Goal: Task Accomplishment & Management: Complete application form

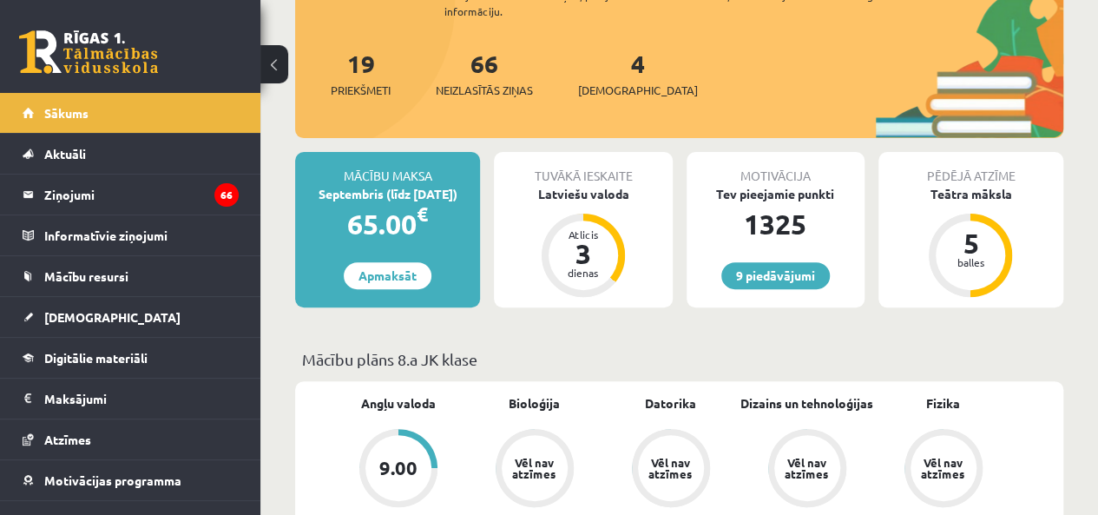
scroll to position [202, 0]
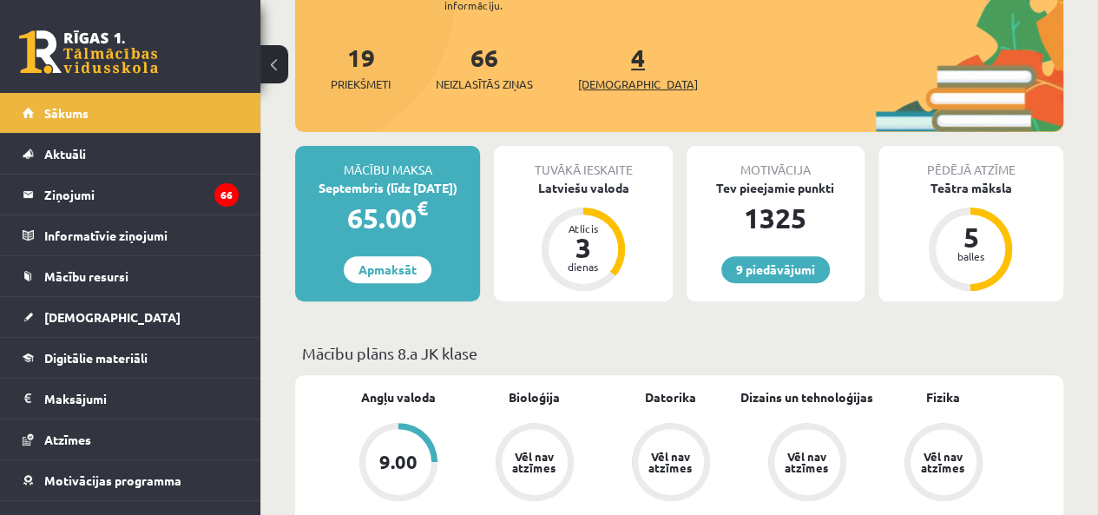
click at [612, 67] on link "4 Ieskaites" at bounding box center [638, 67] width 120 height 51
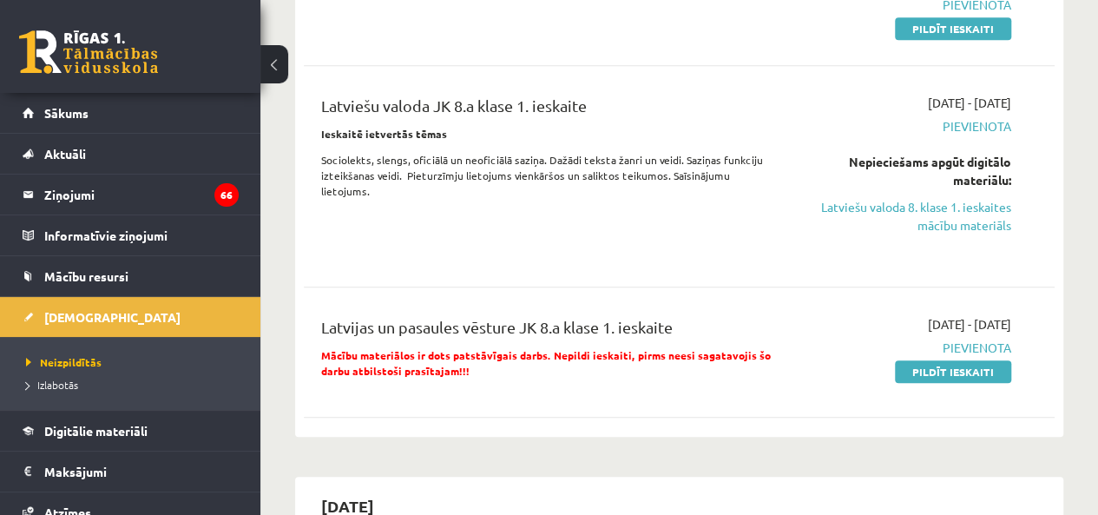
scroll to position [607, 0]
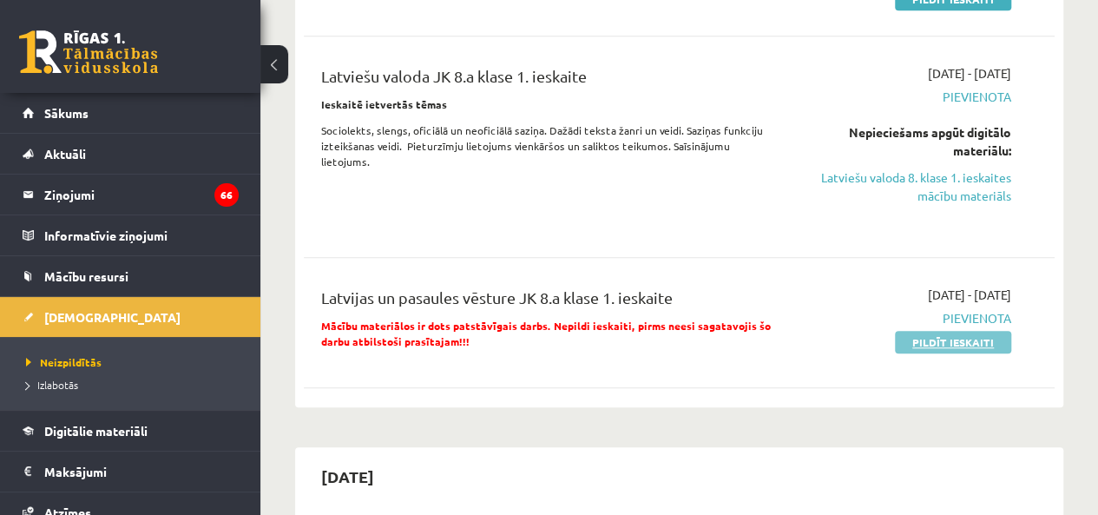
click at [989, 340] on link "Pildīt ieskaiti" at bounding box center [953, 342] width 116 height 23
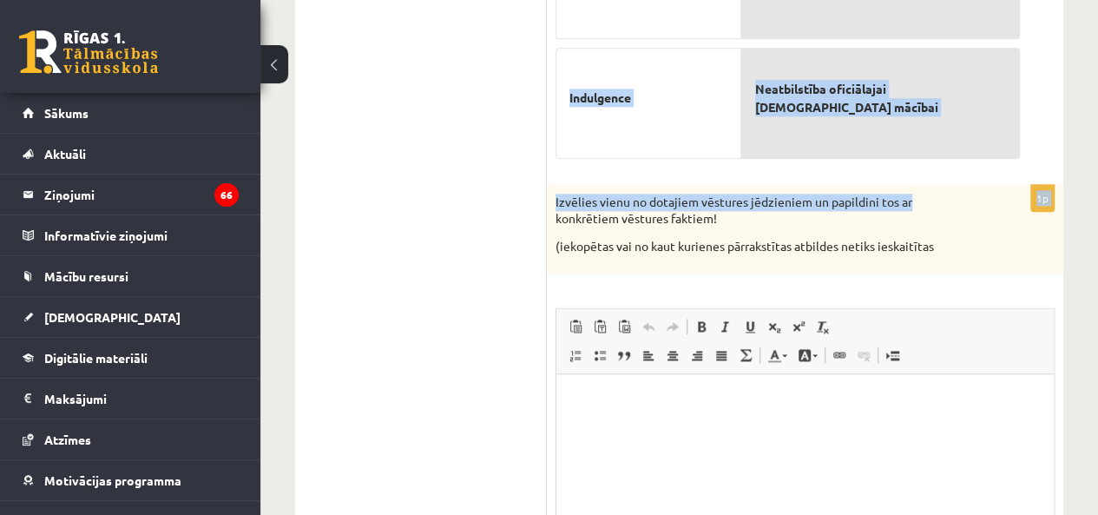
scroll to position [797, 0]
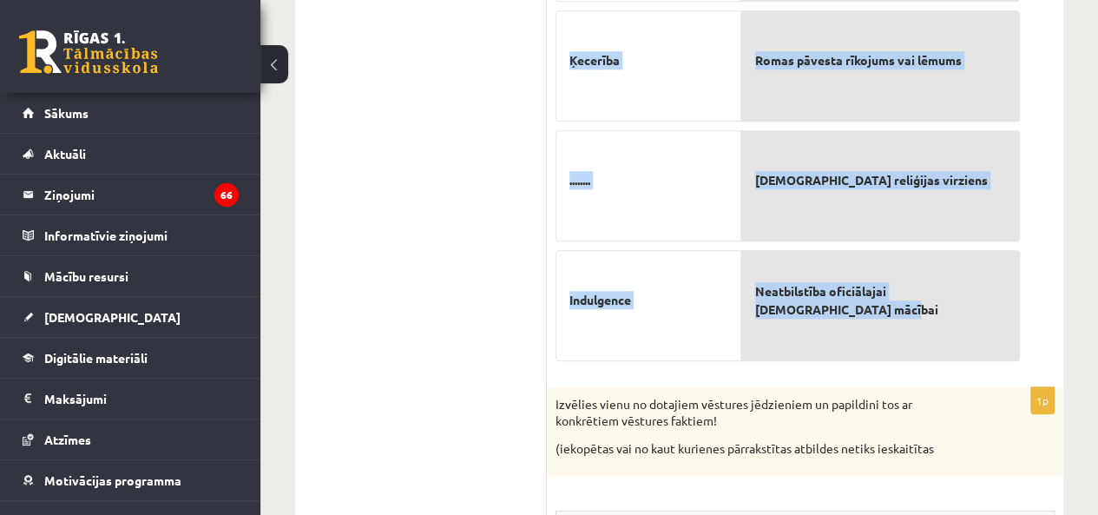
drag, startPoint x: 554, startPoint y: 163, endPoint x: 1005, endPoint y: 321, distance: 478.0
copy div "- Savieno vēstures jēdzienu (cipars) ar tā skaidrojumu (burts)! (5 punkti; par …"
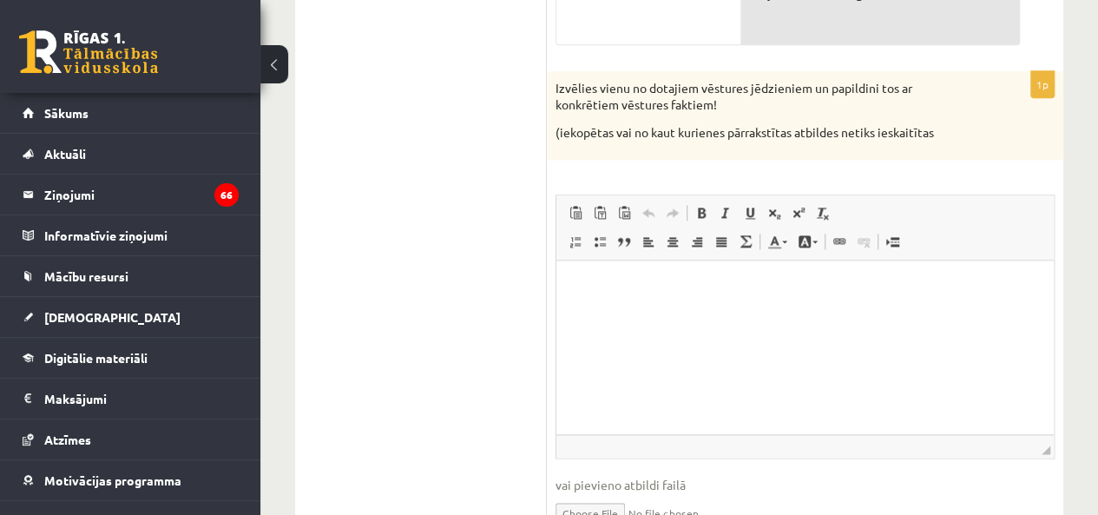
scroll to position [1115, 0]
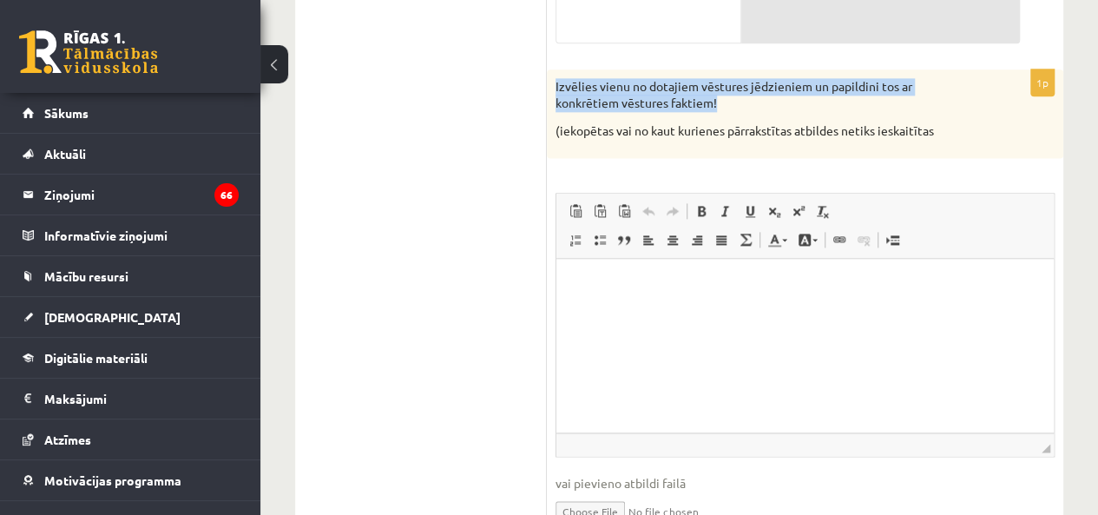
drag, startPoint x: 552, startPoint y: 80, endPoint x: 729, endPoint y: 105, distance: 178.8
click at [729, 105] on div "Izvēlies vienu no dotajiem vēstures jēdzieniem un papildini tos ar konkrētiem v…" at bounding box center [805, 113] width 516 height 89
copy p "Izvēlies vienu no dotajiem vēstures jēdzieniem un papildini tos ar konkrētiem v…"
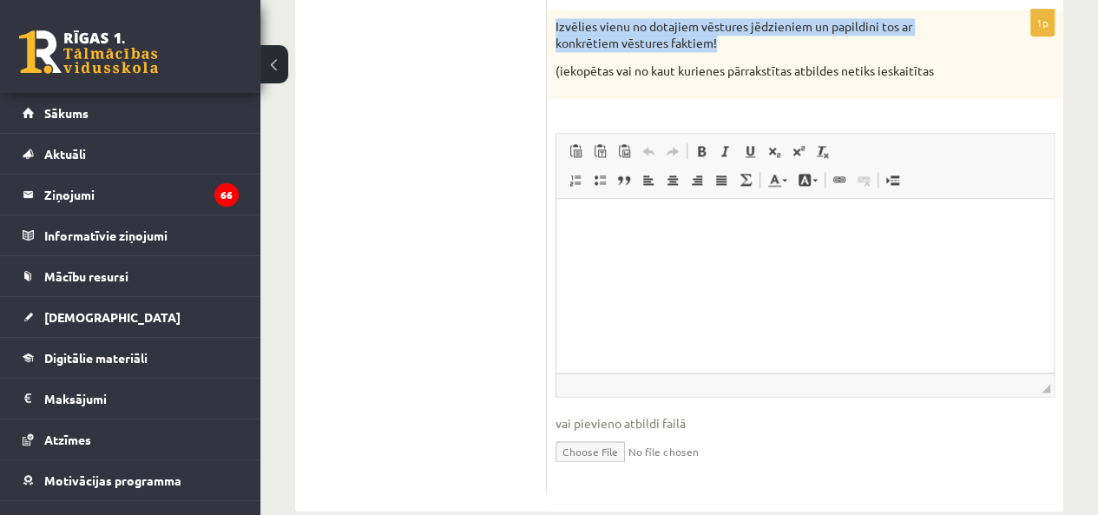
scroll to position [1203, 0]
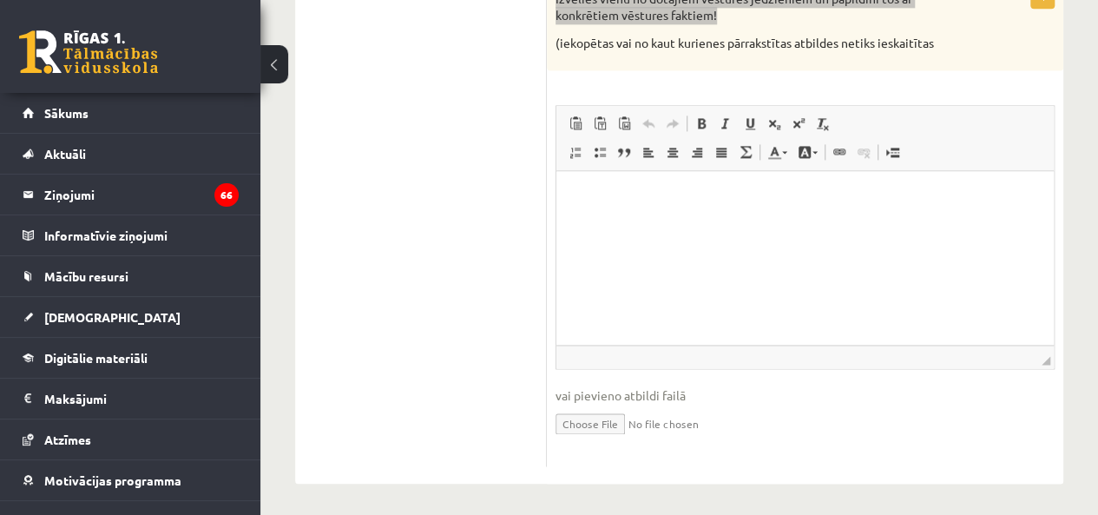
click at [675, 224] on html at bounding box center [804, 197] width 497 height 53
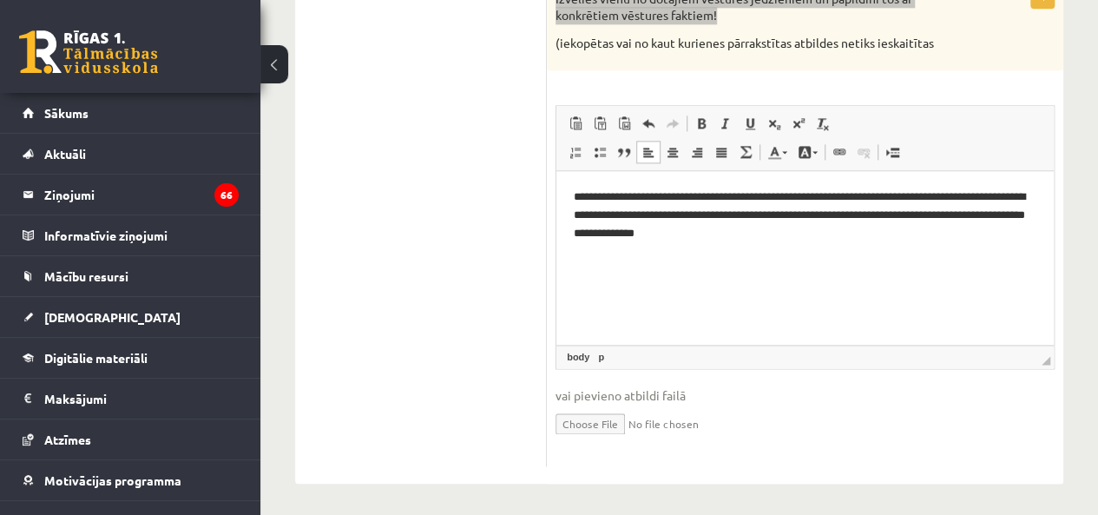
click at [790, 259] on html "**********" at bounding box center [804, 215] width 497 height 89
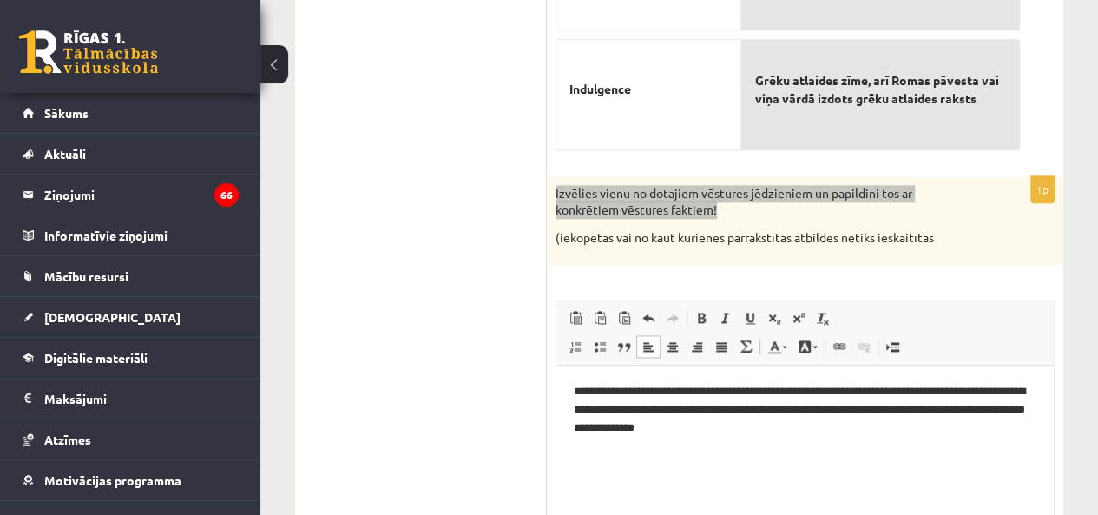
scroll to position [1000, 0]
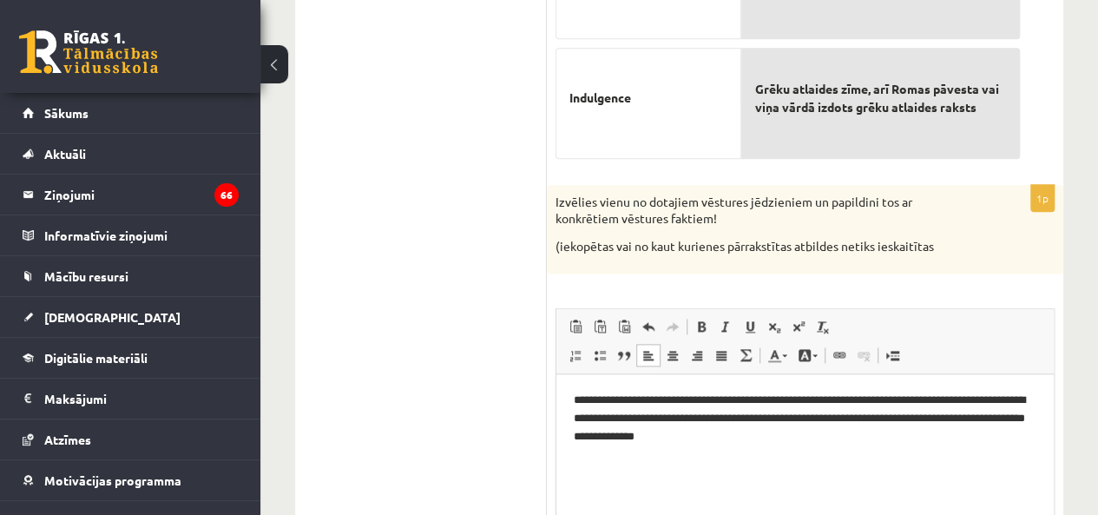
click at [974, 259] on div "Izvēlies vienu no dotajiem vēstures jēdzieniem un papildini tos ar konkrētiem v…" at bounding box center [805, 229] width 516 height 89
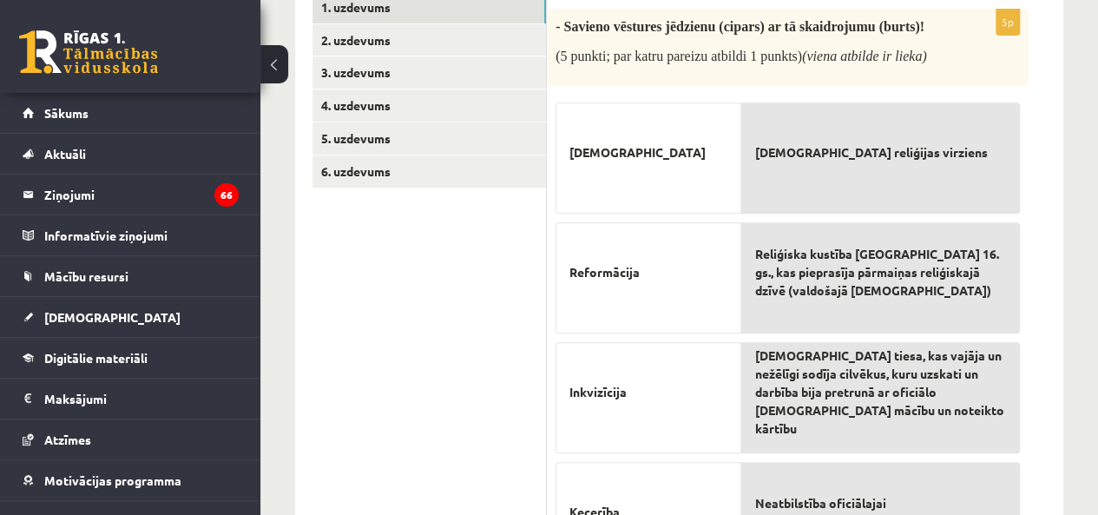
scroll to position [202, 0]
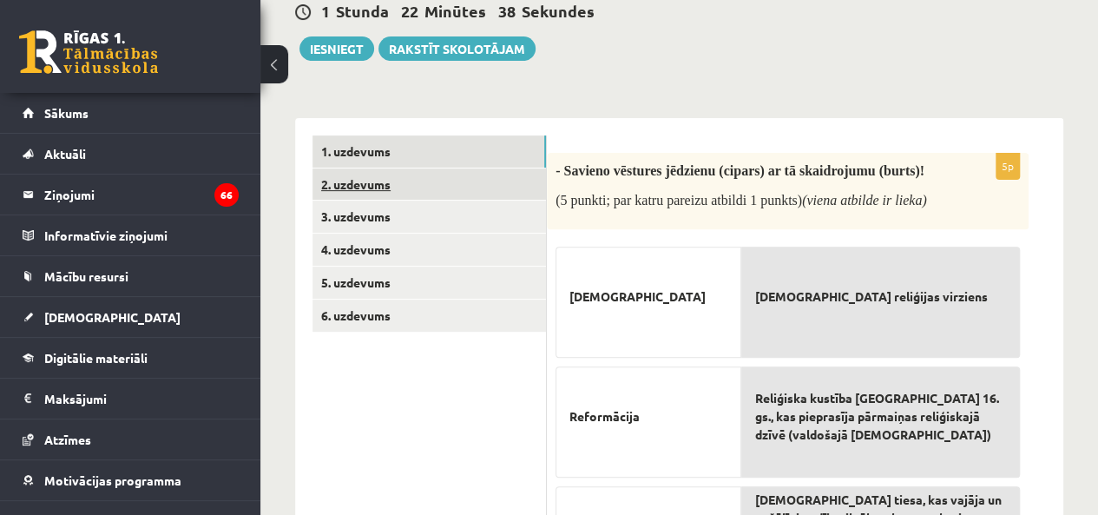
click at [377, 189] on link "2. uzdevums" at bounding box center [428, 184] width 233 height 32
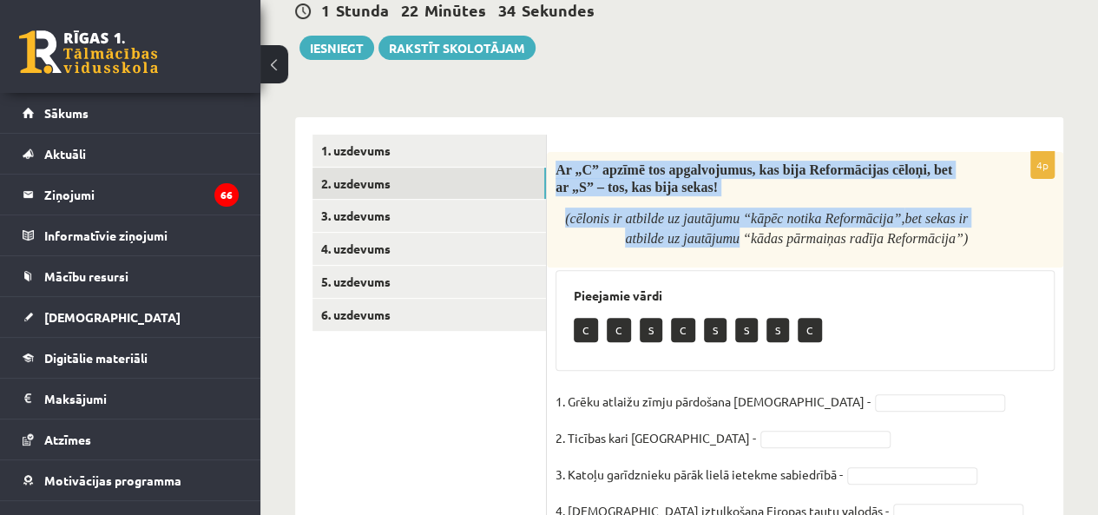
scroll to position [281, 0]
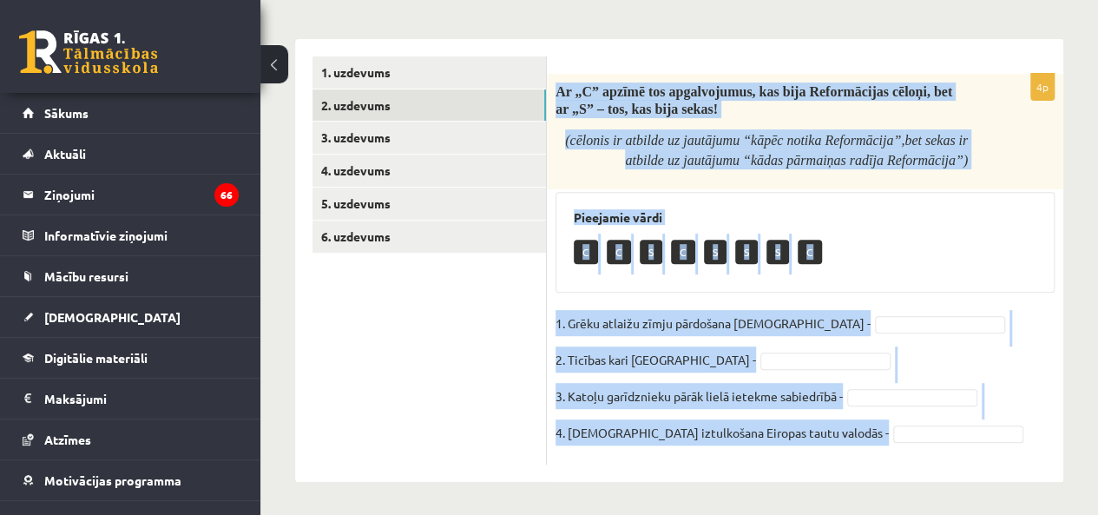
drag, startPoint x: 554, startPoint y: 175, endPoint x: 970, endPoint y: 460, distance: 504.4
click at [970, 462] on div "4p Ar „C” apzīmē tos apgalvojumus, kas bija Reformācijas cēloņi, bet ar „S” – t…" at bounding box center [805, 269] width 516 height 390
copy div "Ar „C” apzīmē tos apgalvojumus, kas bija Reformācijas cēloņi, bet ar „S” – tos,…"
click at [961, 77] on div "Ar „C” apzīmē tos apgalvojumus, kas bija Reformācijas cēloņi, bet ar „S” – tos,…" at bounding box center [805, 131] width 516 height 115
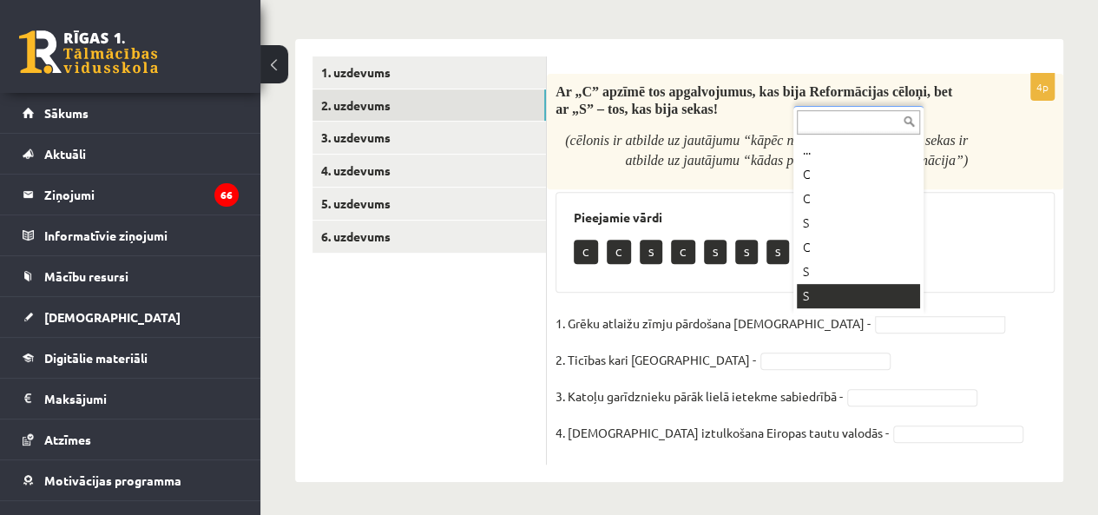
scroll to position [21, 0]
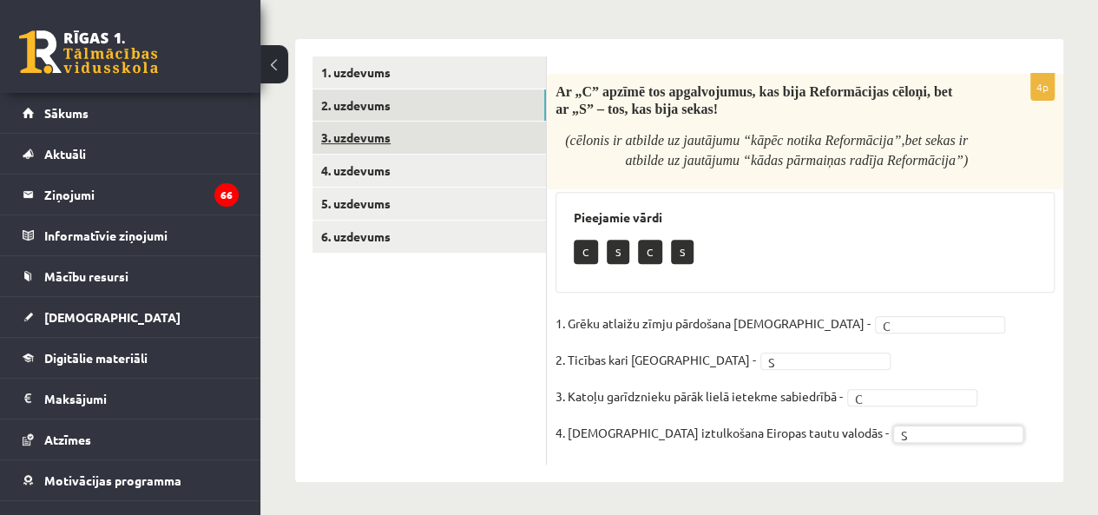
click at [364, 147] on link "3. uzdevums" at bounding box center [428, 137] width 233 height 32
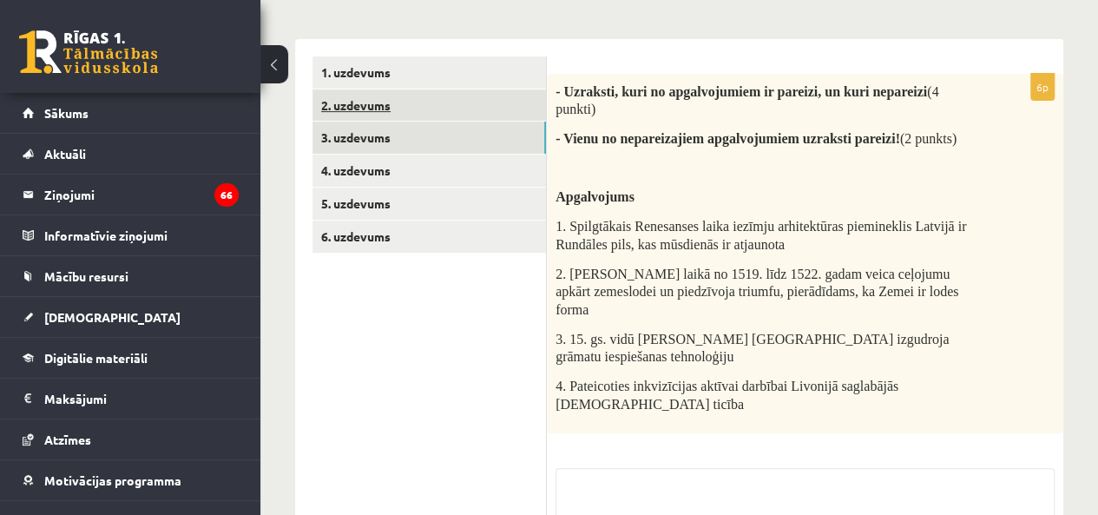
click at [474, 110] on link "2. uzdevums" at bounding box center [428, 105] width 233 height 32
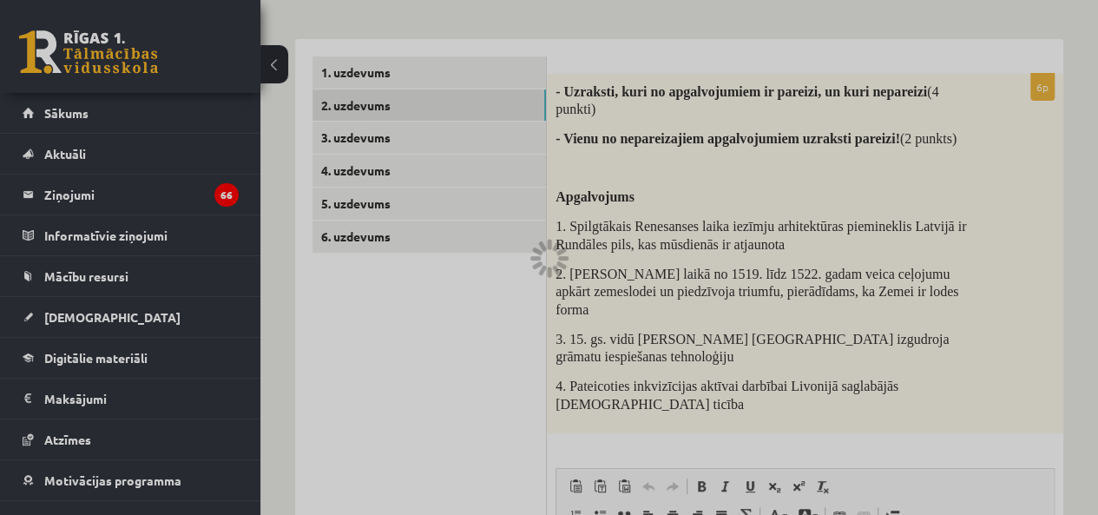
scroll to position [0, 0]
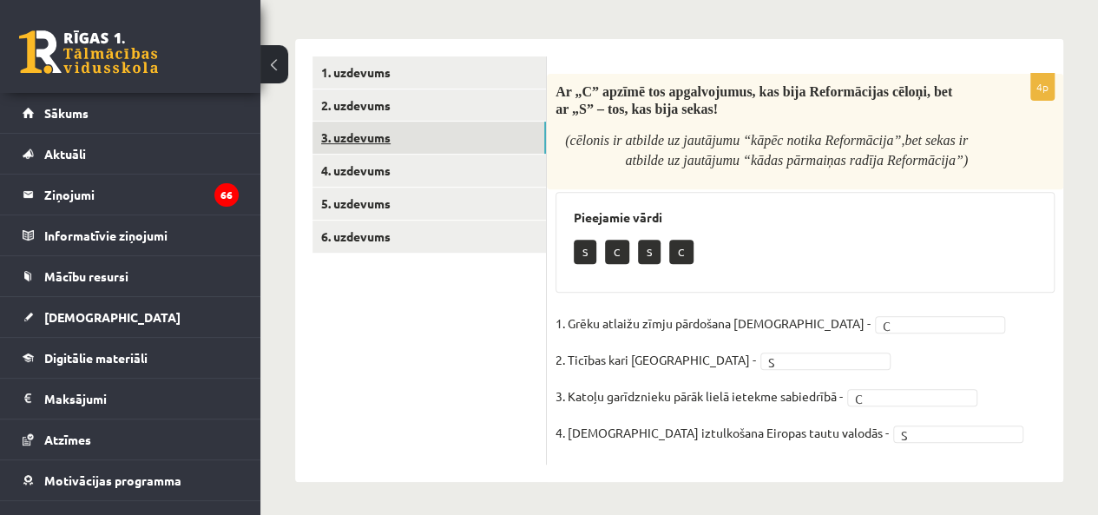
click at [483, 128] on link "3. uzdevums" at bounding box center [428, 137] width 233 height 32
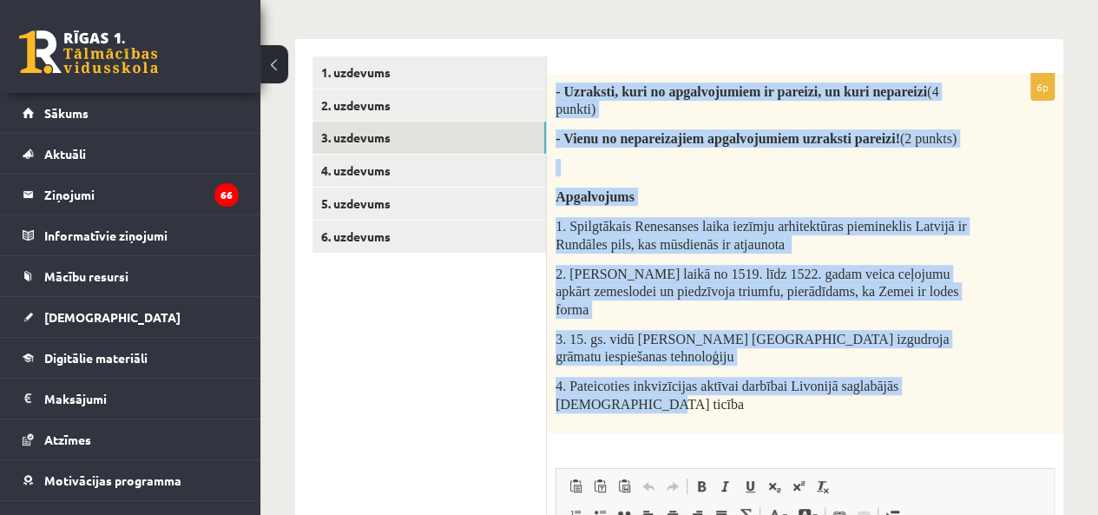
drag, startPoint x: 557, startPoint y: 95, endPoint x: 817, endPoint y: 421, distance: 417.4
click at [817, 421] on div "- Uzraksti, kuri no apgalvojumiem ir pareizi, un kuri nepareizi (4 punkti) - Vi…" at bounding box center [805, 253] width 516 height 359
copy div "- Uzraksti, kuri no apgalvojumiem ir pareizi, un kuri nepareizi (4 punkti) - Vi…"
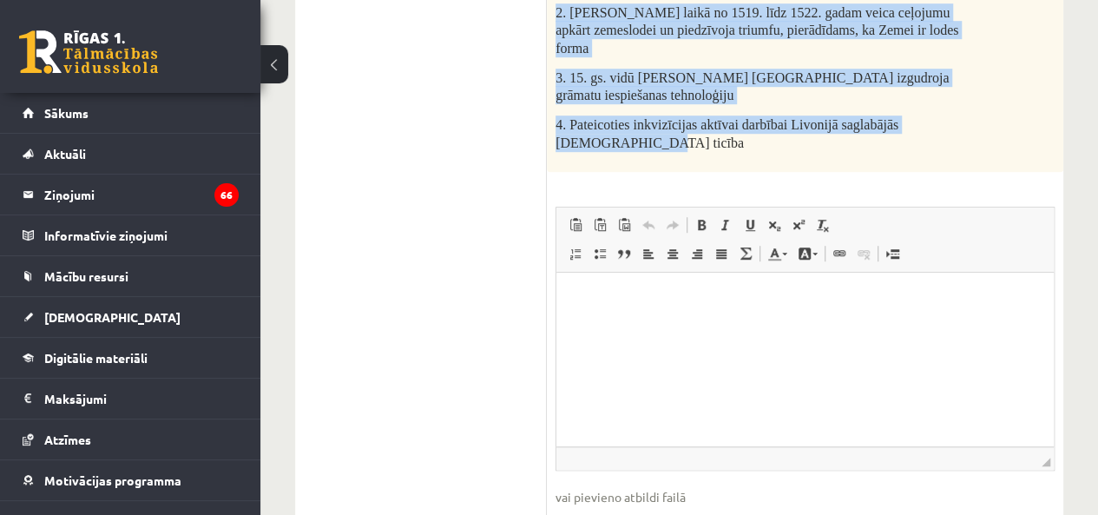
scroll to position [646, 0]
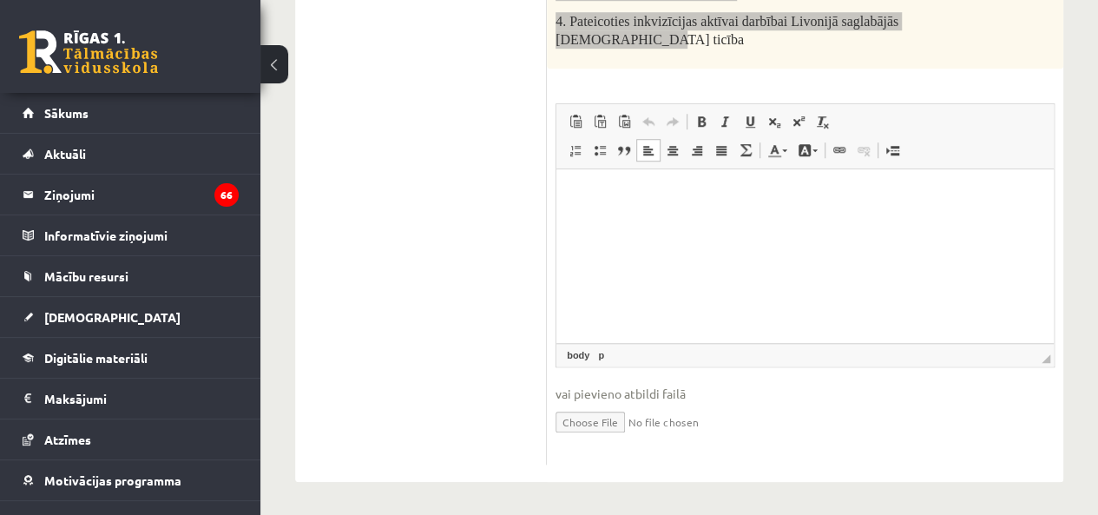
click at [666, 189] on p "Rich Text Editor, wiswyg-editor-user-answer-47025021149260" at bounding box center [805, 195] width 462 height 18
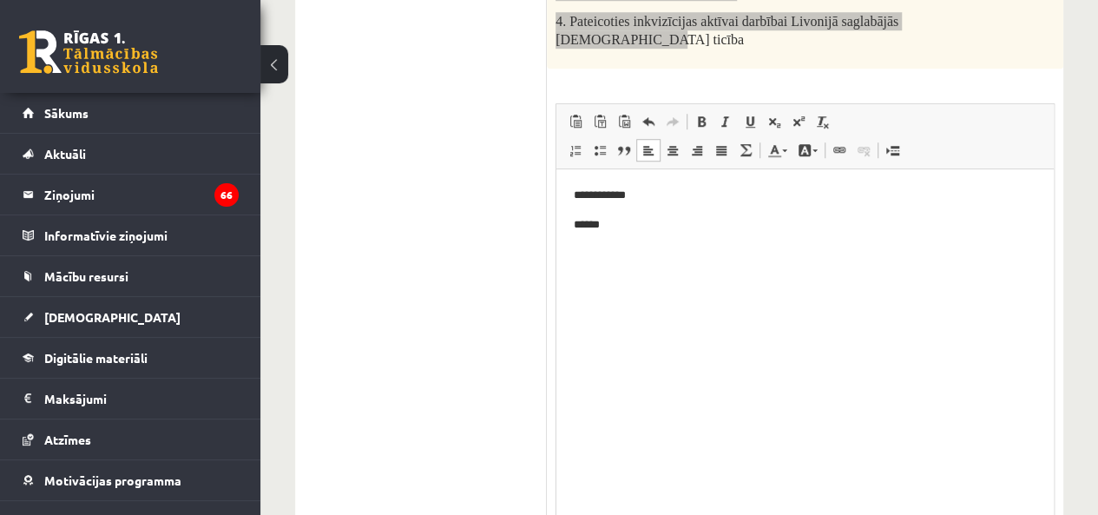
drag, startPoint x: 1043, startPoint y: 356, endPoint x: 1053, endPoint y: 548, distance: 192.0
click at [567, 222] on html "**********" at bounding box center [804, 209] width 497 height 82
click at [663, 151] on link "Centre" at bounding box center [672, 150] width 24 height 23
click at [693, 155] on link "Align Right" at bounding box center [697, 150] width 24 height 23
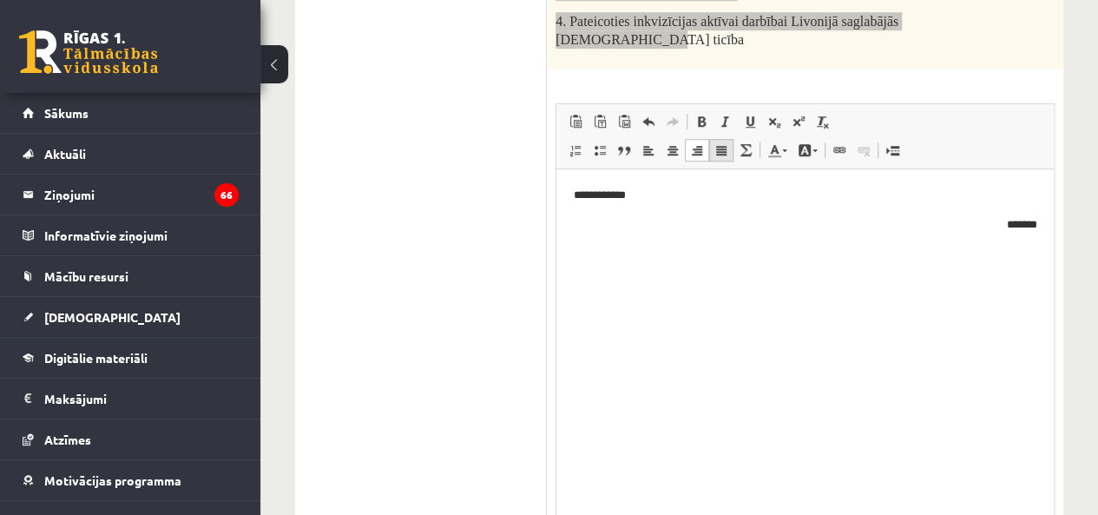
click at [717, 153] on span at bounding box center [721, 150] width 14 height 14
click at [661, 152] on link "Centre" at bounding box center [672, 150] width 24 height 23
click at [645, 146] on span at bounding box center [648, 150] width 14 height 14
click at [671, 233] on html "**********" at bounding box center [804, 209] width 497 height 82
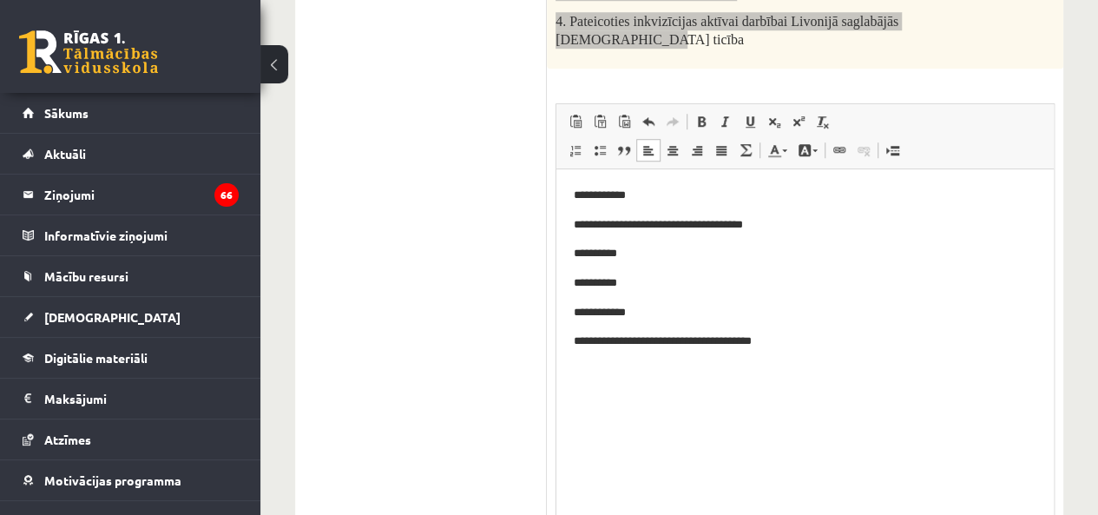
click at [600, 222] on p "**********" at bounding box center [805, 224] width 462 height 18
drag, startPoint x: 570, startPoint y: 200, endPoint x: 633, endPoint y: 198, distance: 63.4
click at [633, 198] on html "**********" at bounding box center [804, 267] width 497 height 199
click at [707, 112] on link "Bold Keyboard shortcut Ctrl+B" at bounding box center [701, 121] width 24 height 23
drag, startPoint x: 574, startPoint y: 254, endPoint x: 587, endPoint y: 254, distance: 13.9
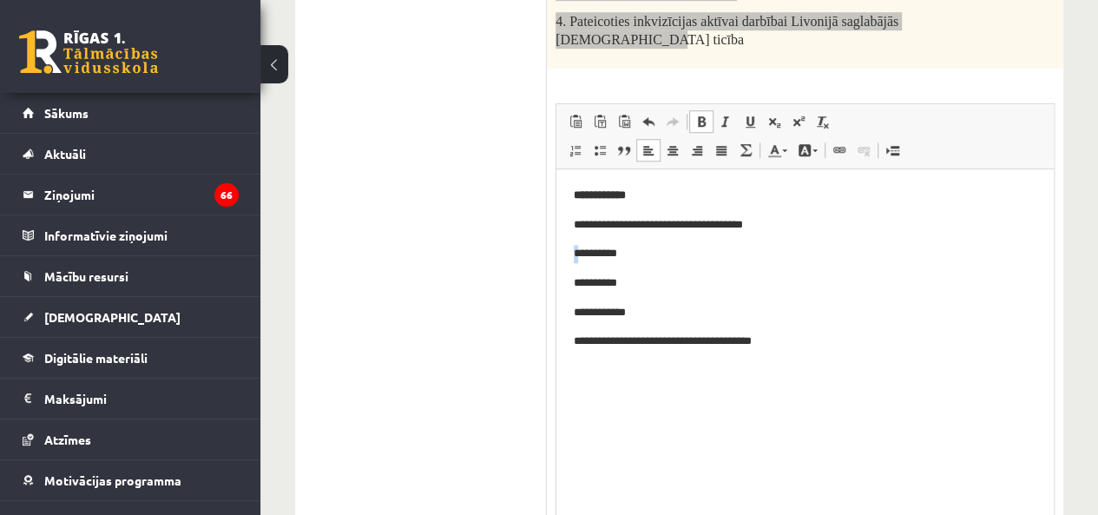
click at [587, 254] on p "**********" at bounding box center [805, 253] width 462 height 18
drag, startPoint x: 602, startPoint y: 255, endPoint x: 620, endPoint y: 248, distance: 19.5
click at [620, 248] on p "**********" at bounding box center [805, 253] width 462 height 18
click at [563, 244] on html "**********" at bounding box center [804, 267] width 497 height 199
drag, startPoint x: 567, startPoint y: 244, endPoint x: 638, endPoint y: 302, distance: 91.9
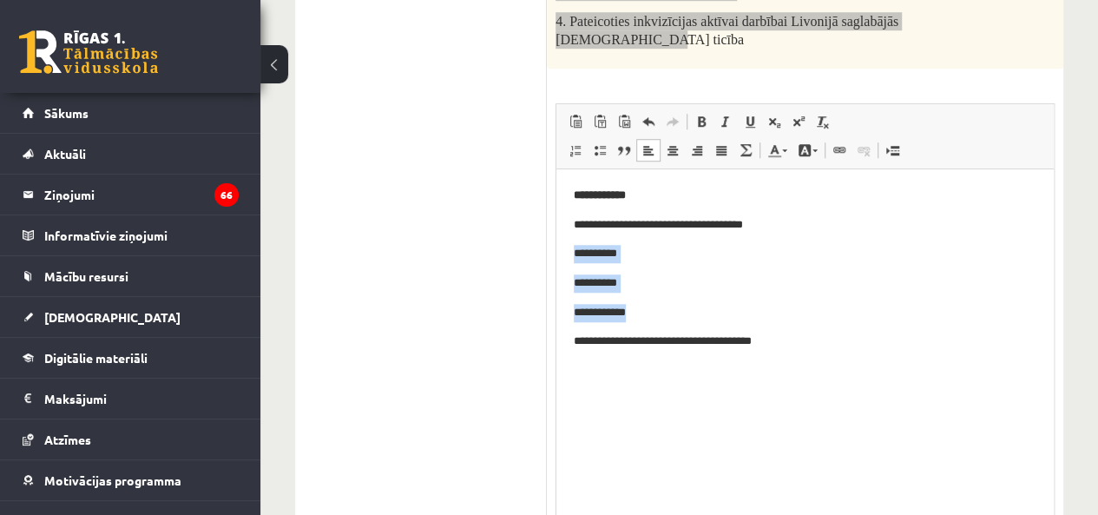
click at [638, 302] on html "**********" at bounding box center [804, 267] width 497 height 199
click at [703, 119] on span at bounding box center [701, 122] width 14 height 14
click at [850, 247] on p "**********" at bounding box center [805, 253] width 462 height 18
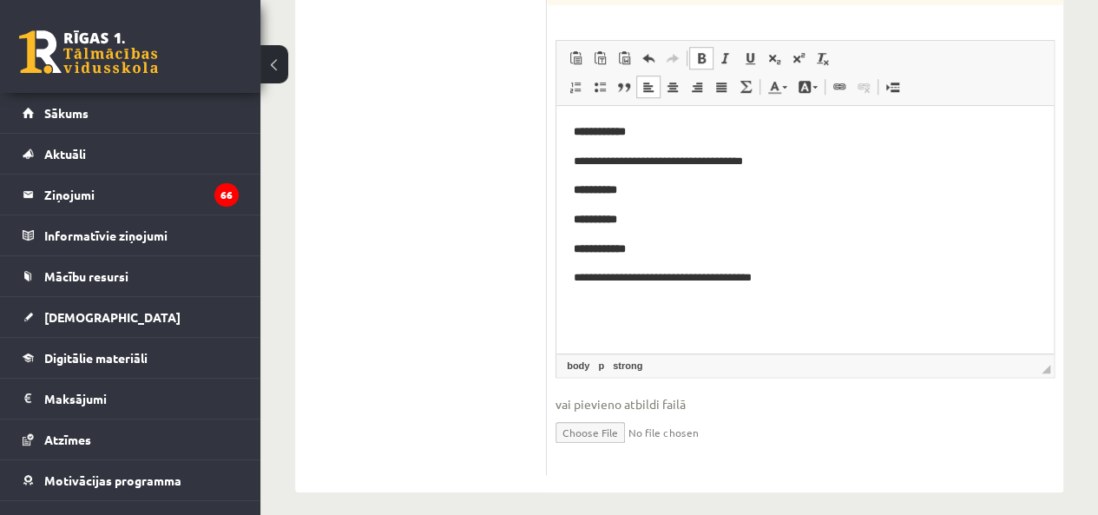
scroll to position [695, 0]
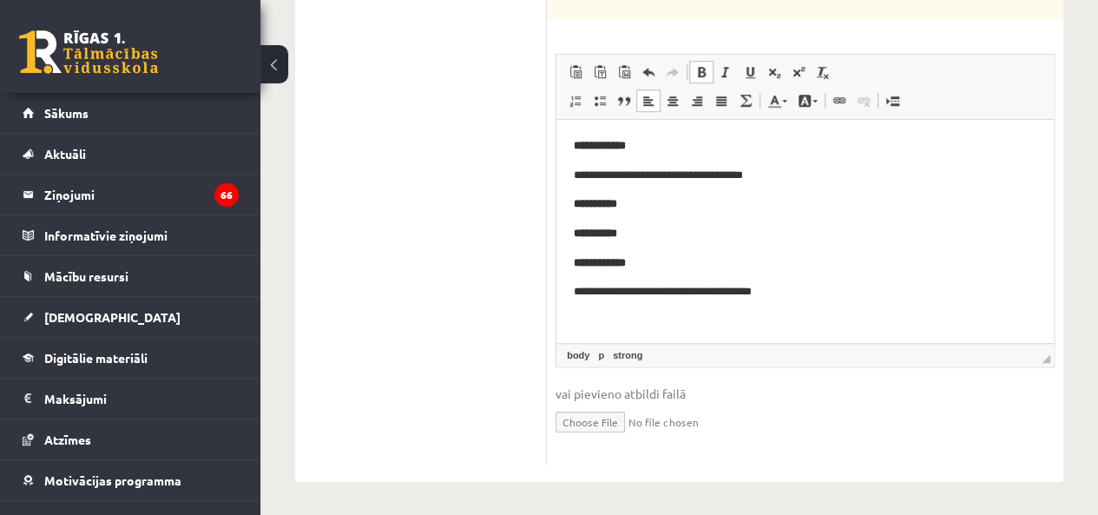
drag, startPoint x: 1601, startPoint y: 477, endPoint x: 1048, endPoint y: 217, distance: 610.9
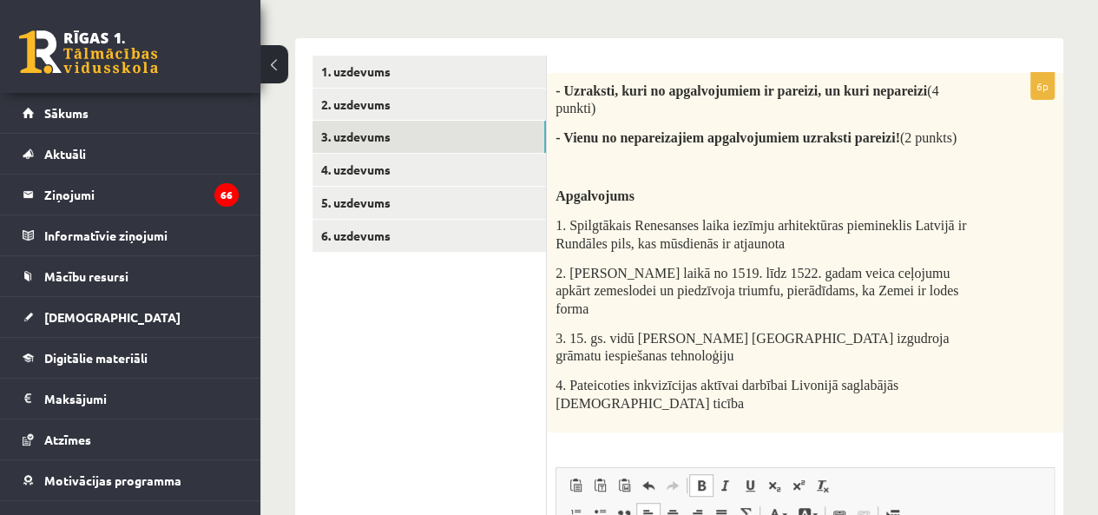
scroll to position [290, 0]
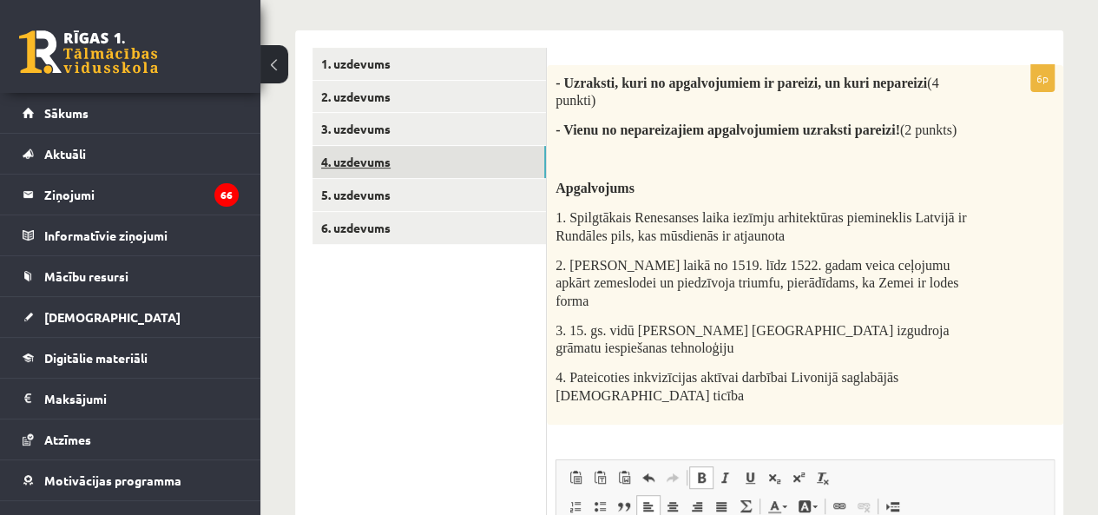
click at [371, 167] on link "4. uzdevums" at bounding box center [428, 162] width 233 height 32
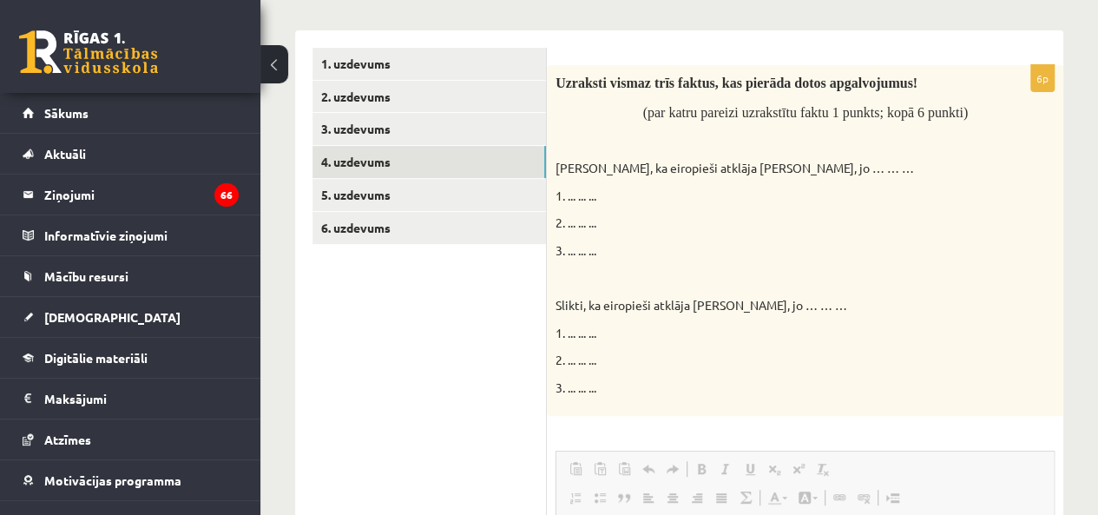
scroll to position [0, 0]
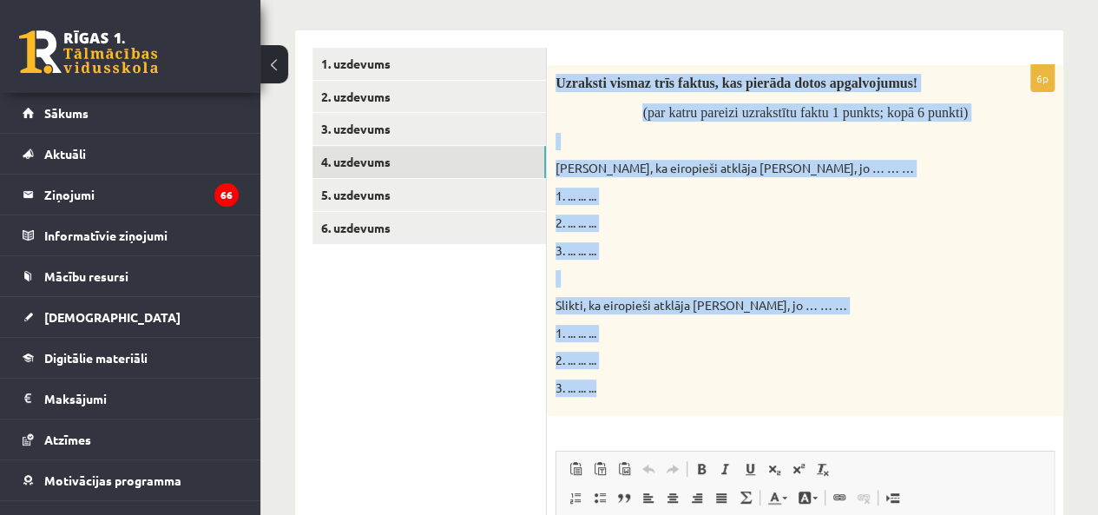
drag, startPoint x: 553, startPoint y: 69, endPoint x: 770, endPoint y: 399, distance: 395.9
click at [770, 410] on div "Uzraksti vismaz trīs faktus, kas pierāda dotos apgalvojumus! (par katru pareizi…" at bounding box center [805, 240] width 516 height 351
copy div "Uzraksti vismaz trīs faktus, kas pierāda dotos apgalvojumus! (par katru pareizi…"
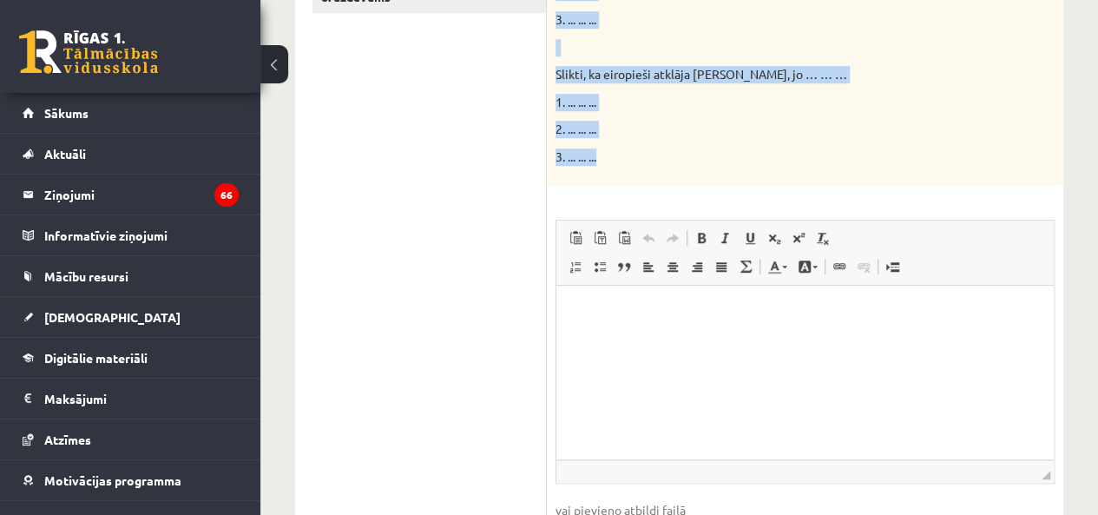
scroll to position [638, 0]
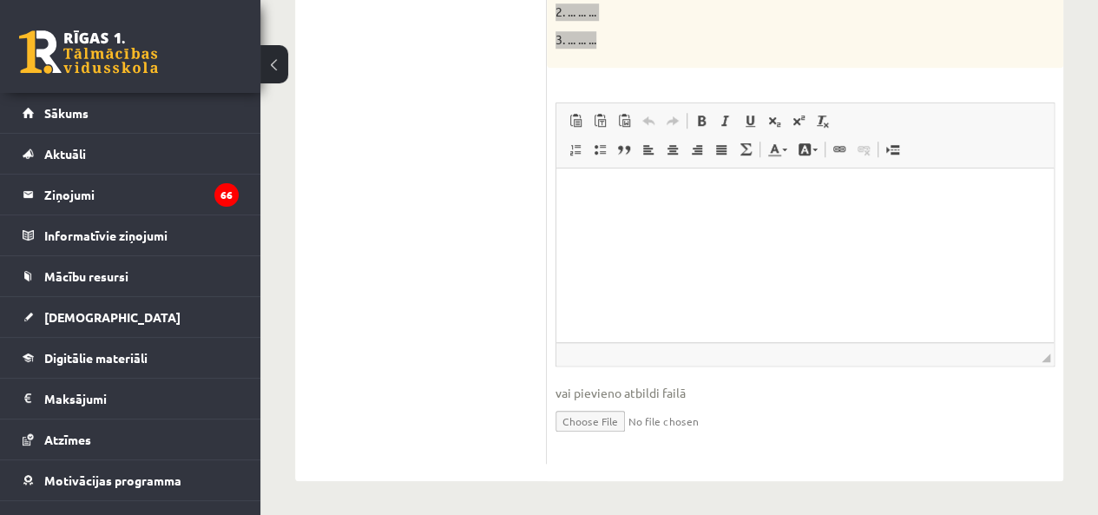
click at [691, 220] on html at bounding box center [804, 193] width 497 height 53
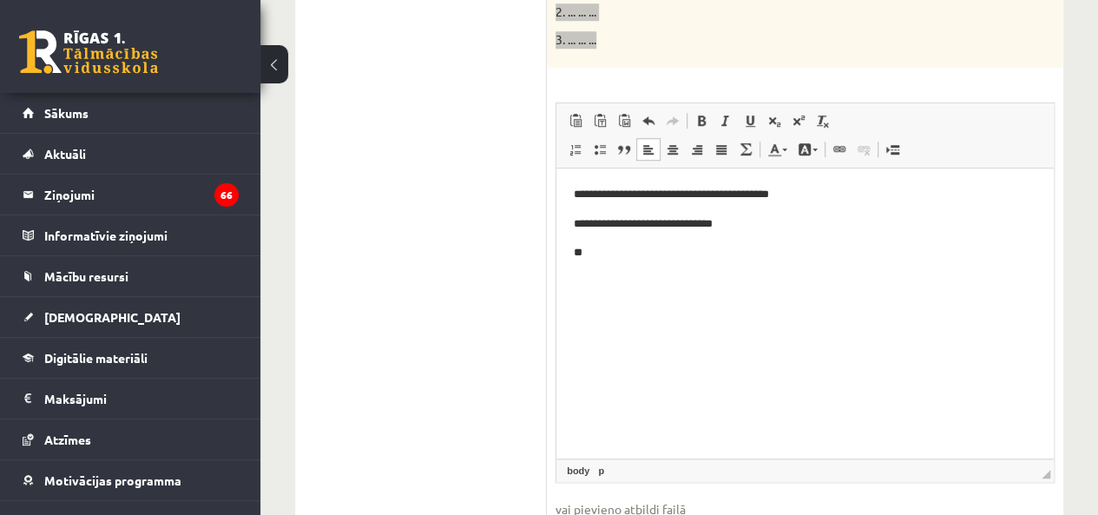
drag, startPoint x: 1046, startPoint y: 353, endPoint x: 1024, endPoint y: 454, distance: 103.1
click at [1033, 467] on span "◢ Elements path body p" at bounding box center [804, 469] width 497 height 23
click at [778, 211] on body "**********" at bounding box center [805, 238] width 462 height 106
click at [735, 249] on p "**********" at bounding box center [805, 252] width 462 height 18
click at [569, 216] on html "**********" at bounding box center [804, 266] width 497 height 199
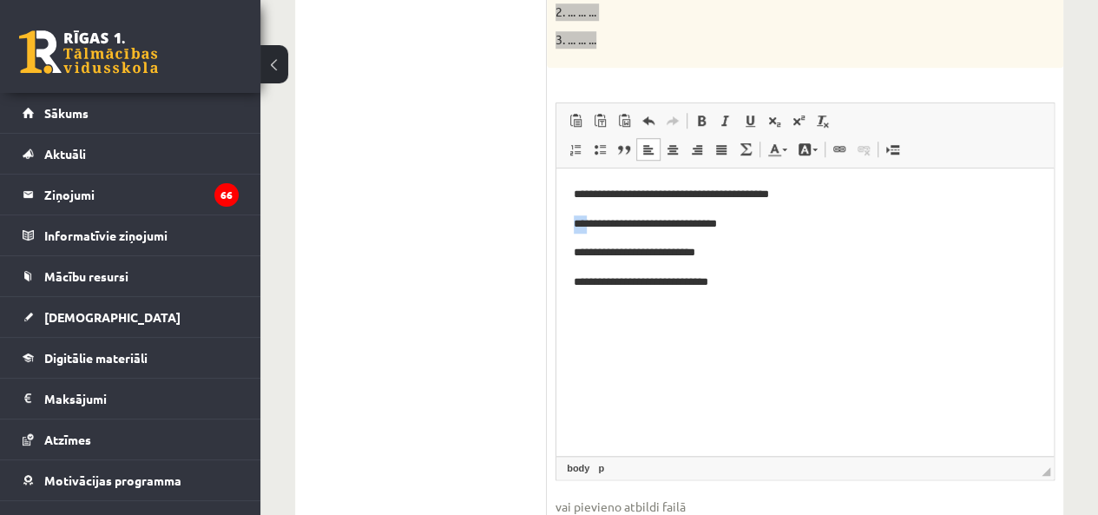
drag, startPoint x: 575, startPoint y: 217, endPoint x: 586, endPoint y: 223, distance: 12.1
click at [586, 223] on p "**********" at bounding box center [805, 223] width 462 height 18
click at [689, 124] on link "Bold Keyboard shortcut Ctrl+B" at bounding box center [701, 120] width 24 height 23
drag, startPoint x: 570, startPoint y: 246, endPoint x: 581, endPoint y: 252, distance: 13.2
click at [581, 252] on html "**********" at bounding box center [804, 266] width 497 height 199
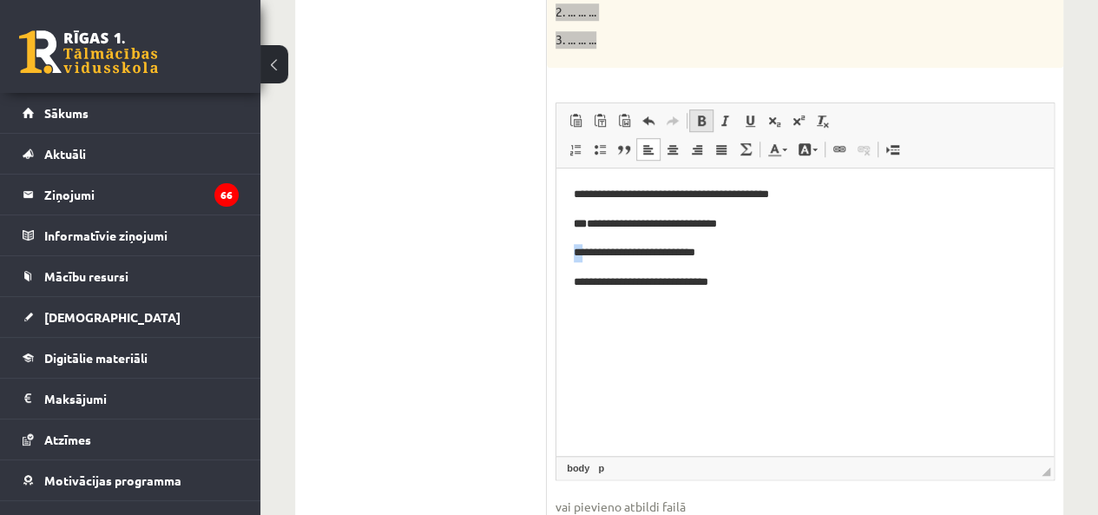
click at [705, 115] on span at bounding box center [701, 121] width 14 height 14
click at [578, 275] on html "**********" at bounding box center [804, 266] width 497 height 199
click at [579, 275] on p "**********" at bounding box center [805, 281] width 462 height 18
click at [575, 299] on body "**********" at bounding box center [805, 267] width 462 height 164
drag, startPoint x: 569, startPoint y: 272, endPoint x: 582, endPoint y: 280, distance: 15.2
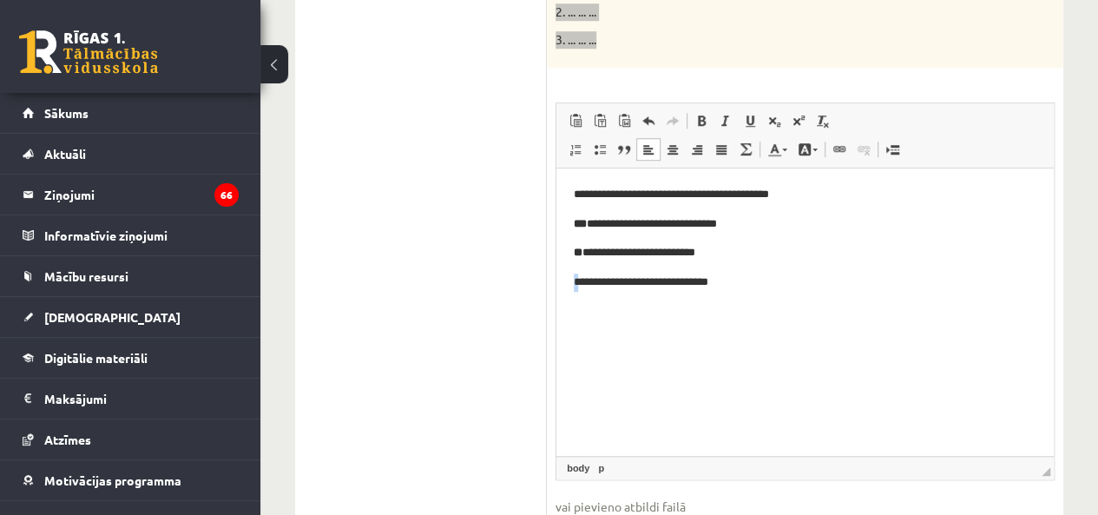
click at [580, 280] on html "**********" at bounding box center [804, 266] width 497 height 199
click at [580, 283] on p "**********" at bounding box center [805, 281] width 462 height 18
click at [575, 279] on p "**********" at bounding box center [805, 281] width 462 height 18
click at [575, 284] on p "**********" at bounding box center [805, 281] width 462 height 18
drag, startPoint x: 582, startPoint y: 284, endPoint x: 594, endPoint y: 284, distance: 12.1
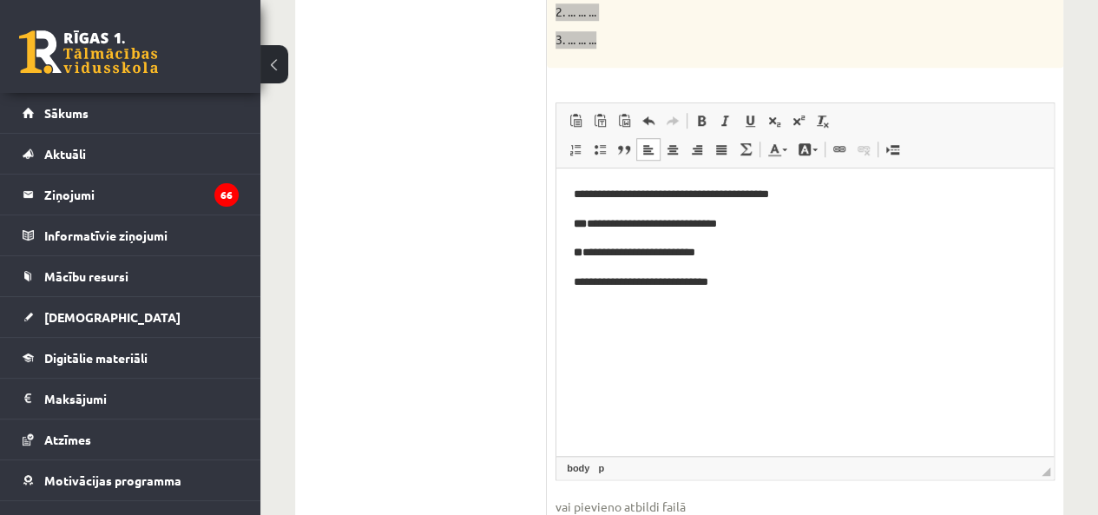
click at [588, 284] on p "**********" at bounding box center [805, 281] width 462 height 18
click at [595, 284] on p "**********" at bounding box center [805, 281] width 462 height 18
click at [589, 280] on p "**********" at bounding box center [805, 281] width 462 height 18
drag, startPoint x: 568, startPoint y: 279, endPoint x: 586, endPoint y: 284, distance: 18.1
click at [586, 284] on html "**********" at bounding box center [804, 266] width 497 height 199
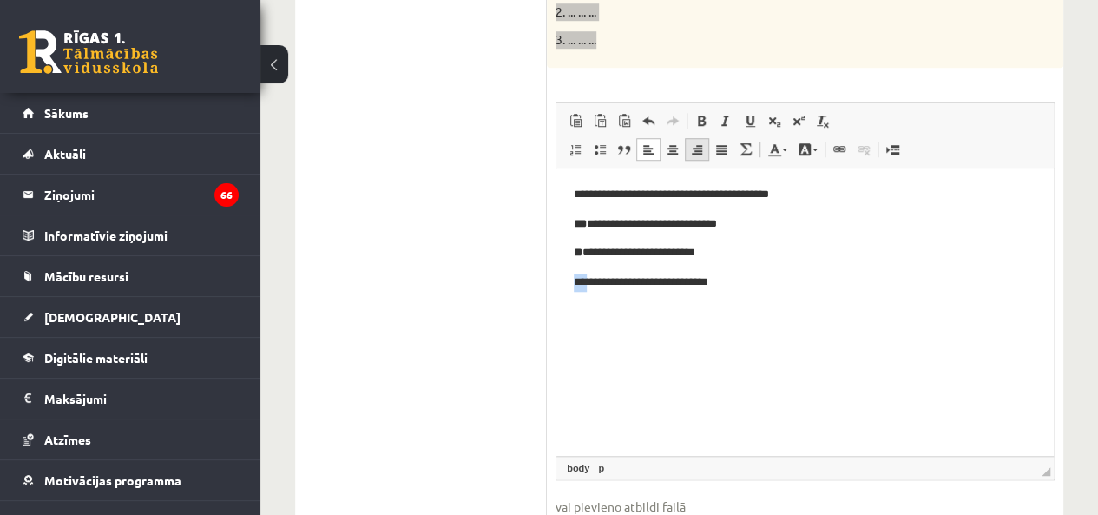
click at [699, 130] on span "Bold Keyboard shortcut Ctrl+B Italic Keyboard shortcut Ctrl+I Underline Keyboar…" at bounding box center [764, 122] width 150 height 29
click at [699, 124] on span at bounding box center [701, 121] width 14 height 14
click at [757, 271] on body "**********" at bounding box center [805, 267] width 462 height 164
drag, startPoint x: 569, startPoint y: 187, endPoint x: 836, endPoint y: 193, distance: 266.4
click at [836, 193] on html "**********" at bounding box center [804, 266] width 497 height 199
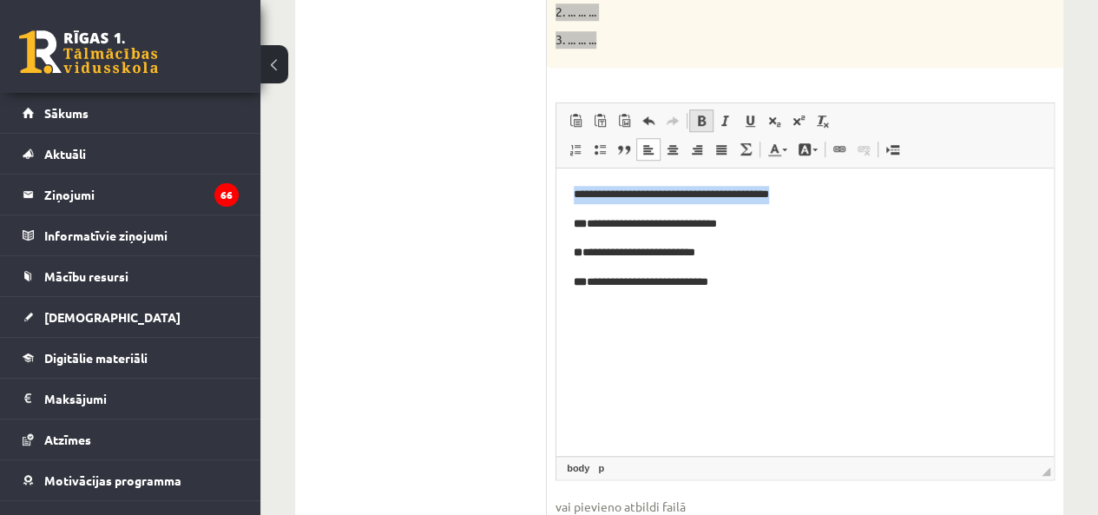
click at [711, 115] on link "Bold Keyboard shortcut Ctrl+B" at bounding box center [701, 120] width 24 height 23
click at [790, 287] on p "**********" at bounding box center [805, 281] width 462 height 18
click at [696, 114] on span at bounding box center [701, 121] width 14 height 14
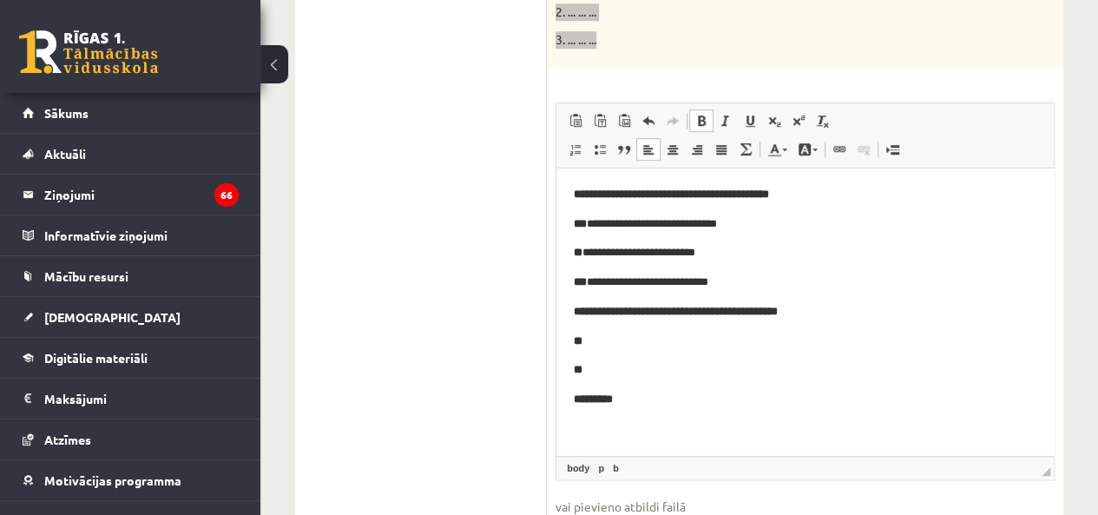
click at [626, 337] on p "**" at bounding box center [805, 340] width 462 height 18
click at [696, 121] on span at bounding box center [701, 121] width 14 height 14
click at [617, 364] on p "**" at bounding box center [805, 369] width 462 height 18
click at [698, 114] on span at bounding box center [701, 121] width 14 height 14
click at [602, 393] on p "**" at bounding box center [805, 399] width 462 height 18
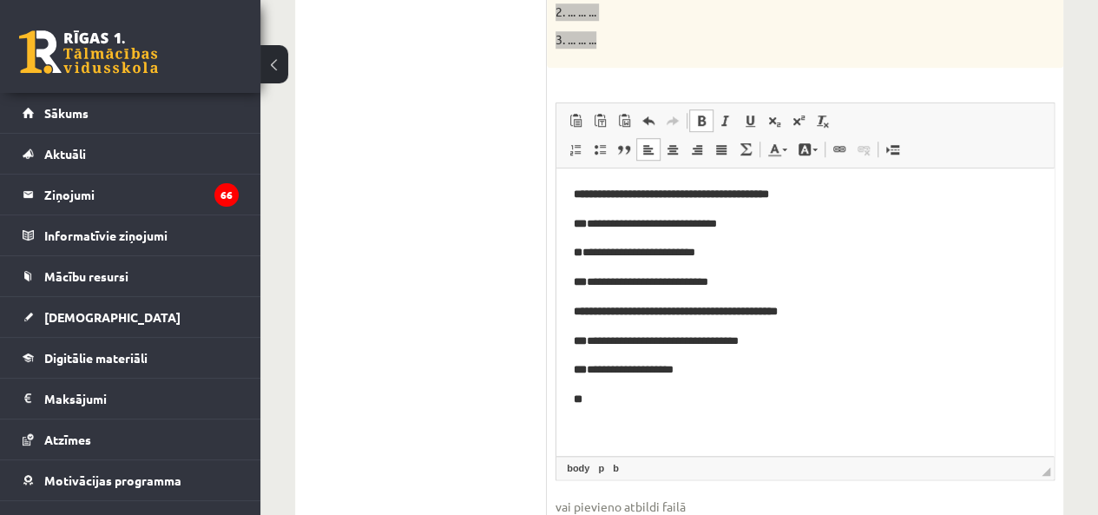
click at [702, 115] on span at bounding box center [701, 121] width 14 height 14
click at [690, 403] on p "** ******" at bounding box center [798, 399] width 449 height 18
click at [791, 332] on p "**********" at bounding box center [798, 340] width 449 height 18
drag, startPoint x: 1597, startPoint y: 631, endPoint x: 1044, endPoint y: 447, distance: 583.3
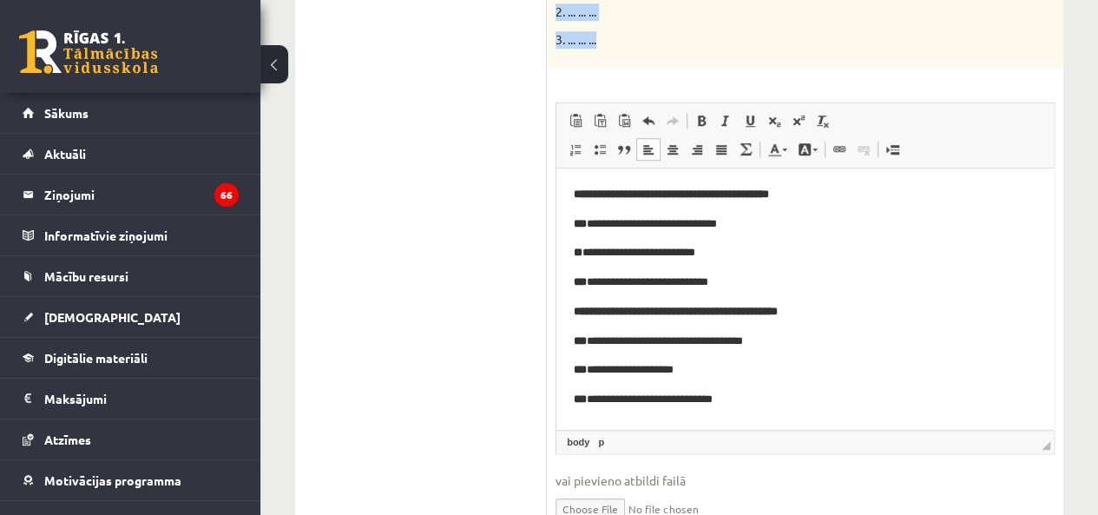
drag, startPoint x: 1045, startPoint y: 469, endPoint x: 1044, endPoint y: 443, distance: 26.0
click at [1044, 443] on span "◢" at bounding box center [1045, 445] width 9 height 9
click at [1093, 172] on div "Latvijas un pasaules vēsture JK 8.a klase 1. ieskaite , Gabriela Kozlova (8.a J…" at bounding box center [678, 16] width 837 height 1174
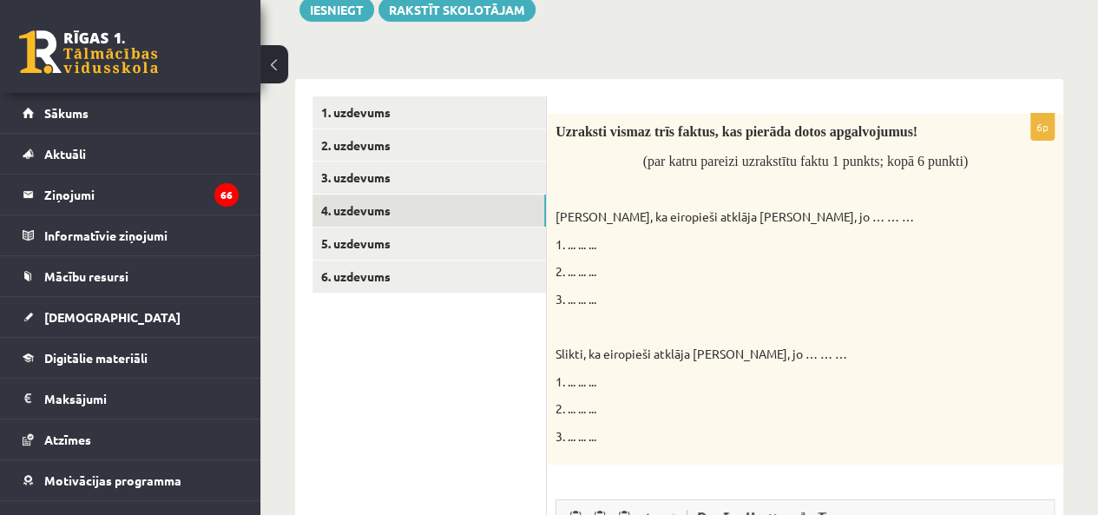
scroll to position [233, 0]
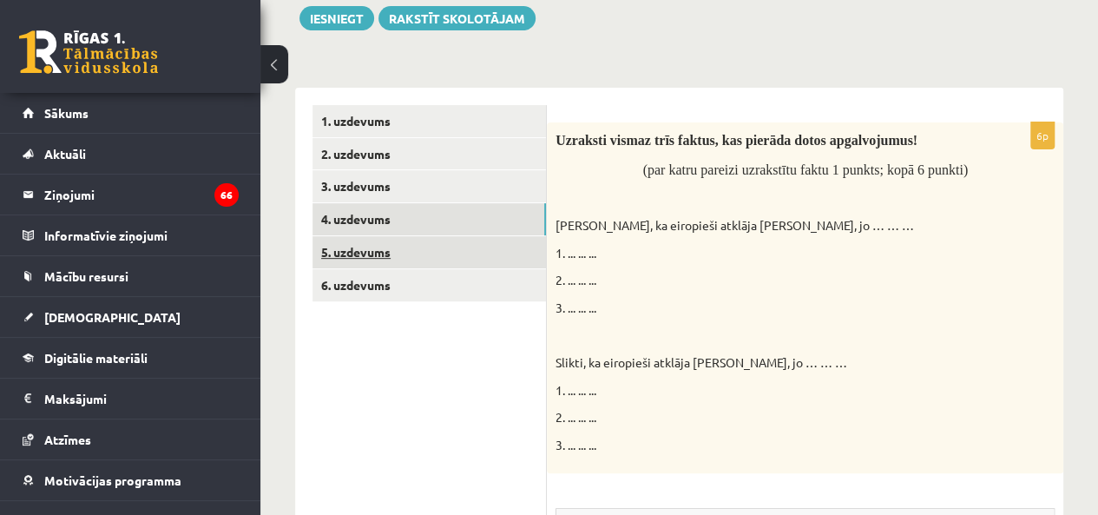
click at [475, 249] on link "5. uzdevums" at bounding box center [428, 252] width 233 height 32
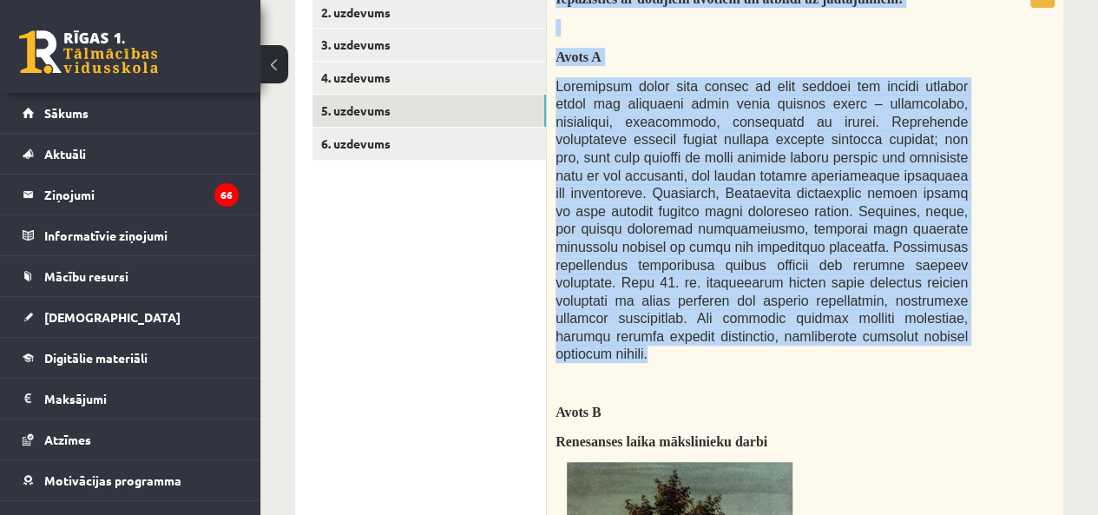
scroll to position [436, 0]
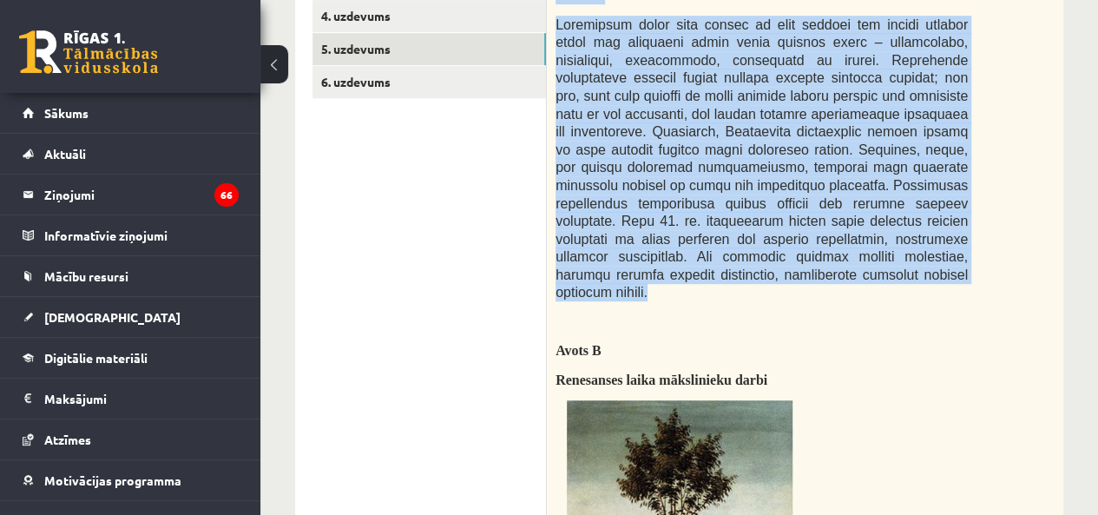
drag, startPoint x: 555, startPoint y: 138, endPoint x: 892, endPoint y: 261, distance: 358.5
click at [892, 261] on p at bounding box center [761, 159] width 412 height 286
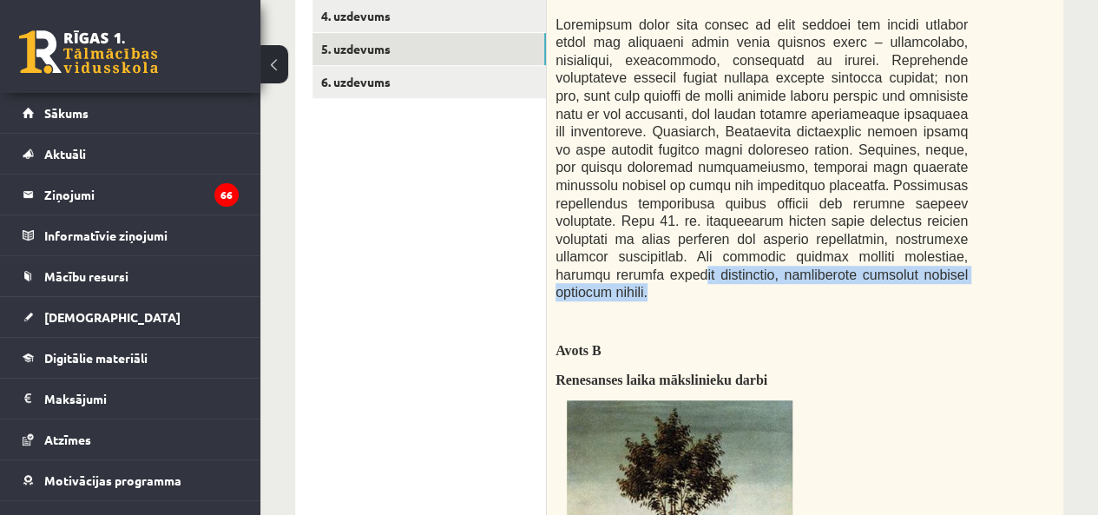
drag, startPoint x: 895, startPoint y: 258, endPoint x: 890, endPoint y: 235, distance: 23.2
click at [890, 235] on p at bounding box center [761, 159] width 412 height 286
click at [890, 235] on span at bounding box center [761, 158] width 412 height 283
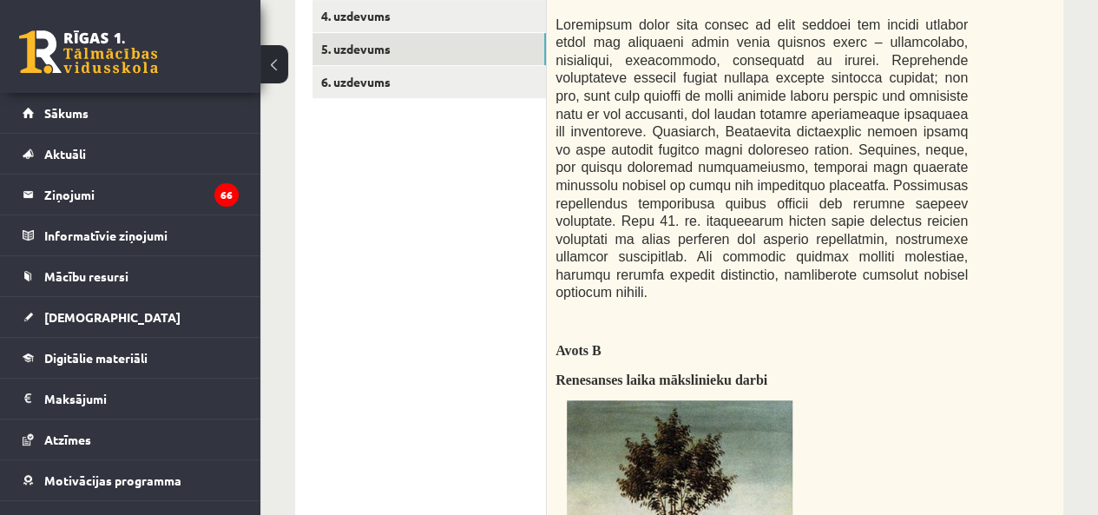
click at [890, 341] on p "Avots B" at bounding box center [761, 350] width 412 height 18
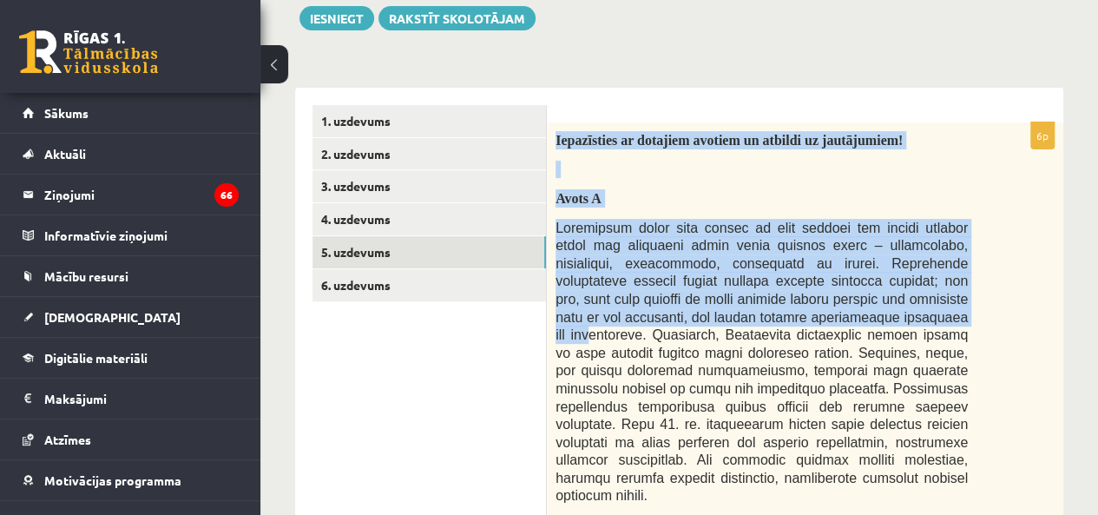
scroll to position [638, 0]
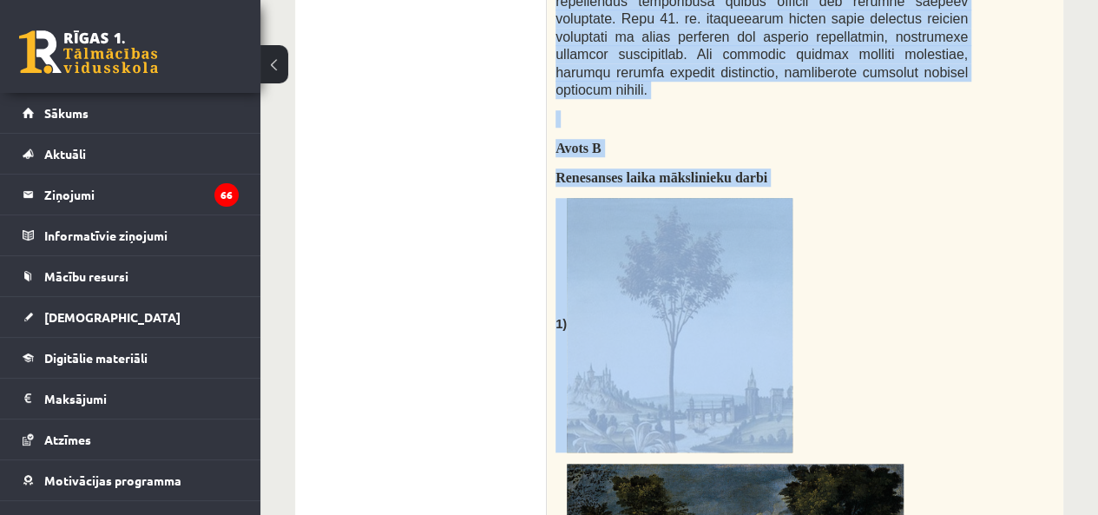
drag, startPoint x: 547, startPoint y: 338, endPoint x: 783, endPoint y: 311, distance: 237.5
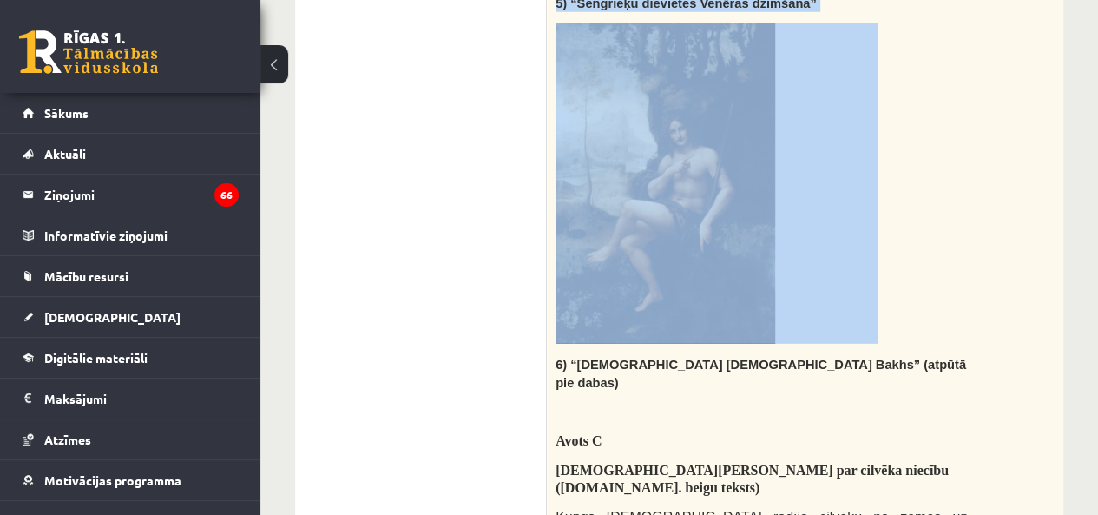
scroll to position [2662, 0]
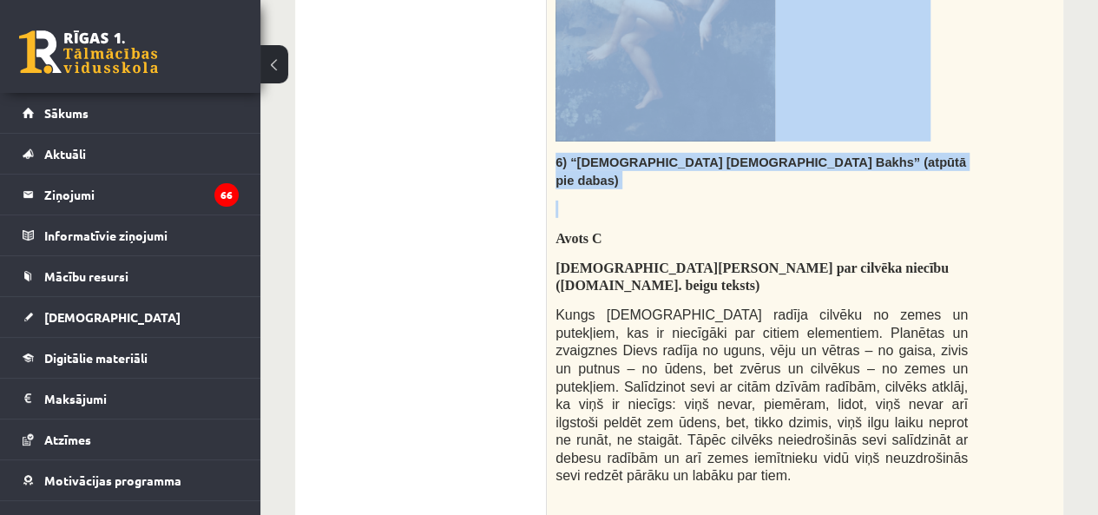
drag, startPoint x: 554, startPoint y: 136, endPoint x: 879, endPoint y: 134, distance: 325.4
click at [907, 200] on p at bounding box center [761, 208] width 412 height 17
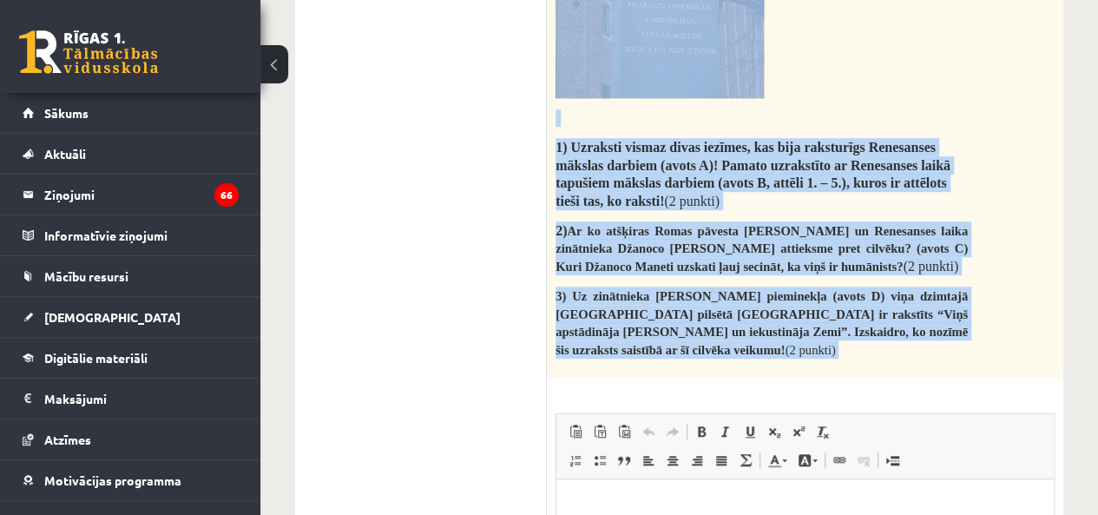
scroll to position [3983, 0]
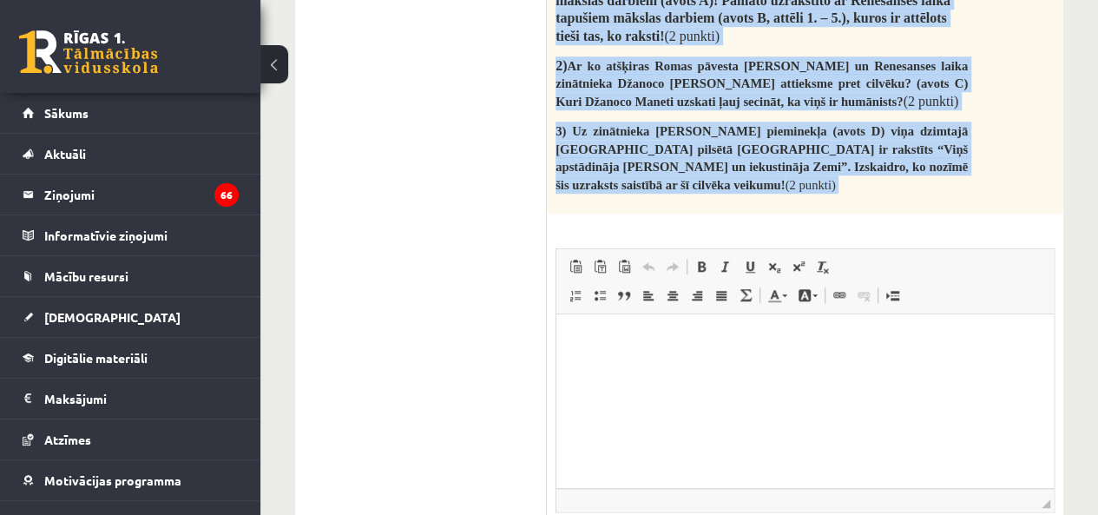
drag, startPoint x: 554, startPoint y: 134, endPoint x: 783, endPoint y: 73, distance: 237.2
copy div "Iepazīsties ar dotajiem avotiem un atbildi uz jautājumiem! Avots A Renesanses l…"
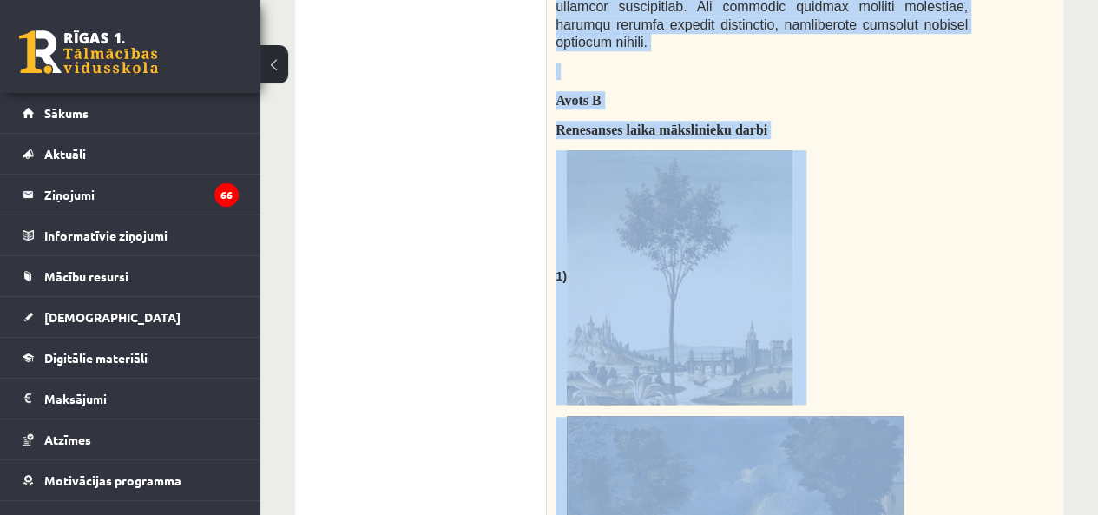
scroll to position [541, 0]
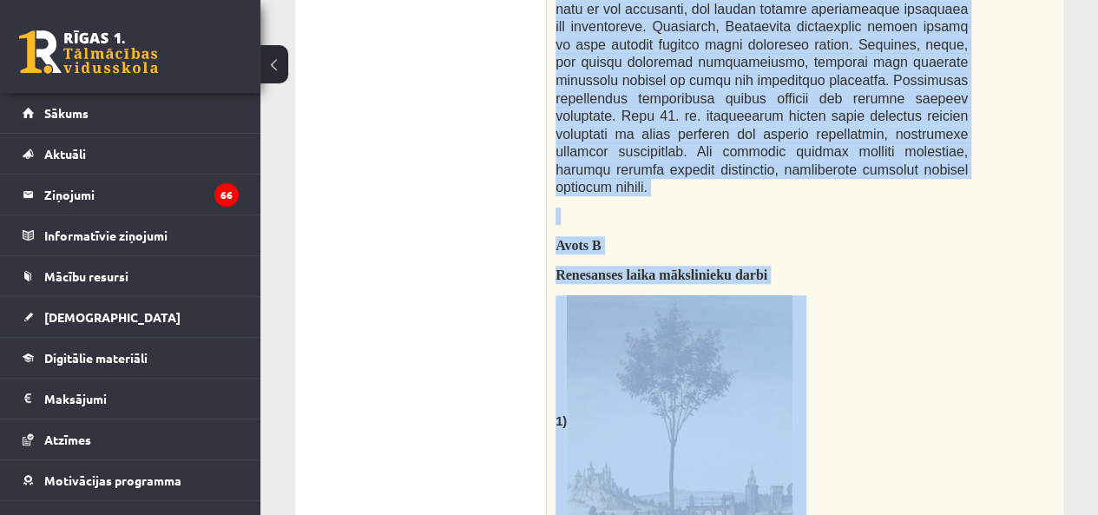
click at [964, 295] on p "1)" at bounding box center [761, 422] width 412 height 254
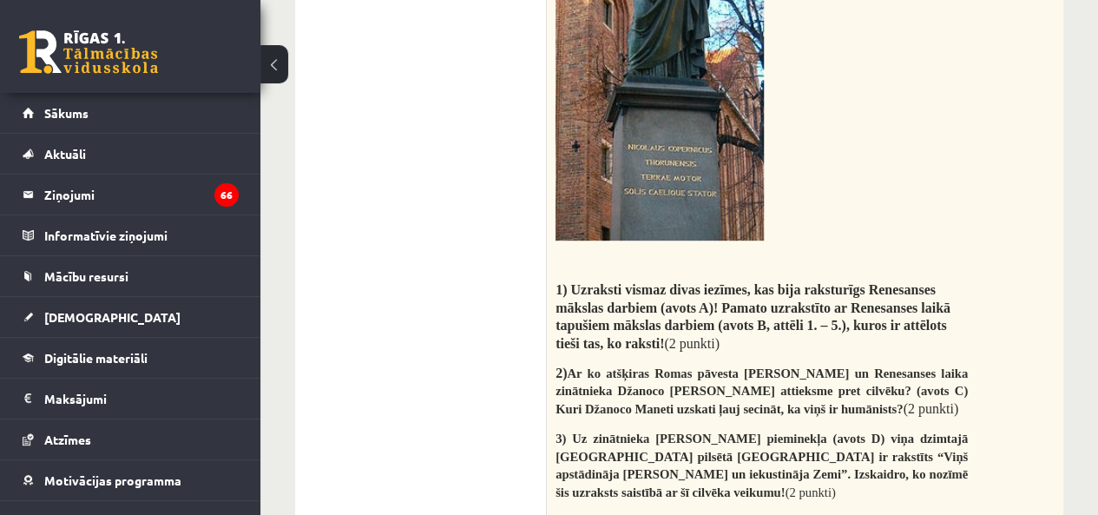
scroll to position [3780, 0]
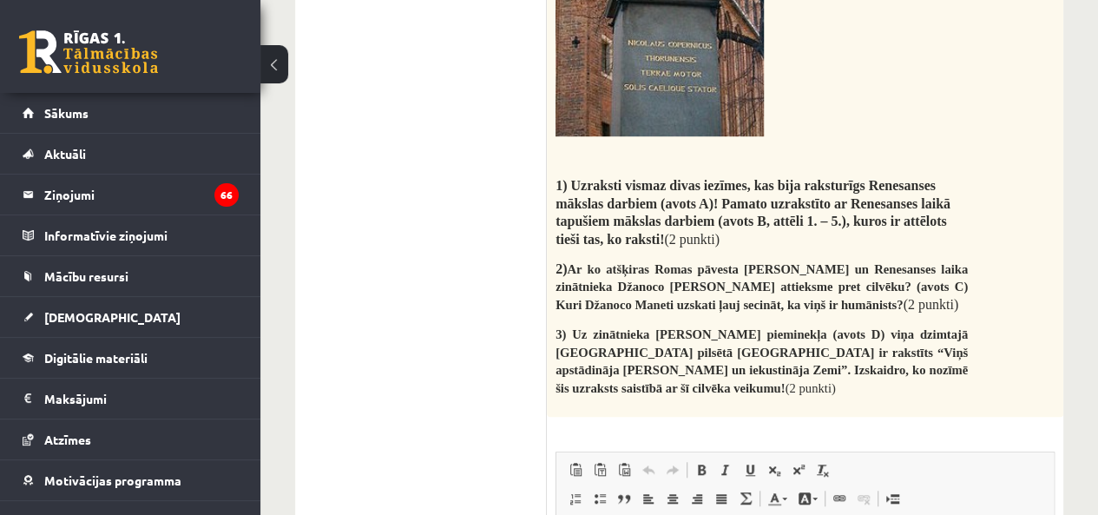
click at [600, 491] on span at bounding box center [600, 498] width 14 height 14
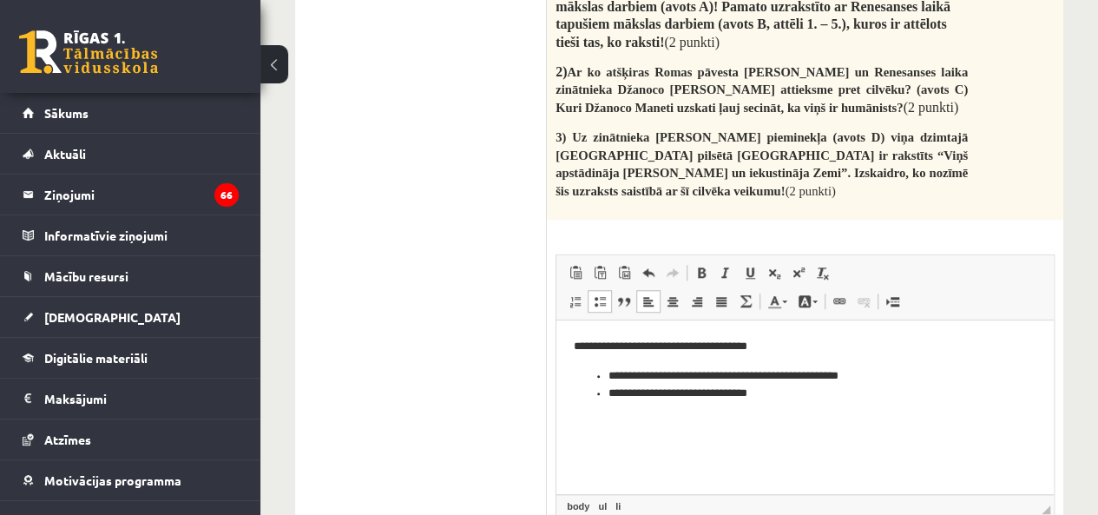
scroll to position [3983, 0]
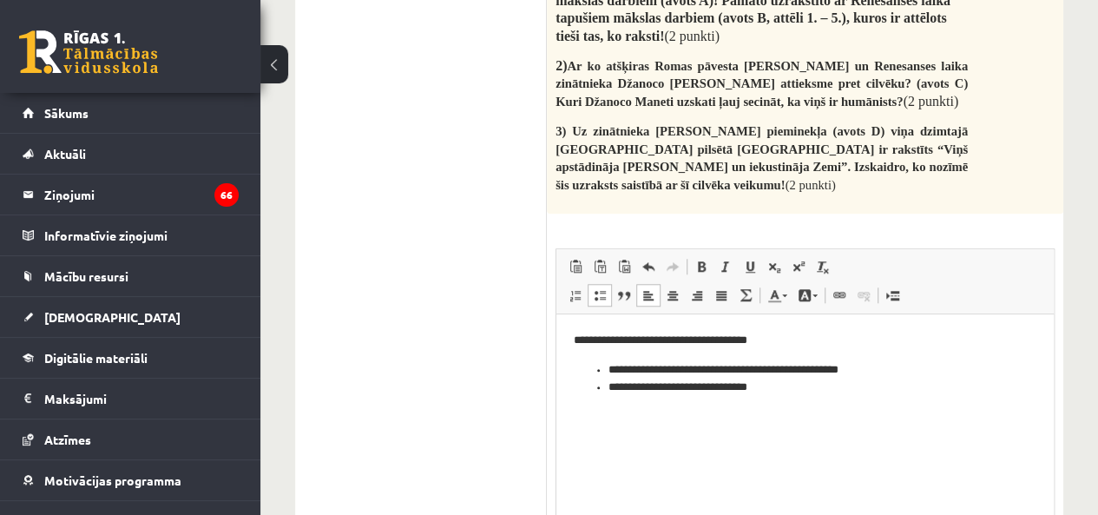
drag, startPoint x: 1045, startPoint y: 353, endPoint x: 469, endPoint y: 223, distance: 589.8
click at [600, 288] on span at bounding box center [600, 295] width 14 height 14
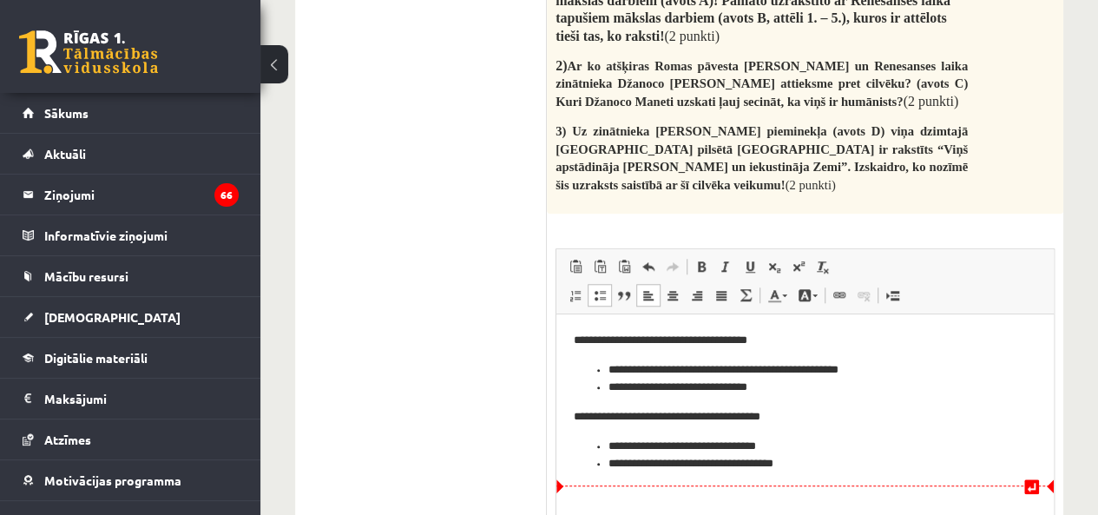
click at [568, 489] on html "**********" at bounding box center [804, 401] width 497 height 176
drag, startPoint x: 708, startPoint y: 121, endPoint x: 172, endPoint y: 0, distance: 549.6
click at [708, 255] on link "Bold Keyboard shortcut Ctrl+B" at bounding box center [701, 266] width 24 height 23
click at [696, 255] on link "Bold Keyboard shortcut Ctrl+B" at bounding box center [701, 266] width 24 height 23
click at [595, 288] on span at bounding box center [600, 295] width 14 height 14
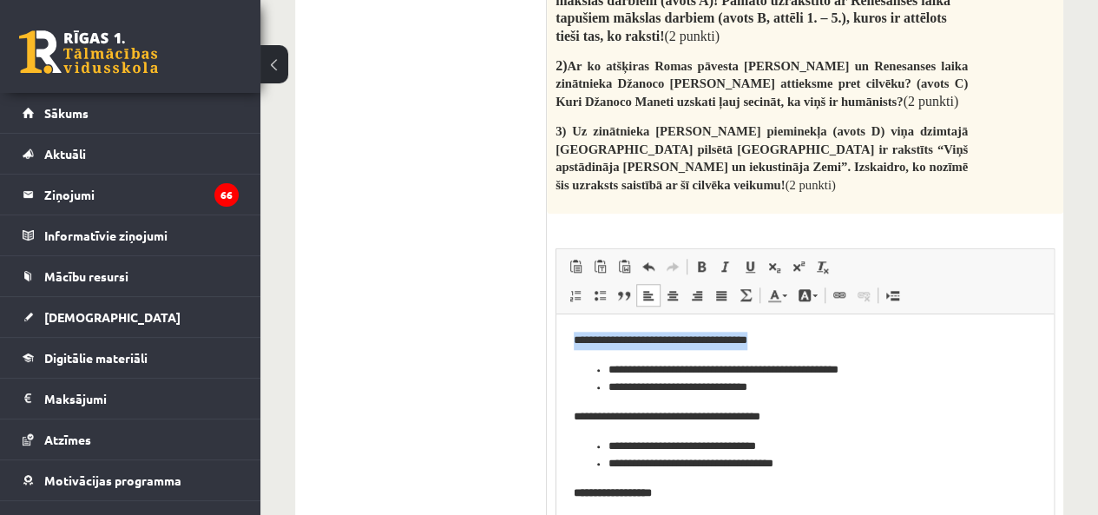
drag, startPoint x: 571, startPoint y: 336, endPoint x: 797, endPoint y: 339, distance: 226.5
click at [797, 339] on html "**********" at bounding box center [804, 448] width 497 height 271
click at [698, 259] on span at bounding box center [701, 266] width 14 height 14
drag, startPoint x: 572, startPoint y: 409, endPoint x: 714, endPoint y: 412, distance: 142.3
click at [618, 410] on html "**********" at bounding box center [804, 448] width 497 height 271
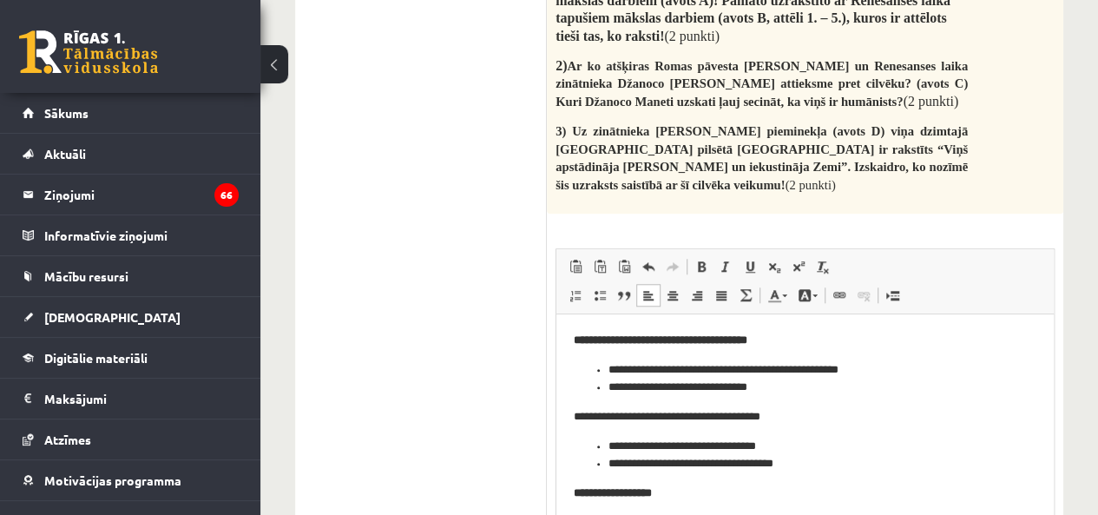
drag, startPoint x: 816, startPoint y: 414, endPoint x: 787, endPoint y: 415, distance: 29.5
click at [804, 415] on p "**********" at bounding box center [805, 416] width 462 height 18
drag, startPoint x: 567, startPoint y: 402, endPoint x: 777, endPoint y: 414, distance: 209.5
click at [777, 414] on html "**********" at bounding box center [804, 448] width 497 height 271
click at [699, 259] on span at bounding box center [701, 266] width 14 height 14
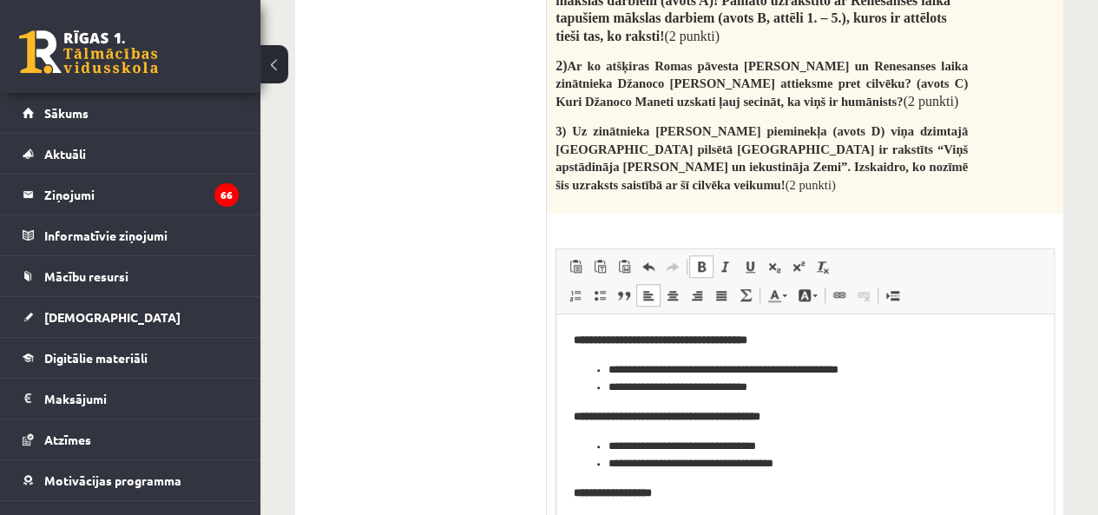
drag, startPoint x: 600, startPoint y: 154, endPoint x: 45, endPoint y: 14, distance: 571.8
click at [600, 288] on span at bounding box center [600, 295] width 14 height 14
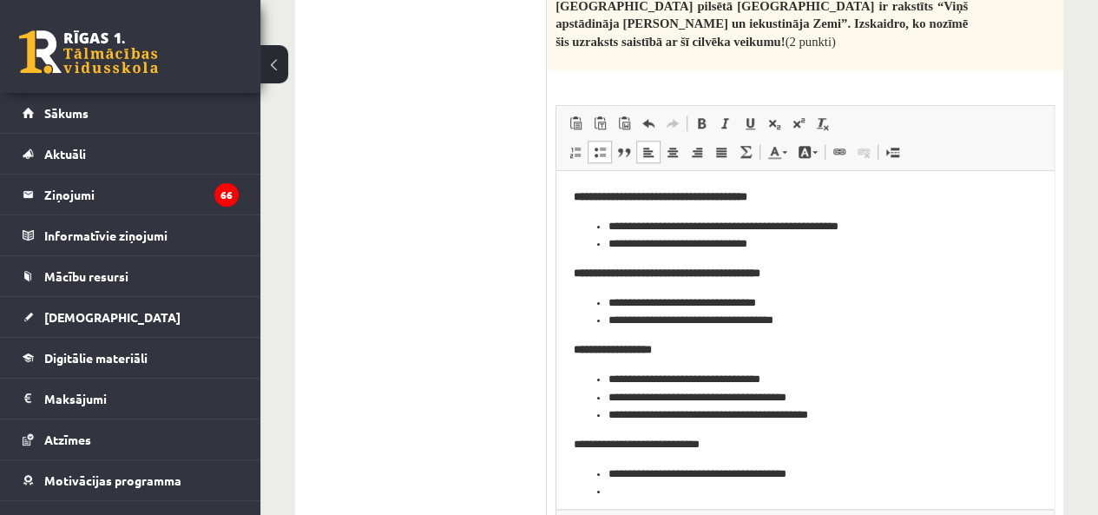
scroll to position [4146, 0]
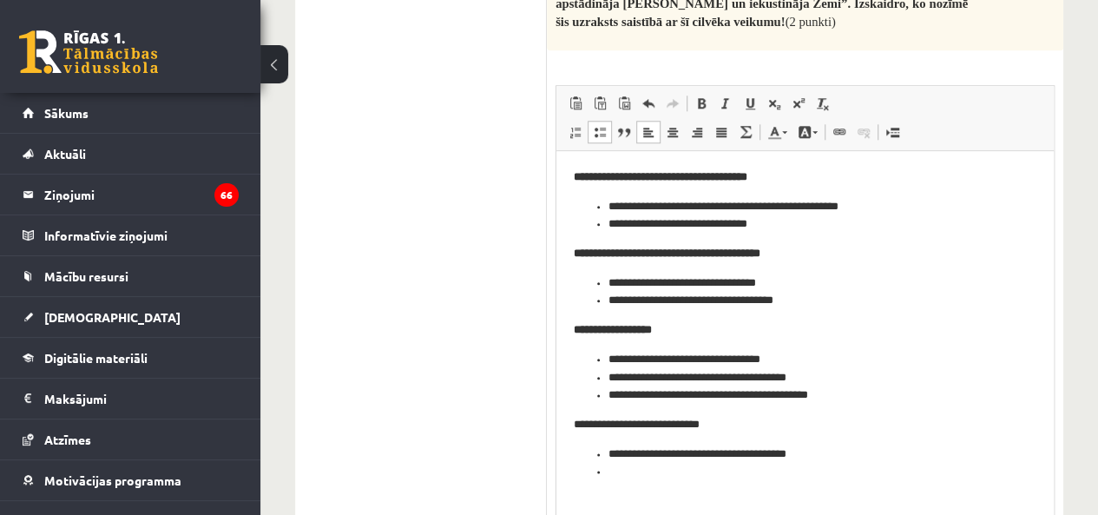
drag, startPoint x: 1046, startPoint y: 352, endPoint x: 1014, endPoint y: 498, distance: 149.3
drag, startPoint x: 568, startPoint y: 419, endPoint x: 733, endPoint y: 426, distance: 165.0
click at [733, 426] on html "**********" at bounding box center [804, 323] width 497 height 347
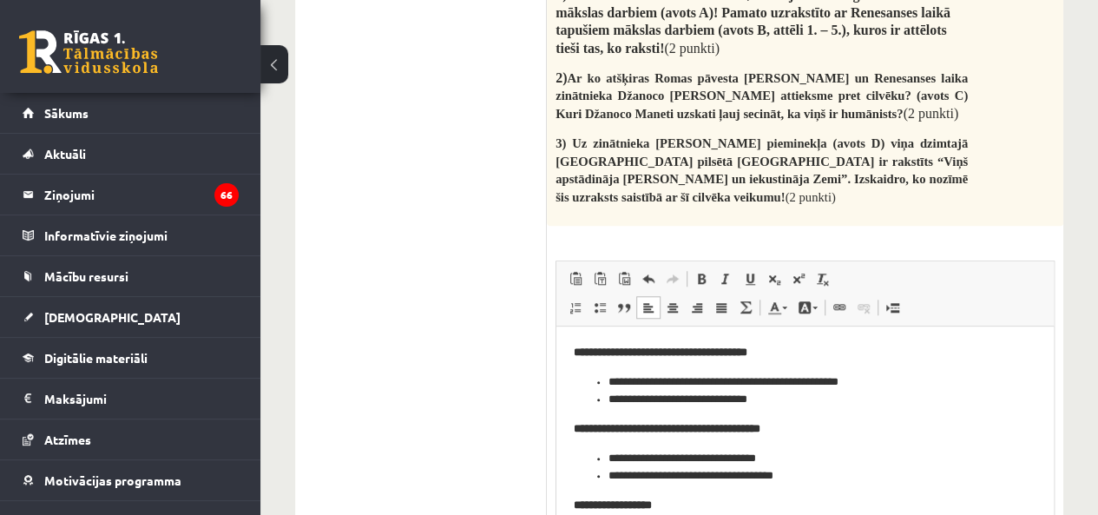
scroll to position [3944, 0]
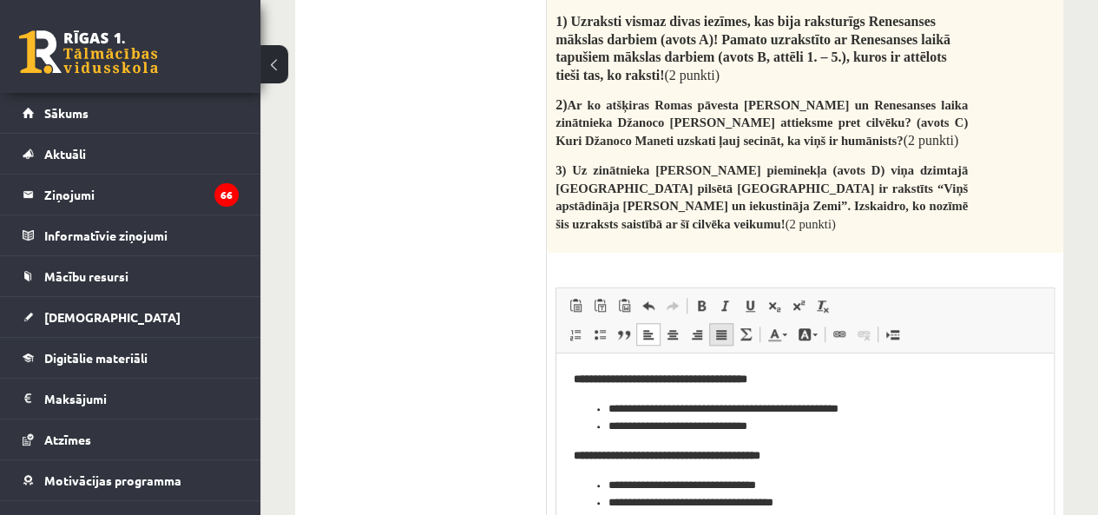
drag, startPoint x: 704, startPoint y: 167, endPoint x: 724, endPoint y: 187, distance: 28.2
click at [704, 294] on link "Bold Keyboard shortcut Ctrl+B" at bounding box center [701, 305] width 24 height 23
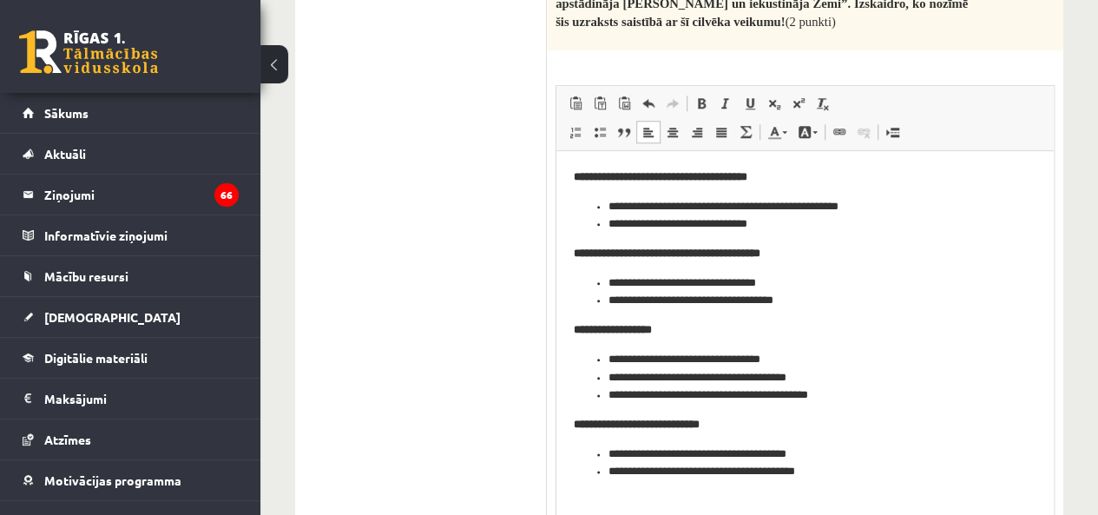
drag, startPoint x: 1043, startPoint y: 502, endPoint x: 1038, endPoint y: 394, distance: 107.7
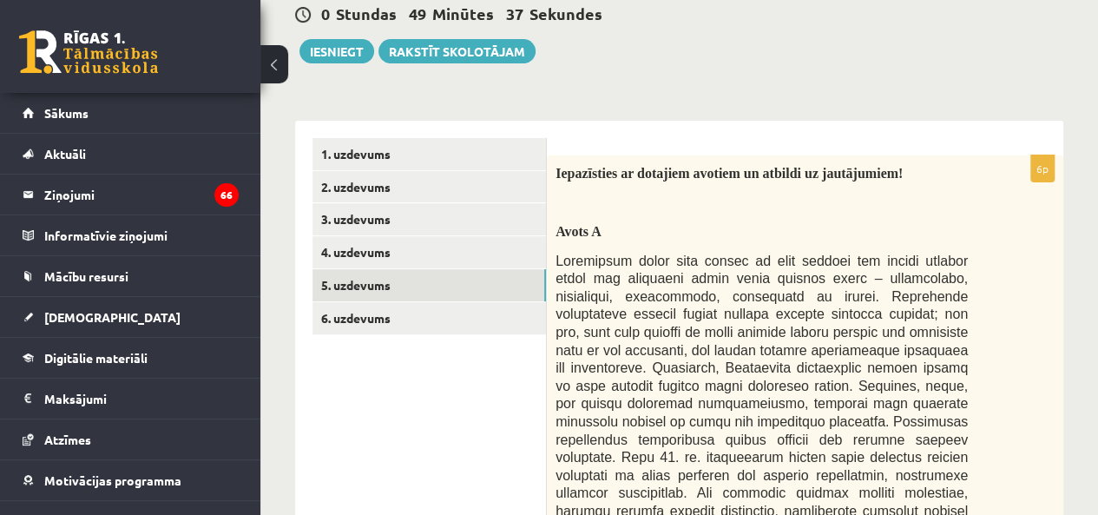
scroll to position [202, 0]
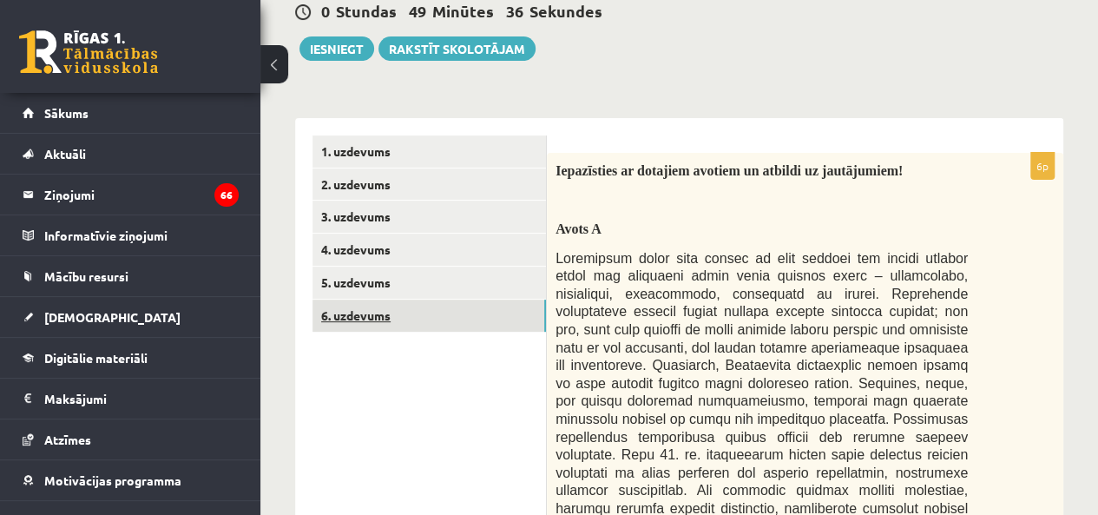
click at [362, 318] on link "6. uzdevums" at bounding box center [428, 315] width 233 height 32
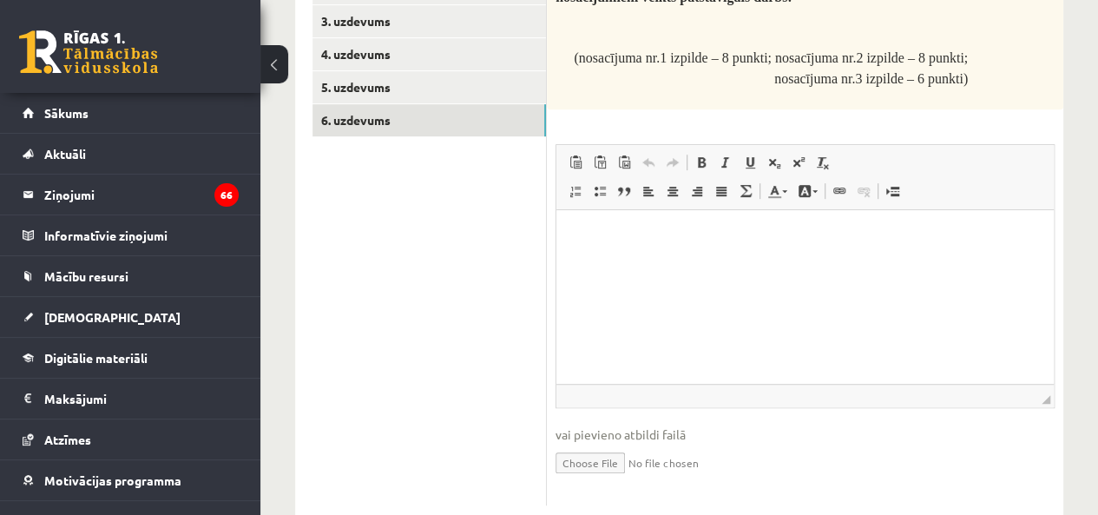
scroll to position [404, 0]
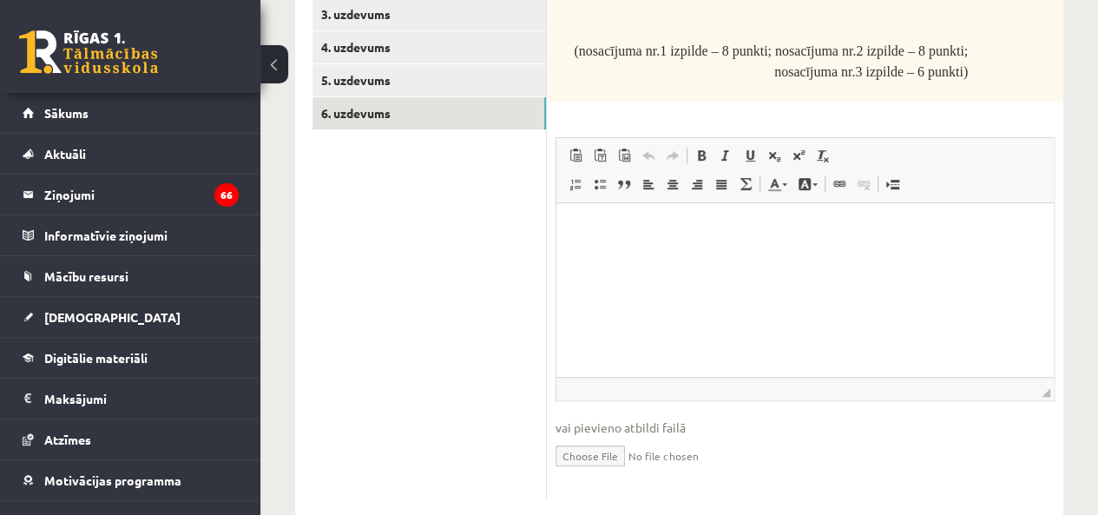
click at [713, 220] on p "Rich Text Editor, wiswyg-editor-user-answer-47024841639620" at bounding box center [805, 229] width 462 height 18
click at [579, 459] on input "file" at bounding box center [804, 454] width 499 height 36
type input "**********"
click at [678, 256] on html at bounding box center [804, 229] width 497 height 53
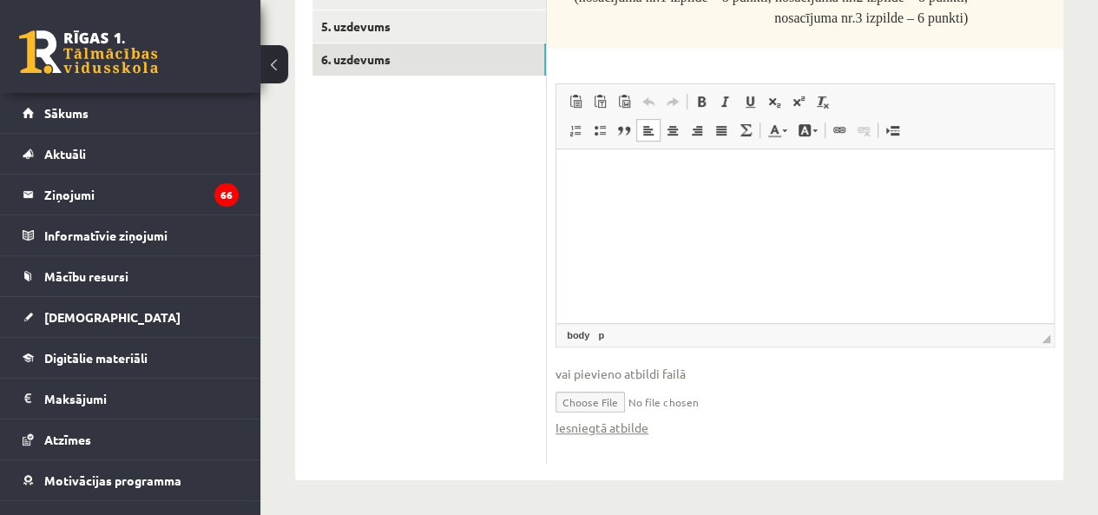
click at [632, 398] on input "file" at bounding box center [804, 401] width 499 height 36
click at [665, 400] on input "file" at bounding box center [804, 401] width 499 height 36
type input "**********"
drag, startPoint x: 911, startPoint y: 374, endPoint x: 885, endPoint y: 376, distance: 26.1
click at [911, 376] on span "vai pievieno atbildi failā" at bounding box center [804, 373] width 499 height 18
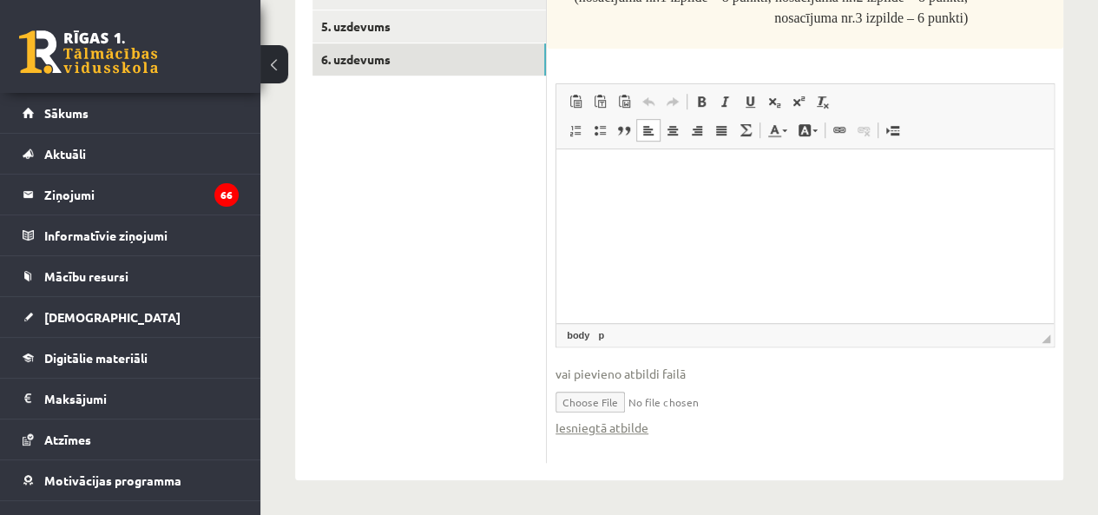
click at [758, 400] on input "file" at bounding box center [804, 401] width 499 height 36
click at [590, 393] on input "file" at bounding box center [804, 401] width 499 height 36
type input "**********"
click at [644, 196] on html at bounding box center [804, 175] width 497 height 53
click at [791, 202] on html at bounding box center [804, 175] width 497 height 53
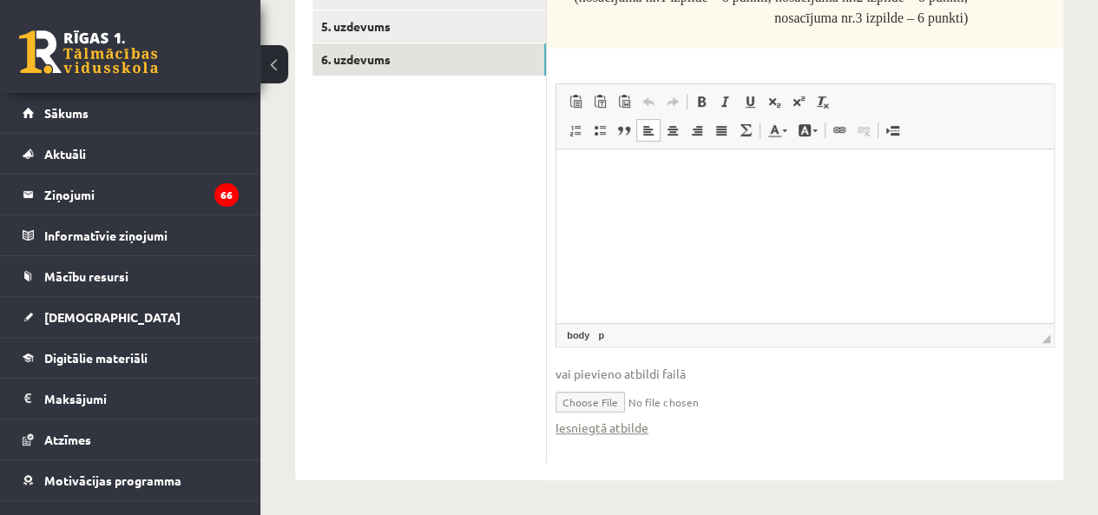
drag, startPoint x: 784, startPoint y: 194, endPoint x: 723, endPoint y: 203, distance: 61.4
click at [723, 202] on html at bounding box center [804, 175] width 497 height 53
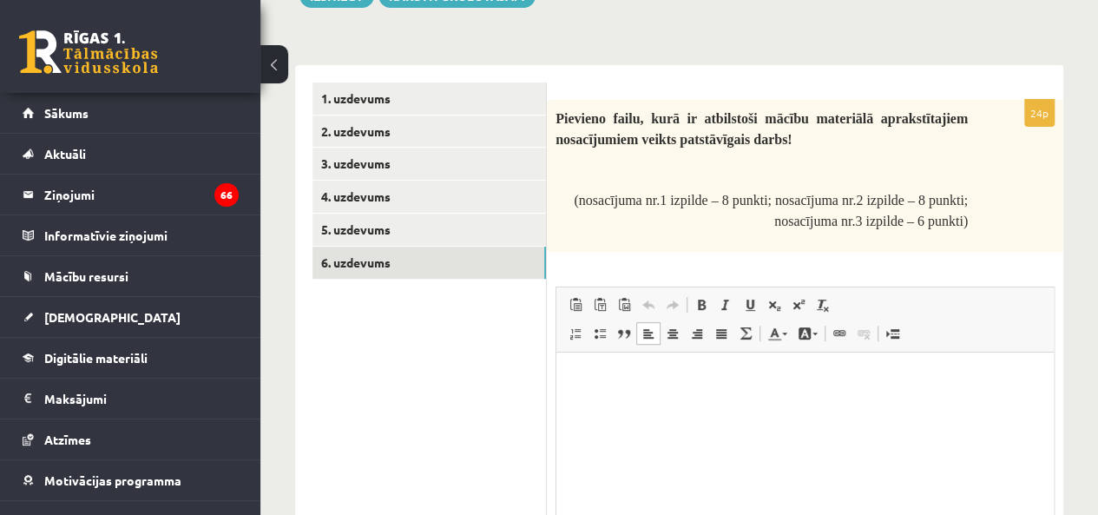
click at [834, 260] on div "24p Pievieno failu, kurā ir atbilstoši mācību materiālā aprakstītajiem nosacīju…" at bounding box center [805, 383] width 516 height 567
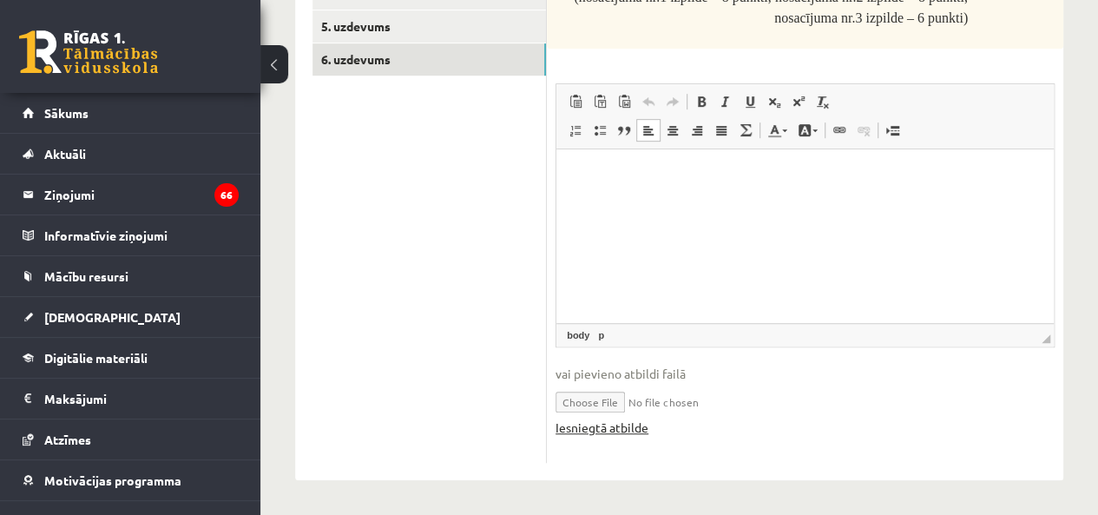
click at [625, 426] on link "Iesniegtā atbilde" at bounding box center [601, 427] width 93 height 18
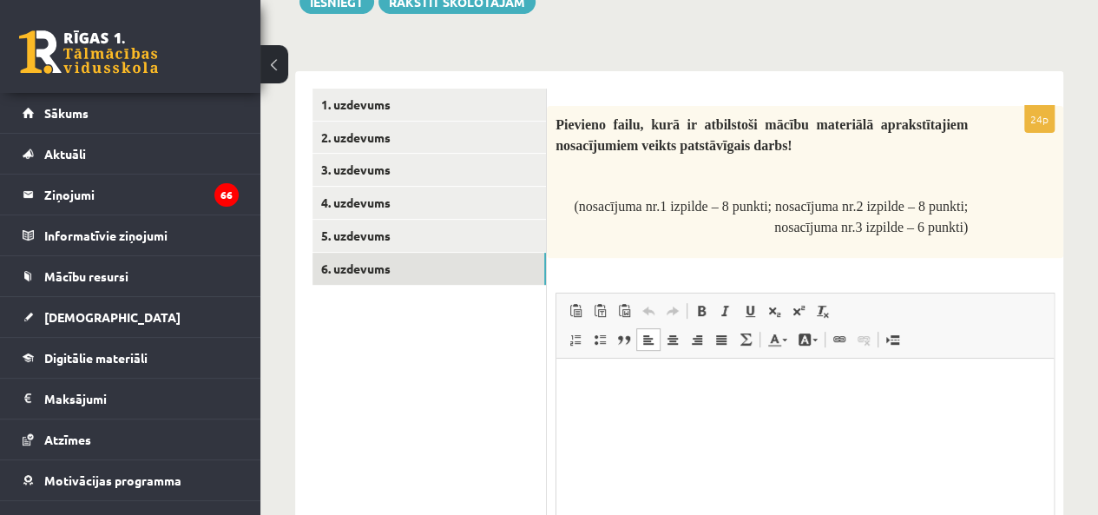
scroll to position [0, 0]
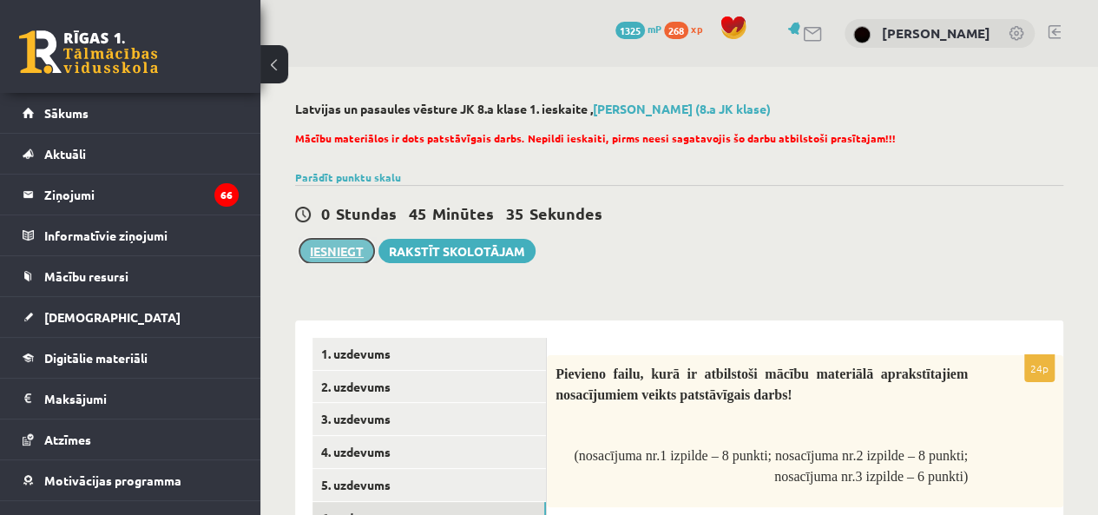
click at [340, 239] on button "Iesniegt" at bounding box center [336, 251] width 75 height 24
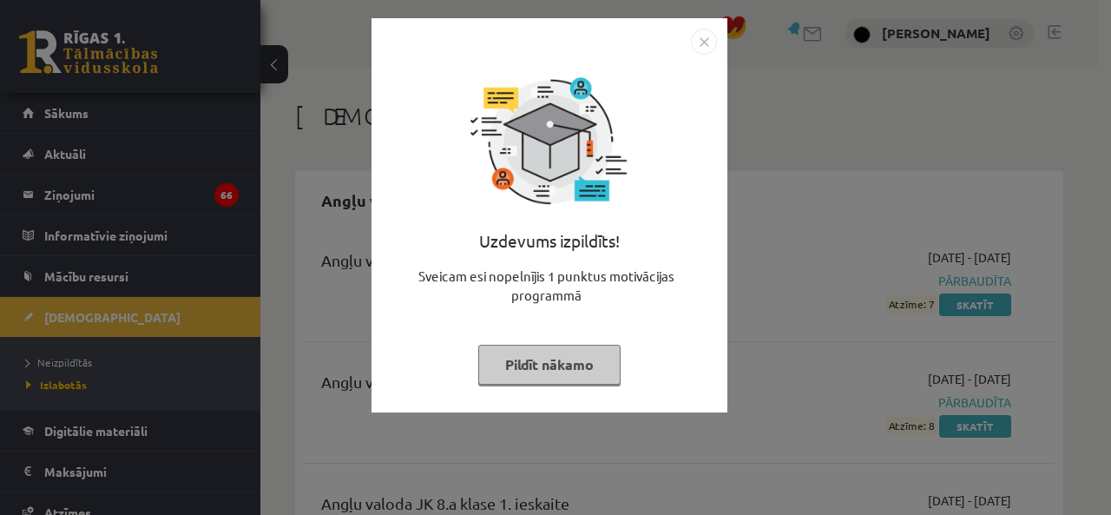
click at [708, 41] on img "Close" at bounding box center [704, 42] width 26 height 26
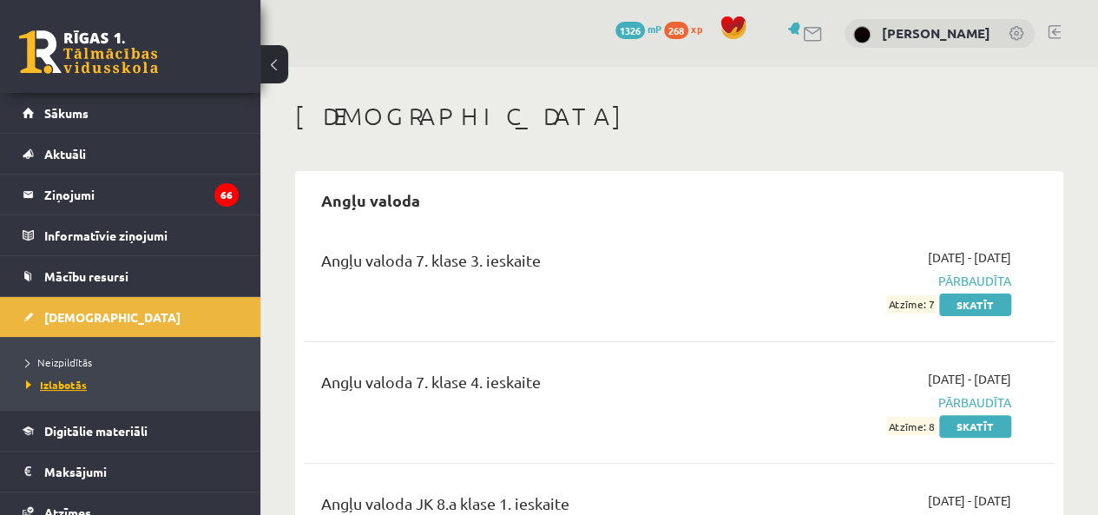
click at [53, 383] on span "Izlabotās" at bounding box center [56, 384] width 61 height 14
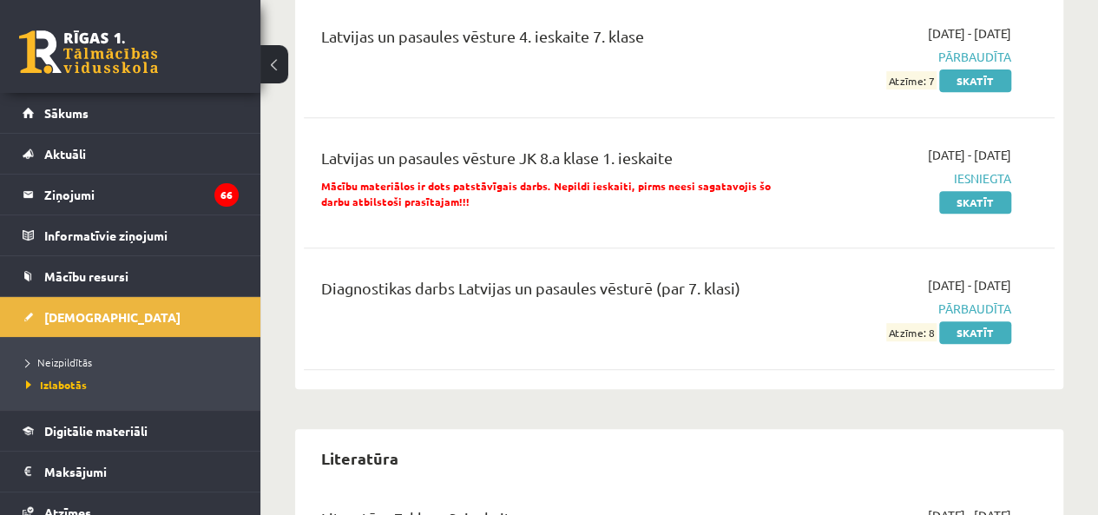
scroll to position [3644, 0]
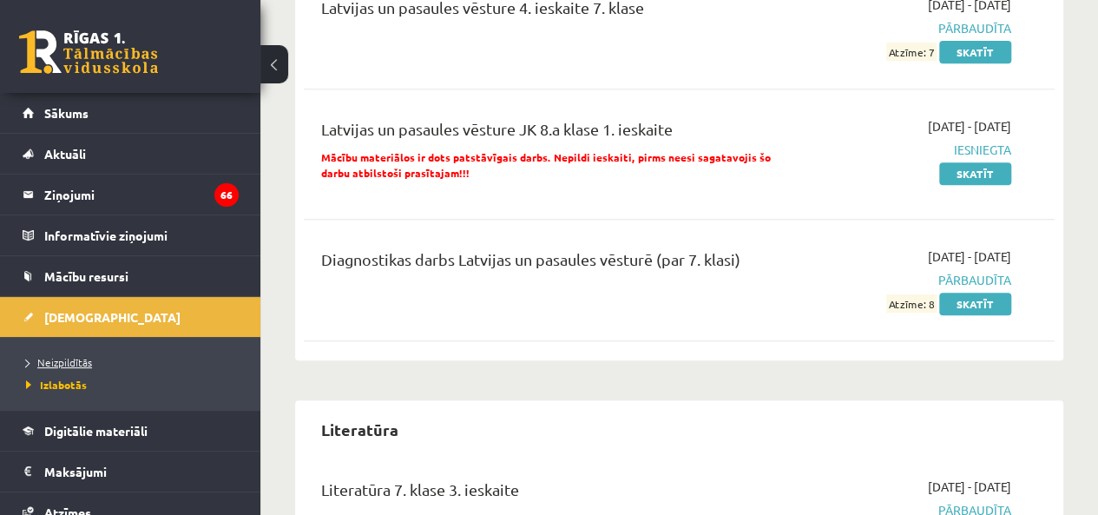
click at [49, 360] on span "Neizpildītās" at bounding box center [59, 362] width 66 height 14
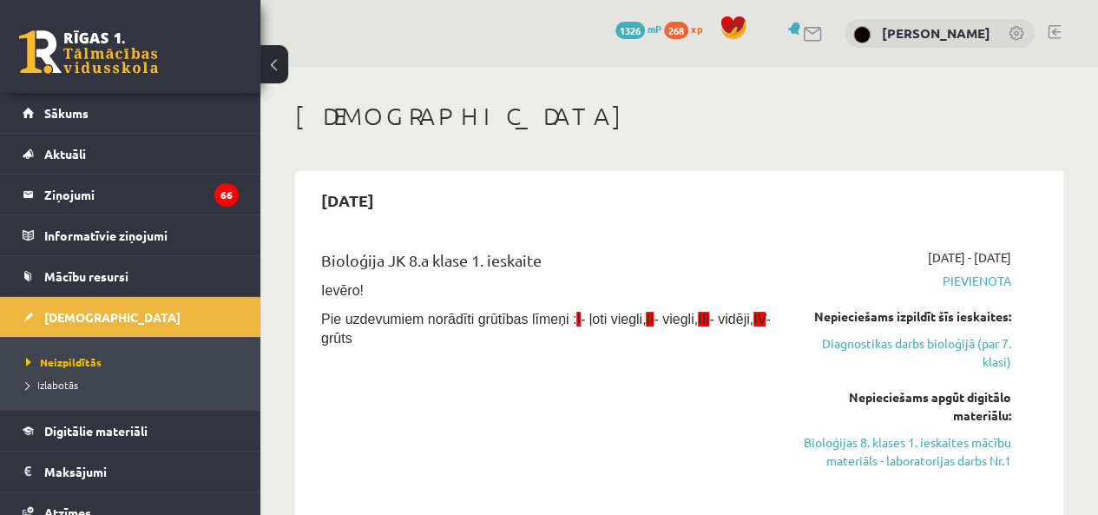
click at [588, 220] on div "2025-09-15" at bounding box center [679, 200] width 751 height 41
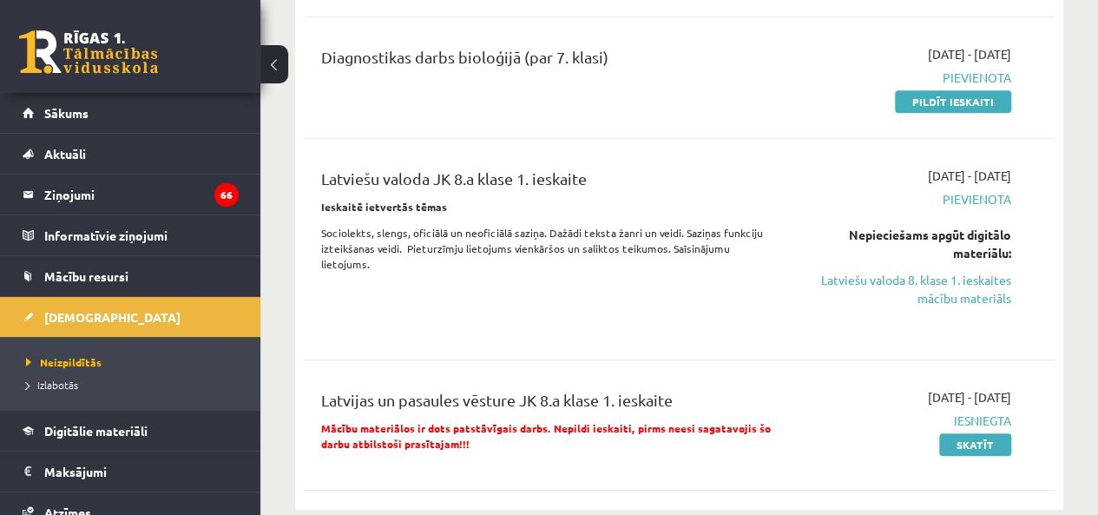
scroll to position [607, 0]
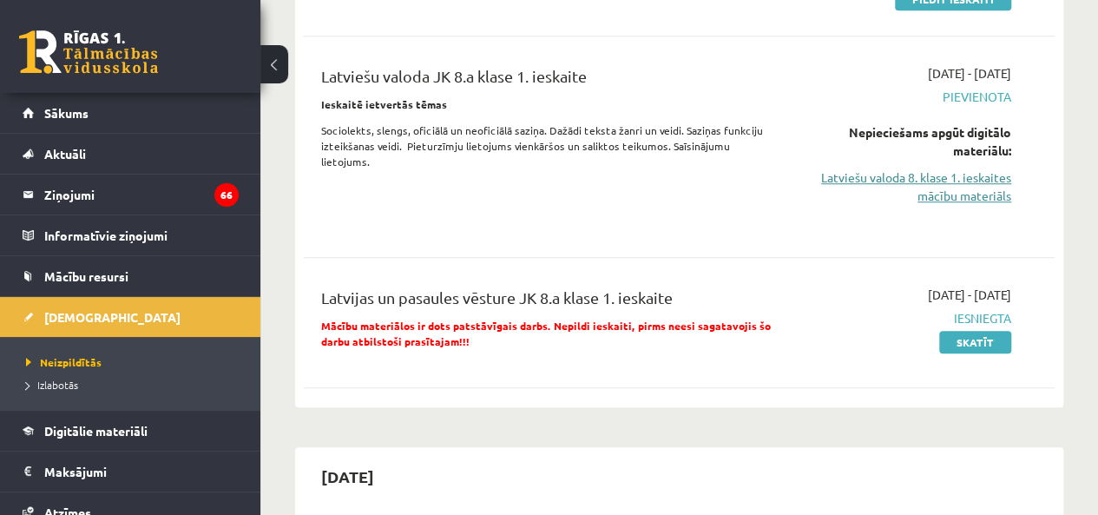
click at [950, 185] on link "Latviešu valoda 8. klase 1. ieskaites mācību materiāls" at bounding box center [904, 186] width 213 height 36
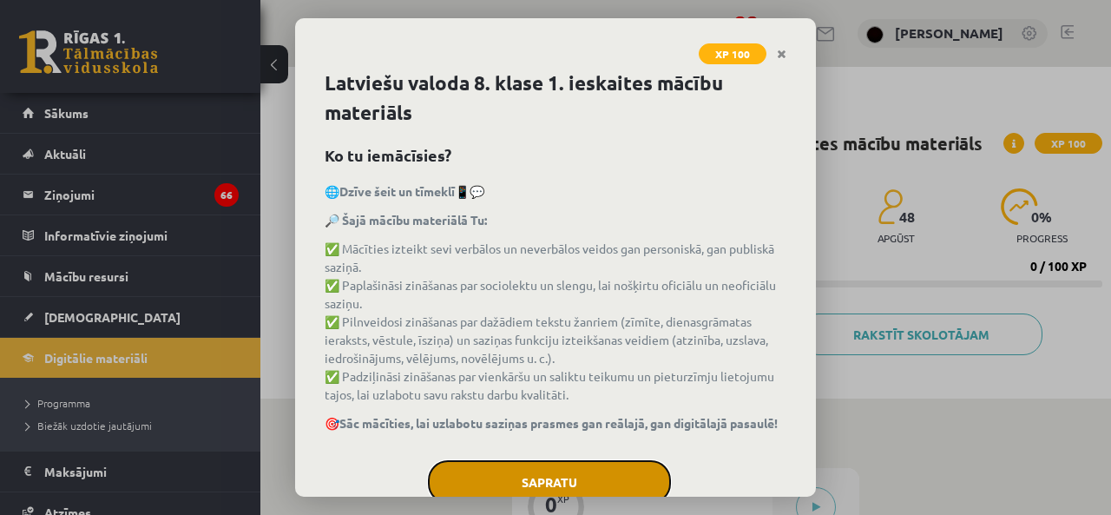
click at [572, 473] on button "Sapratu" at bounding box center [549, 481] width 243 height 43
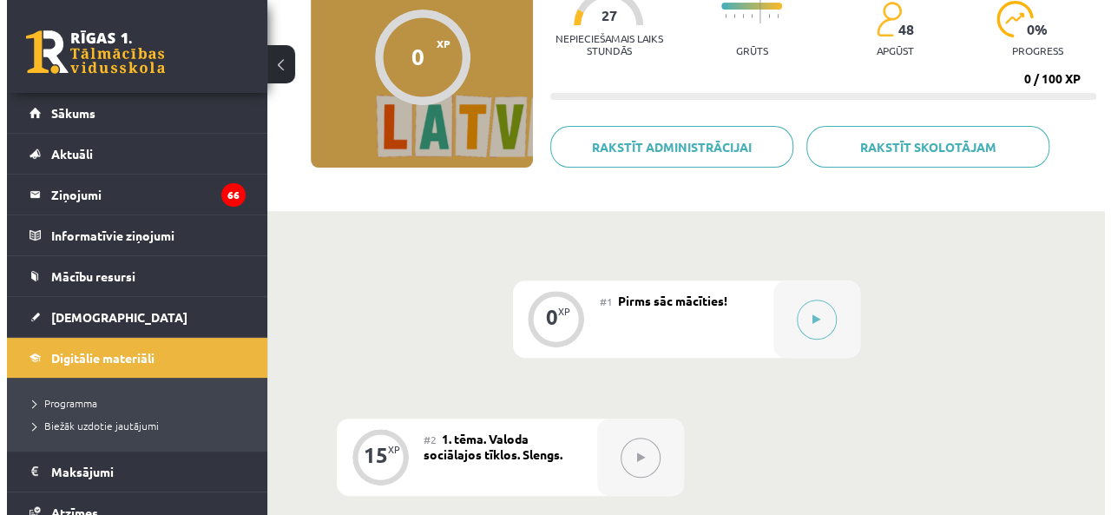
scroll to position [202, 0]
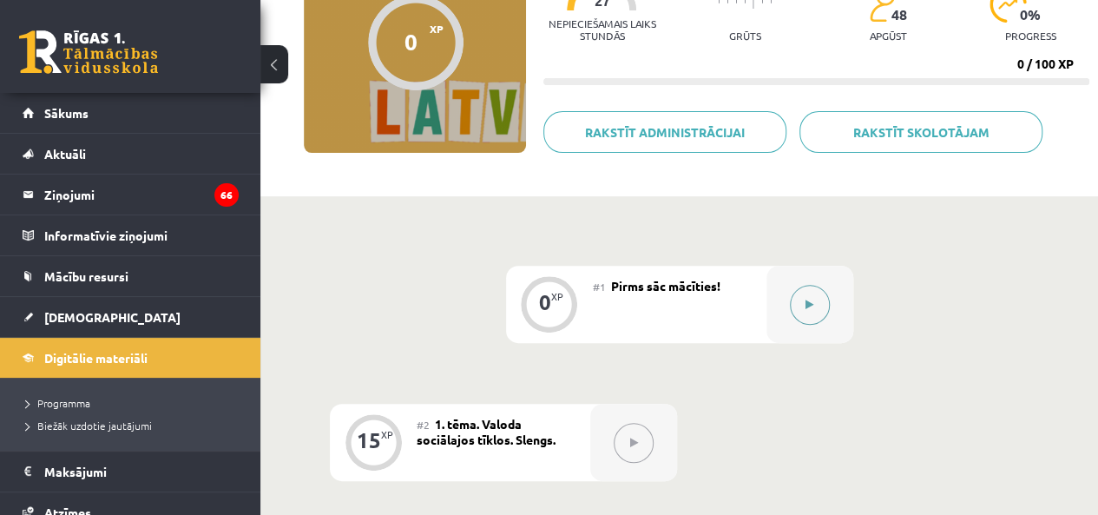
click at [814, 302] on button at bounding box center [810, 305] width 40 height 40
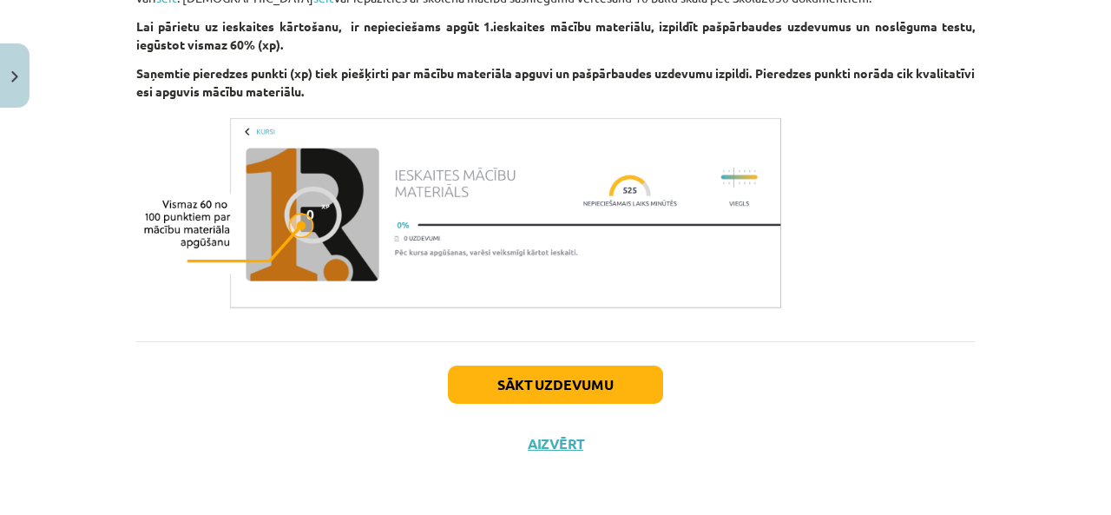
scroll to position [1425, 0]
click at [593, 370] on button "Sākt uzdevumu" at bounding box center [555, 384] width 215 height 38
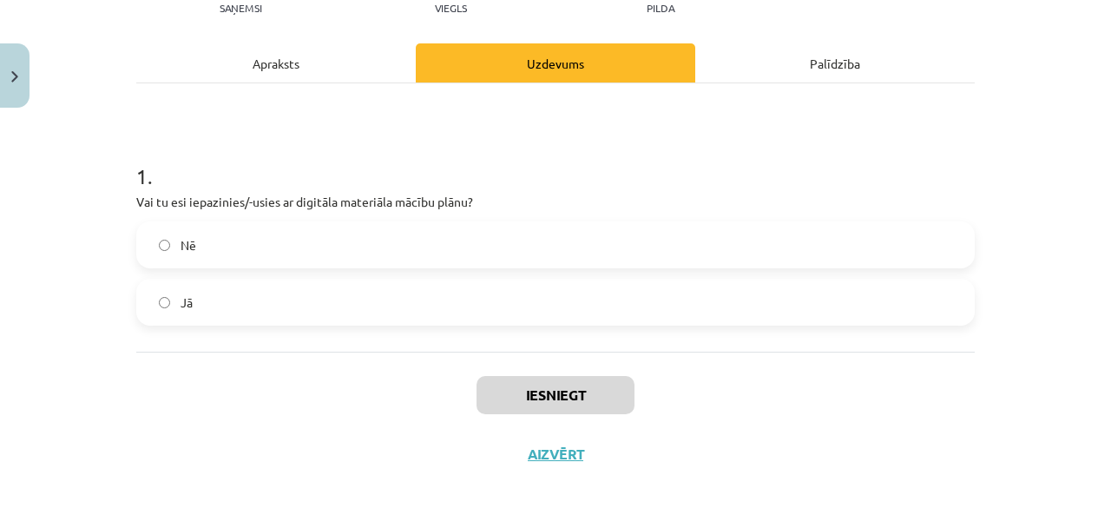
scroll to position [222, 0]
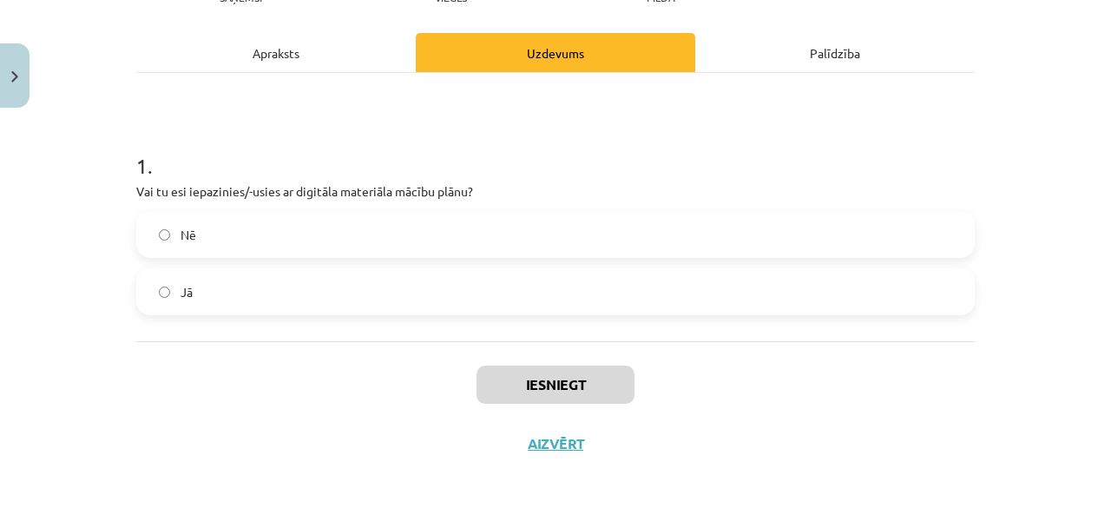
click at [260, 277] on label "Jā" at bounding box center [555, 291] width 835 height 43
click at [563, 363] on div "Iesniegt Aizvērt" at bounding box center [555, 401] width 838 height 121
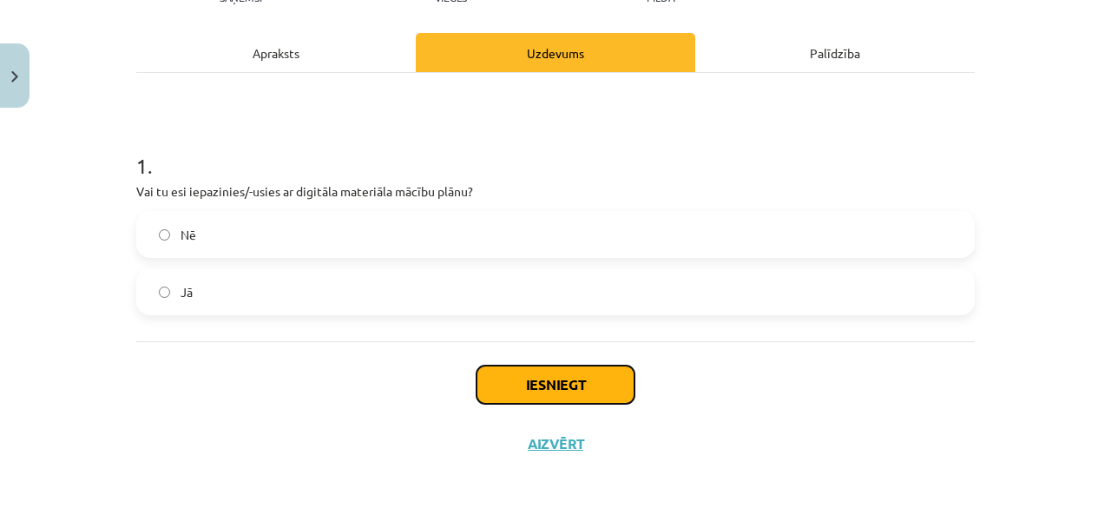
click at [555, 367] on button "Iesniegt" at bounding box center [555, 384] width 158 height 38
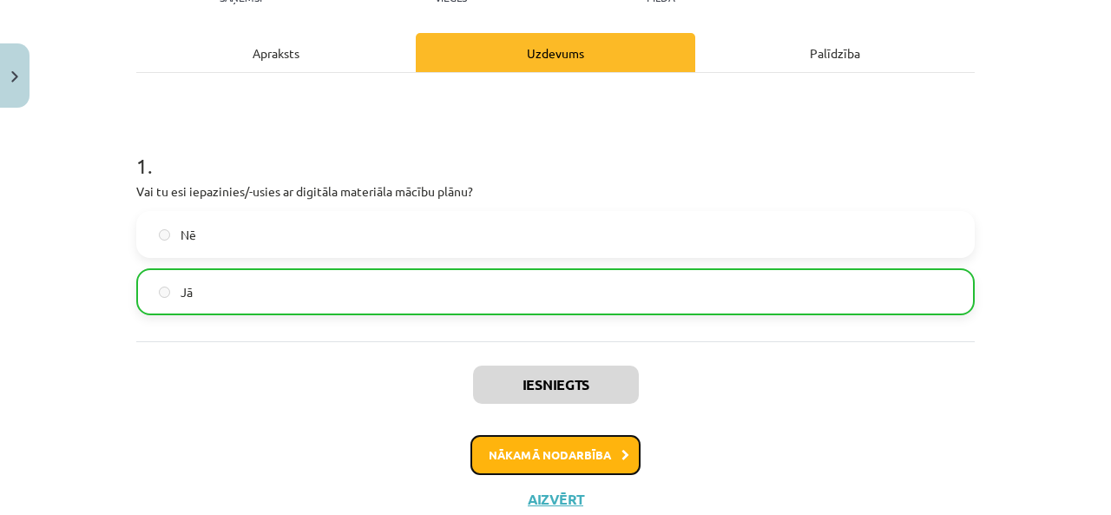
click at [567, 443] on button "Nākamā nodarbība" at bounding box center [555, 455] width 170 height 40
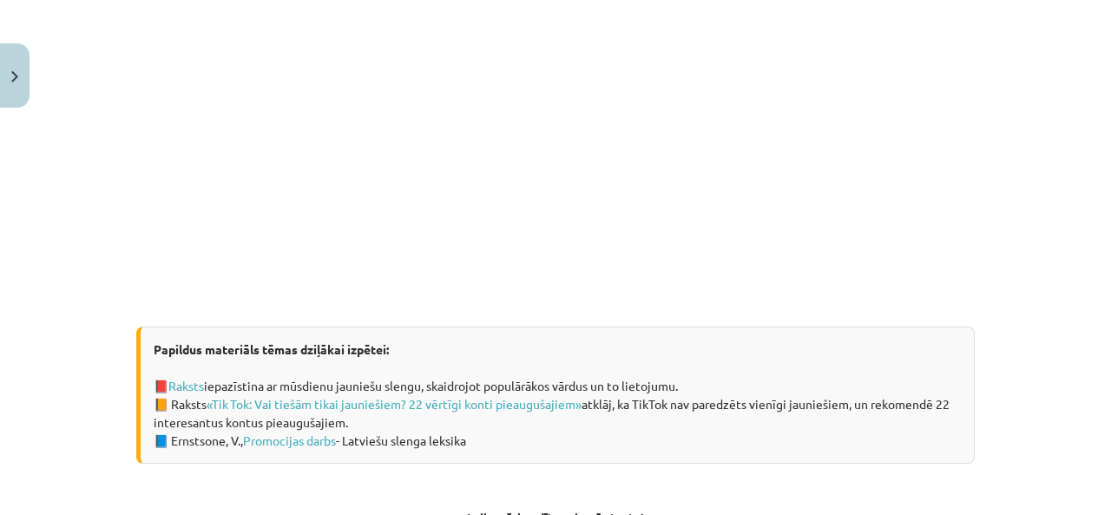
scroll to position [600, 0]
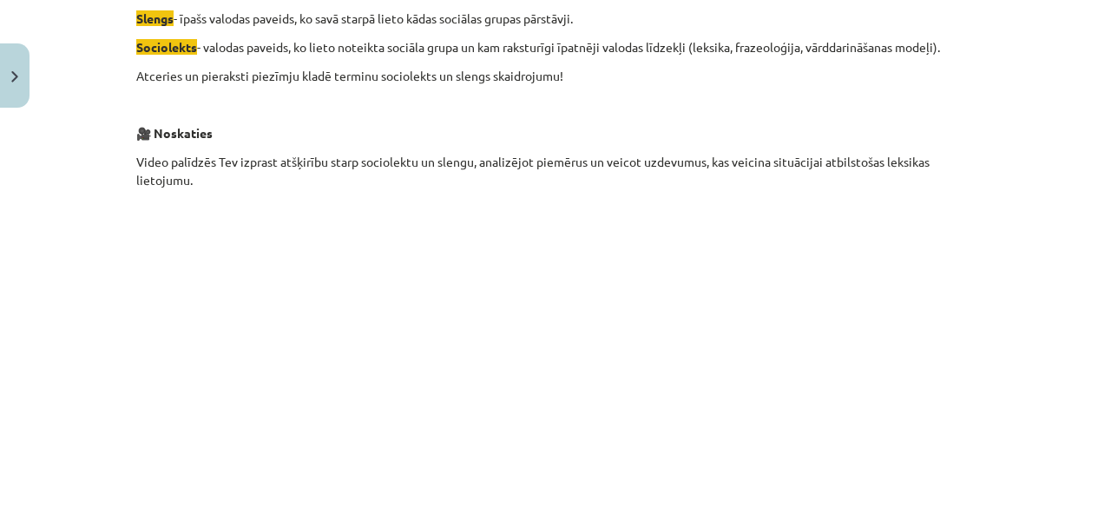
click at [1032, 390] on div "Mācību tēma: Latviešu valoda 8. klase 1. ieskaites mācību materiāls #2 1. tēma.…" at bounding box center [555, 257] width 1111 height 515
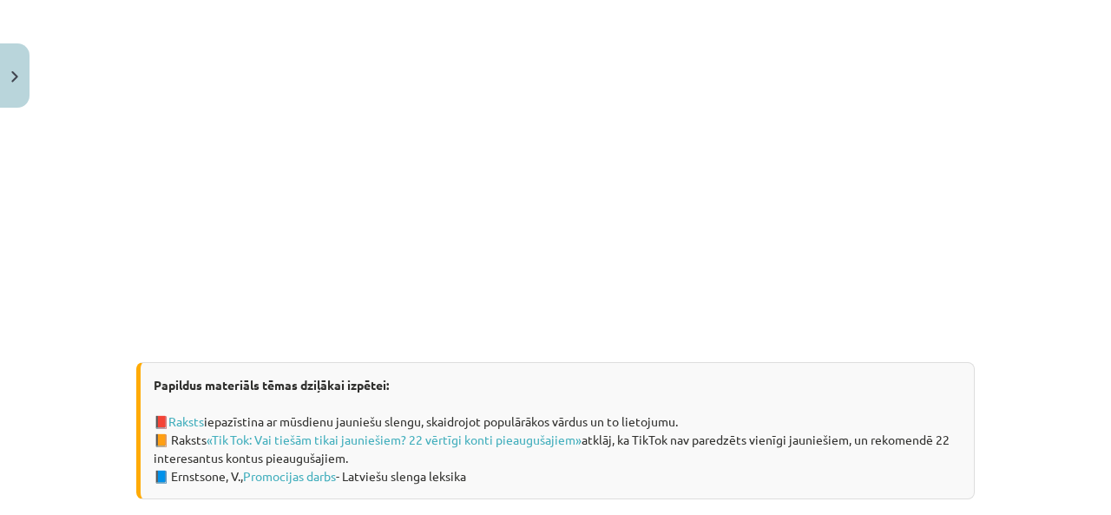
scroll to position [1195, 0]
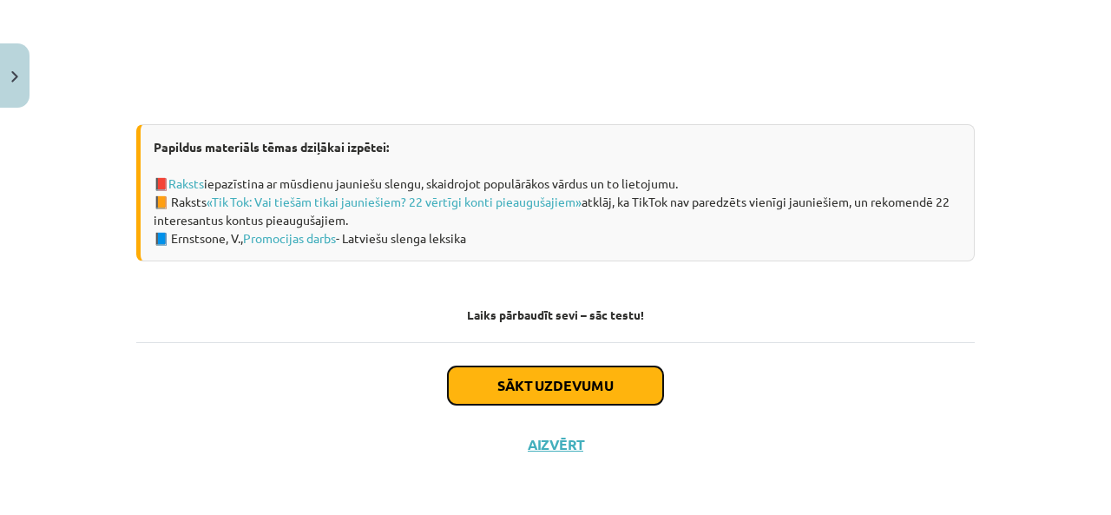
click at [561, 381] on button "Sākt uzdevumu" at bounding box center [555, 385] width 215 height 38
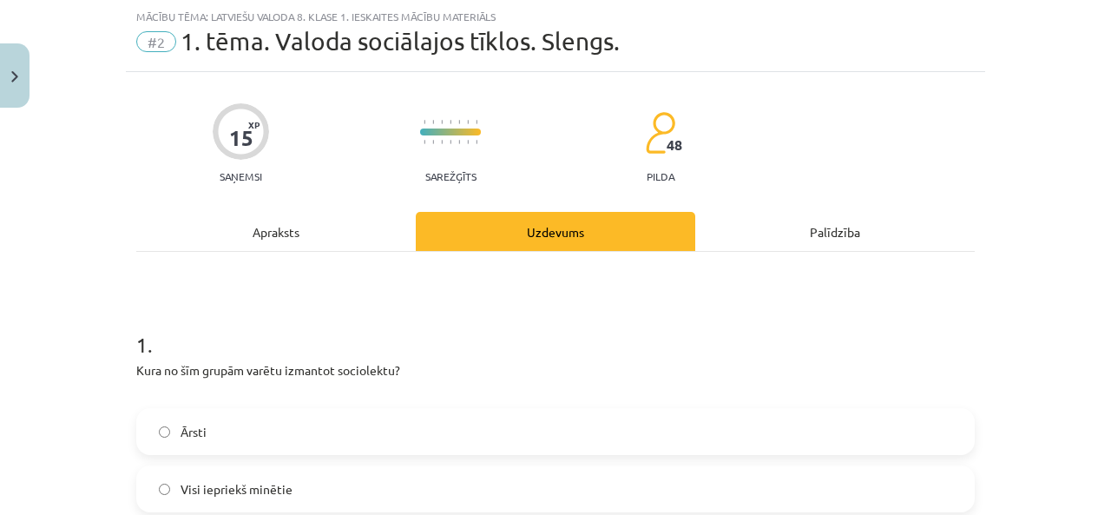
scroll to position [246, 0]
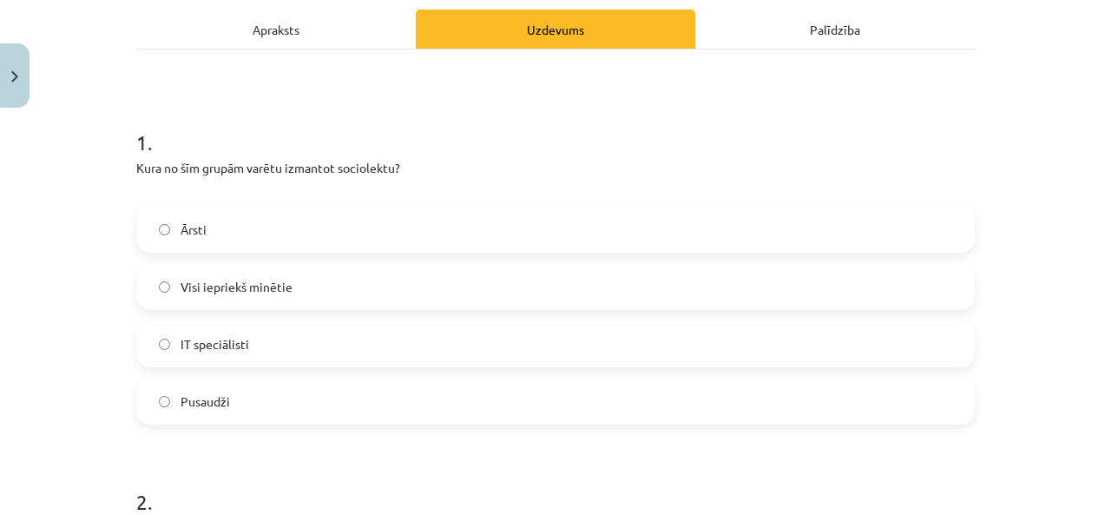
click at [234, 396] on label "Pusaudži" at bounding box center [555, 400] width 835 height 43
click at [238, 412] on label "Pusaudži" at bounding box center [555, 400] width 835 height 43
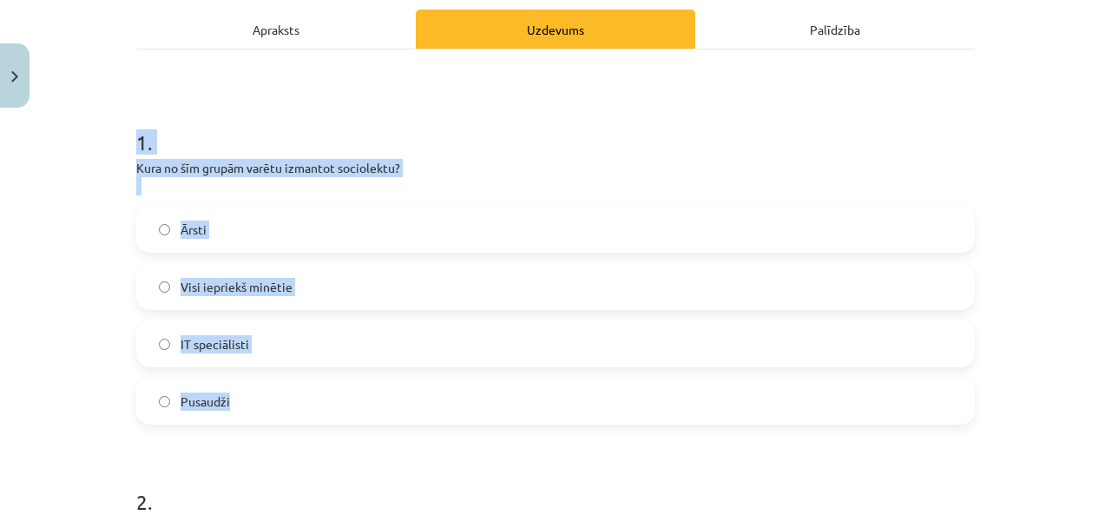
drag, startPoint x: 106, startPoint y: 101, endPoint x: 436, endPoint y: 397, distance: 443.6
click at [436, 397] on div "Mācību tēma: Latviešu valoda 8. klase 1. ieskaites mācību materiāls #2 1. tēma.…" at bounding box center [555, 257] width 1111 height 515
copy div "1 . Kura no šīm grupām varētu izmantot sociolektu? Ārsti Visi iepriekš minētie …"
click at [281, 284] on span "Visi iepriekš minētie" at bounding box center [236, 287] width 112 height 18
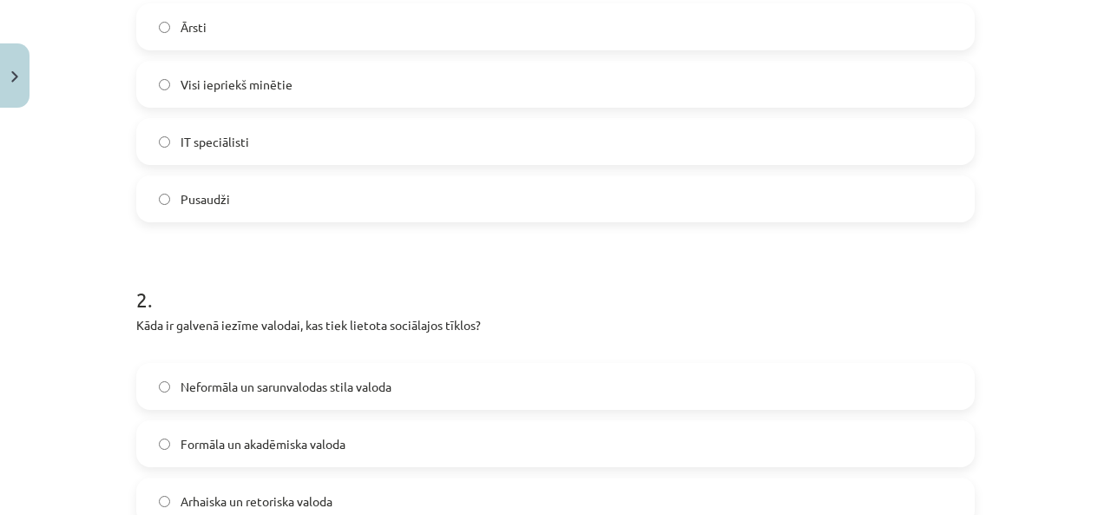
scroll to position [651, 0]
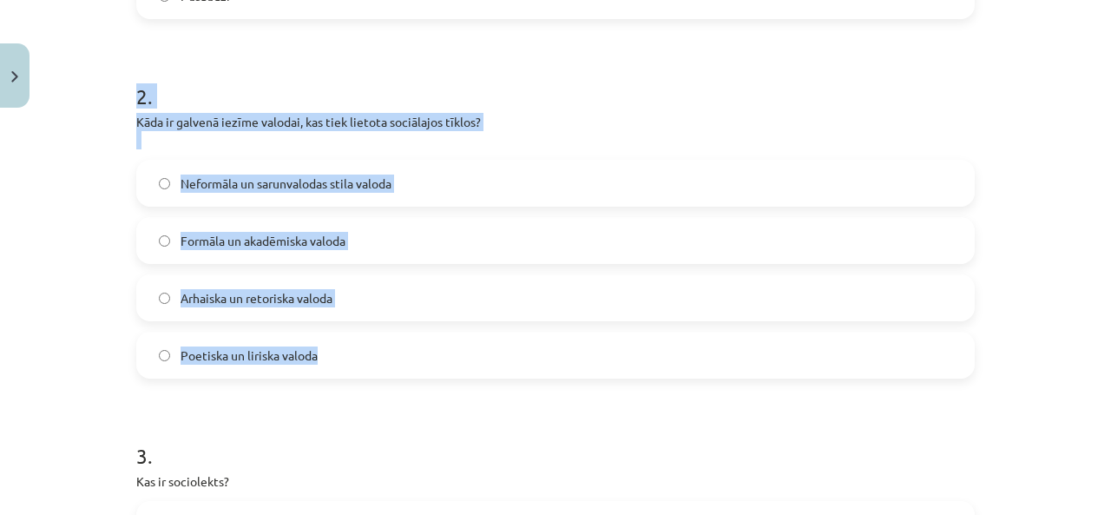
drag, startPoint x: 96, startPoint y: 76, endPoint x: 513, endPoint y: 347, distance: 496.7
click at [513, 347] on div "Mācību tēma: Latviešu valoda 8. klase 1. ieskaites mācību materiāls #2 1. tēma.…" at bounding box center [555, 257] width 1111 height 515
click at [470, 104] on h1 "2 ." at bounding box center [555, 81] width 838 height 54
drag, startPoint x: 52, startPoint y: 69, endPoint x: 462, endPoint y: 332, distance: 487.1
click at [462, 332] on div "Mācību tēma: Latviešu valoda 8. klase 1. ieskaites mācību materiāls #2 1. tēma.…" at bounding box center [555, 257] width 1111 height 515
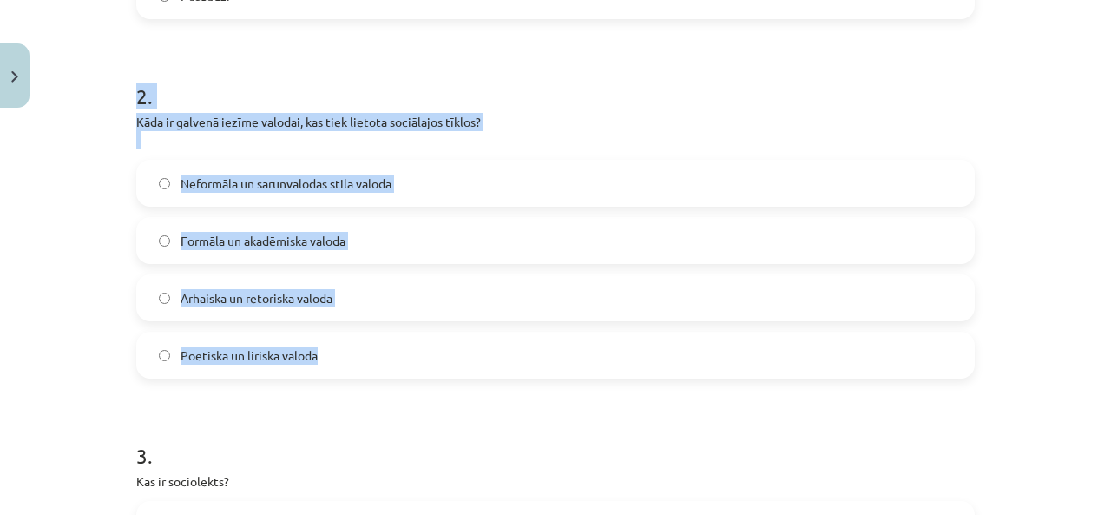
copy div "2 . Kāda ir galvenā iezīme valodai, kas tiek lietota sociālajos tīklos? Neformā…"
click at [287, 186] on span "Neformāla un sarunvalodas stila valoda" at bounding box center [285, 183] width 211 height 18
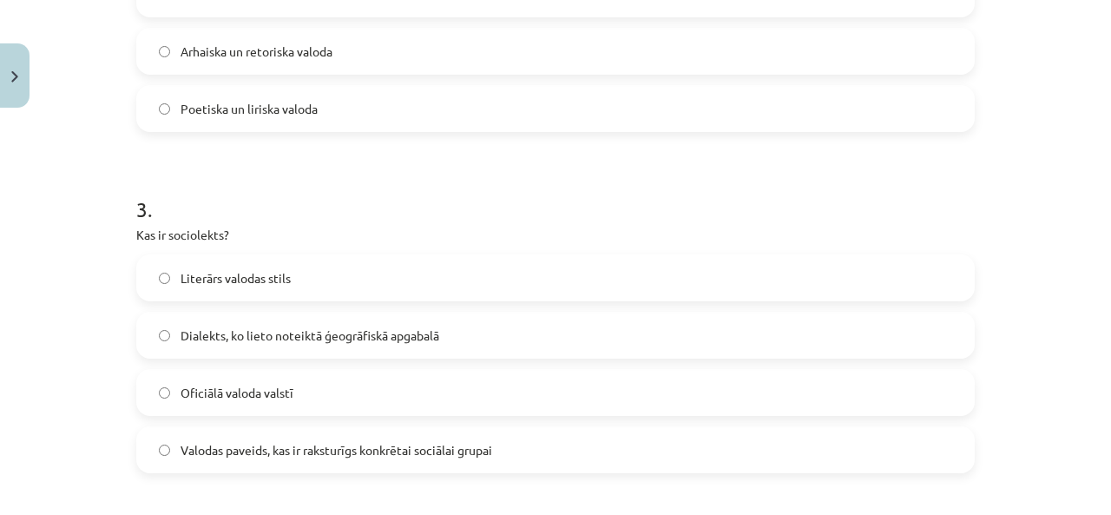
scroll to position [1055, 0]
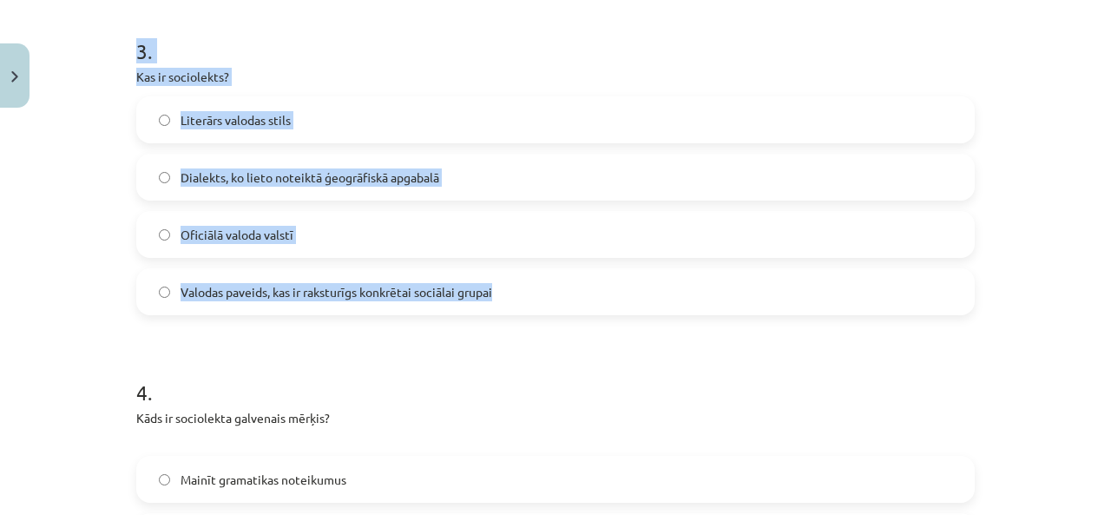
drag, startPoint x: 49, startPoint y: 27, endPoint x: 562, endPoint y: 276, distance: 570.8
click at [562, 276] on div "Mācību tēma: Latviešu valoda 8. klase 1. ieskaites mācību materiāls #2 1. tēma.…" at bounding box center [555, 257] width 1111 height 515
copy div "3 . Kas ir sociolekts? Literārs valodas stils Dialekts, ko lieto noteiktā ģeogr…"
click at [266, 286] on span "Valodas paveids, kas ir raksturīgs konkrētai sociālai grupai" at bounding box center [335, 292] width 311 height 18
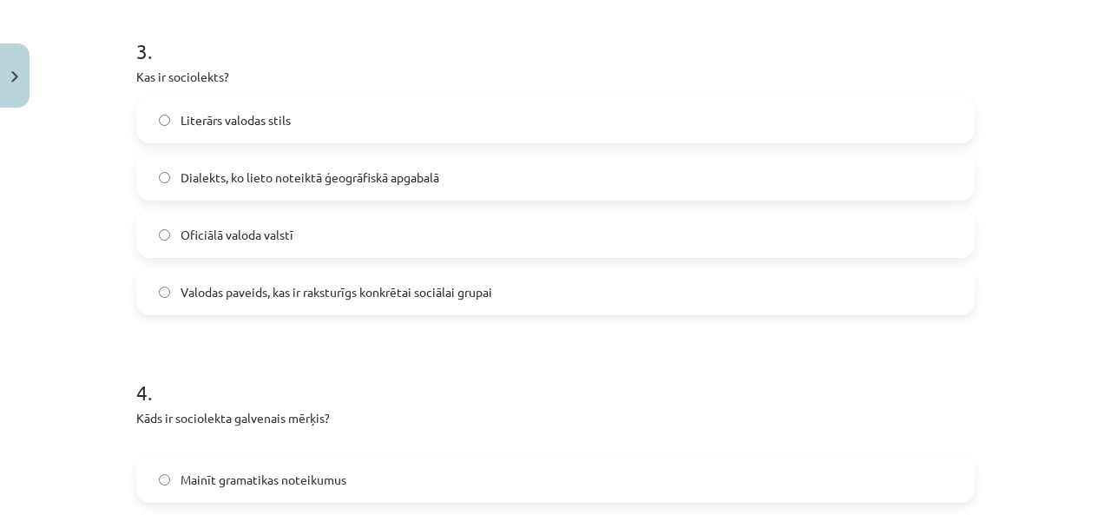
scroll to position [1258, 0]
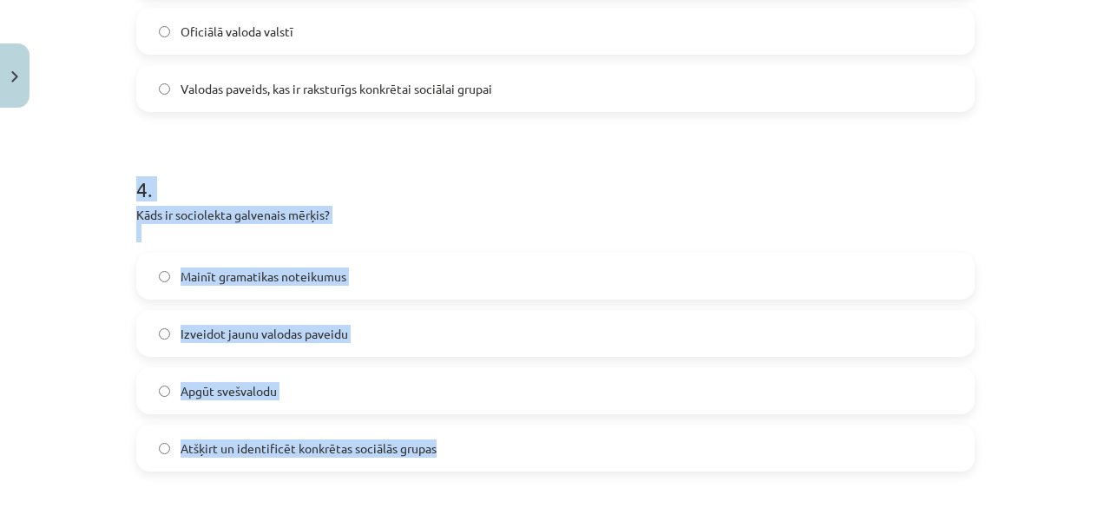
drag, startPoint x: 114, startPoint y: 161, endPoint x: 573, endPoint y: 436, distance: 535.6
click at [573, 436] on div "Mācību tēma: Latviešu valoda 8. klase 1. ieskaites mācību materiāls #2 1. tēma.…" at bounding box center [555, 257] width 1111 height 515
copy div "4 . Kāds ir sociolekta galvenais mērķis? Mainīt gramatikas noteikumus Izveidot …"
click at [351, 169] on h1 "4 ." at bounding box center [555, 174] width 838 height 54
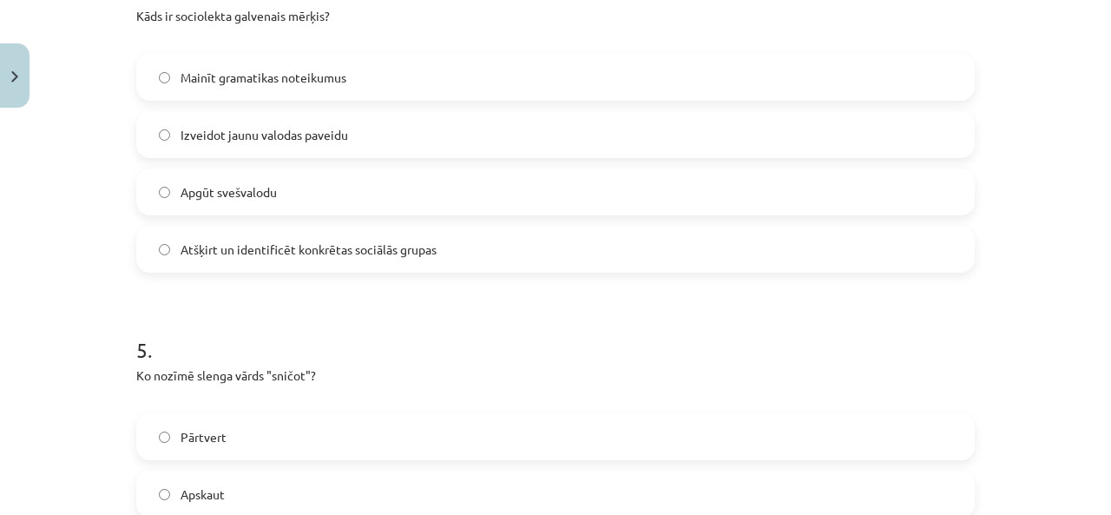
scroll to position [1460, 0]
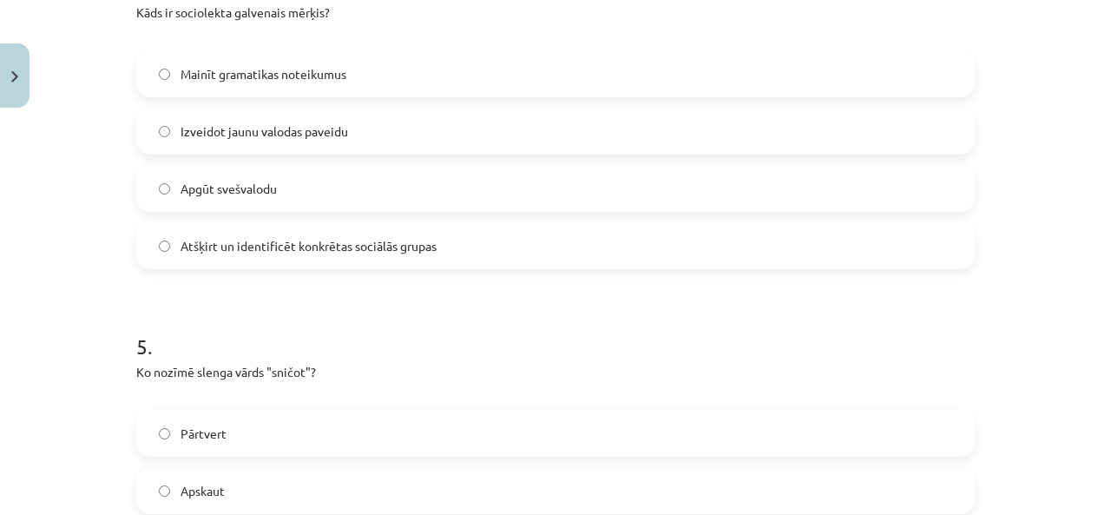
click at [250, 242] on span "Atšķirt un identificēt konkrētas sociālās grupas" at bounding box center [308, 246] width 256 height 18
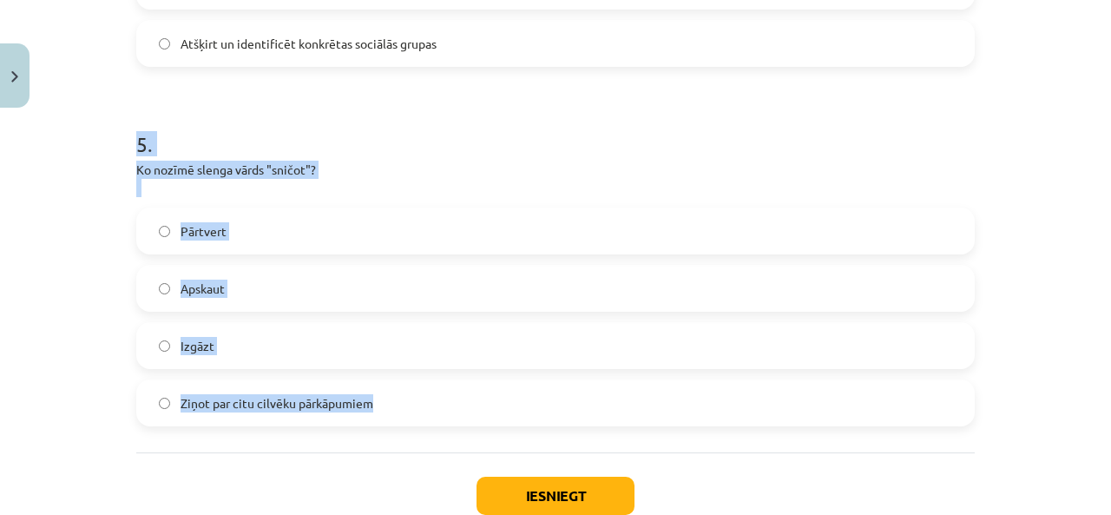
drag, startPoint x: 115, startPoint y: 98, endPoint x: 489, endPoint y: 402, distance: 481.7
click at [489, 402] on div "Mācību tēma: Latviešu valoda 8. klase 1. ieskaites mācību materiāls #2 1. tēma.…" at bounding box center [555, 257] width 1111 height 515
copy div "5 . Ko nozīmē slenga vārds "sničot"? Pārtvert Apskaut Izgāzt Ziņot par citu cil…"
click at [303, 406] on span "Ziņot par citu cilvēku pārkāpumiem" at bounding box center [276, 403] width 193 height 18
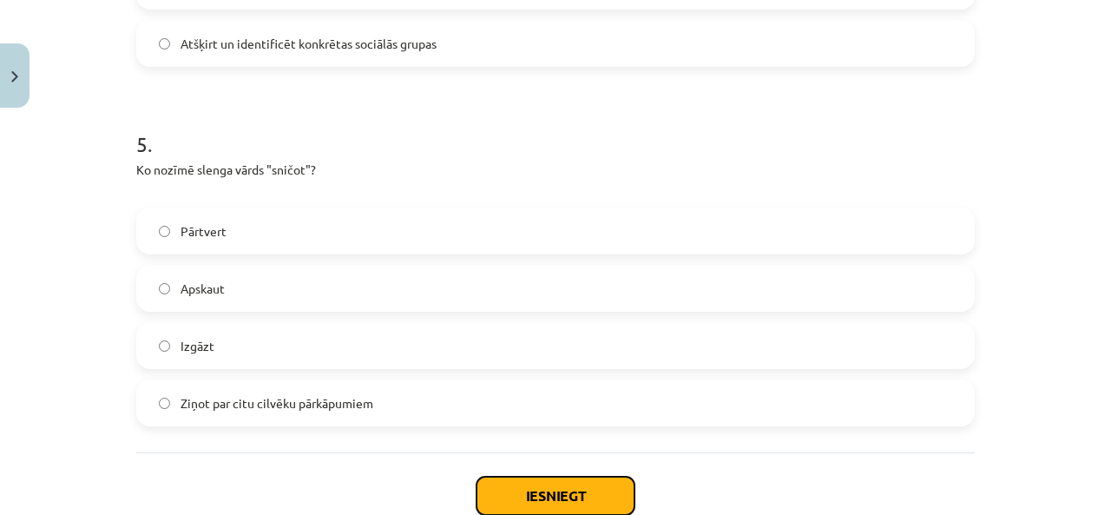
click at [521, 484] on button "Iesniegt" at bounding box center [555, 495] width 158 height 38
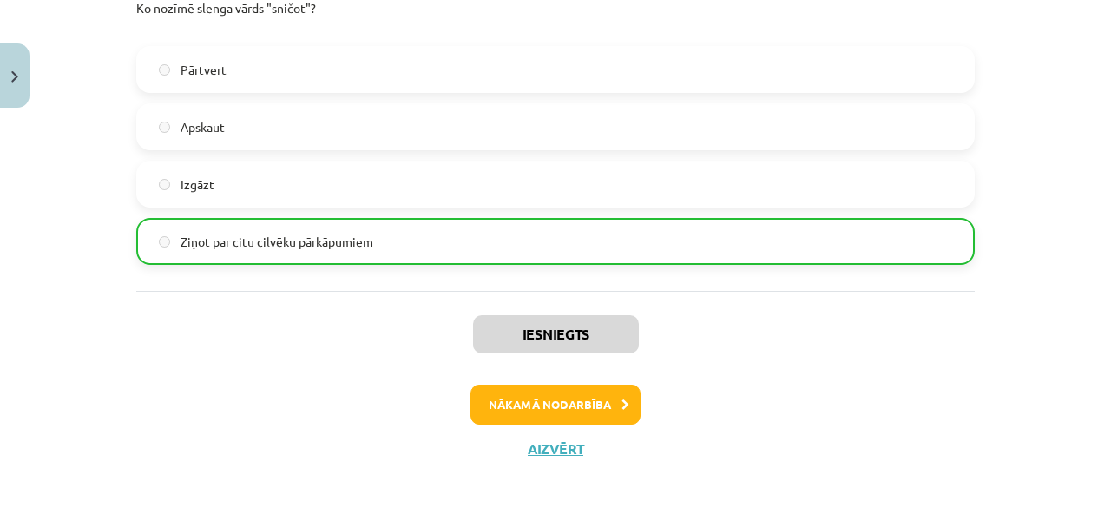
scroll to position [1828, 0]
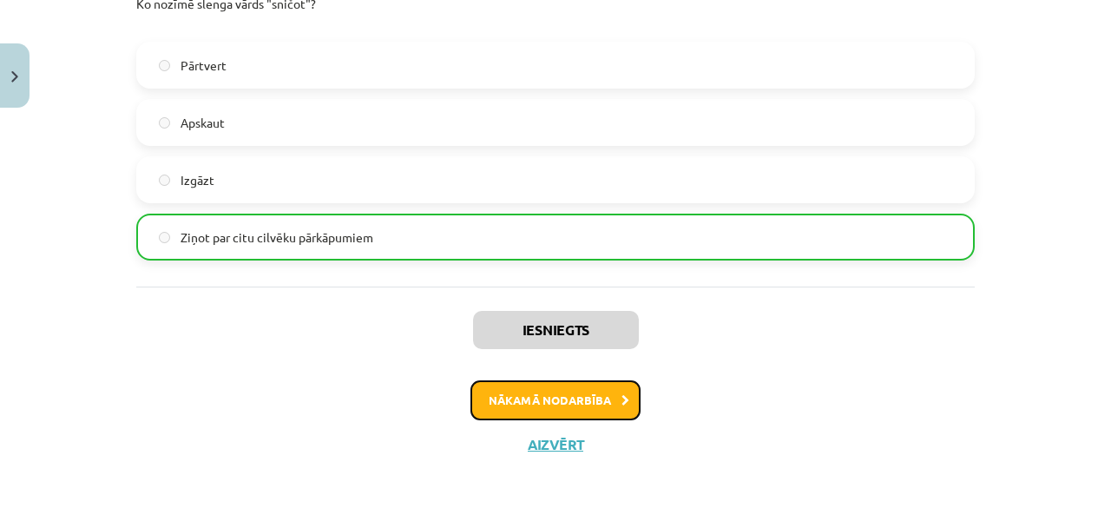
click at [564, 390] on button "Nākamā nodarbība" at bounding box center [555, 400] width 170 height 40
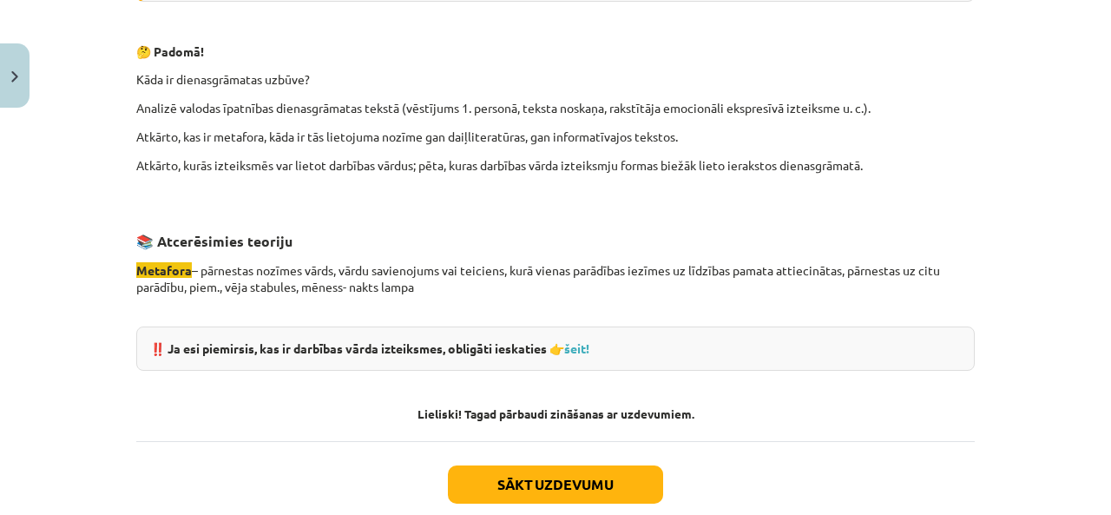
scroll to position [1662, 0]
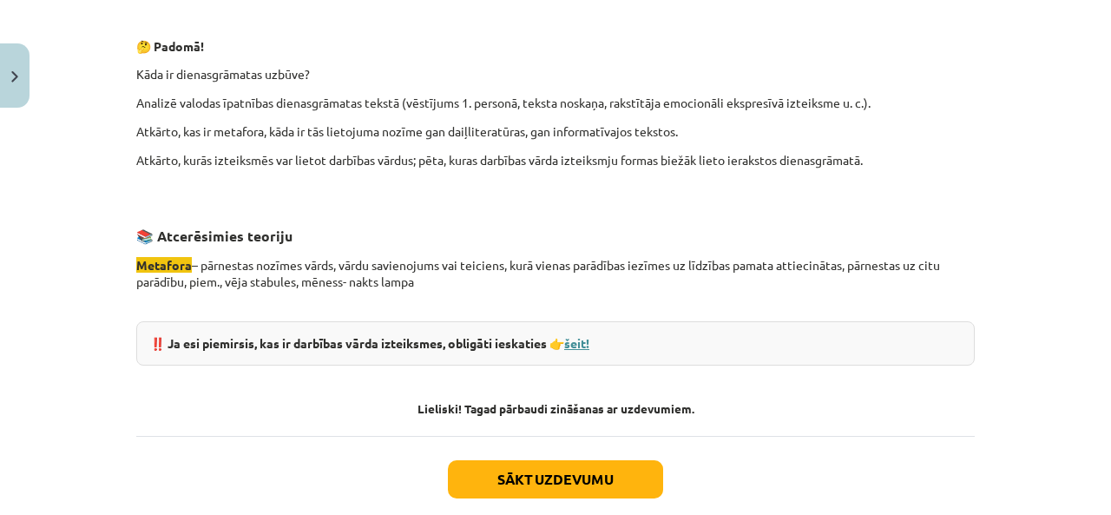
click at [574, 338] on link "šeit!" at bounding box center [576, 343] width 25 height 16
click at [522, 465] on button "Sākt uzdevumu" at bounding box center [555, 479] width 215 height 38
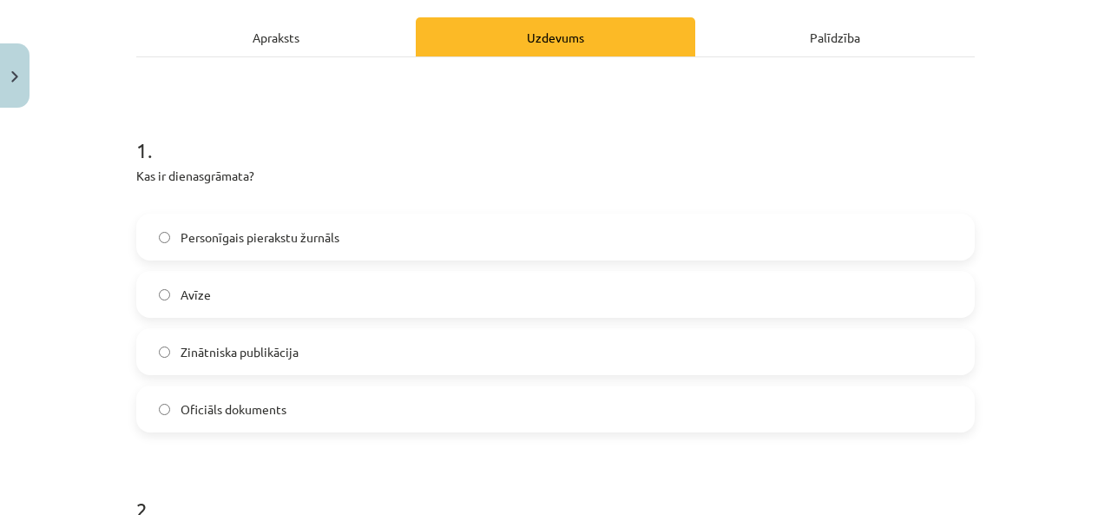
scroll to position [246, 0]
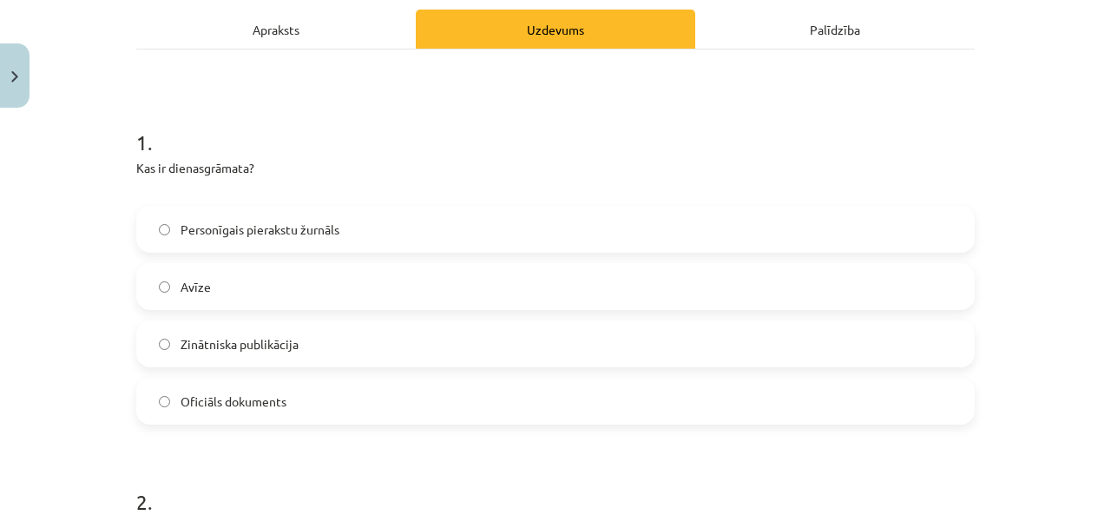
click at [345, 231] on label "Personīgais pierakstu žurnāls" at bounding box center [555, 228] width 835 height 43
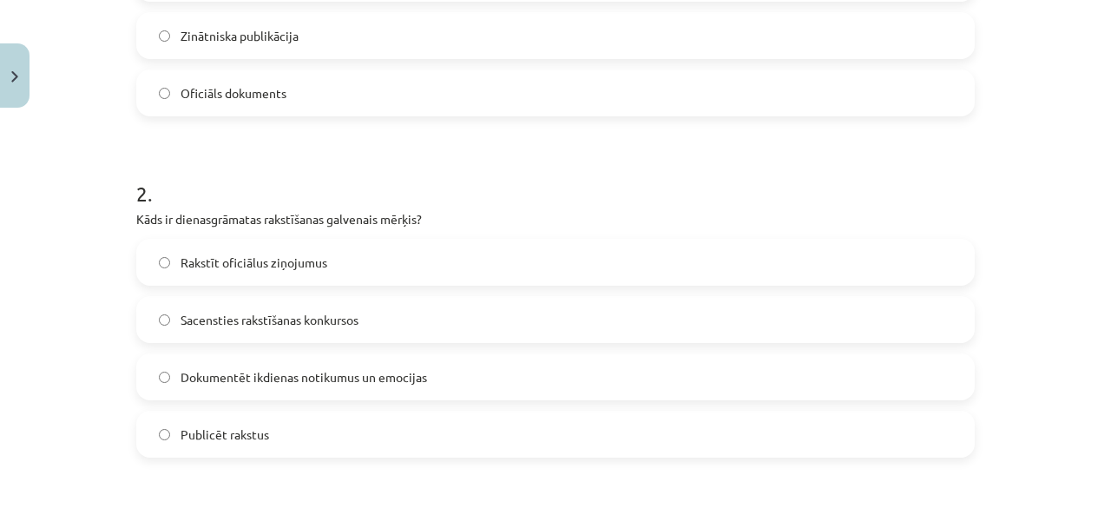
scroll to position [651, 0]
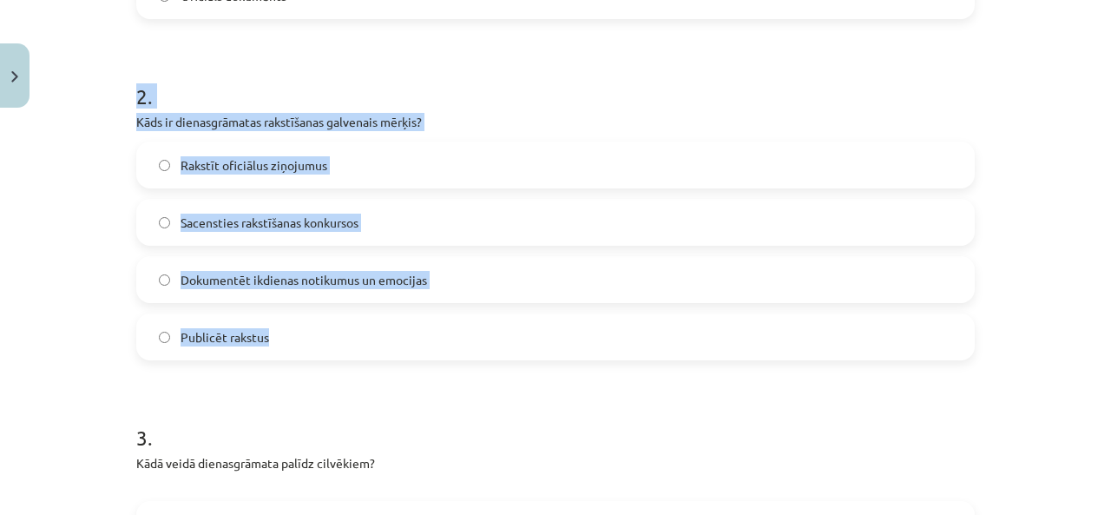
drag, startPoint x: 120, startPoint y: 71, endPoint x: 436, endPoint y: 359, distance: 427.5
copy div "2 . Kāds ir dienasgrāmatas rakstīšanas galvenais mērķis? Rakstīt oficiālus ziņo…"
click at [276, 283] on span "Dokumentēt ikdienas notikumus un emocijas" at bounding box center [303, 280] width 246 height 18
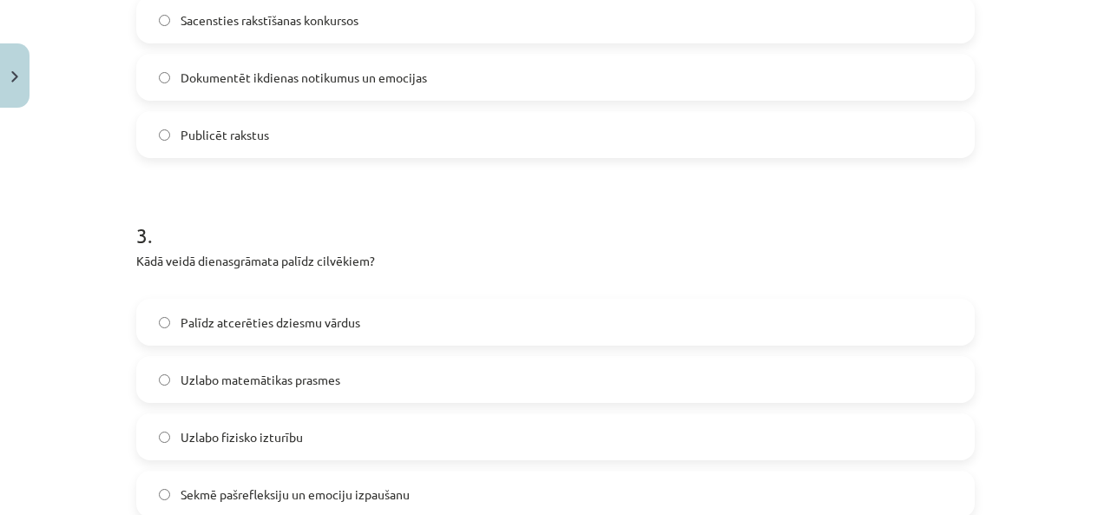
scroll to position [1055, 0]
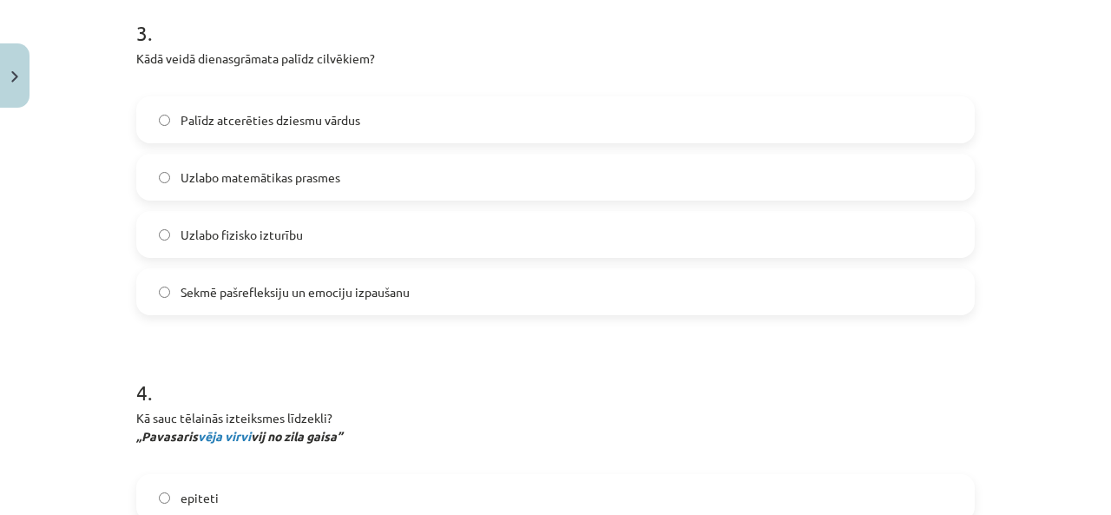
click at [294, 294] on span "Sekmē pašrefleksiju un emociju izpaušanu" at bounding box center [294, 292] width 229 height 18
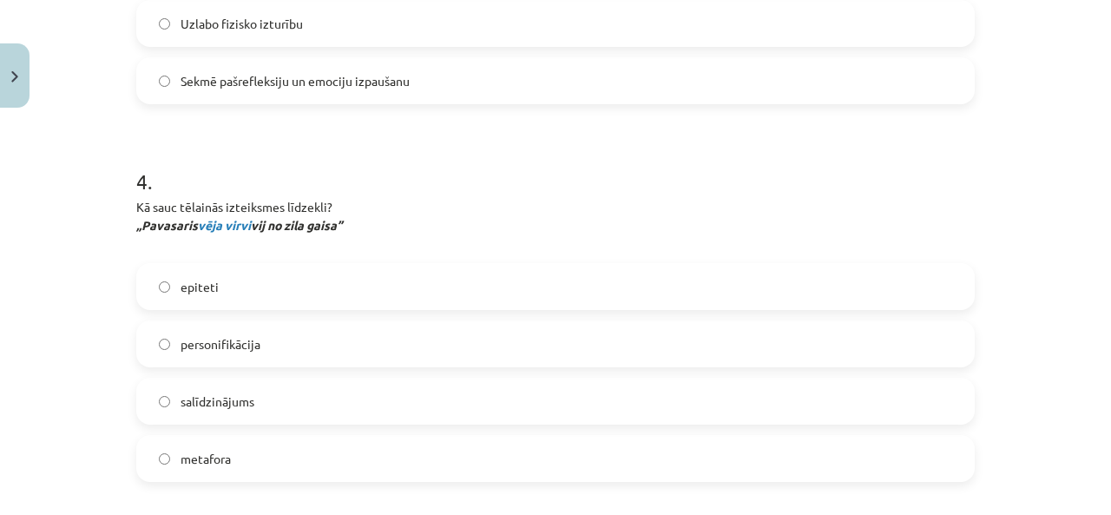
scroll to position [1258, 0]
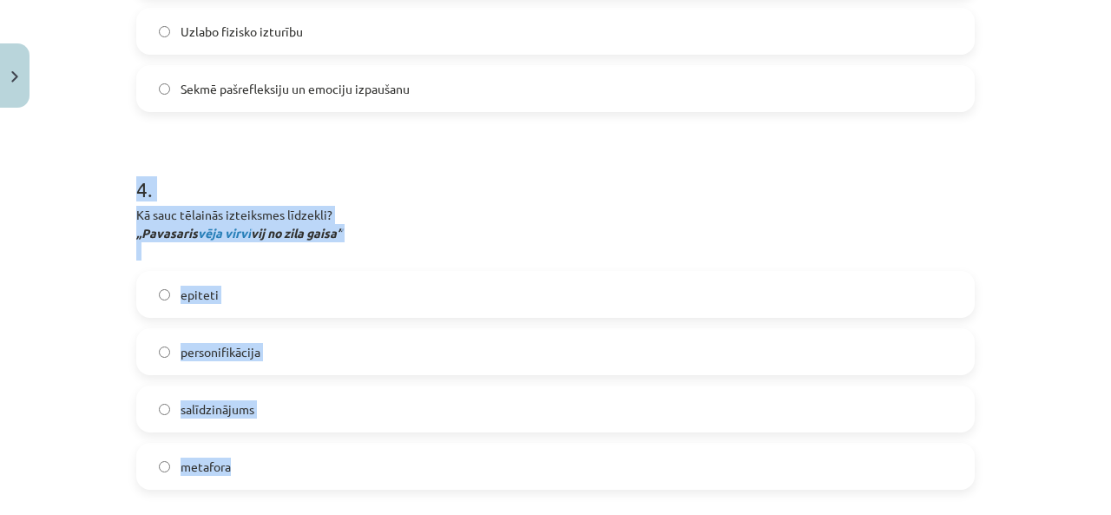
drag, startPoint x: 97, startPoint y: 167, endPoint x: 383, endPoint y: 487, distance: 429.0
click at [383, 487] on div "Mācību tēma: Latviešu valoda 8. klase 1. ieskaites mācību materiāls #3 2. tēma.…" at bounding box center [555, 257] width 1111 height 515
copy div "4 . Kā sauc tēlainās izteiksmes līdzekli? „Pavasaris vēja virvi vij no zila gai…"
click at [405, 181] on h1 "4 ." at bounding box center [555, 174] width 838 height 54
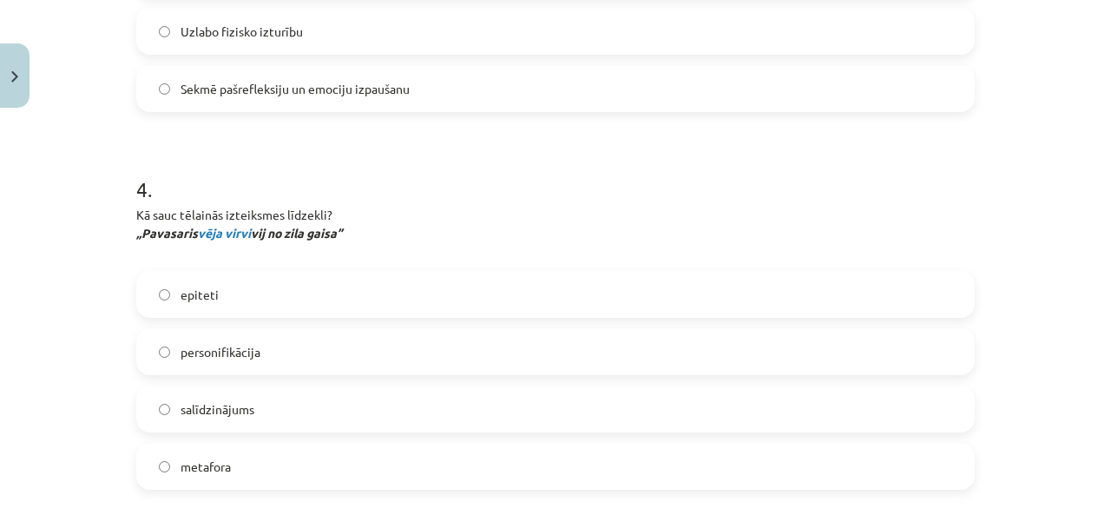
scroll to position [1460, 0]
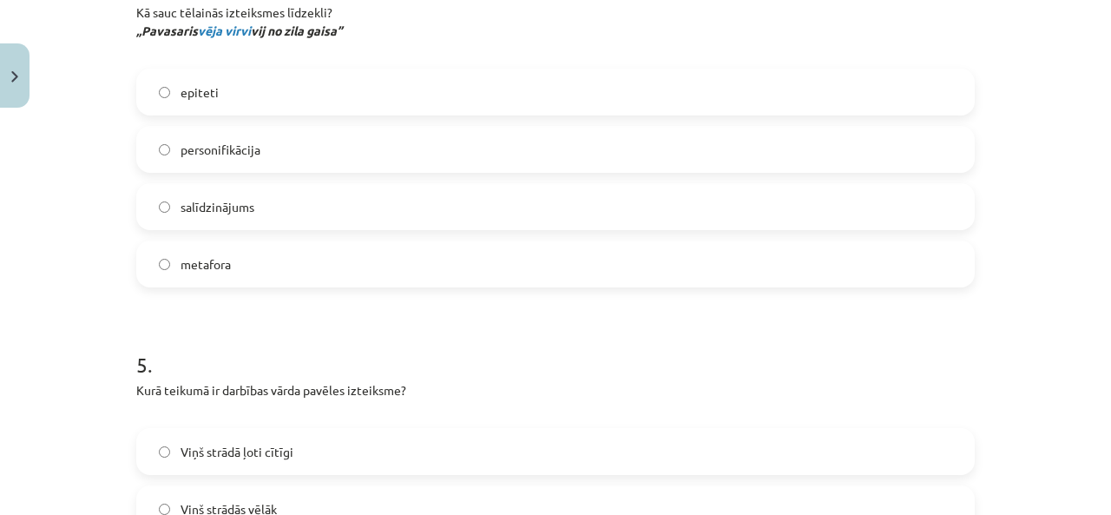
click at [282, 152] on label "personifikācija" at bounding box center [555, 149] width 835 height 43
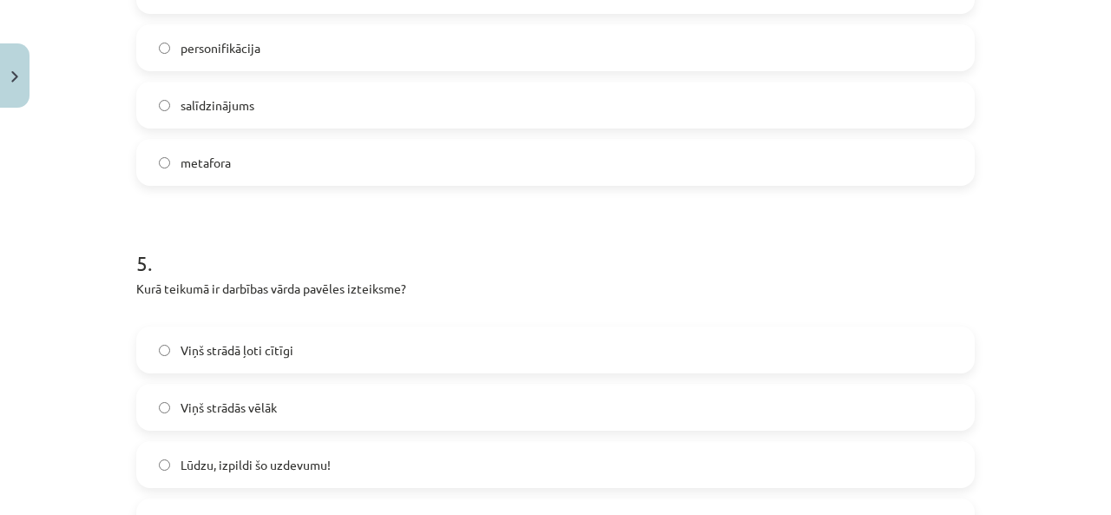
scroll to position [1765, 0]
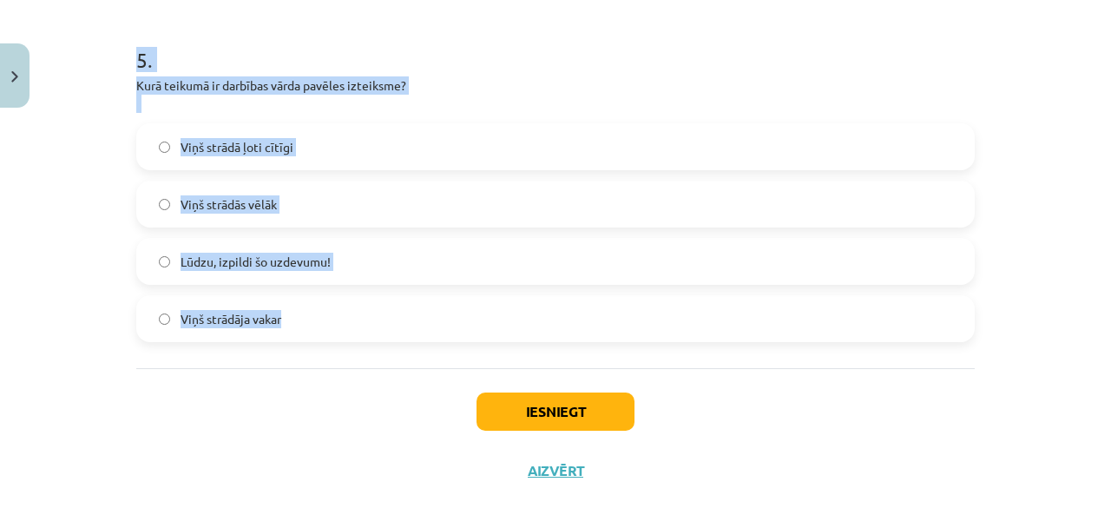
drag, startPoint x: 116, startPoint y: 47, endPoint x: 491, endPoint y: 311, distance: 458.8
click at [491, 311] on div "Mācību tēma: Latviešu valoda 8. klase 1. ieskaites mācību materiāls #3 2. tēma.…" at bounding box center [555, 257] width 1111 height 515
copy div "5 . Kurā teikumā ir darbības vārda pavēles izteiksme? Viņš strādā ļoti cītīgi V…"
click at [448, 56] on h1 "5 ." at bounding box center [555, 44] width 838 height 54
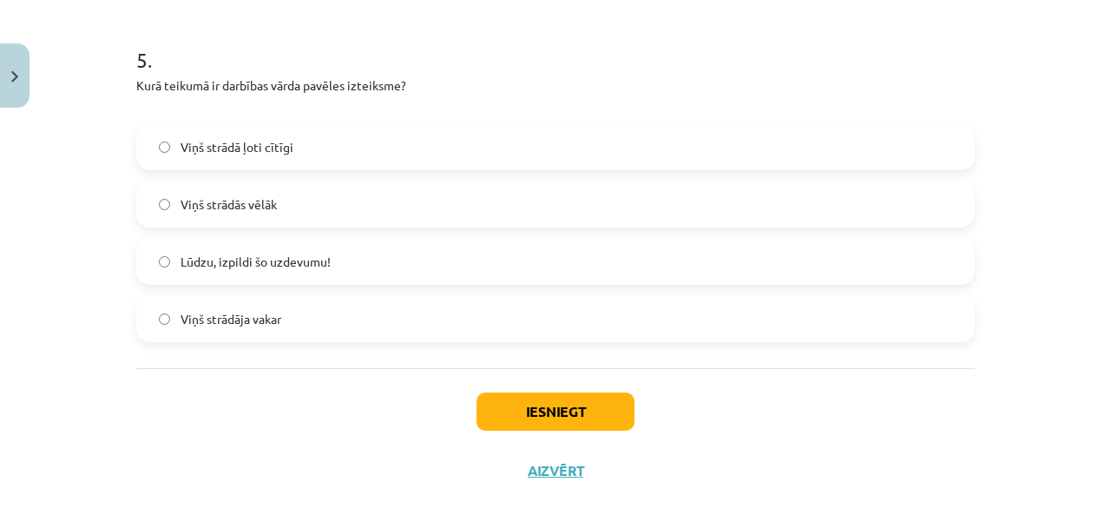
click at [369, 250] on label "Lūdzu, izpildi šo uzdevumu!" at bounding box center [555, 260] width 835 height 43
click at [499, 403] on button "Iesniegt" at bounding box center [555, 411] width 158 height 38
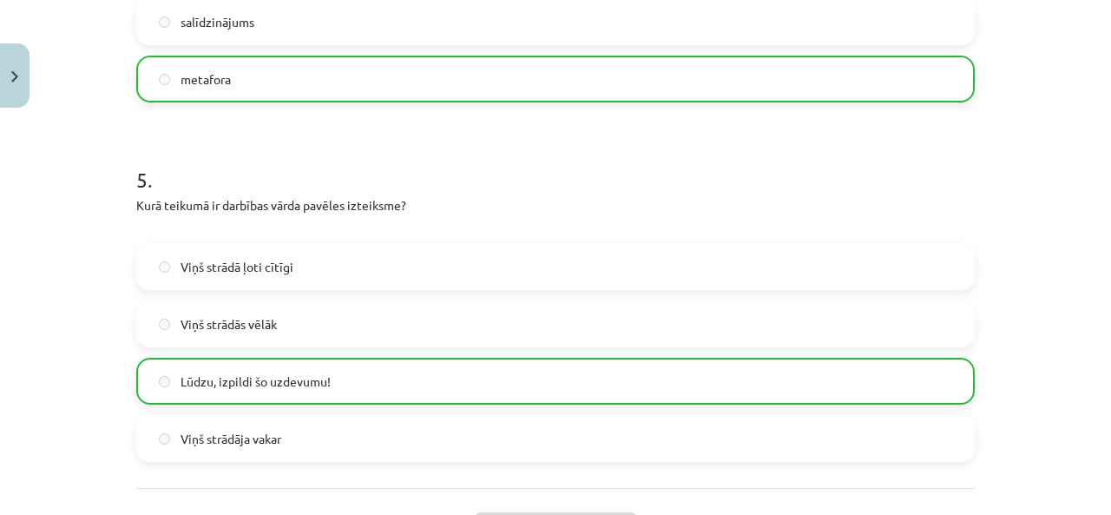
scroll to position [1822, 0]
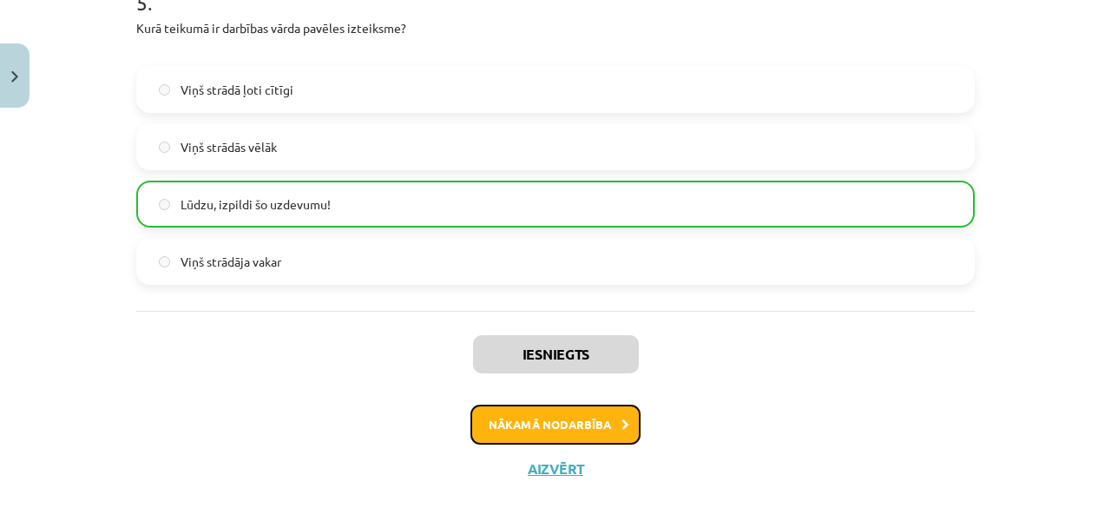
click at [542, 416] on button "Nākamā nodarbība" at bounding box center [555, 424] width 170 height 40
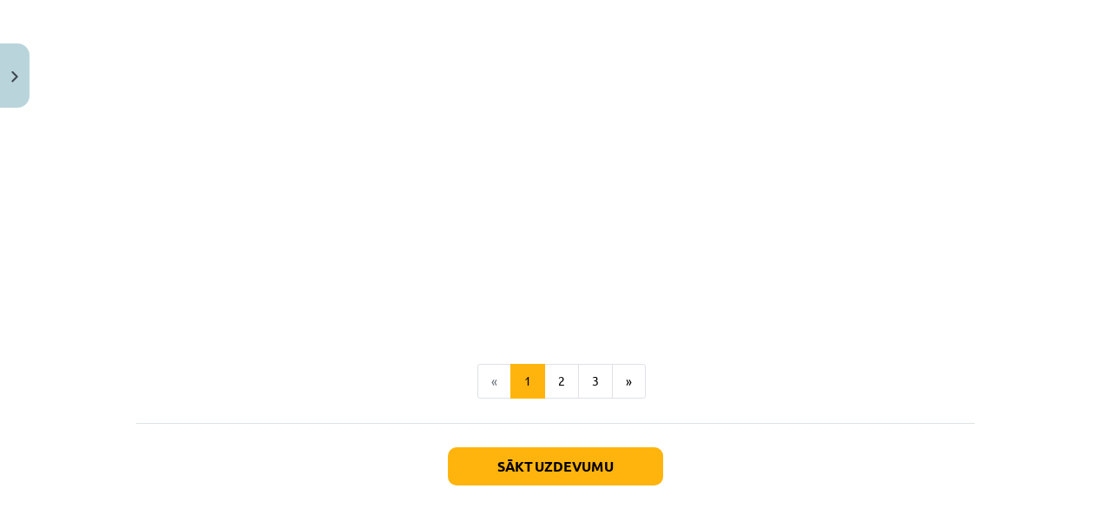
scroll to position [971, 0]
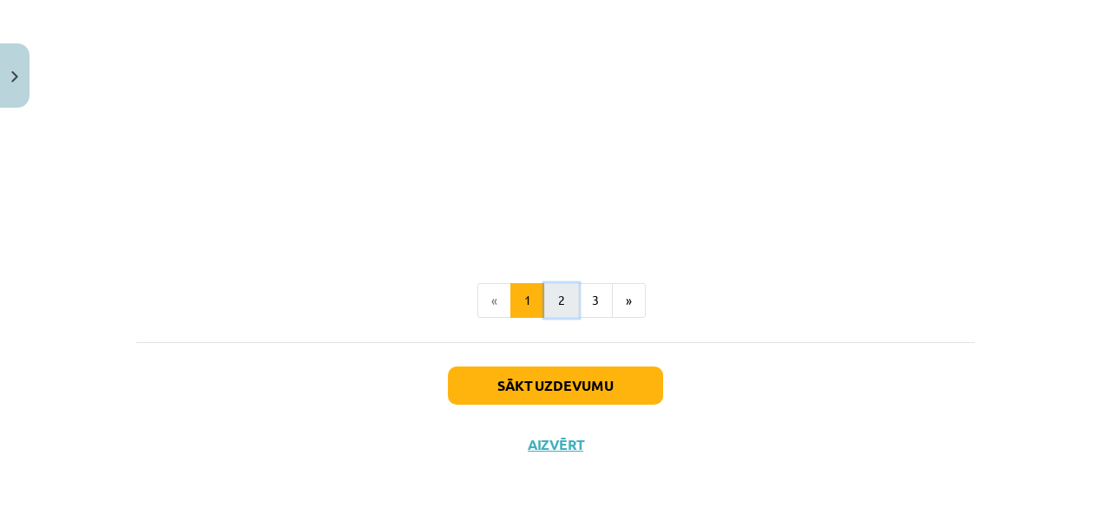
click at [561, 305] on button "2" at bounding box center [561, 300] width 35 height 35
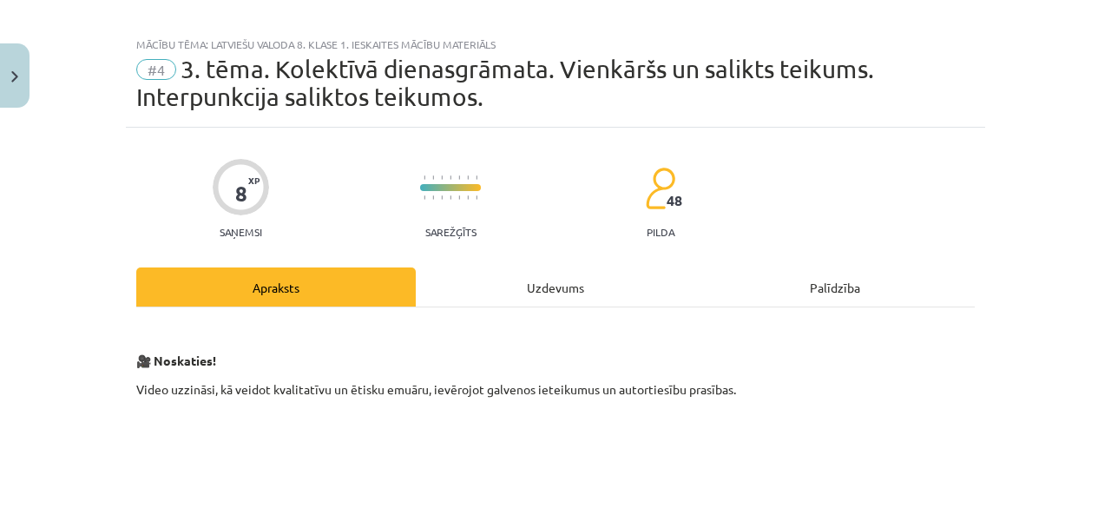
scroll to position [0, 0]
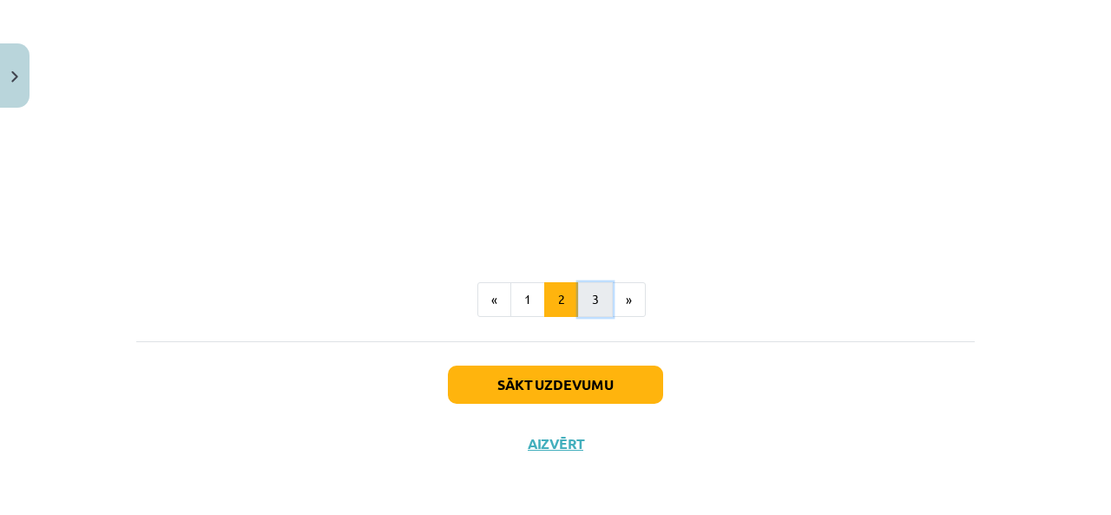
click at [588, 312] on button "3" at bounding box center [595, 299] width 35 height 35
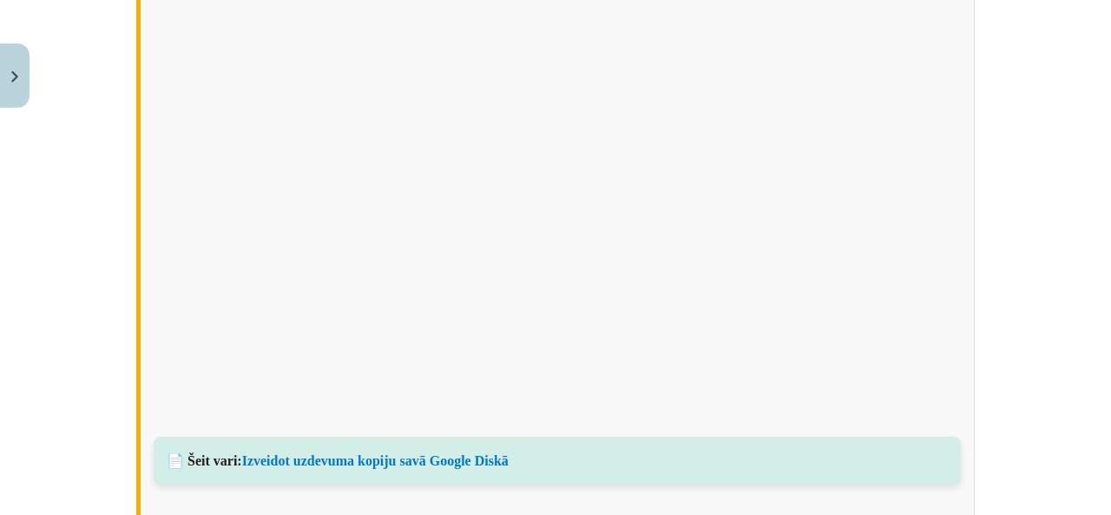
scroll to position [1350, 0]
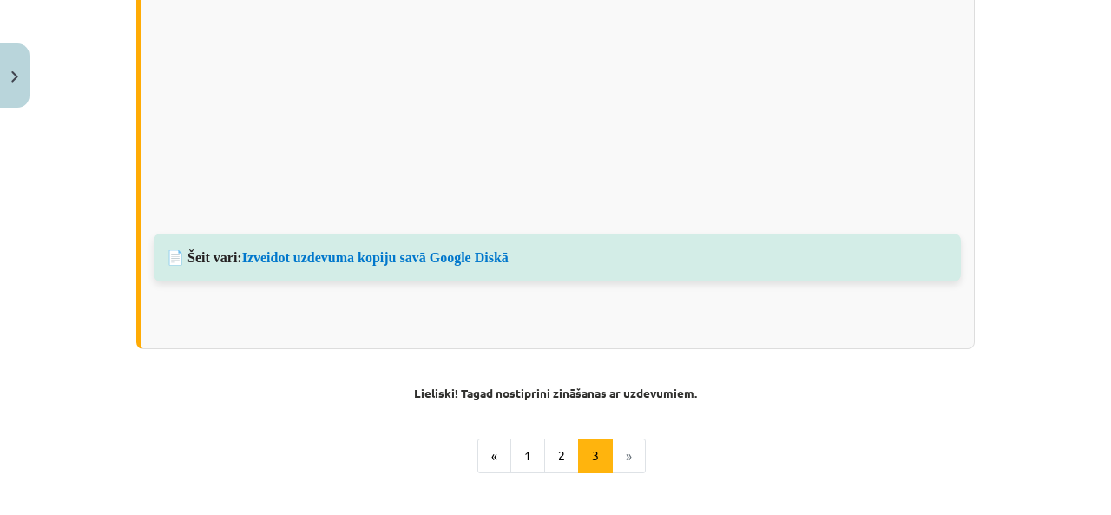
click at [627, 446] on li "»" at bounding box center [629, 455] width 33 height 35
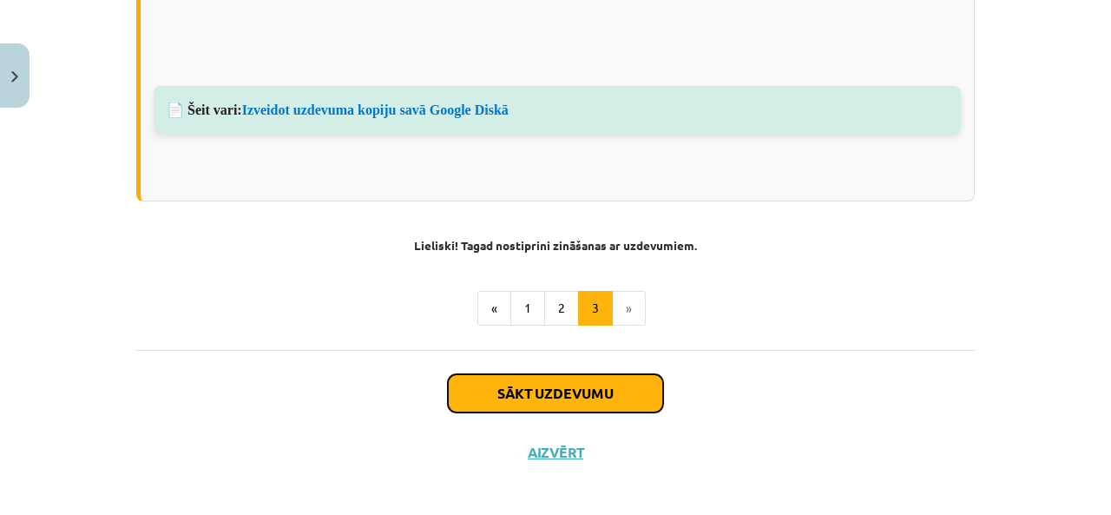
click at [608, 383] on button "Sākt uzdevumu" at bounding box center [555, 393] width 215 height 38
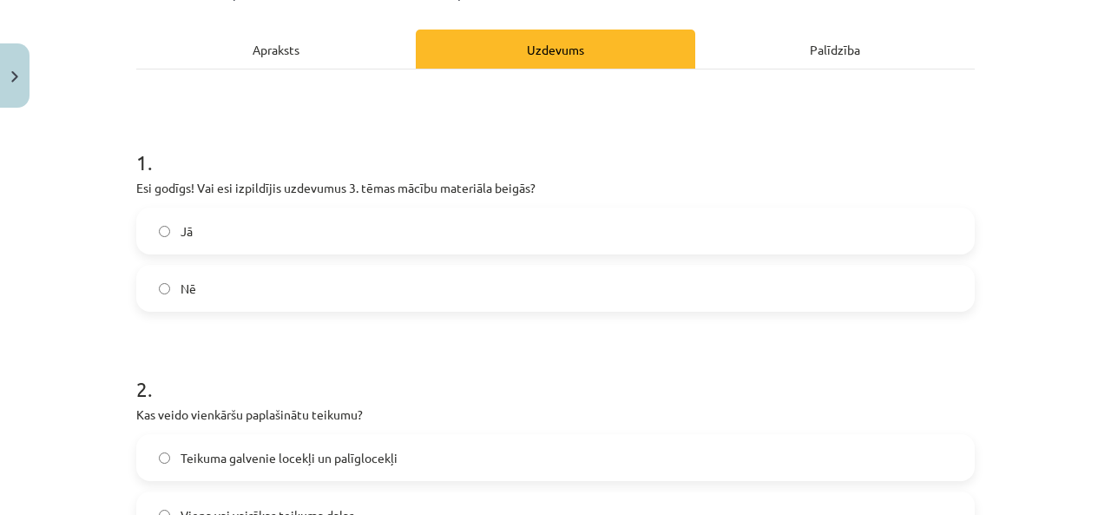
scroll to position [246, 0]
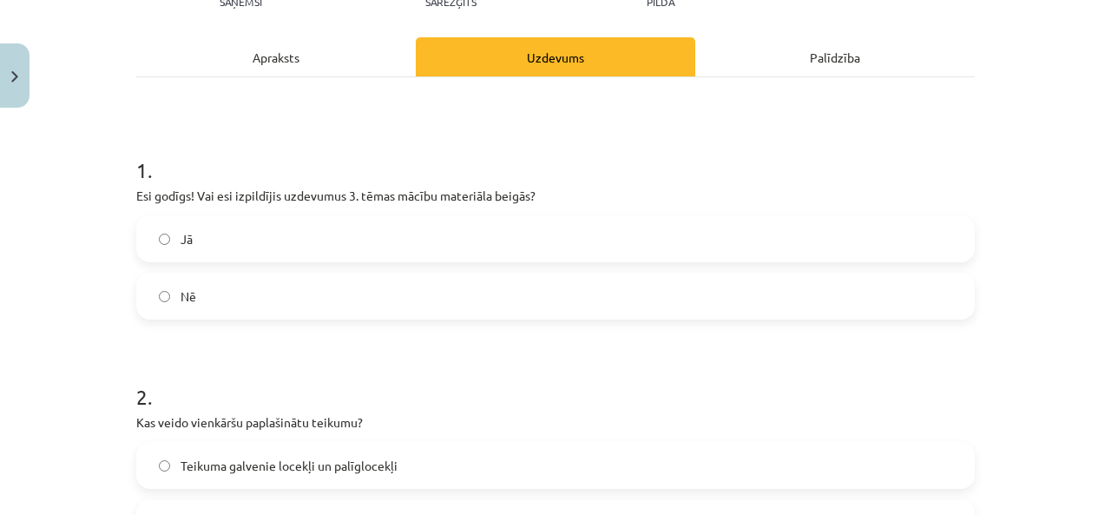
click at [200, 229] on label "Jā" at bounding box center [555, 238] width 835 height 43
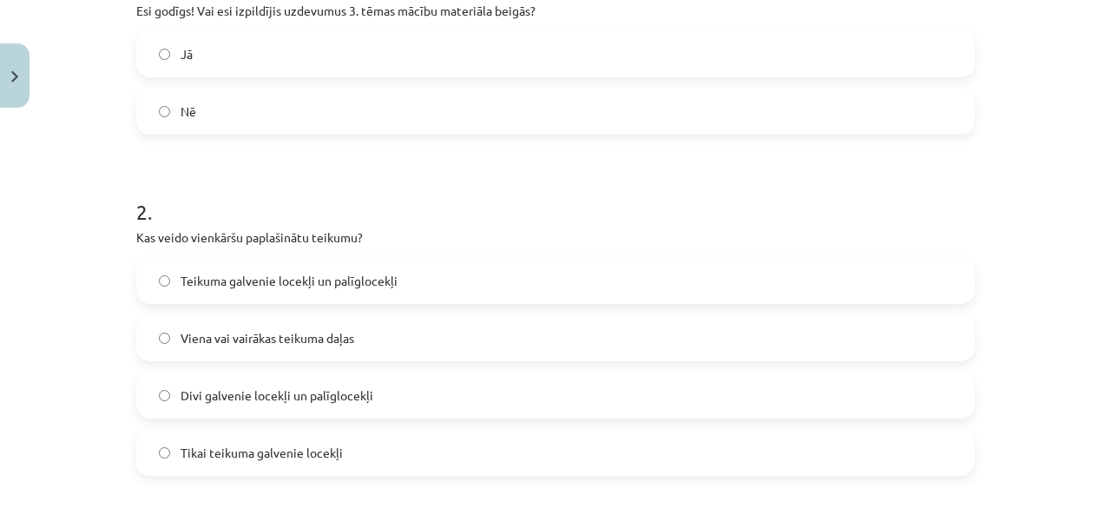
scroll to position [448, 0]
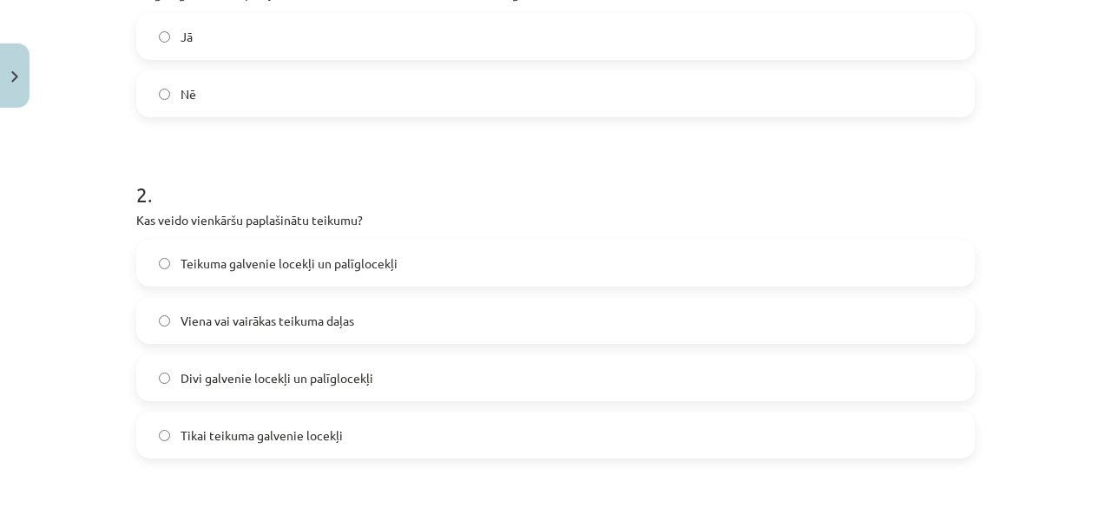
drag, startPoint x: 96, startPoint y: 157, endPoint x: 455, endPoint y: 434, distance: 452.8
click at [455, 434] on div "Mācību tēma: Latviešu valoda 8. klase 1. ieskaites mācību materiāls #4 3. tēma.…" at bounding box center [555, 257] width 1111 height 515
copy div "2 . Kas veido vienkāršu paplašinātu teikumu? Teikuma galvenie locekļi un palīgl…"
click at [403, 147] on form "1 . Esi godīgs! Vai esi izpildījis uzdevumus 3. tēmas mācību materiāla beigās? …" at bounding box center [555, 498] width 838 height 1147
click at [370, 187] on h1 "2 ." at bounding box center [555, 179] width 838 height 54
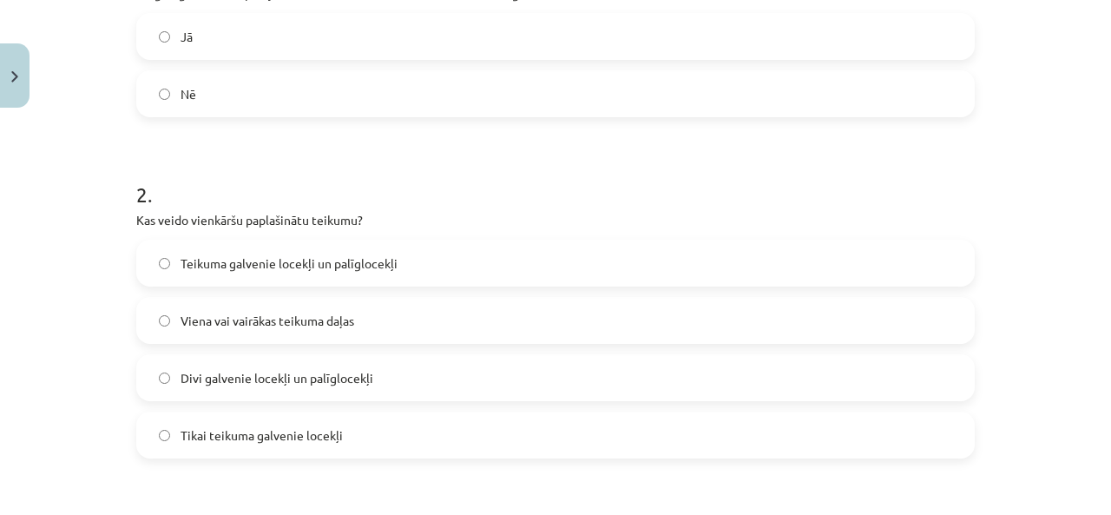
click at [371, 186] on h1 "2 ." at bounding box center [555, 179] width 838 height 54
click at [373, 186] on h1 "2 ." at bounding box center [555, 179] width 838 height 54
click at [330, 250] on label "Teikuma galvenie locekļi un palīglocekļi" at bounding box center [555, 262] width 835 height 43
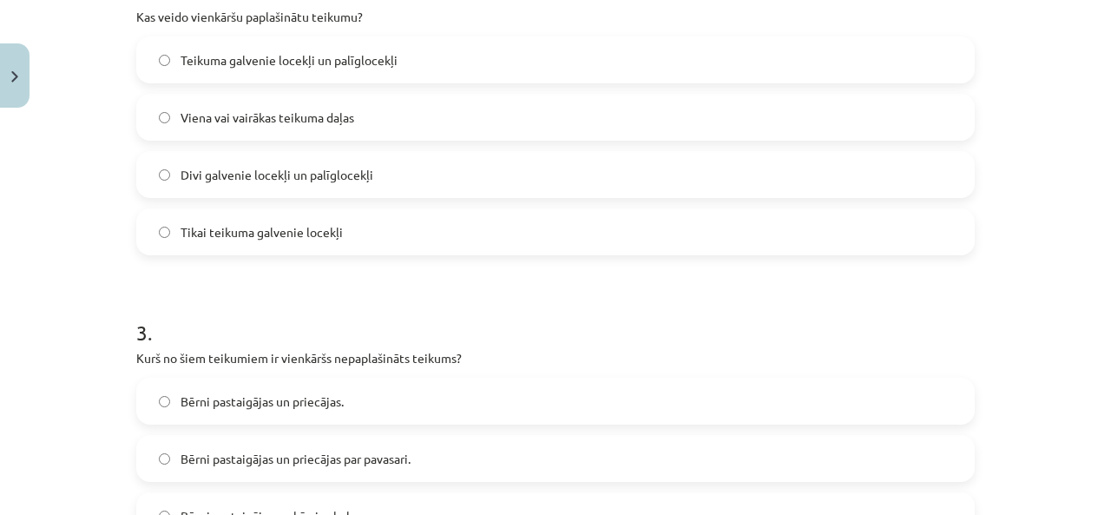
scroll to position [853, 0]
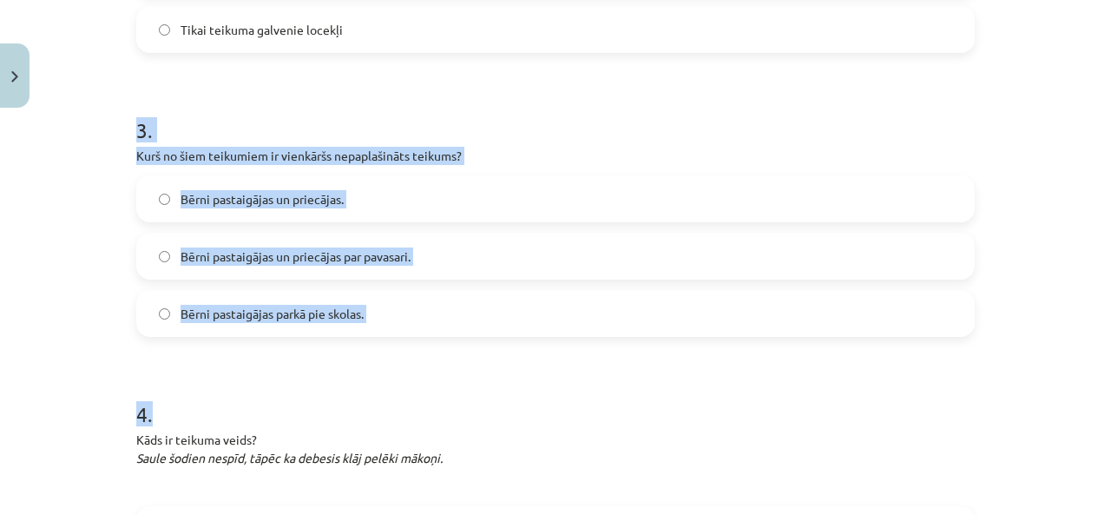
drag, startPoint x: 80, startPoint y: 100, endPoint x: 469, endPoint y: 377, distance: 477.7
click at [469, 379] on div "Mācību tēma: Latviešu valoda 8. klase 1. ieskaites mācību materiāls #4 3. tēma.…" at bounding box center [555, 257] width 1111 height 515
drag, startPoint x: 224, startPoint y: 80, endPoint x: 220, endPoint y: 88, distance: 8.9
click at [224, 79] on form "1 . Esi godīgs! Vai esi izpildījis uzdevumus 3. tēmas mācību materiāla beigās? …" at bounding box center [555, 93] width 838 height 1147
click at [99, 108] on div "Mācību tēma: Latviešu valoda 8. klase 1. ieskaites mācību materiāls #4 3. tēma.…" at bounding box center [555, 257] width 1111 height 515
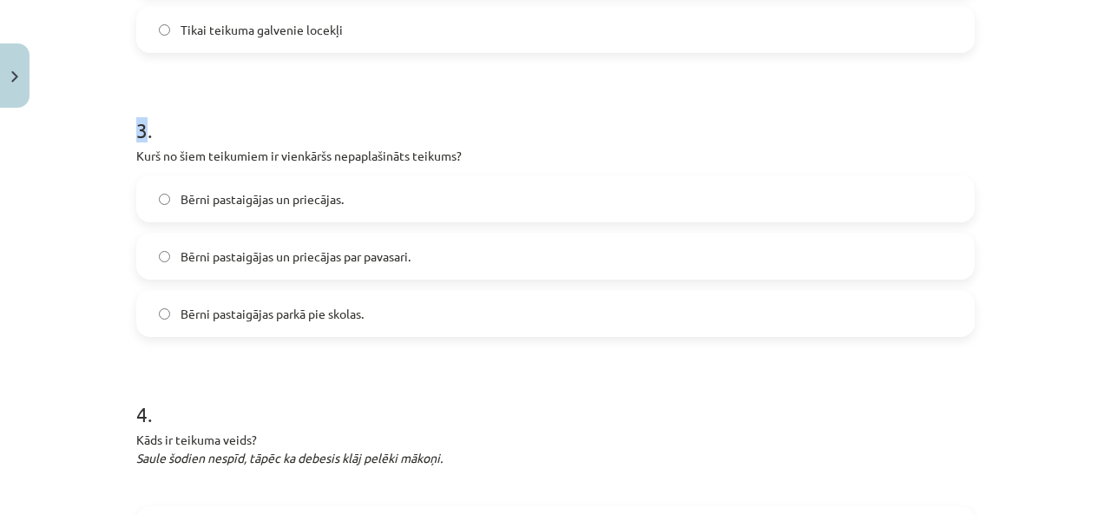
click at [99, 108] on div "Mācību tēma: Latviešu valoda 8. klase 1. ieskaites mācību materiāls #4 3. tēma.…" at bounding box center [555, 257] width 1111 height 515
click at [239, 115] on h1 "3 ." at bounding box center [555, 115] width 838 height 54
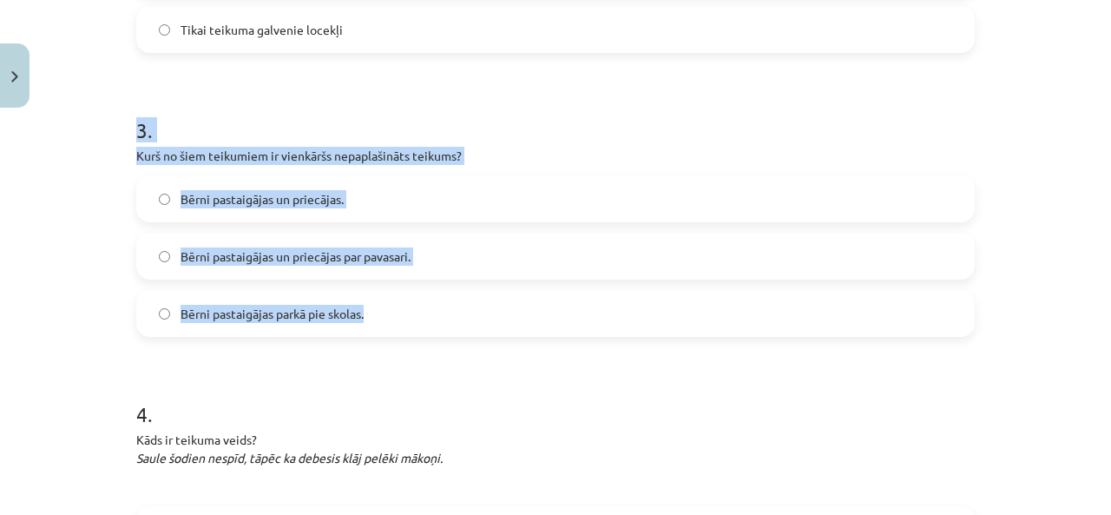
drag, startPoint x: 102, startPoint y: 107, endPoint x: 470, endPoint y: 301, distance: 416.1
click at [470, 301] on div "Mācību tēma: Latviešu valoda 8. klase 1. ieskaites mācību materiāls #4 3. tēma.…" at bounding box center [555, 257] width 1111 height 515
copy div "3 . Kurš no šiem teikumiem ir vienkāršs nepaplašināts teikums? Bērni pastaigāja…"
click at [279, 84] on form "1 . Esi godīgs! Vai esi izpildījis uzdevumus 3. tēmas mācību materiāla beigās? …" at bounding box center [555, 93] width 838 height 1147
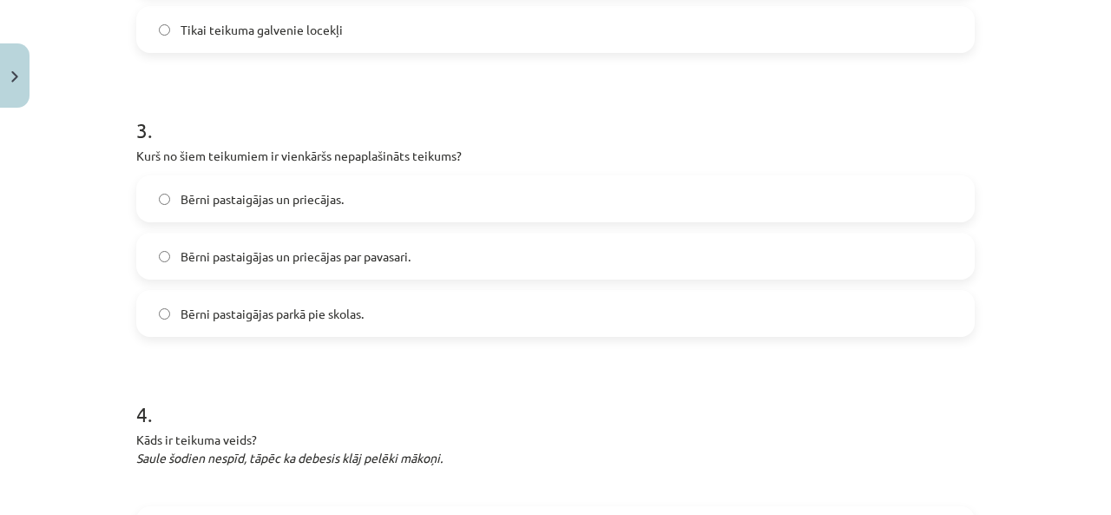
click at [271, 180] on label "Bērni pastaigājas un priecājas." at bounding box center [555, 198] width 835 height 43
click at [303, 308] on span "Bērni pastaigājas parkā pie skolas." at bounding box center [271, 314] width 183 height 18
click at [351, 288] on div "Bērni pastaigājas un priecājas. Bērni pastaigājas un priecājas par pavasari. Bē…" at bounding box center [555, 255] width 838 height 161
click at [350, 333] on label "Bērni pastaigājas parkā pie skolas." at bounding box center [555, 313] width 835 height 43
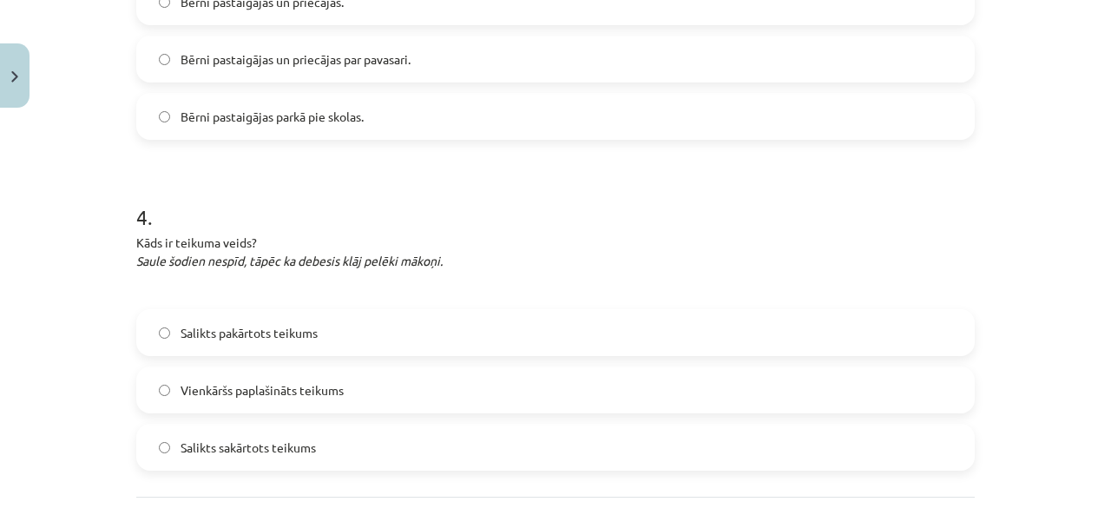
scroll to position [1055, 0]
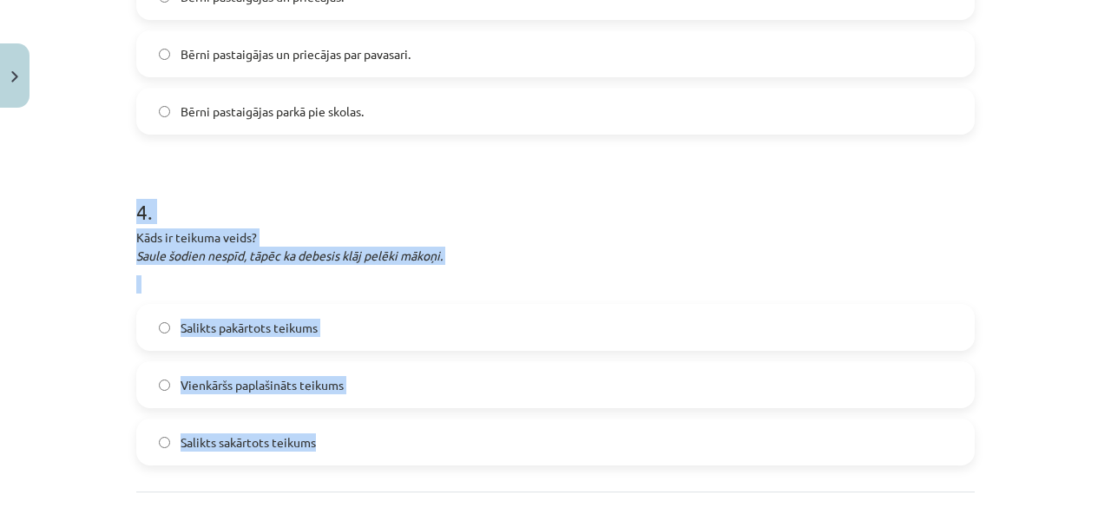
drag, startPoint x: 108, startPoint y: 171, endPoint x: 513, endPoint y: 411, distance: 471.1
click at [513, 411] on div "Mācību tēma: Latviešu valoda 8. klase 1. ieskaites mācību materiāls #4 3. tēma.…" at bounding box center [555, 257] width 1111 height 515
click at [421, 200] on h1 "4 ." at bounding box center [555, 196] width 838 height 54
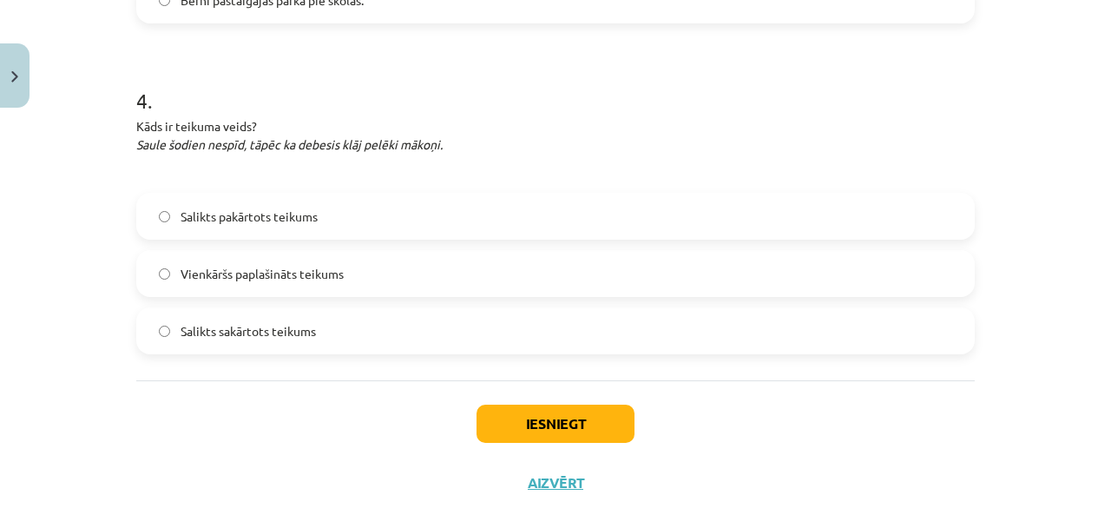
scroll to position [1206, 0]
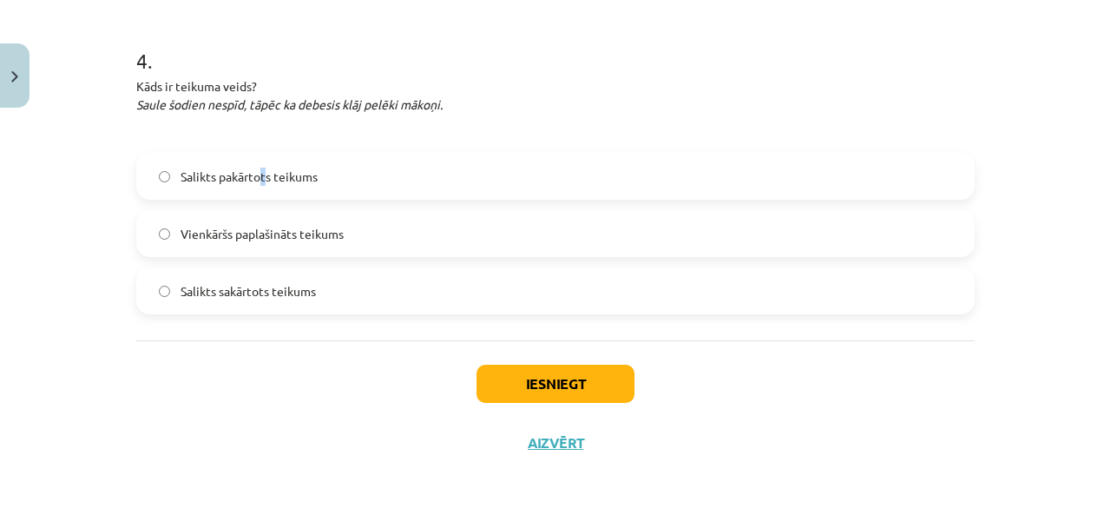
click at [258, 181] on span "Salikts pakārtots teikums" at bounding box center [248, 176] width 137 height 18
click at [367, 173] on label "Salikts pakārtots teikums" at bounding box center [555, 175] width 835 height 43
click at [499, 369] on button "Iesniegt" at bounding box center [555, 383] width 158 height 38
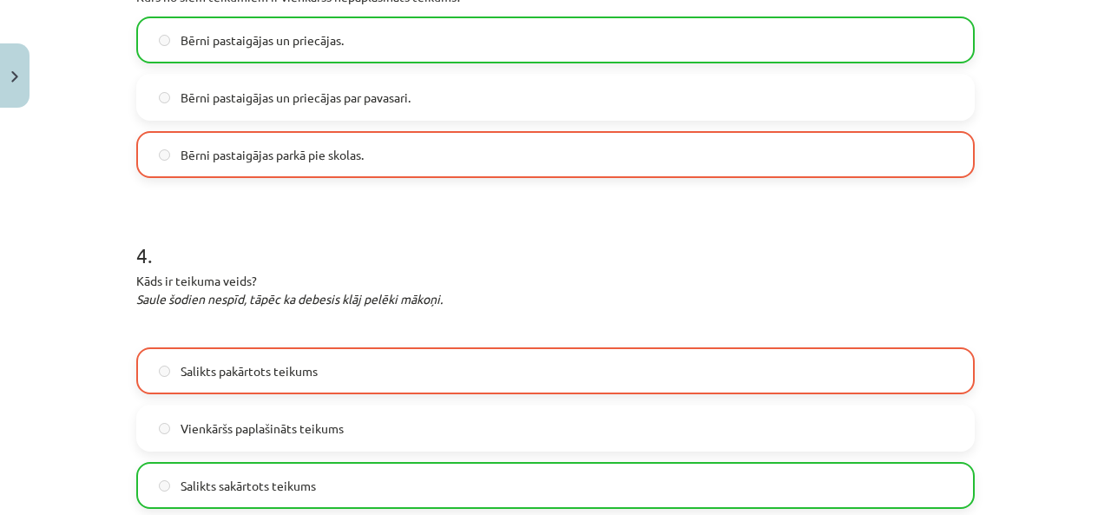
scroll to position [1215, 0]
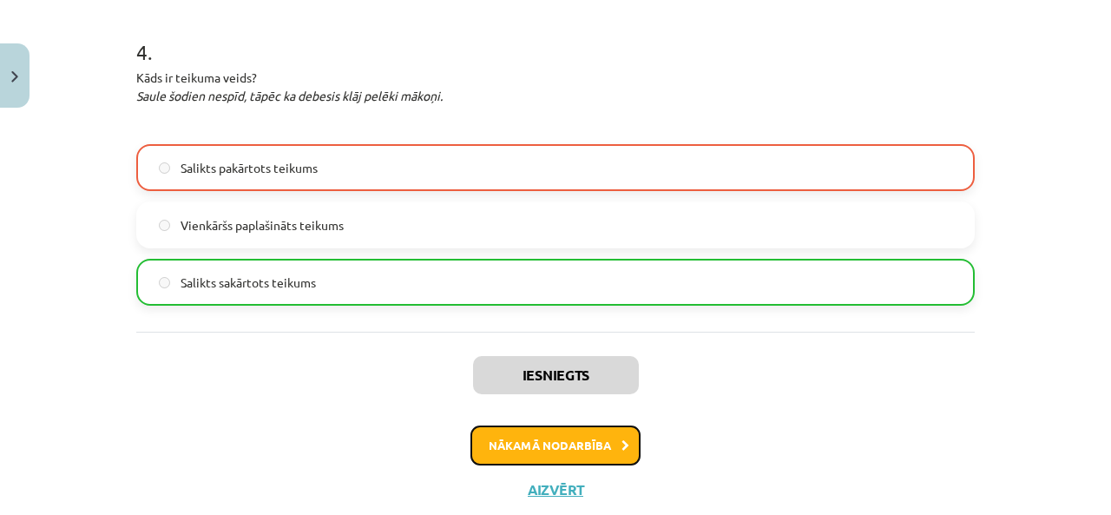
click at [548, 450] on button "Nākamā nodarbība" at bounding box center [555, 445] width 170 height 40
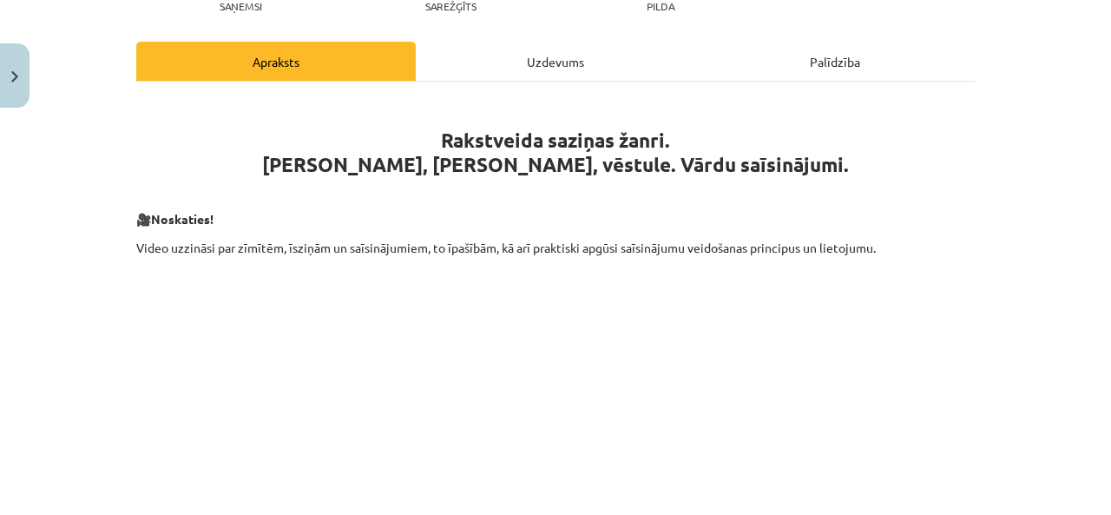
scroll to position [246, 0]
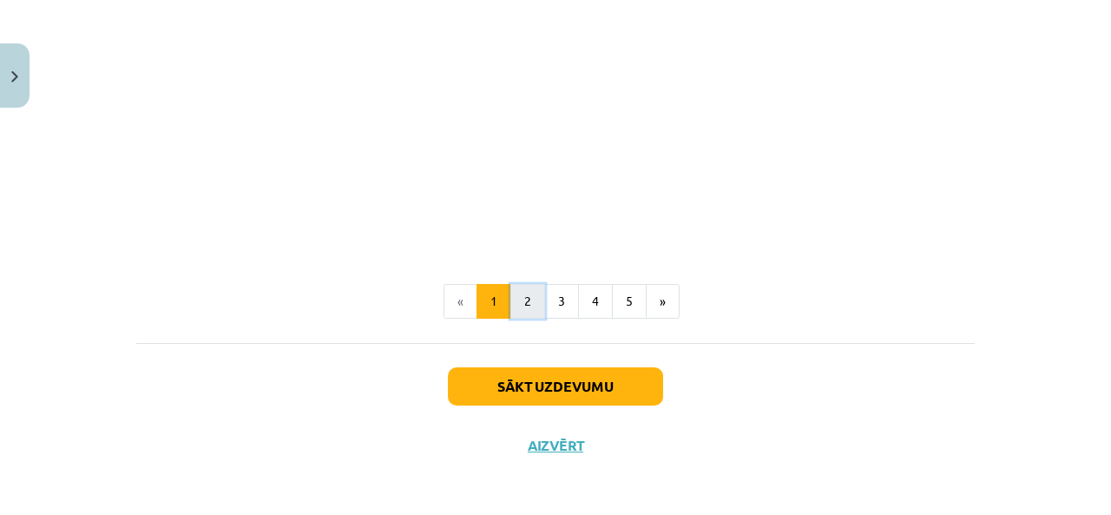
click at [515, 289] on button "2" at bounding box center [527, 301] width 35 height 35
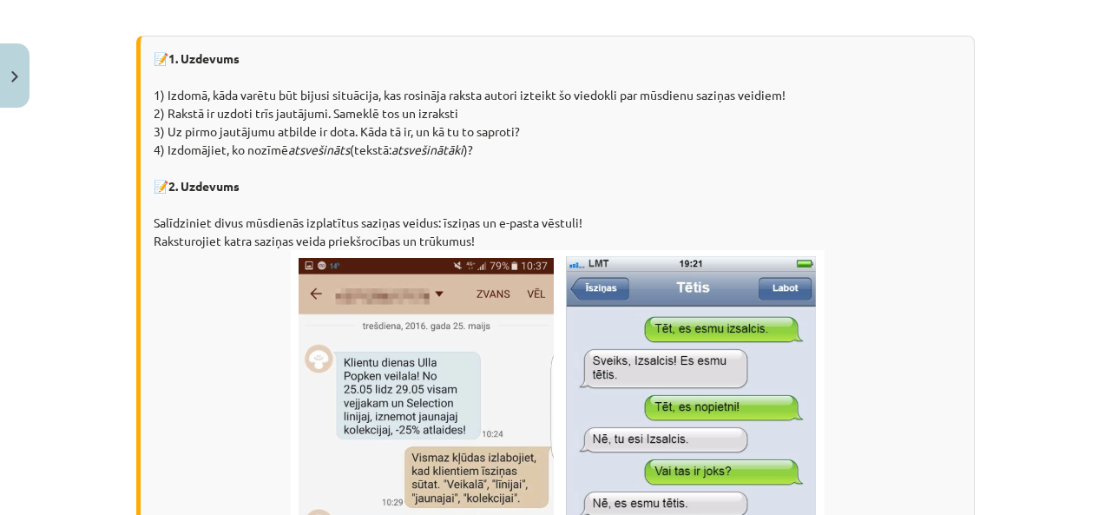
scroll to position [1147, 0]
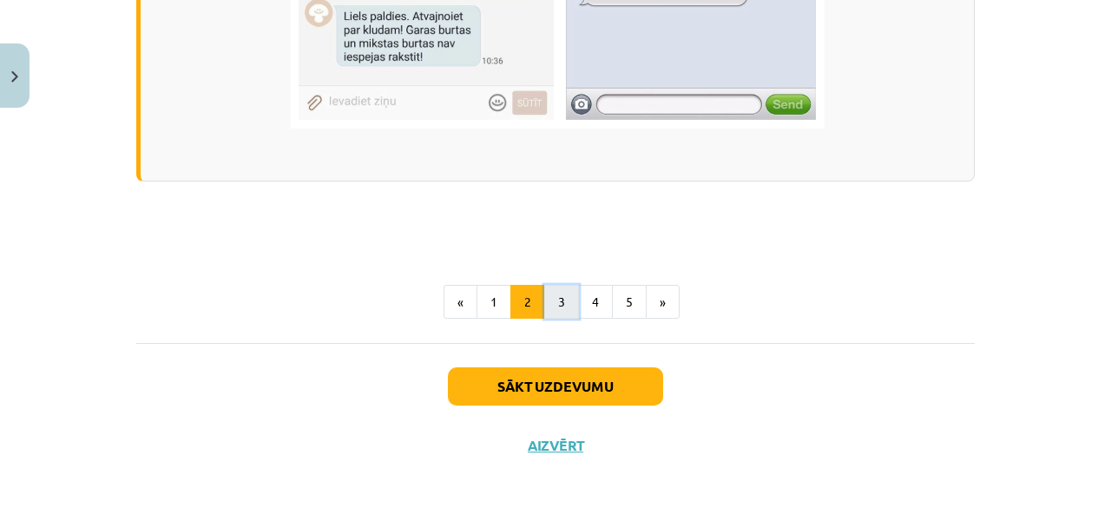
click at [554, 298] on button "3" at bounding box center [561, 302] width 35 height 35
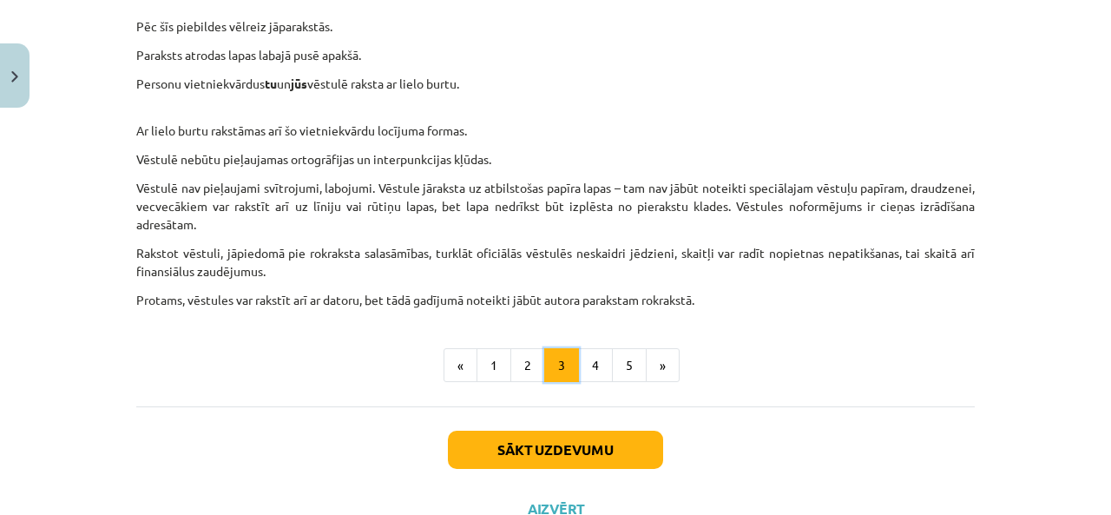
scroll to position [1754, 0]
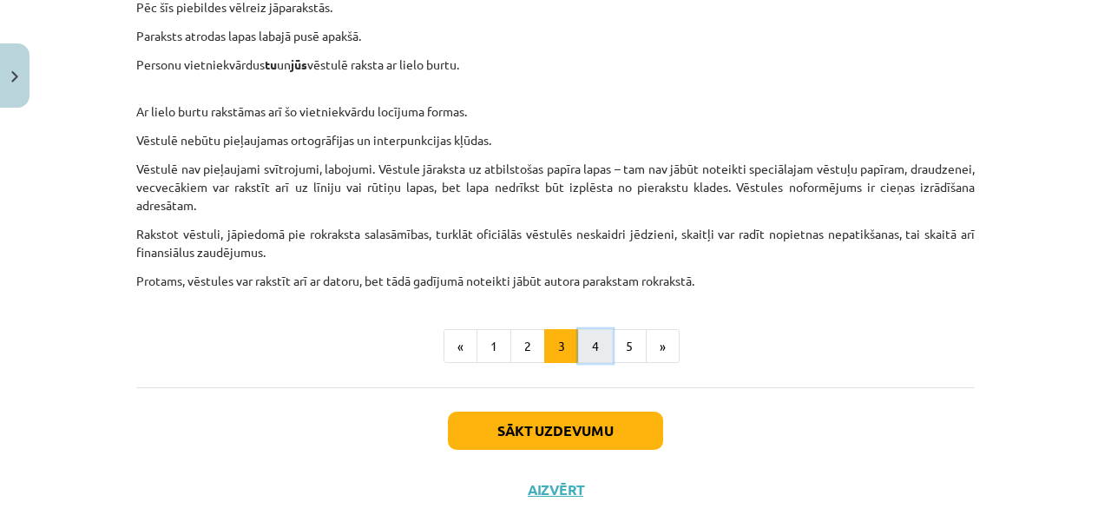
click at [585, 340] on button "4" at bounding box center [595, 346] width 35 height 35
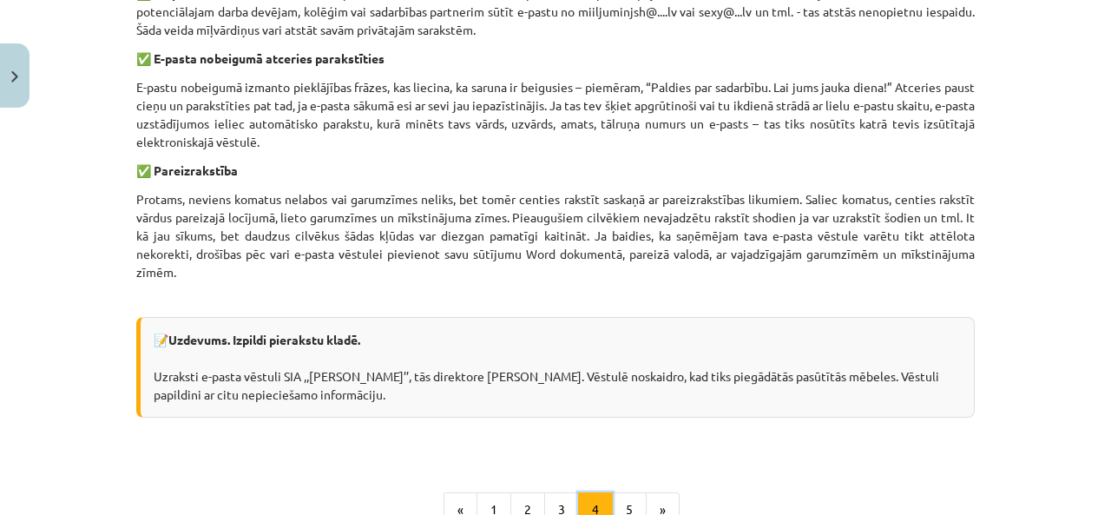
scroll to position [1350, 0]
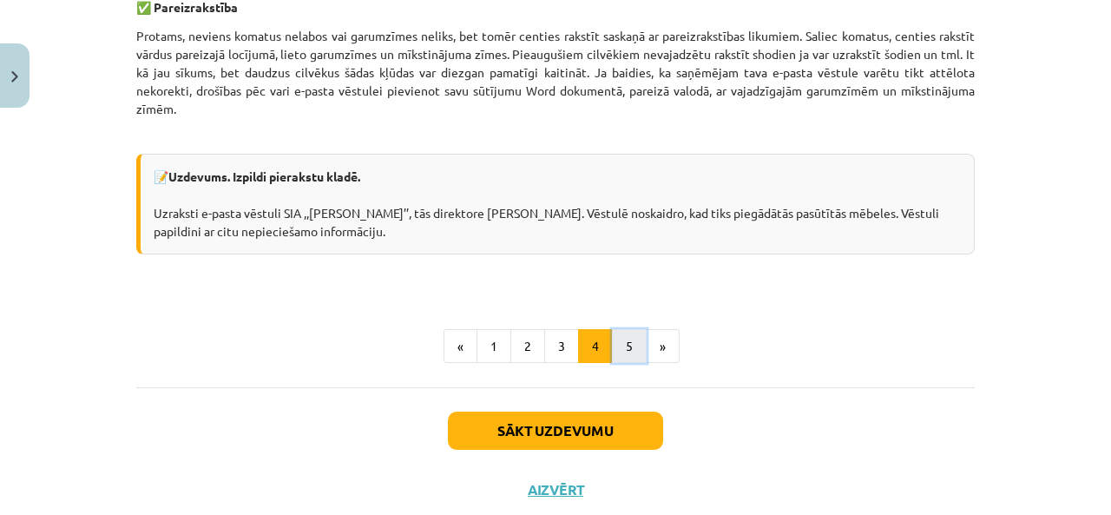
click at [613, 329] on button "5" at bounding box center [629, 346] width 35 height 35
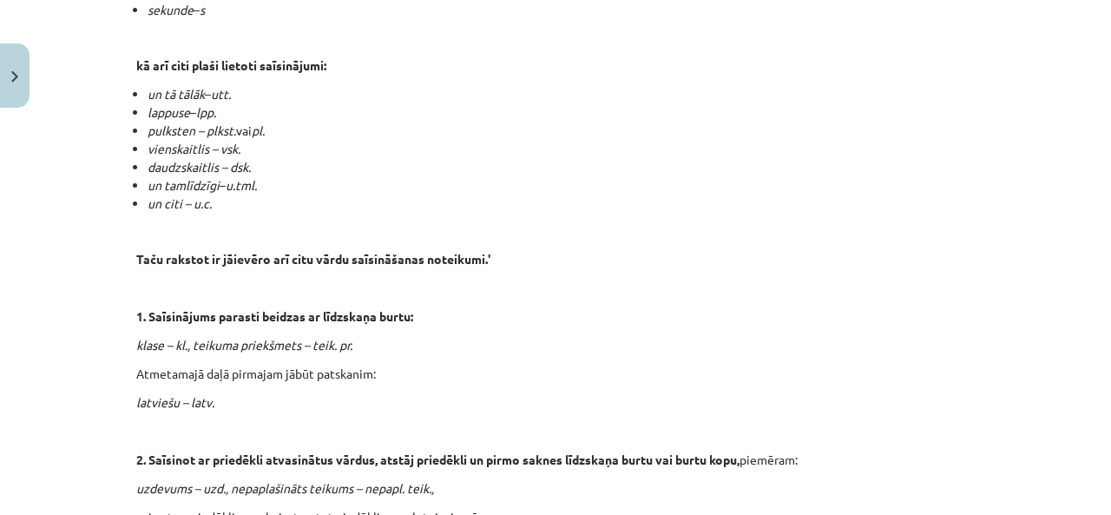
scroll to position [743, 0]
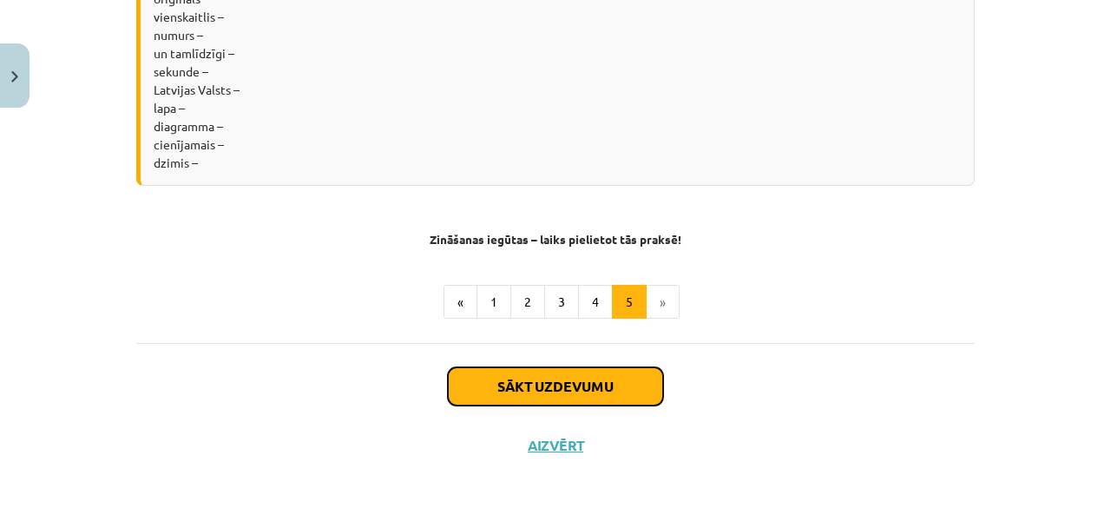
click at [561, 384] on button "Sākt uzdevumu" at bounding box center [555, 386] width 215 height 38
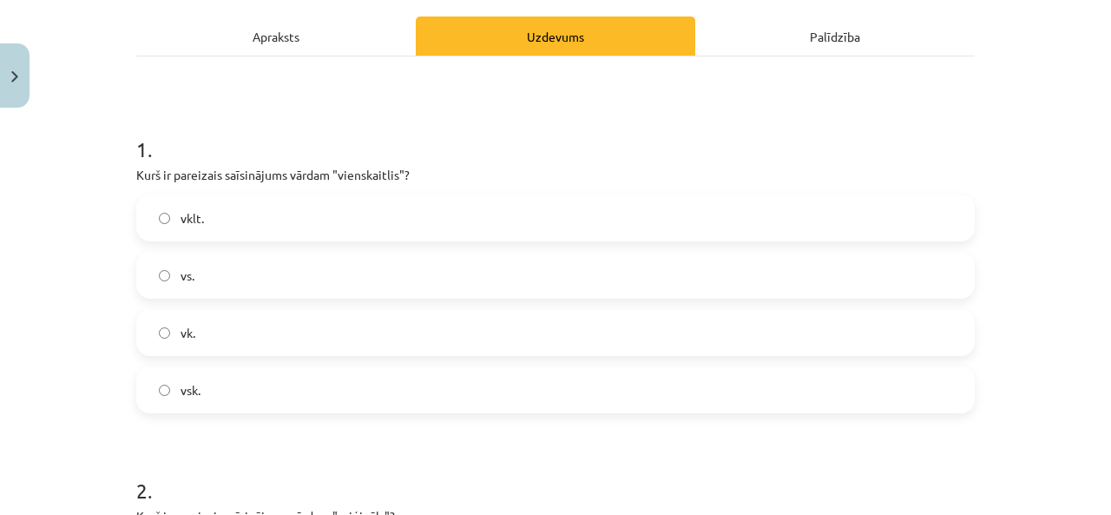
scroll to position [246, 0]
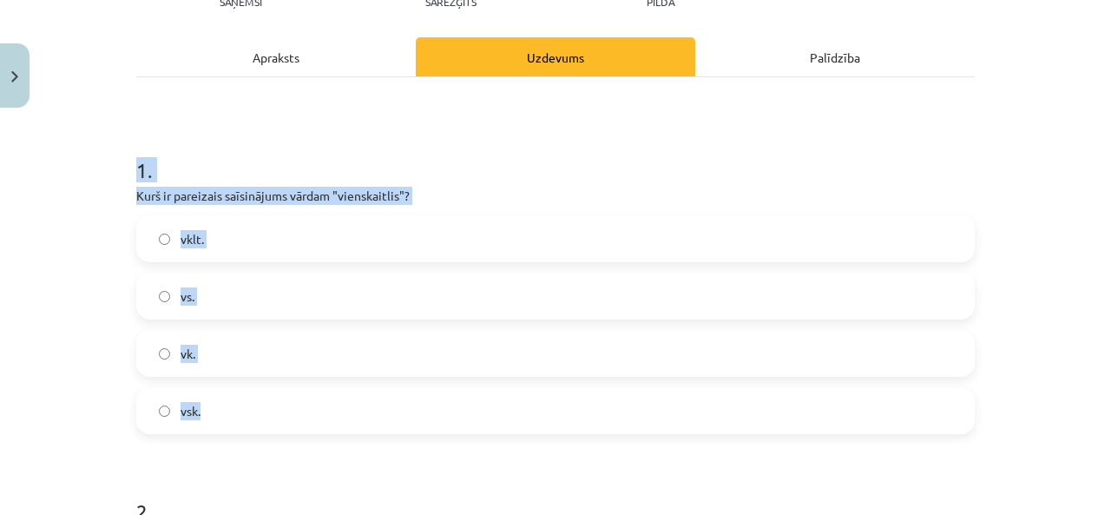
drag, startPoint x: 138, startPoint y: 226, endPoint x: 403, endPoint y: 412, distance: 323.8
click at [403, 412] on div "Mācību tēma: Latviešu valoda 8. klase 1. ieskaites mācību materiāls #5 4. tēma.…" at bounding box center [555, 257] width 1111 height 515
click at [278, 423] on label "vsk." at bounding box center [555, 410] width 835 height 43
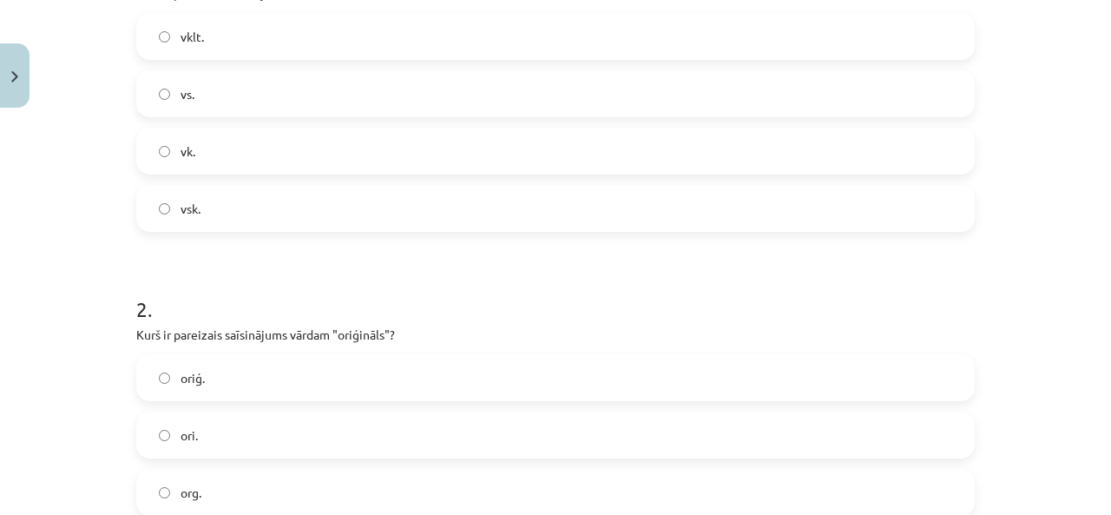
click at [301, 266] on h1 "2 ." at bounding box center [555, 293] width 838 height 54
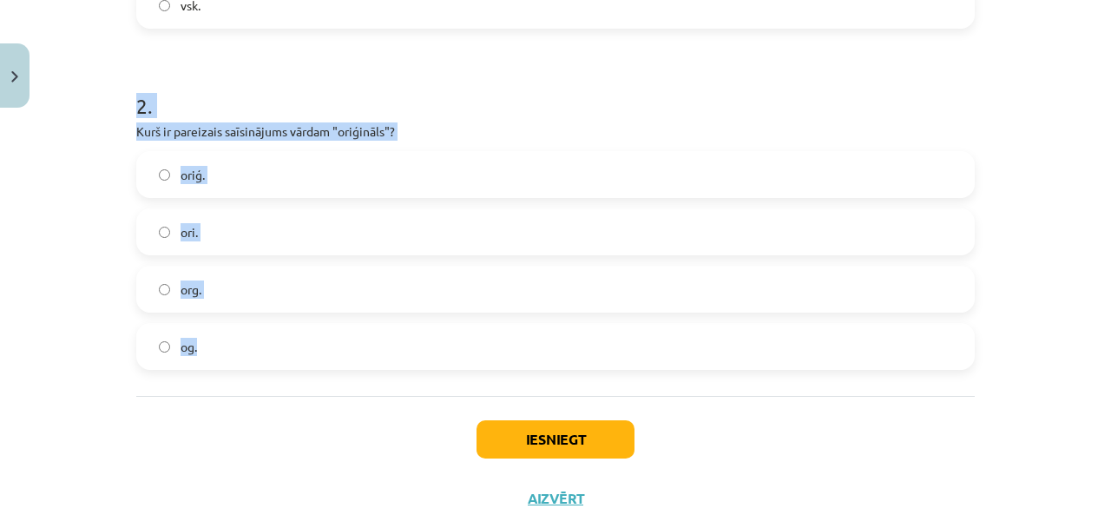
drag, startPoint x: 112, startPoint y: 100, endPoint x: 305, endPoint y: 354, distance: 319.0
click at [305, 354] on div "Mācību tēma: Latviešu valoda 8. klase 1. ieskaites mācību materiāls #5 4. tēma.…" at bounding box center [555, 257] width 1111 height 515
click at [247, 177] on label "oriģ." at bounding box center [555, 174] width 835 height 43
click at [584, 443] on button "Iesniegt" at bounding box center [555, 439] width 158 height 38
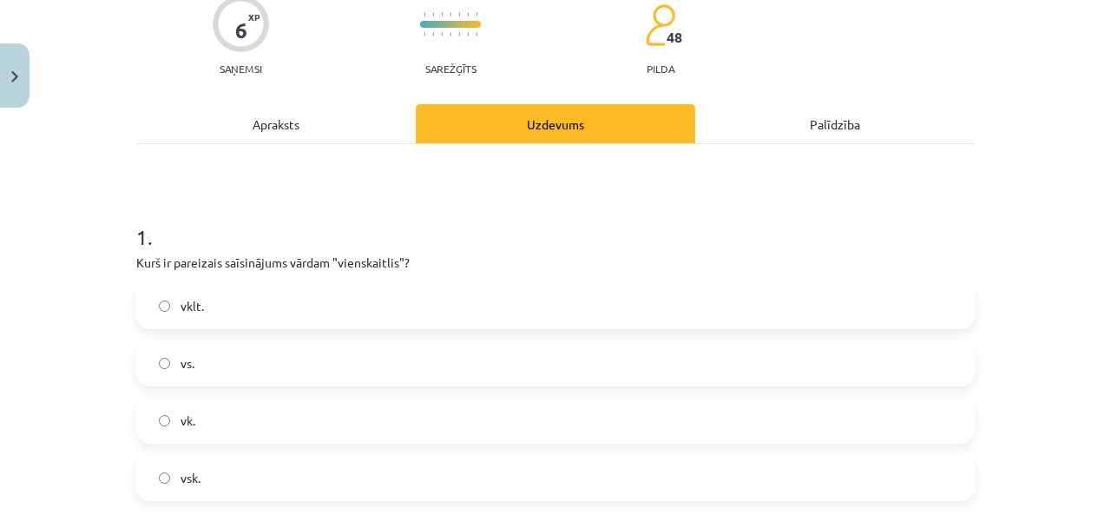
scroll to position [43, 0]
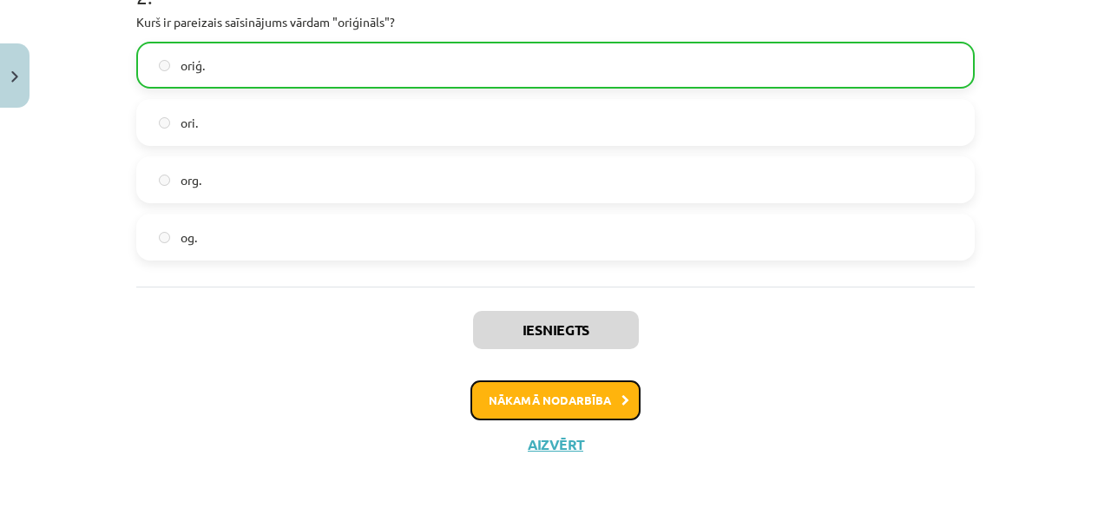
click at [537, 396] on button "Nākamā nodarbība" at bounding box center [555, 400] width 170 height 40
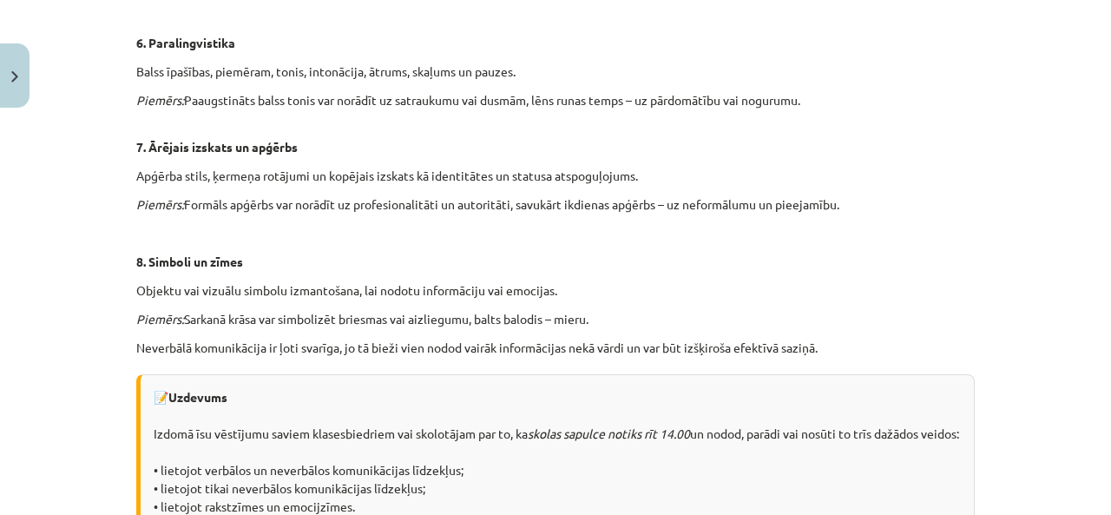
scroll to position [1258, 0]
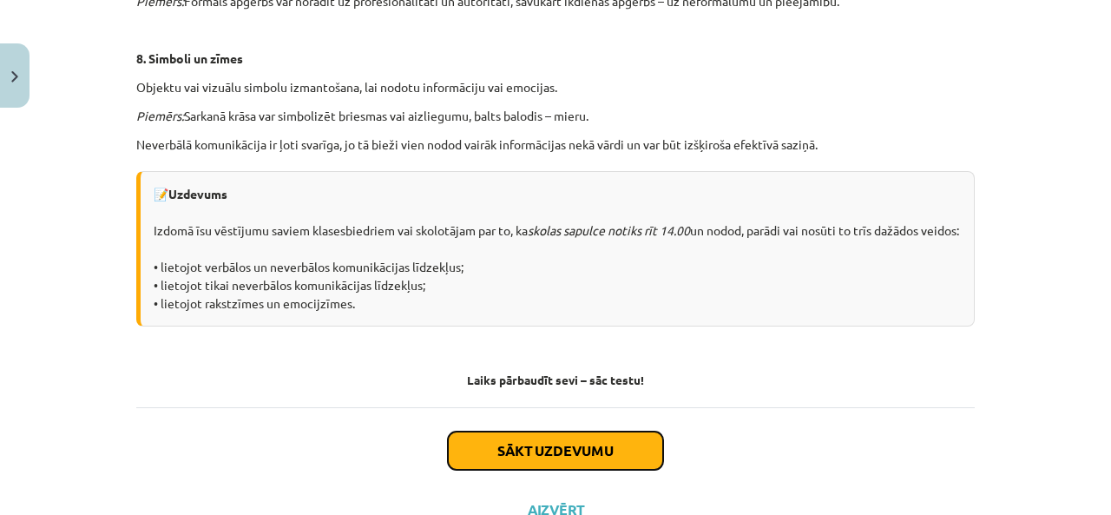
click at [487, 459] on button "Sākt uzdevumu" at bounding box center [555, 450] width 215 height 38
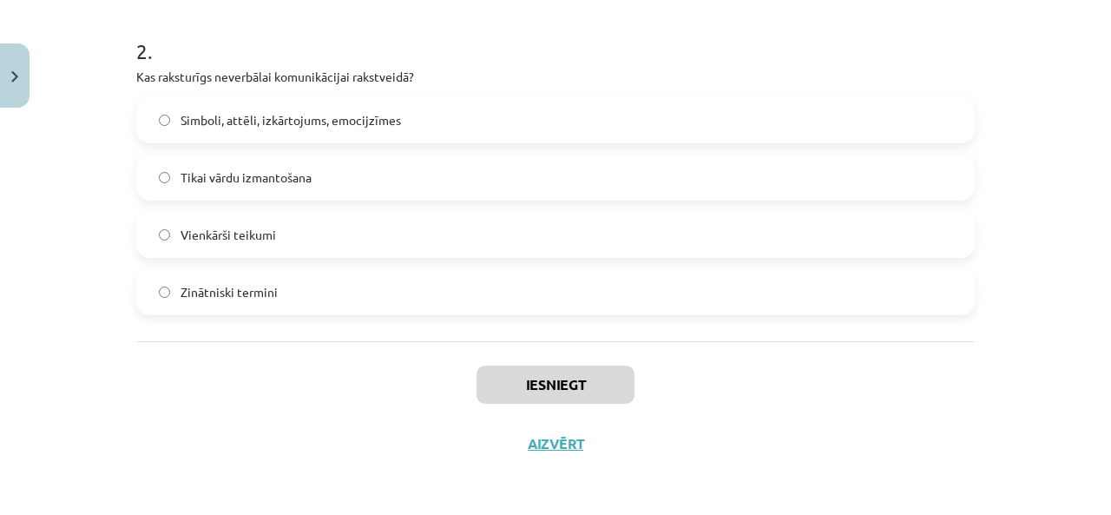
scroll to position [706, 0]
drag, startPoint x: 108, startPoint y: 167, endPoint x: 413, endPoint y: 298, distance: 331.5
click at [413, 298] on div "Mācību tēma: Latviešu valoda 8. klase 1. ieskaites mācību materiāls #6 5. tēma.…" at bounding box center [555, 257] width 1111 height 515
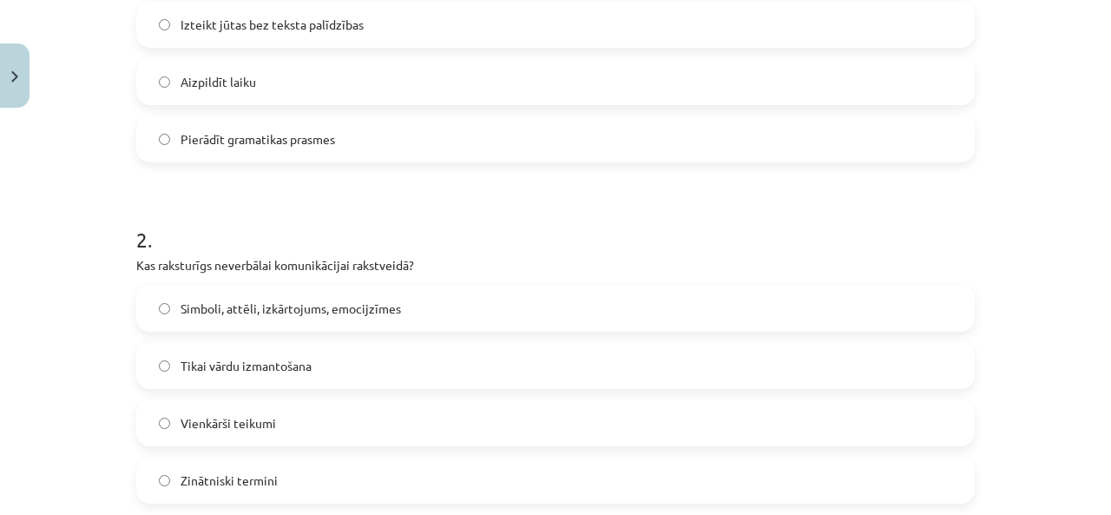
scroll to position [301, 0]
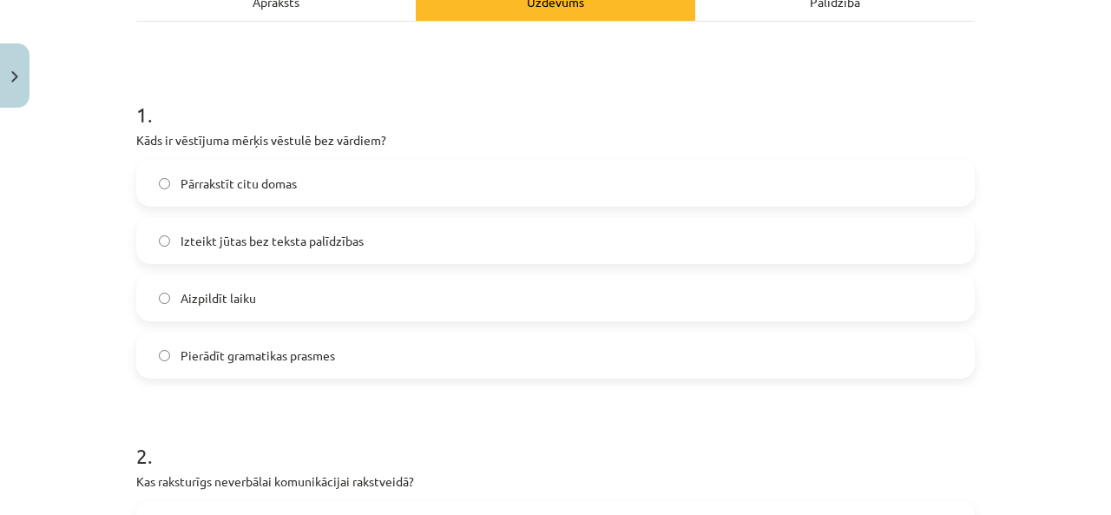
click at [337, 84] on h1 "1 ." at bounding box center [555, 99] width 838 height 54
click at [308, 224] on label "Izteikt jūtas bez teksta palīdzības" at bounding box center [555, 240] width 835 height 43
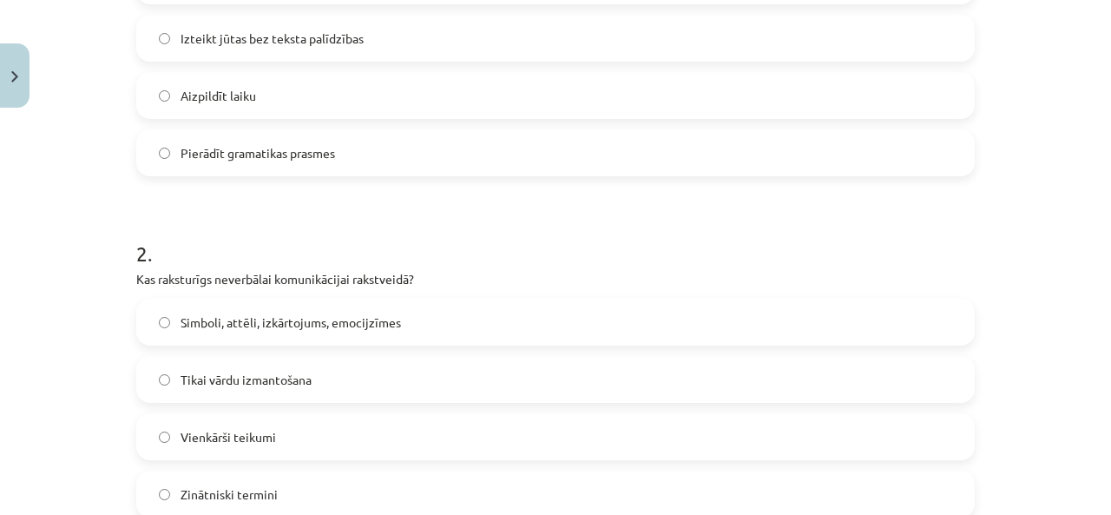
scroll to position [706, 0]
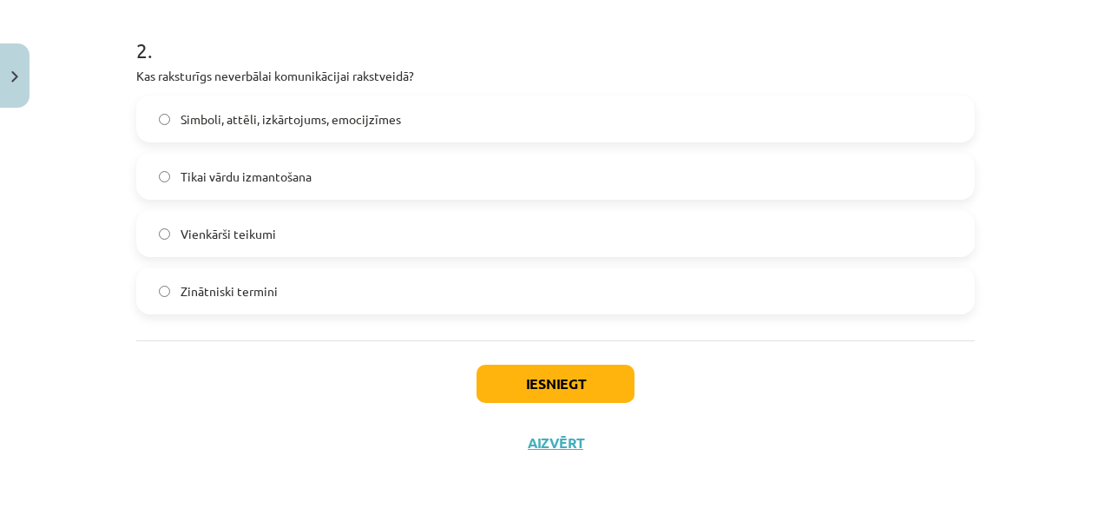
click at [264, 117] on span "Simboli, attēli, izkārtojums, emocijzīmes" at bounding box center [290, 119] width 220 height 18
click at [518, 376] on button "Iesniegt" at bounding box center [555, 383] width 158 height 38
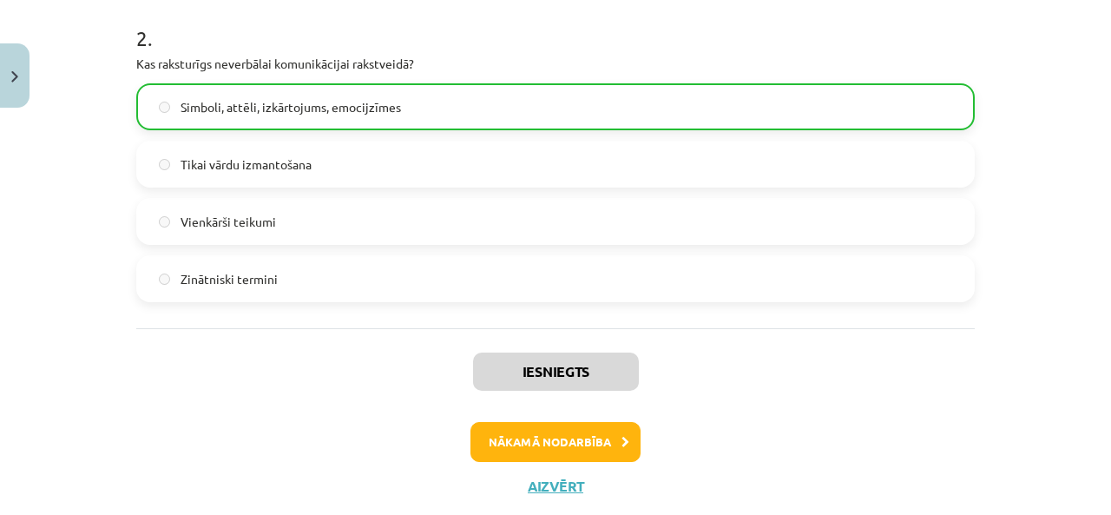
scroll to position [760, 0]
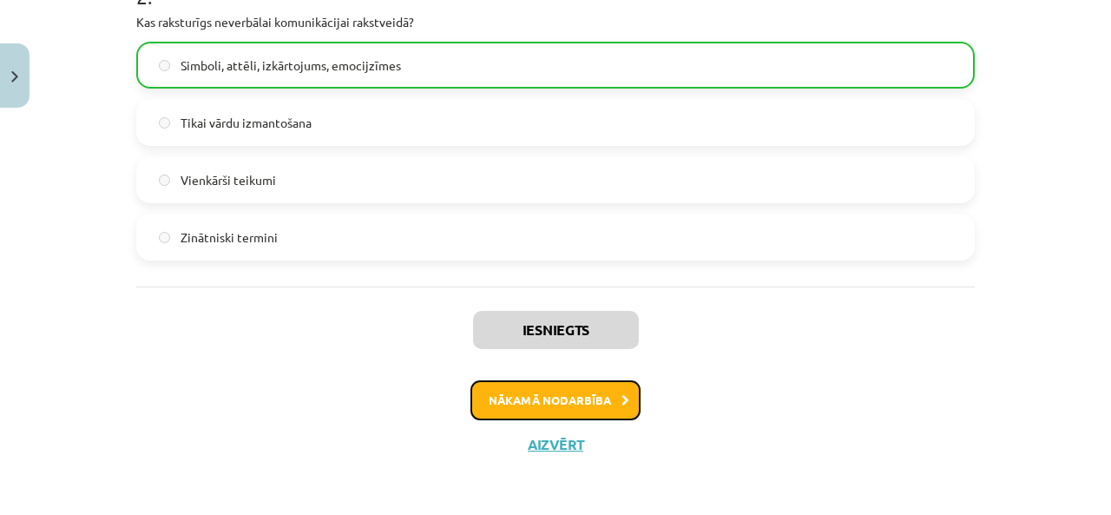
click at [613, 397] on button "Nākamā nodarbība" at bounding box center [555, 400] width 170 height 40
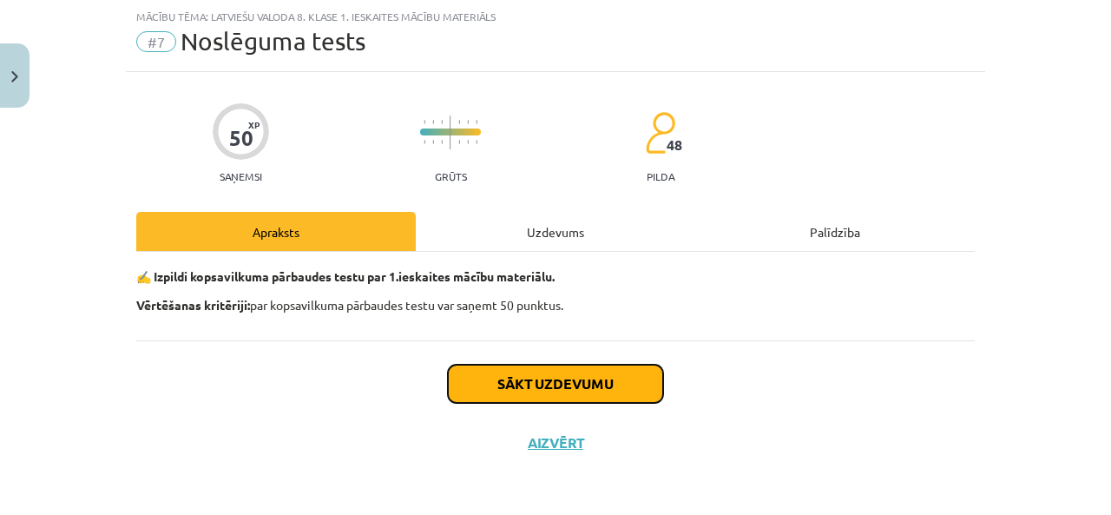
click at [537, 376] on button "Sākt uzdevumu" at bounding box center [555, 383] width 215 height 38
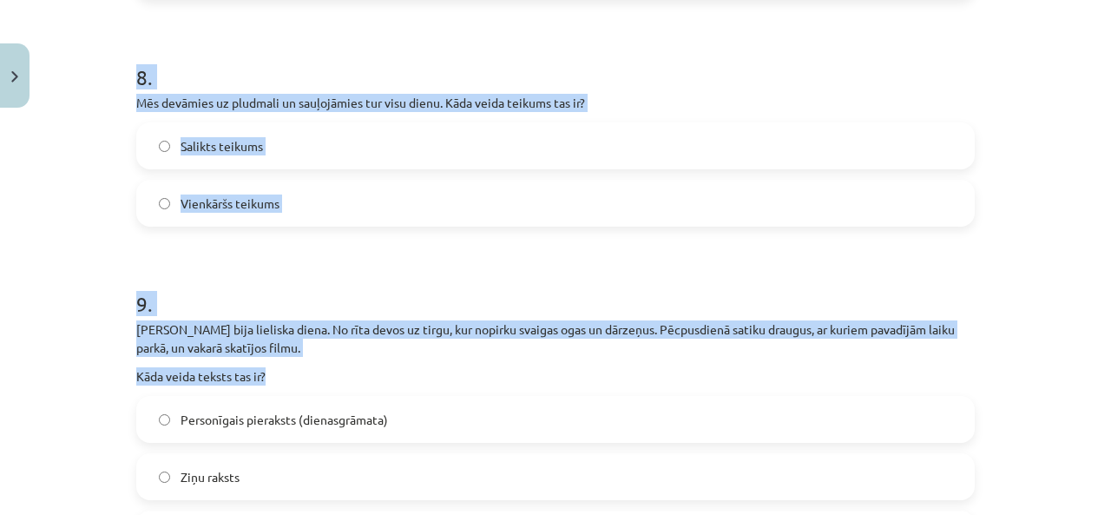
scroll to position [2594, 0]
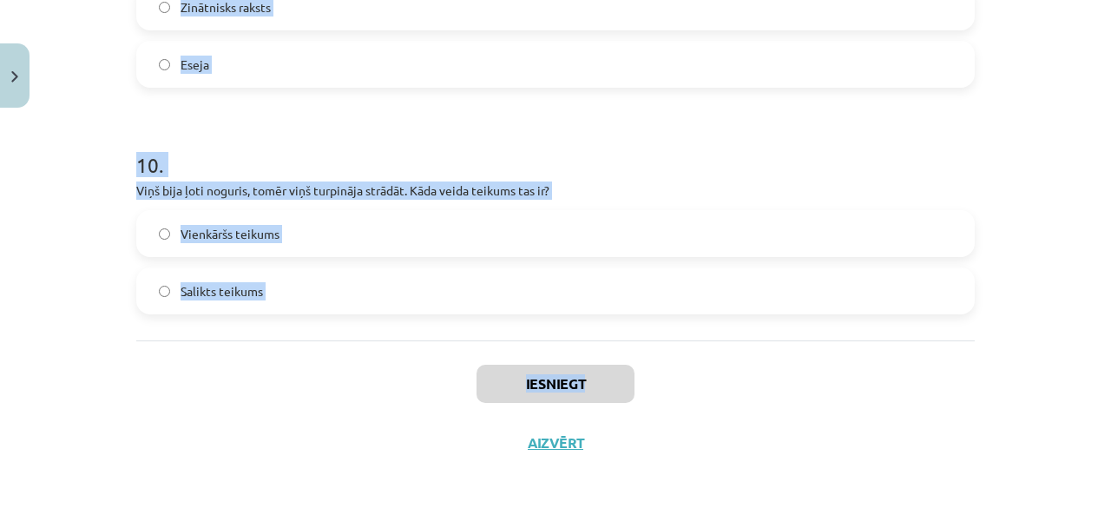
drag, startPoint x: 109, startPoint y: 298, endPoint x: 637, endPoint y: 367, distance: 532.1
click at [637, 367] on div "Mācību tēma: Latviešu valoda 8. klase 1. ieskaites mācību materiāls #7 Noslēgum…" at bounding box center [555, 257] width 1111 height 515
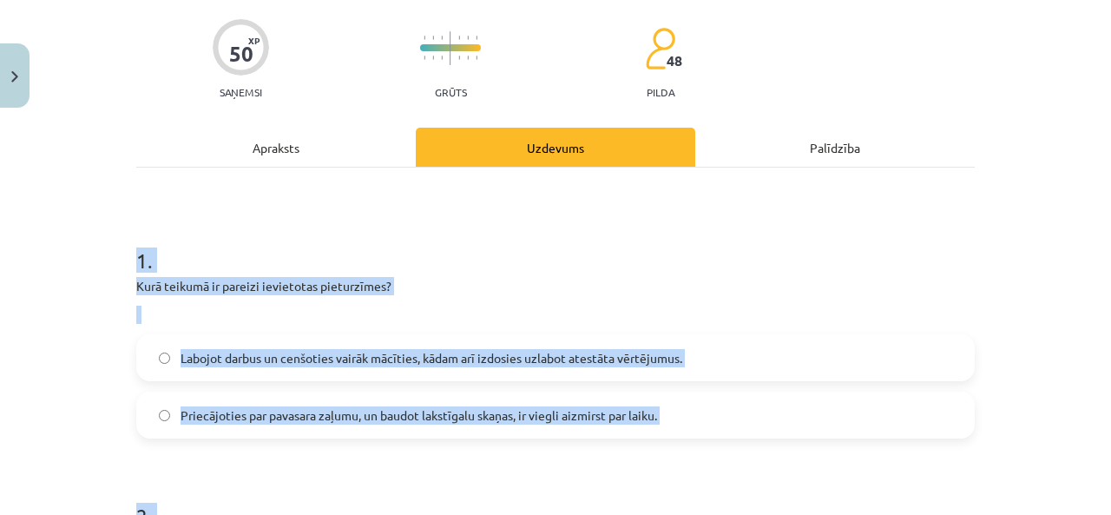
scroll to position [0, 0]
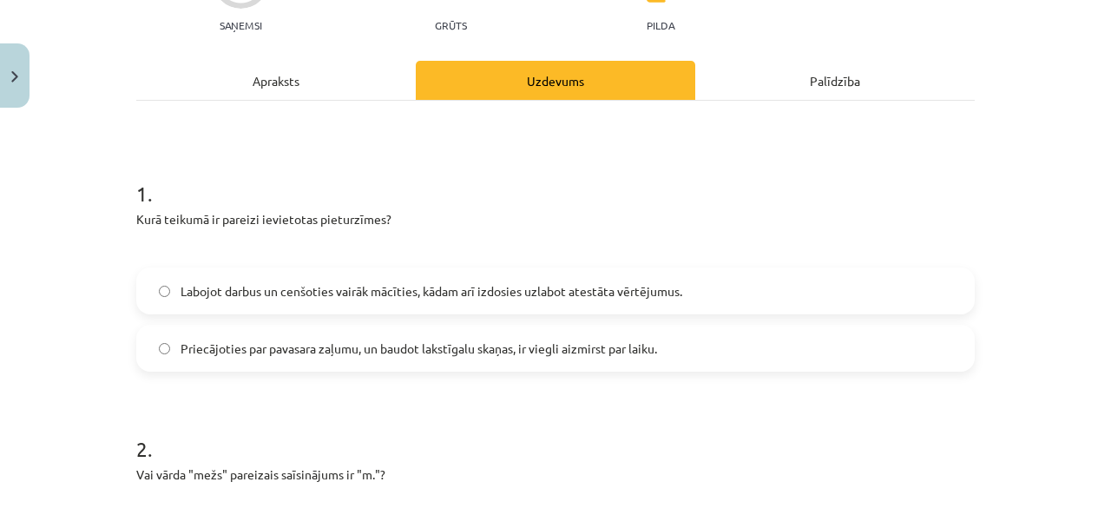
scroll to position [202, 0]
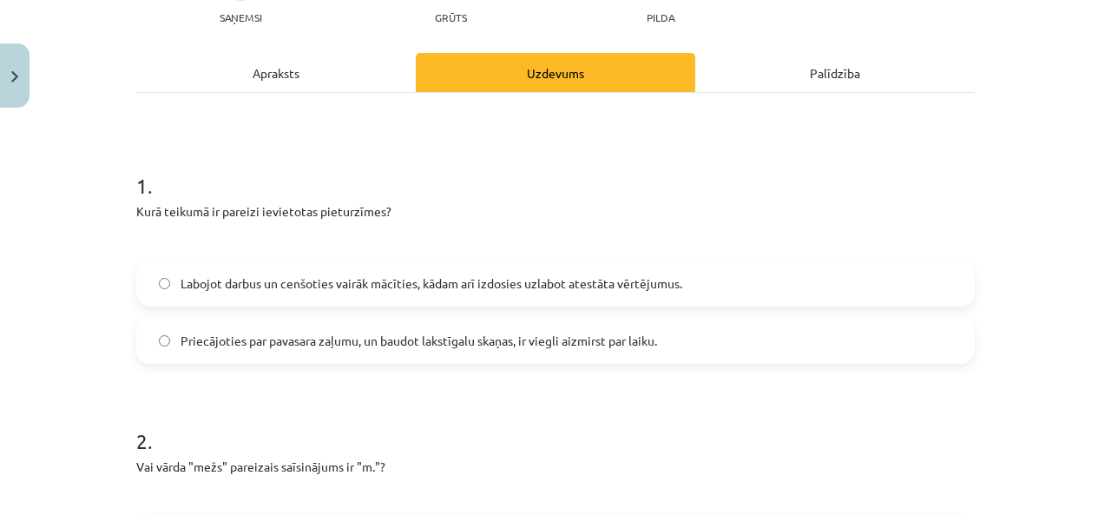
click at [205, 278] on span "Labojot darbus un cenšoties vairāk mācīties, kādam arī izdosies uzlabot atestāt…" at bounding box center [431, 283] width 502 height 18
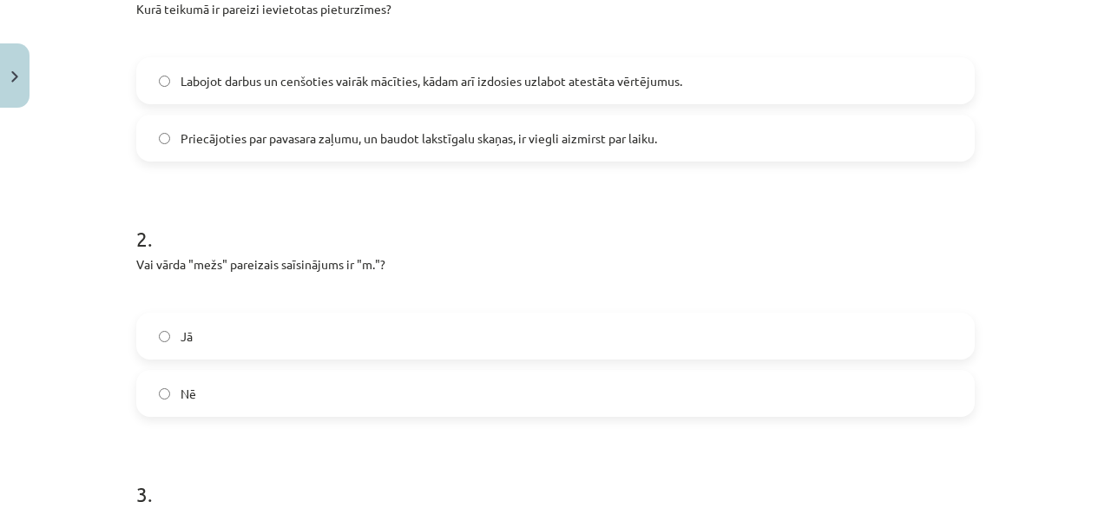
drag, startPoint x: 212, startPoint y: 396, endPoint x: 230, endPoint y: 350, distance: 49.5
click at [213, 396] on label "Nē" at bounding box center [555, 392] width 835 height 43
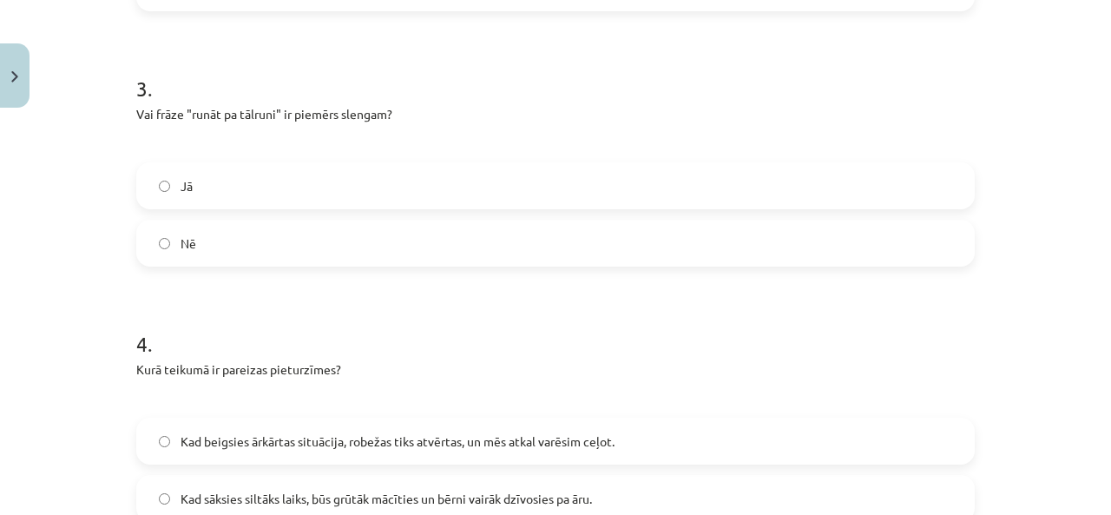
click at [250, 226] on label "Nē" at bounding box center [555, 242] width 835 height 43
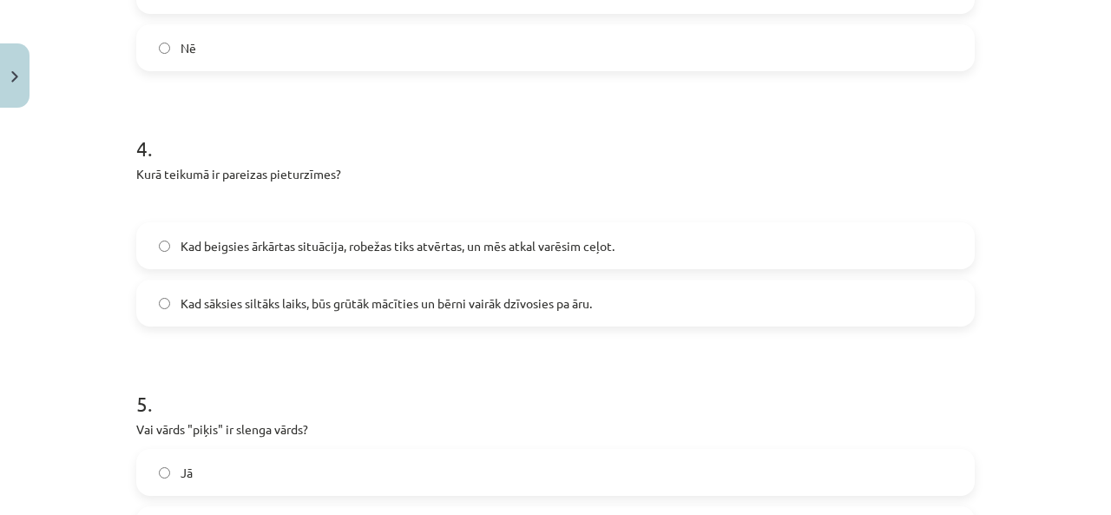
scroll to position [1012, 0]
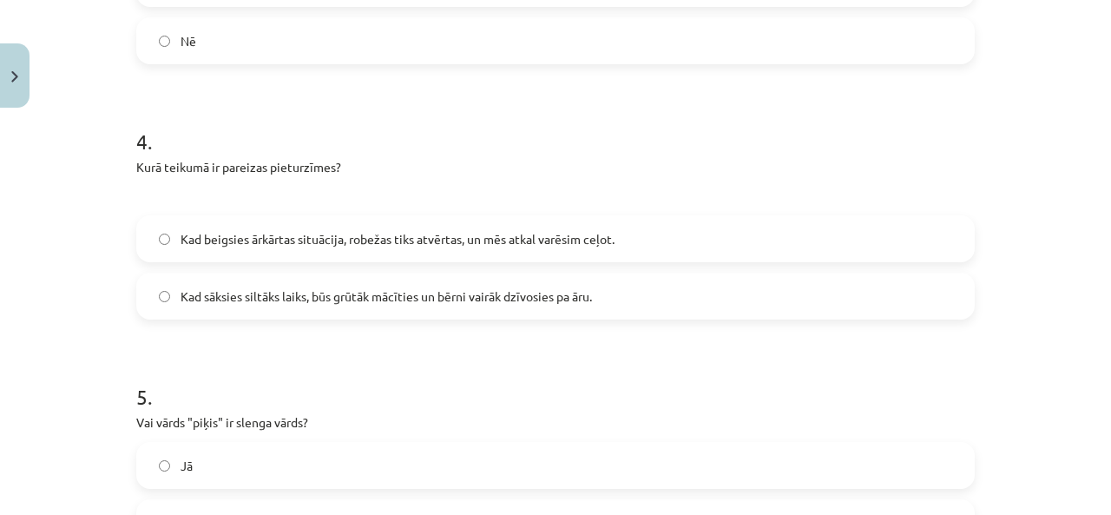
click at [219, 244] on span "Kad beigsies ārkārtas situācija, robežas tiks atvērtas, un mēs atkal varēsim ce…" at bounding box center [397, 239] width 434 height 18
click at [308, 239] on span "Kad beigsies ārkārtas situācija, robežas tiks atvērtas, un mēs atkal varēsim ce…" at bounding box center [397, 239] width 434 height 18
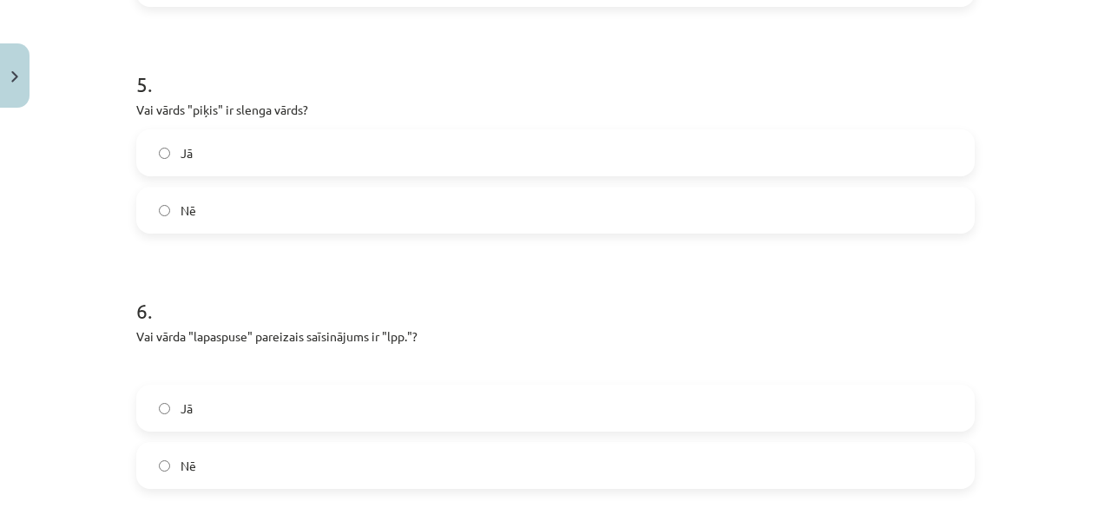
scroll to position [1417, 0]
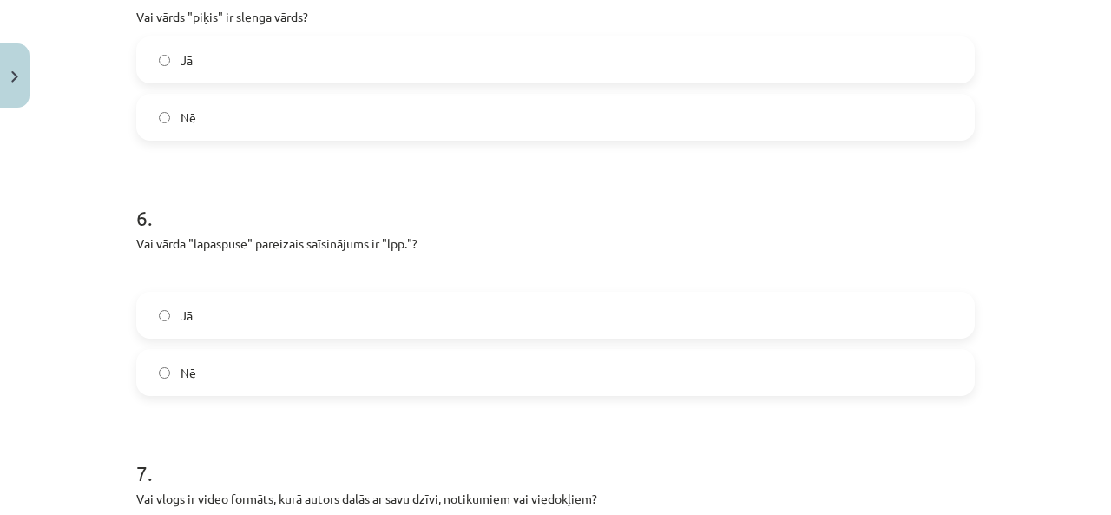
click at [182, 51] on span "Jā" at bounding box center [186, 60] width 12 height 18
click at [187, 315] on label "Jā" at bounding box center [555, 314] width 835 height 43
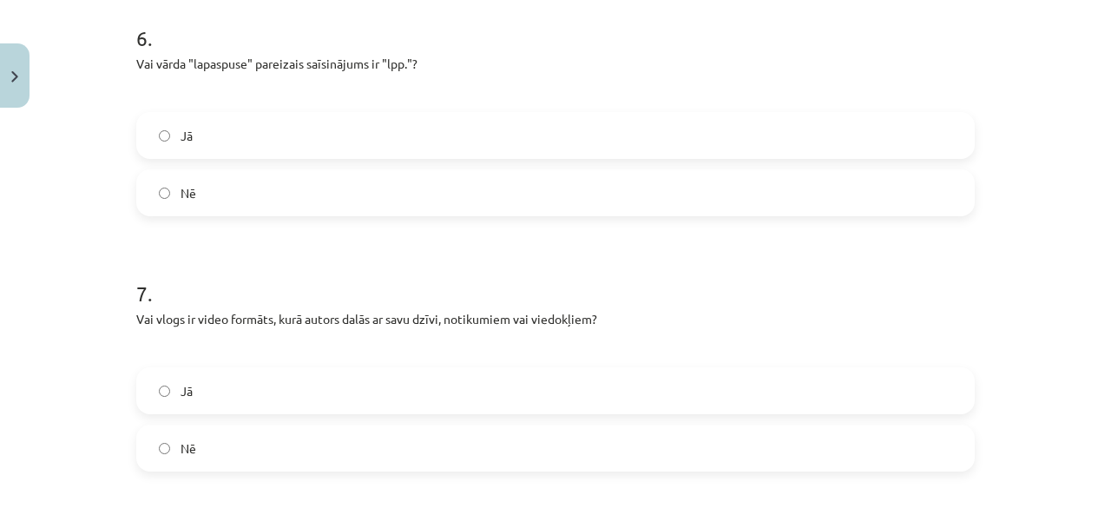
scroll to position [1619, 0]
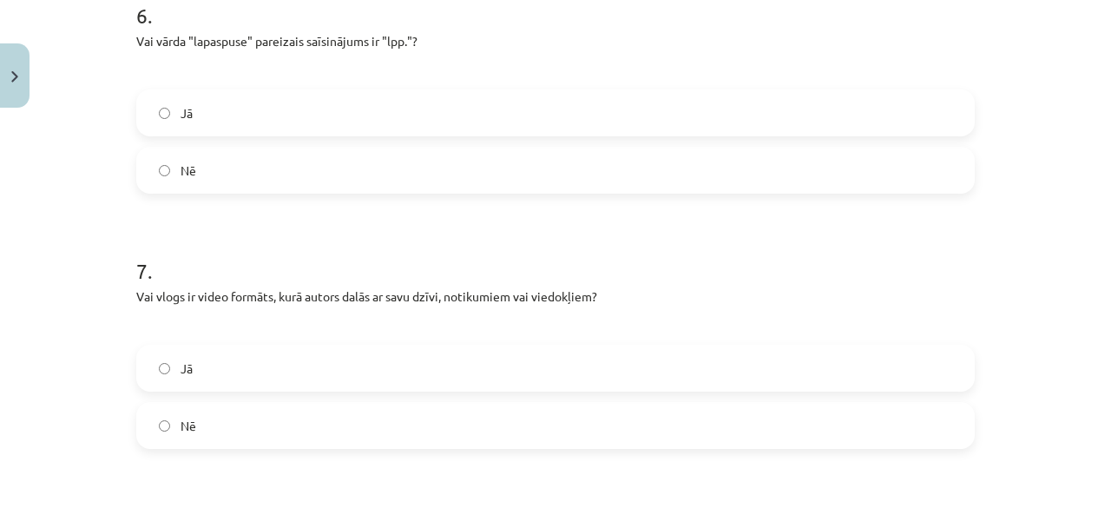
click at [192, 368] on label "Jā" at bounding box center [555, 367] width 835 height 43
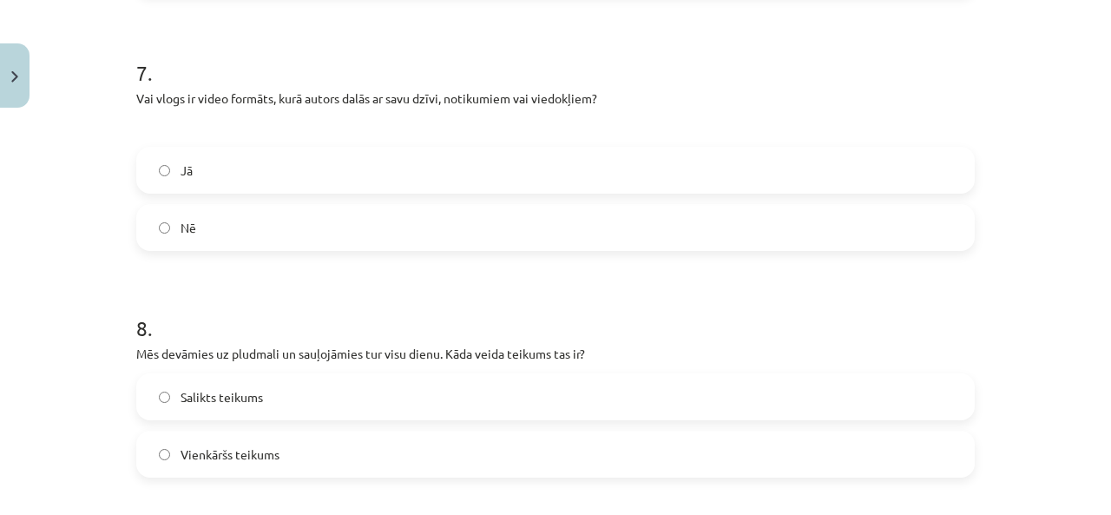
scroll to position [2024, 0]
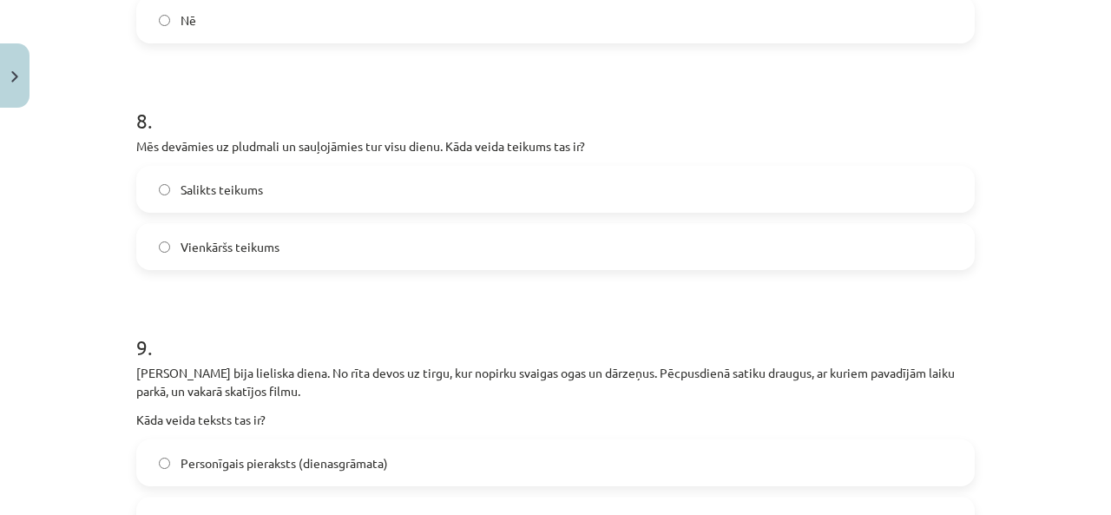
click at [198, 251] on span "Vienkāršs teikums" at bounding box center [229, 247] width 99 height 18
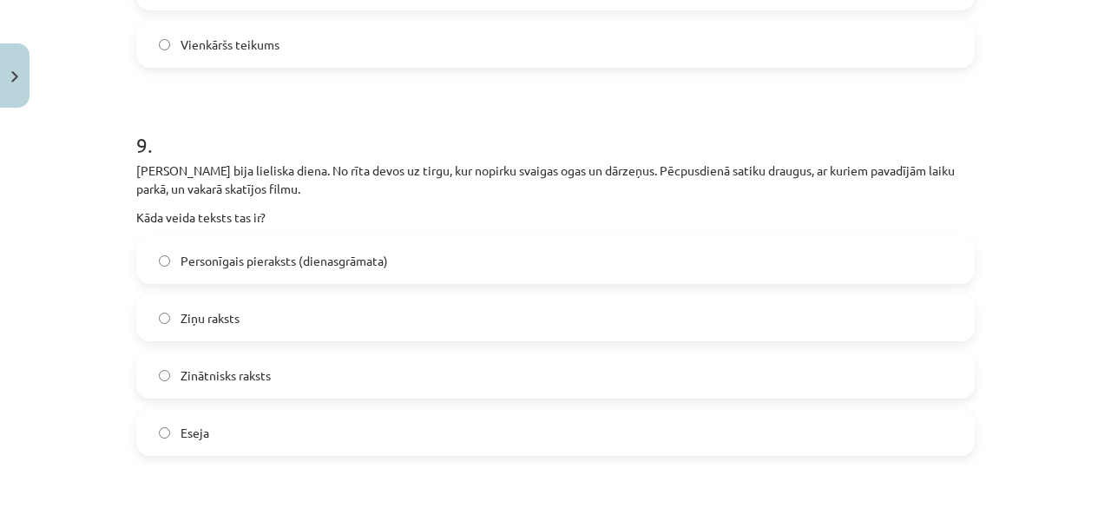
click at [259, 266] on span "Personīgais pieraksts (dienasgrāmata)" at bounding box center [283, 261] width 207 height 18
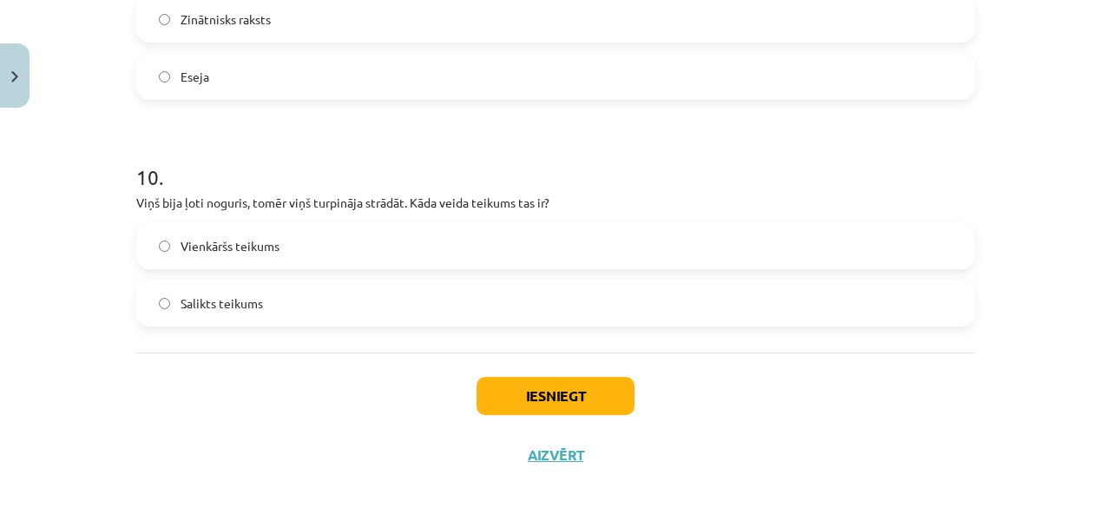
scroll to position [2594, 0]
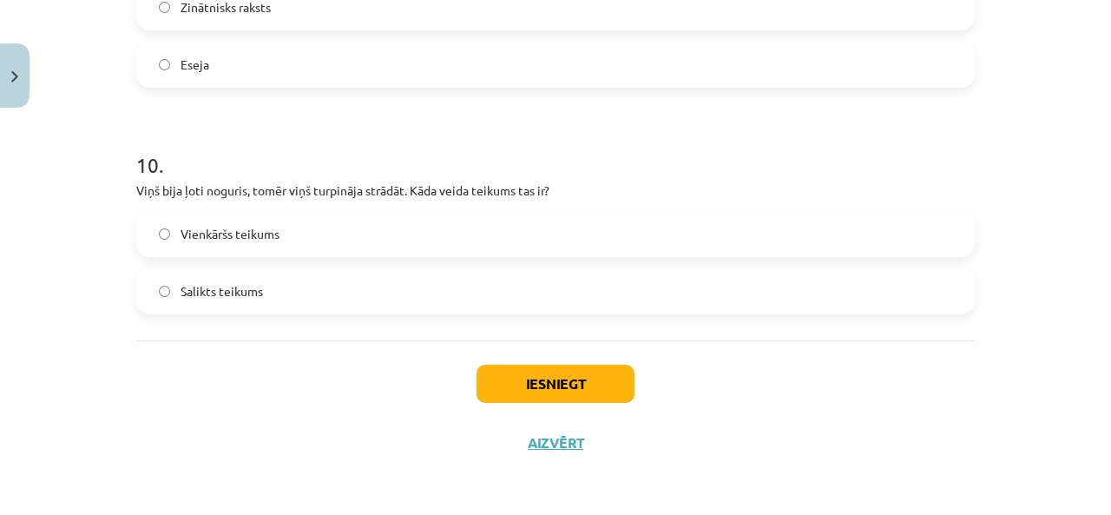
click at [191, 295] on span "Salikts teikums" at bounding box center [221, 291] width 82 height 18
click at [592, 391] on button "Iesniegt" at bounding box center [555, 383] width 158 height 38
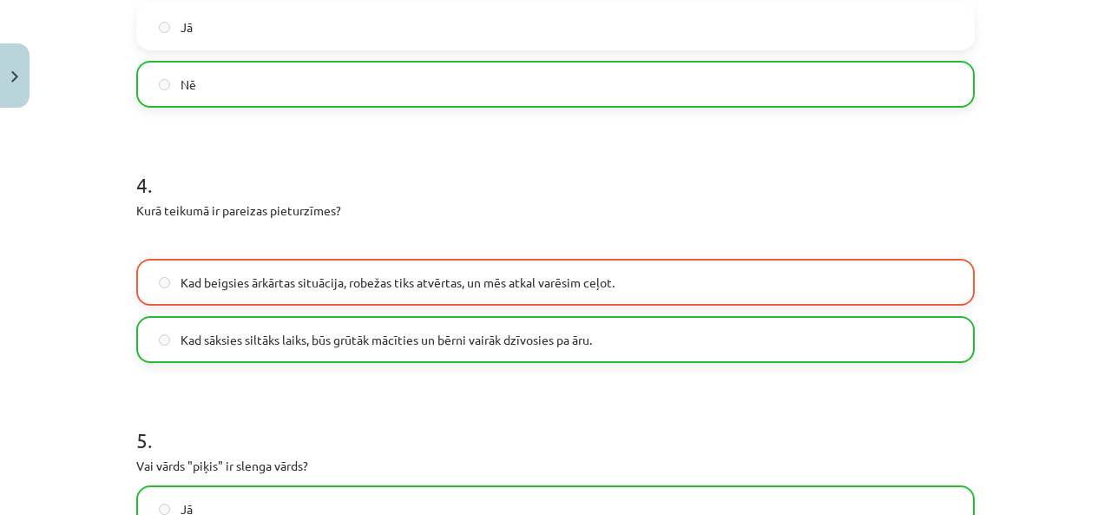
scroll to position [974, 0]
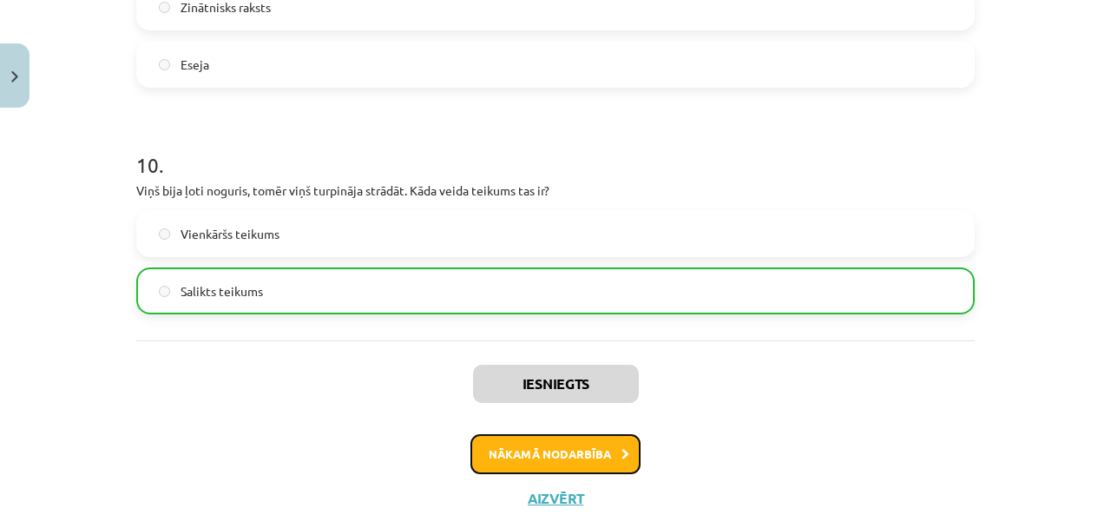
click at [503, 454] on button "Nākamā nodarbība" at bounding box center [555, 454] width 170 height 40
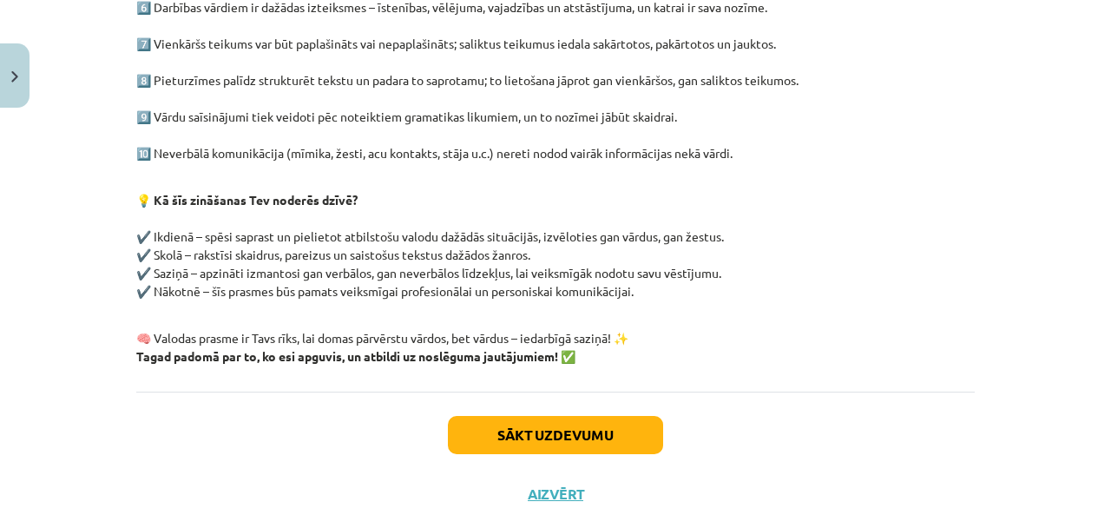
scroll to position [602, 0]
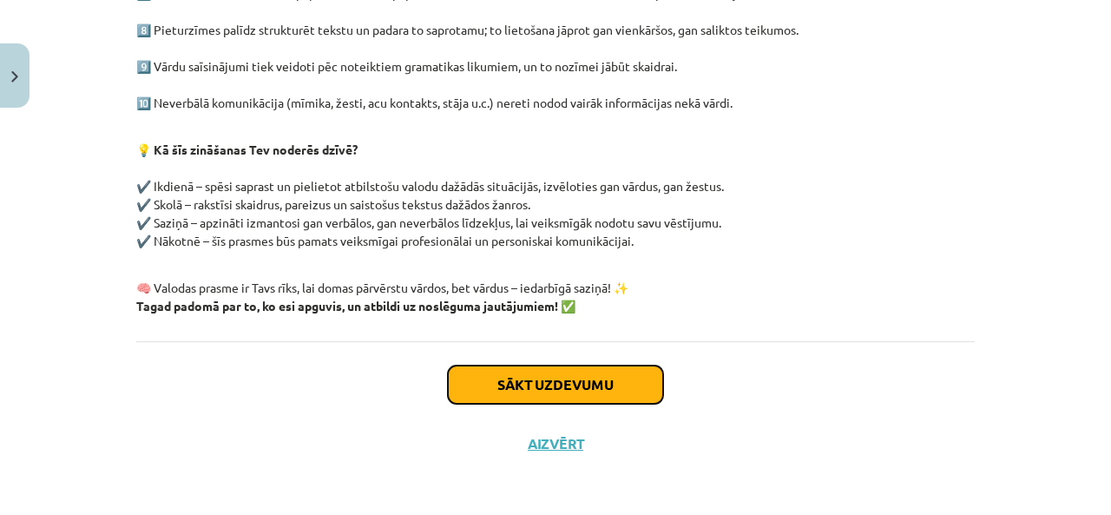
click at [569, 377] on button "Sākt uzdevumu" at bounding box center [555, 384] width 215 height 38
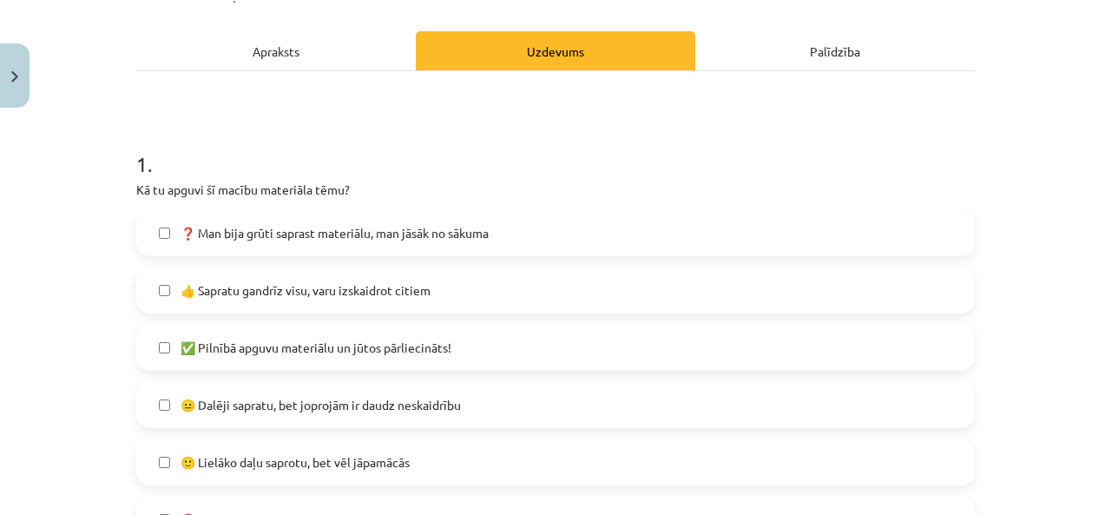
scroll to position [246, 0]
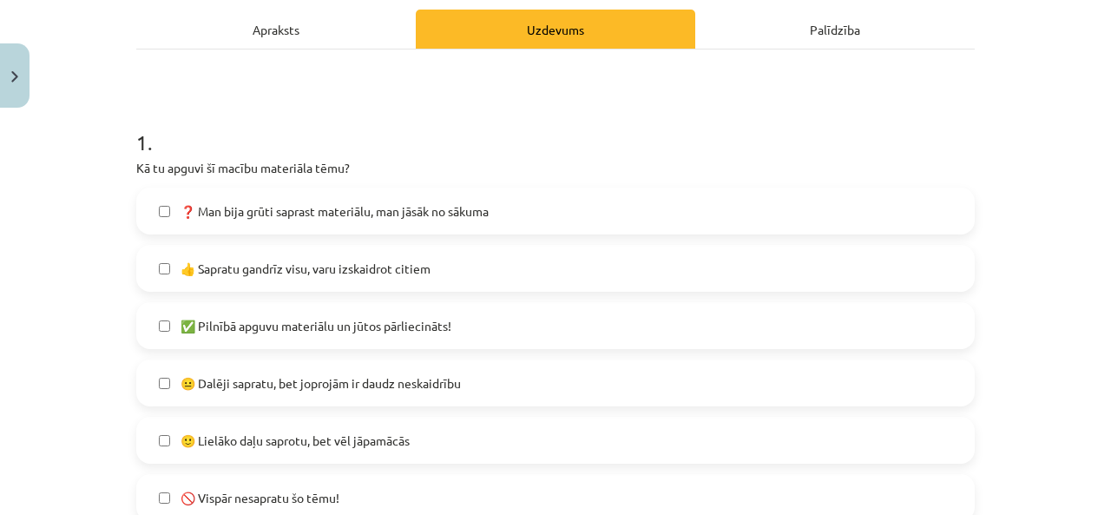
click at [375, 265] on span "👍 Sapratu gandrīz visu, varu izskaidrot citiem" at bounding box center [305, 268] width 250 height 18
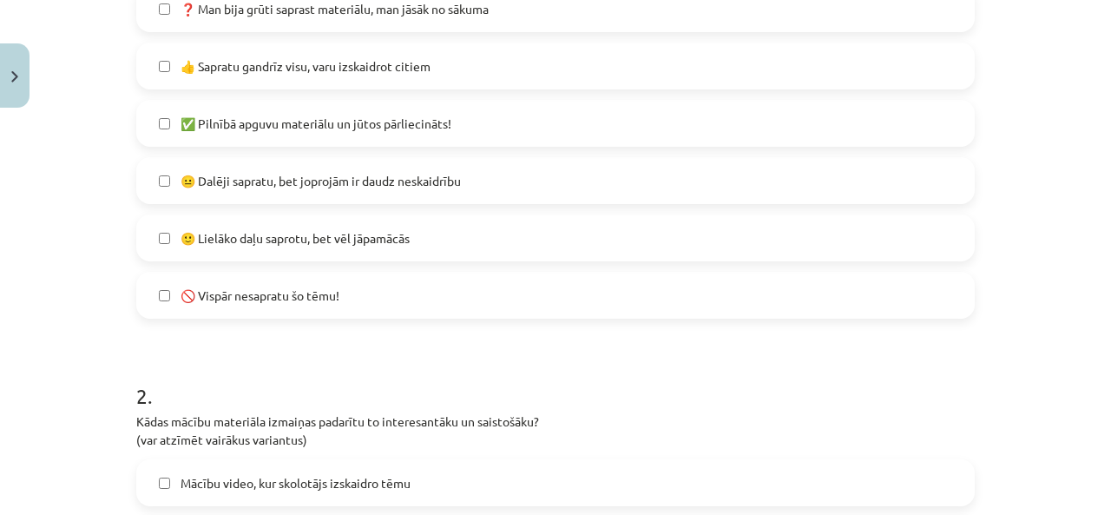
click at [349, 247] on label "🙂 Lielāko daļu saprotu, bet vēl jāpamācās" at bounding box center [555, 237] width 835 height 43
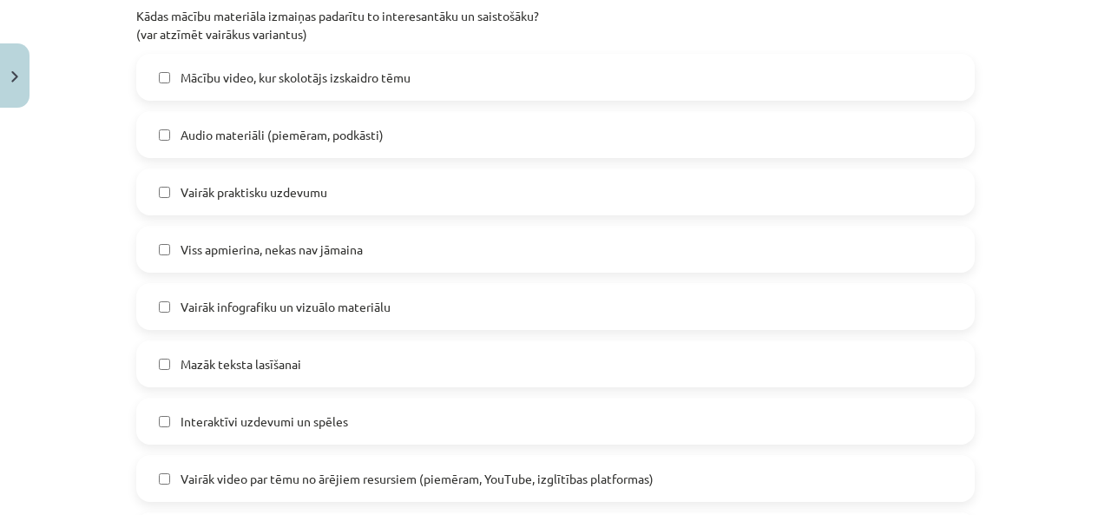
scroll to position [1055, 0]
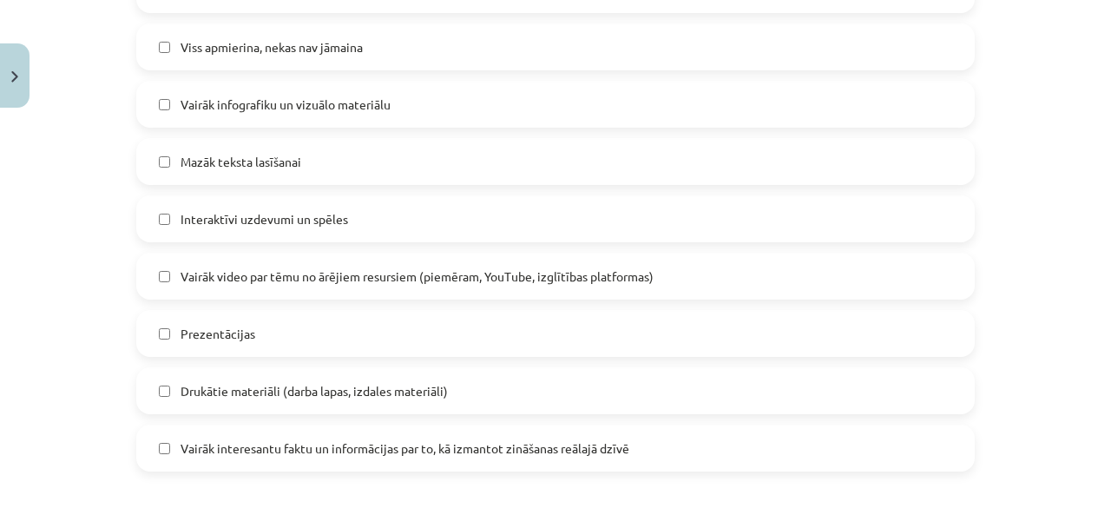
click at [344, 147] on label "Mazāk teksta lasīšanai" at bounding box center [555, 161] width 835 height 43
click at [298, 220] on span "Interaktīvi uzdevumi un spēles" at bounding box center [263, 219] width 167 height 18
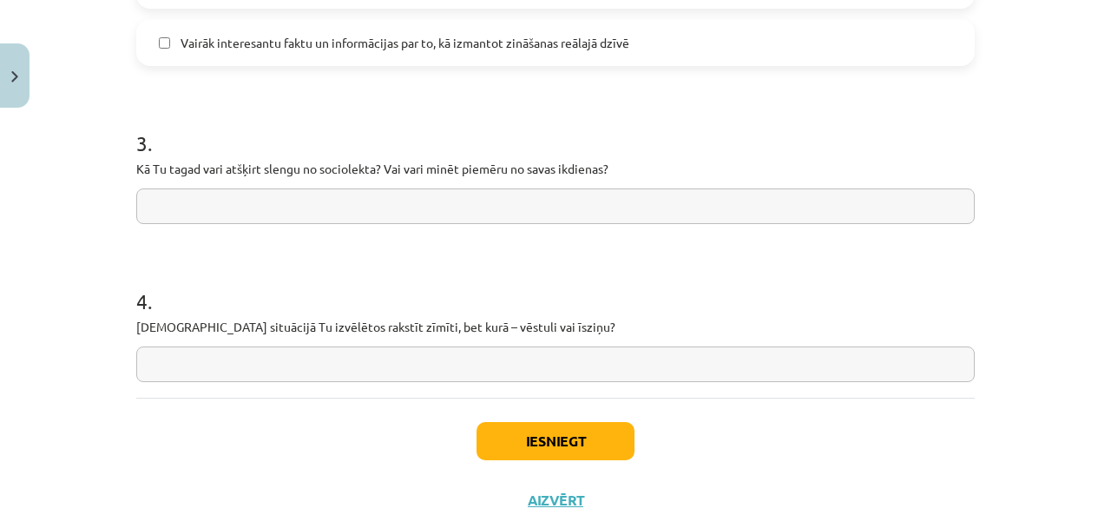
scroll to position [1258, 0]
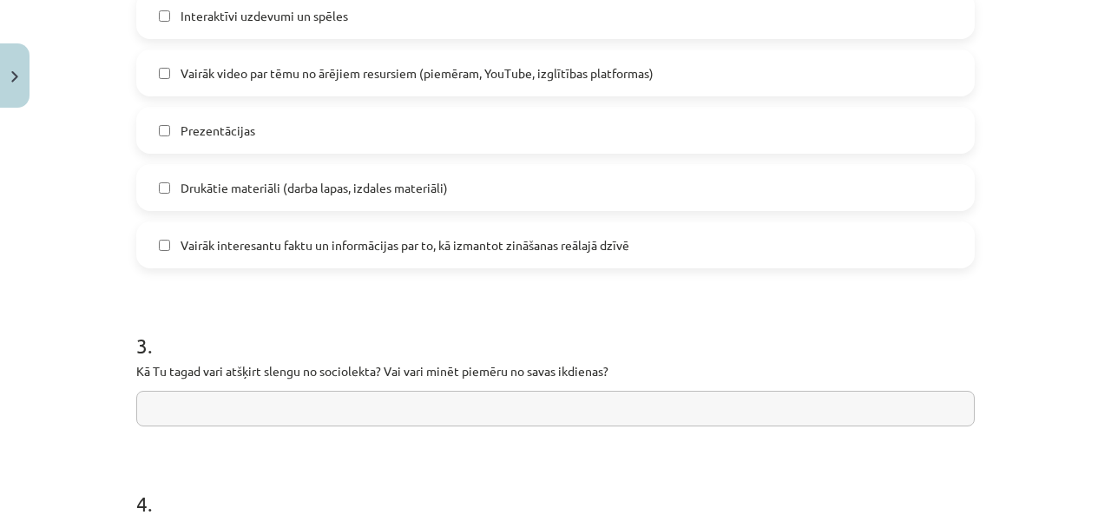
click at [323, 246] on span "Vairāk interesantu faktu un informācijas par to, kā izmantot zināšanas reālajā …" at bounding box center [404, 245] width 449 height 18
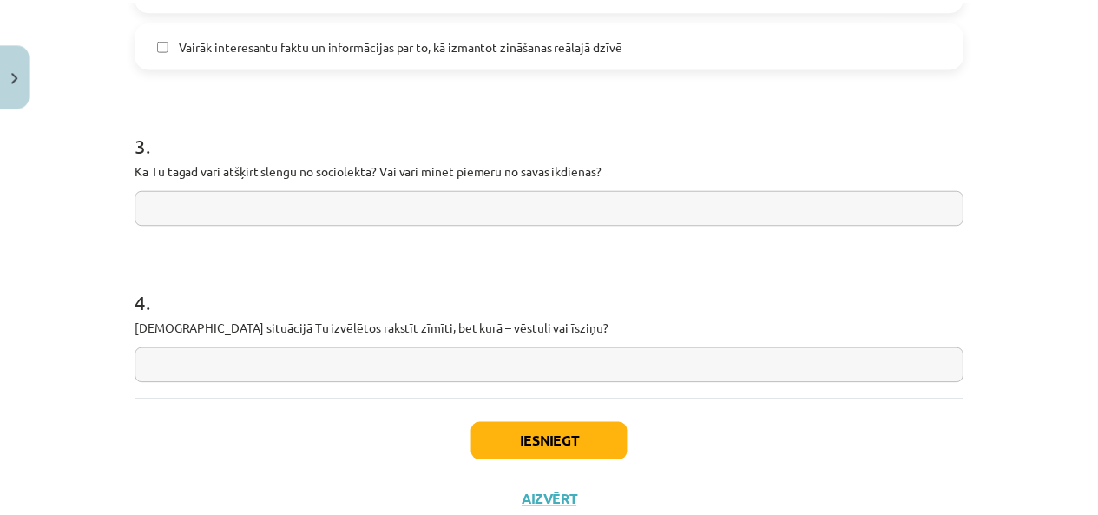
scroll to position [1460, 0]
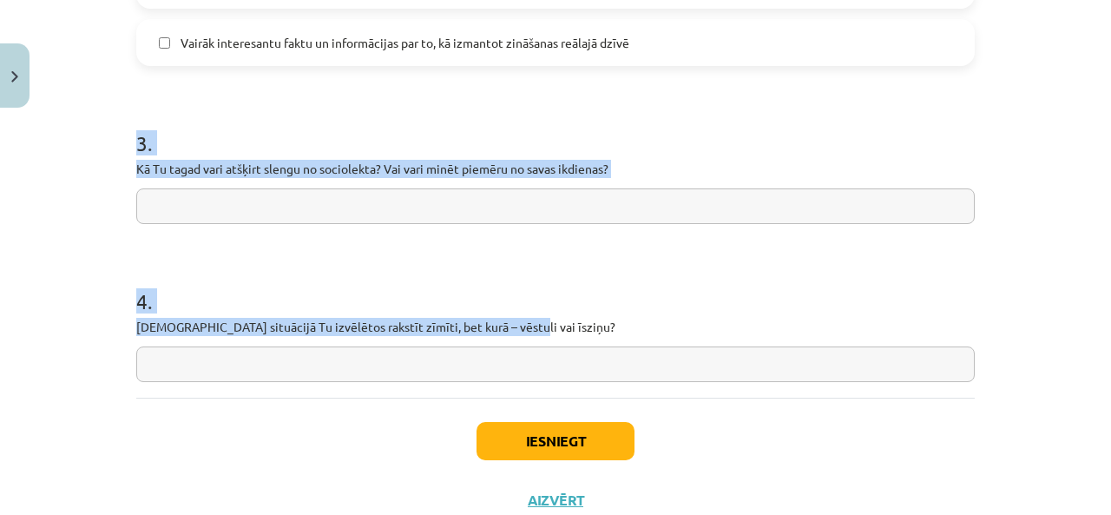
drag, startPoint x: 126, startPoint y: 115, endPoint x: 695, endPoint y: 322, distance: 605.5
click at [462, 221] on input "text" at bounding box center [555, 206] width 838 height 36
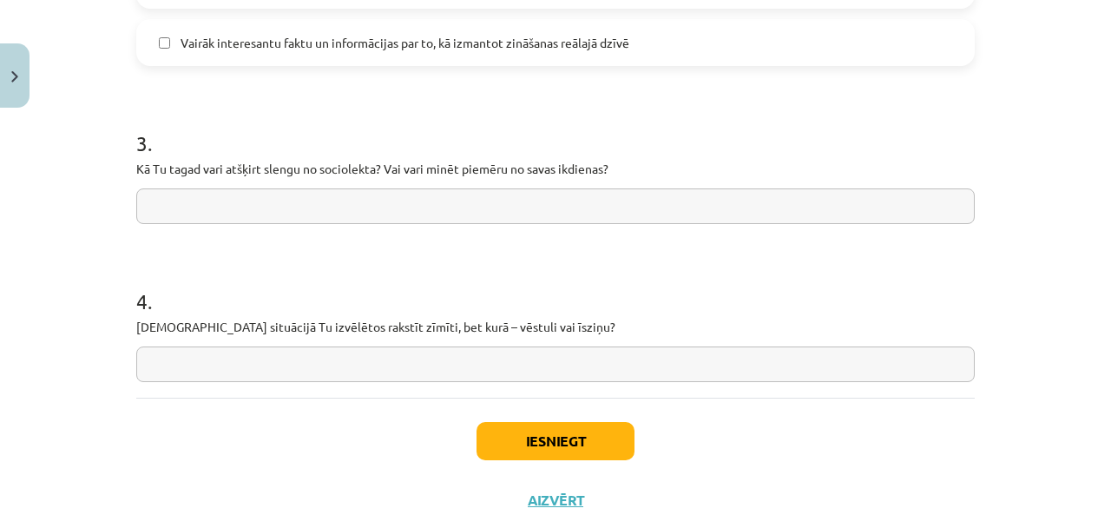
paste input "**********"
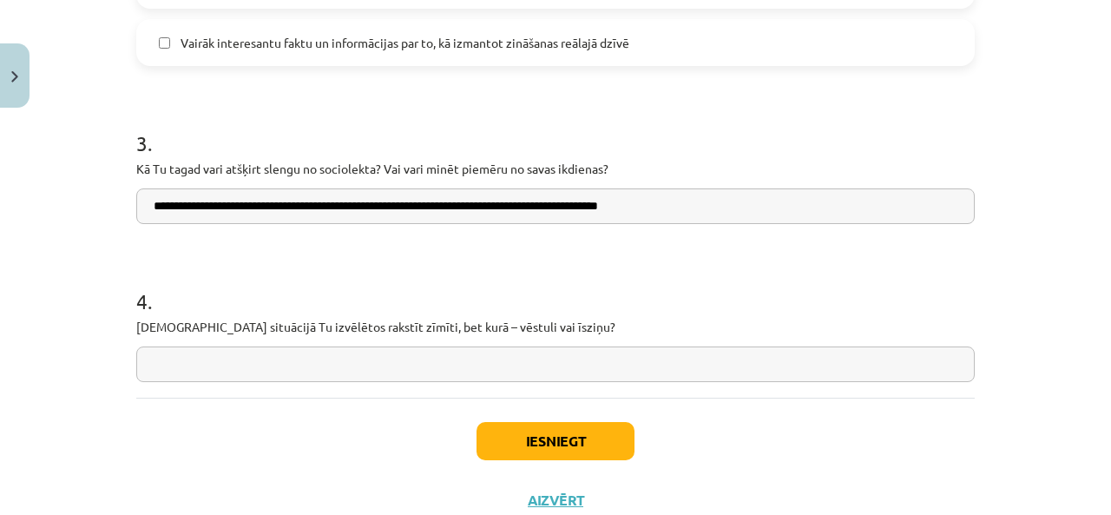
click at [711, 199] on input "**********" at bounding box center [555, 206] width 838 height 36
type input "**********"
click at [439, 355] on input "text" at bounding box center [555, 364] width 838 height 36
paste input "**********"
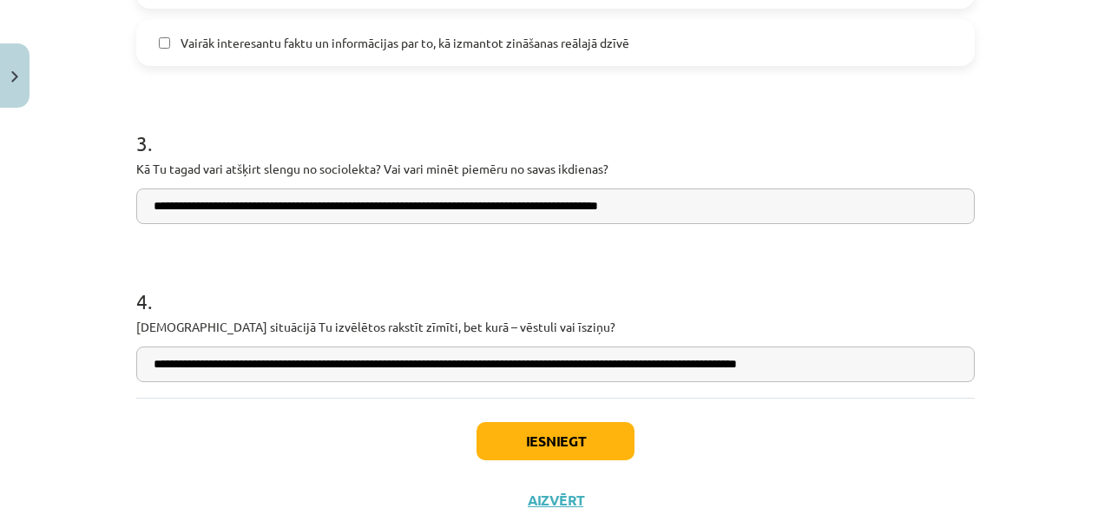
type input "**********"
click at [545, 442] on button "Iesniegt" at bounding box center [555, 441] width 158 height 38
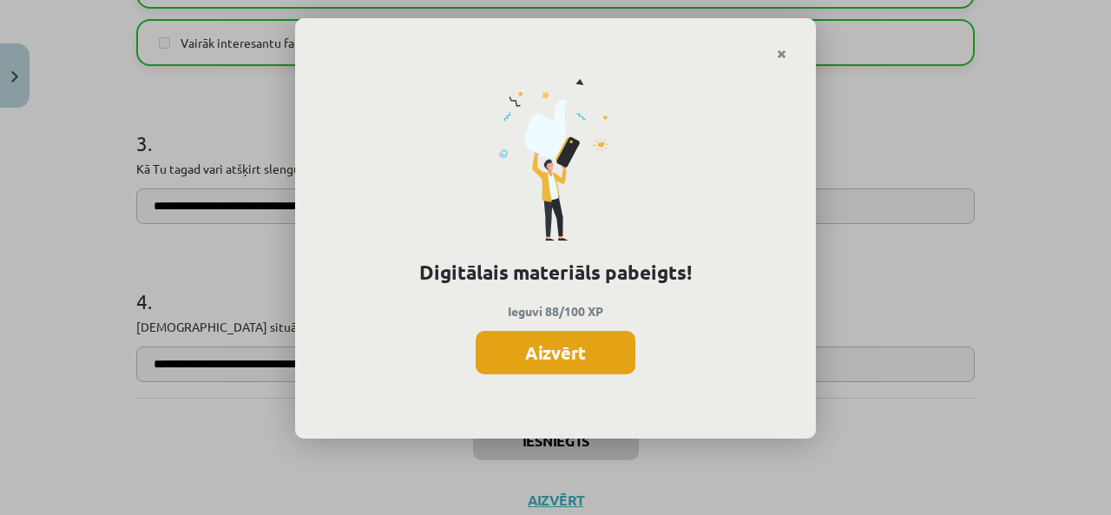
click at [505, 352] on button "Aizvērt" at bounding box center [555, 352] width 160 height 43
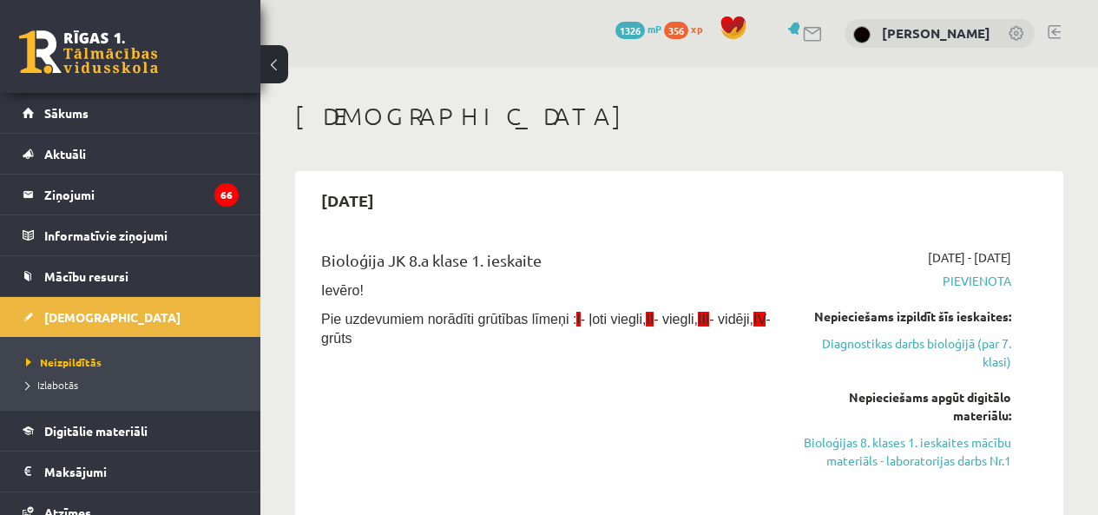
scroll to position [607, 0]
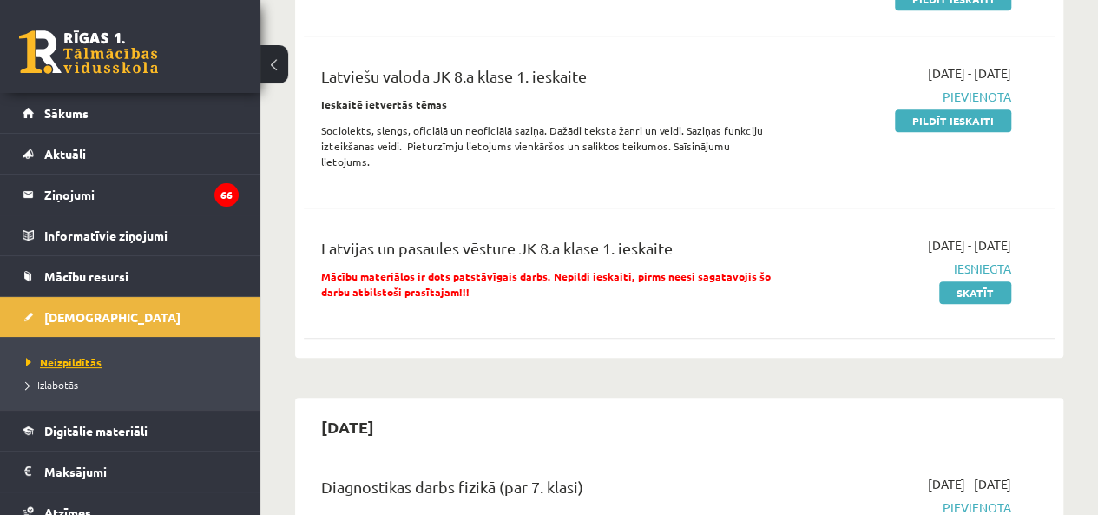
click at [55, 356] on span "Neizpildītās" at bounding box center [63, 362] width 75 height 14
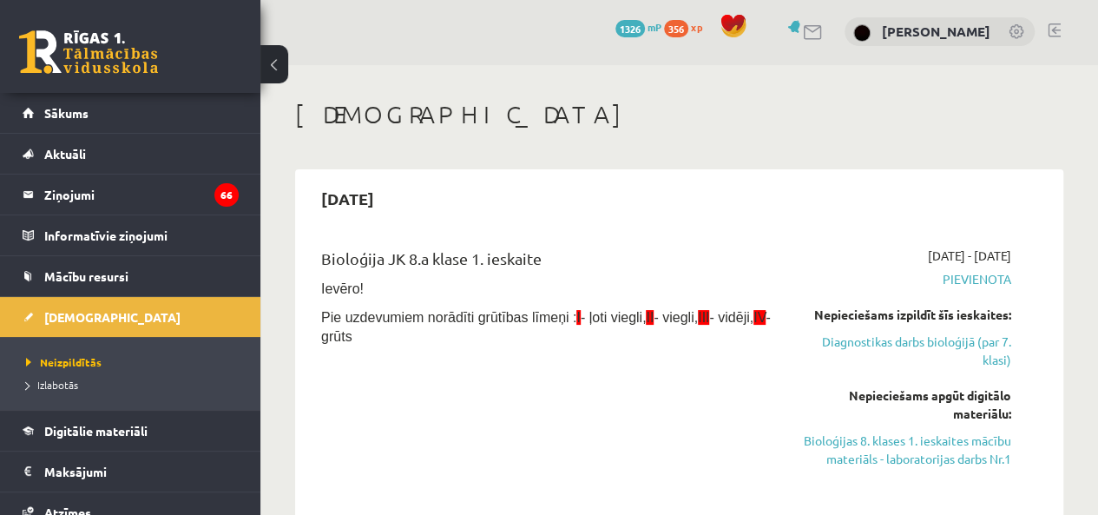
scroll to position [0, 0]
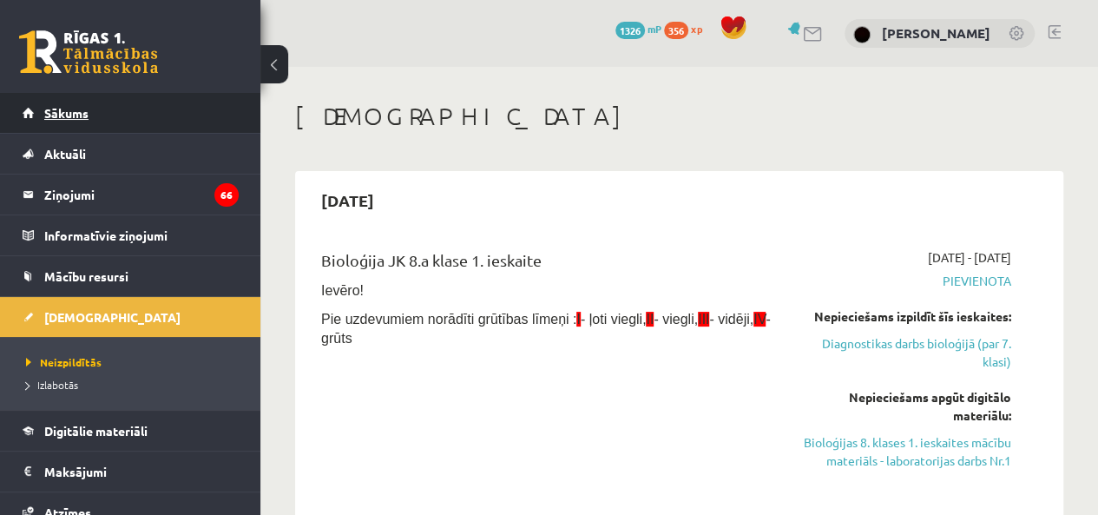
click at [146, 110] on link "Sākums" at bounding box center [131, 113] width 216 height 40
